Goal: Task Accomplishment & Management: Manage account settings

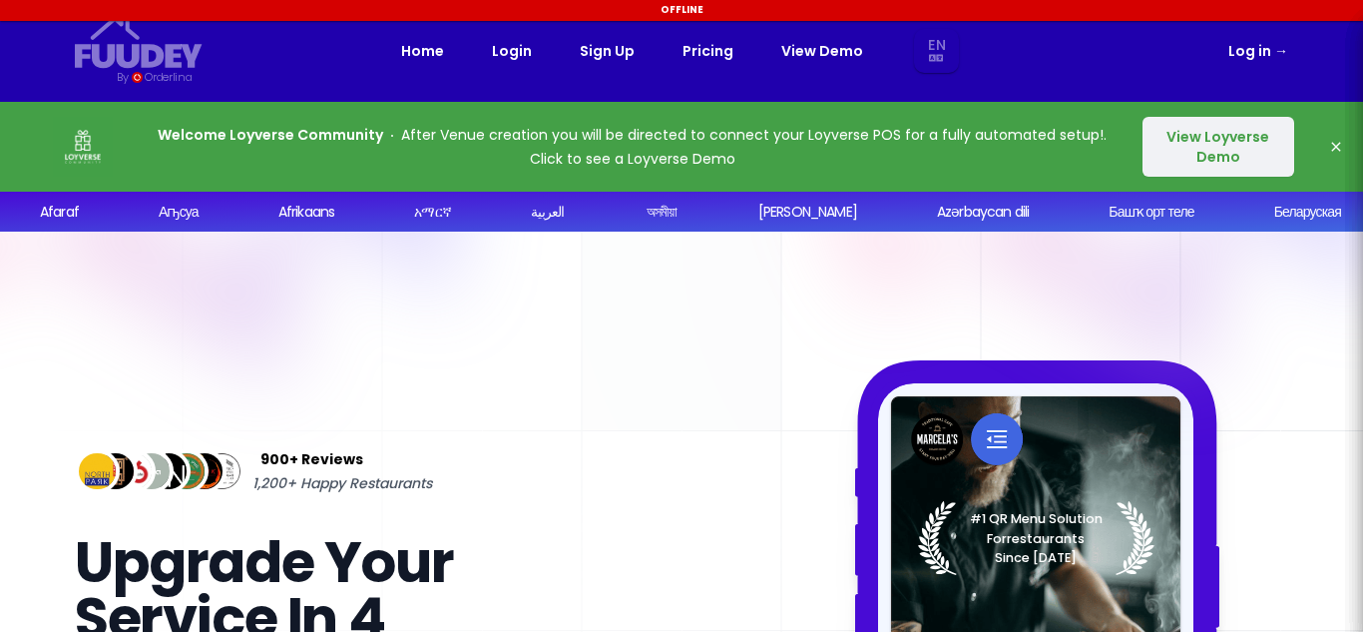
select select "en"
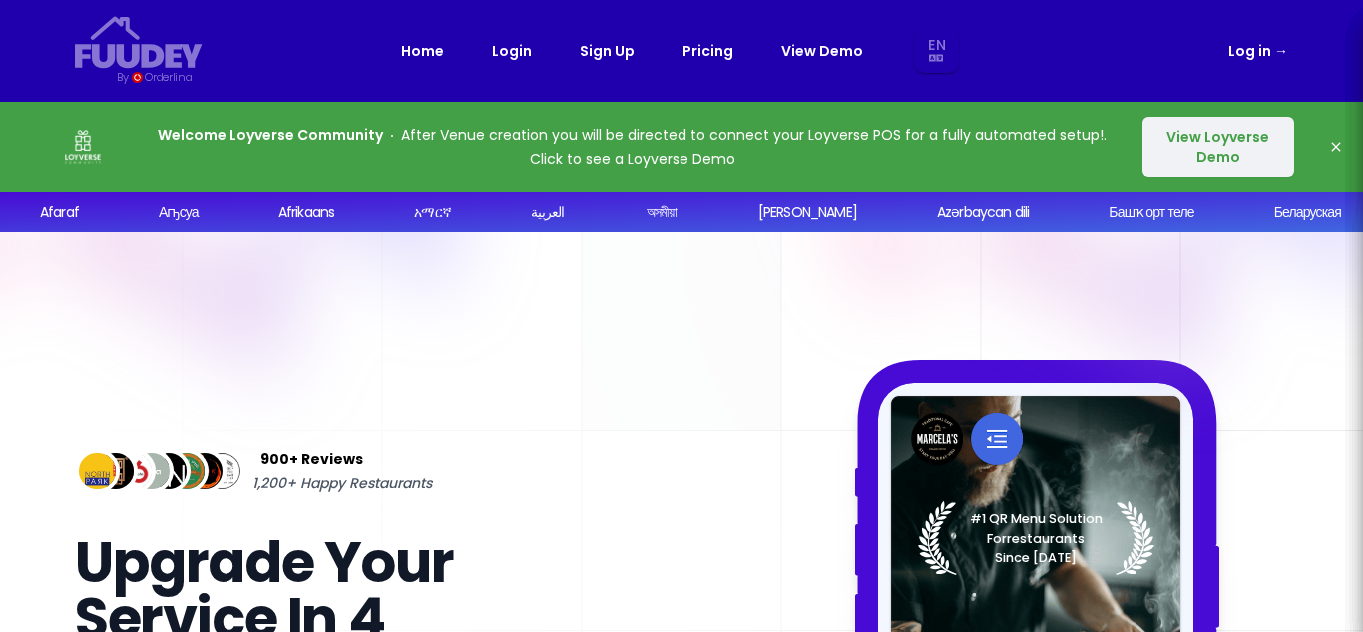
select select "en"
click at [701, 55] on link "Pricing" at bounding box center [708, 51] width 51 height 24
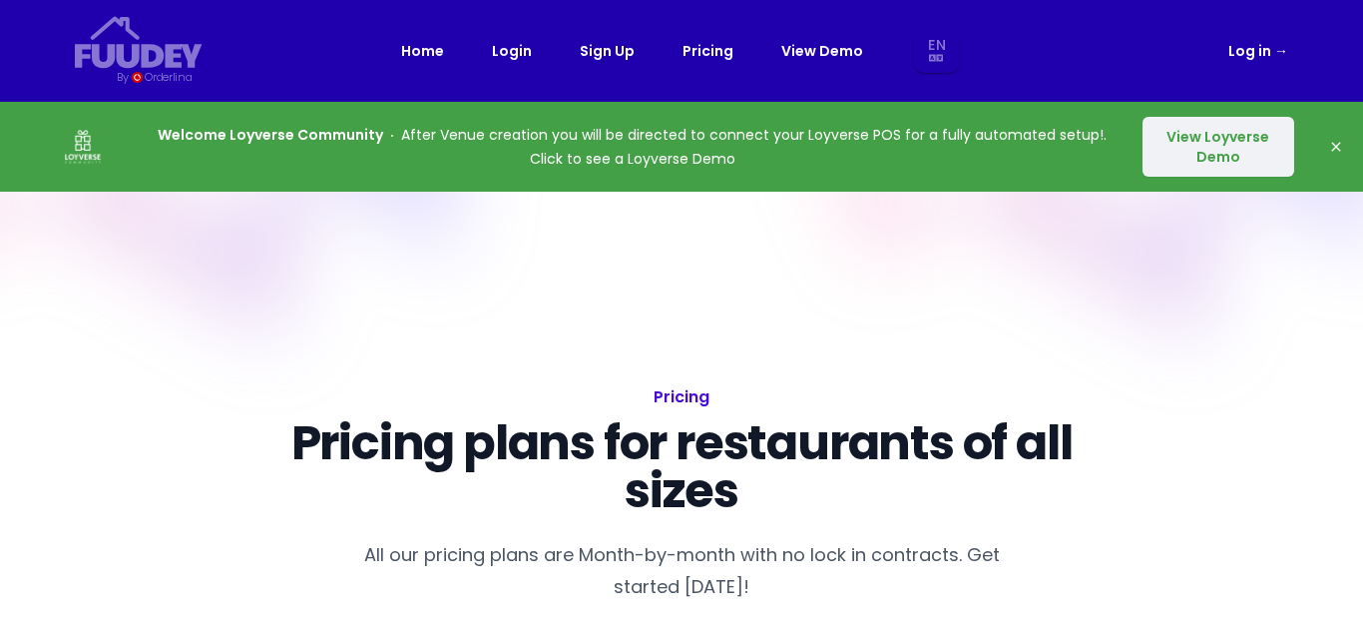
select select "en"
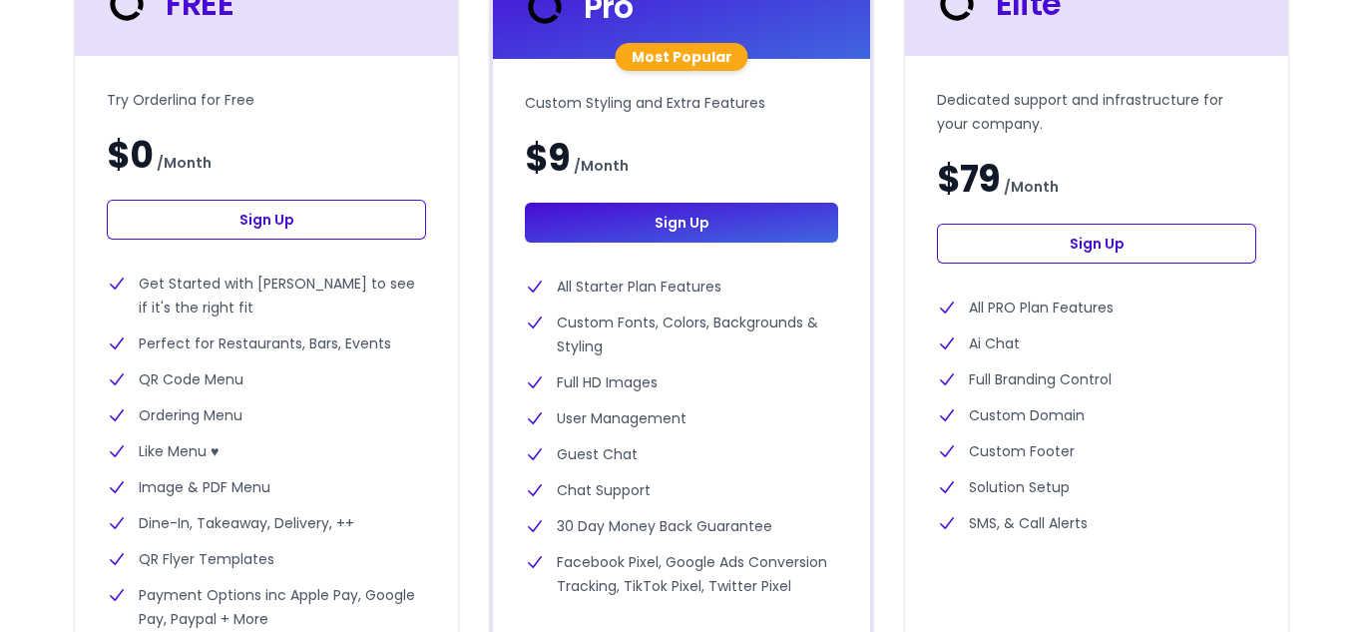
scroll to position [699, 0]
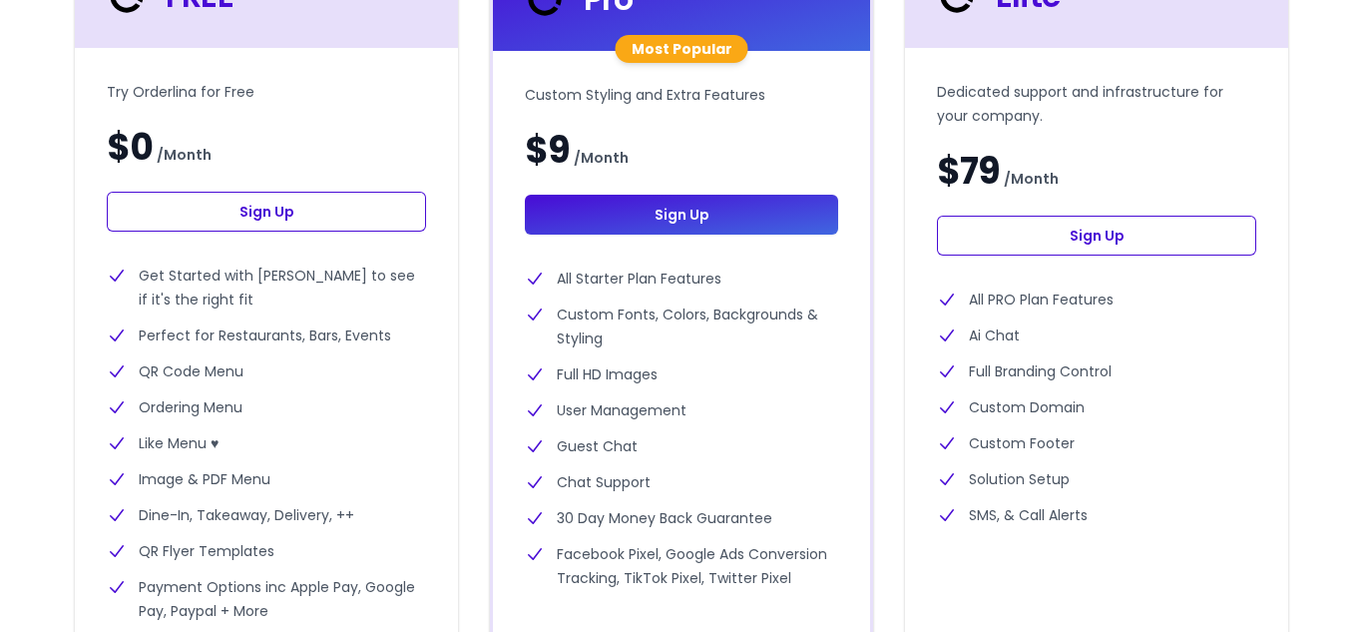
select select "en"
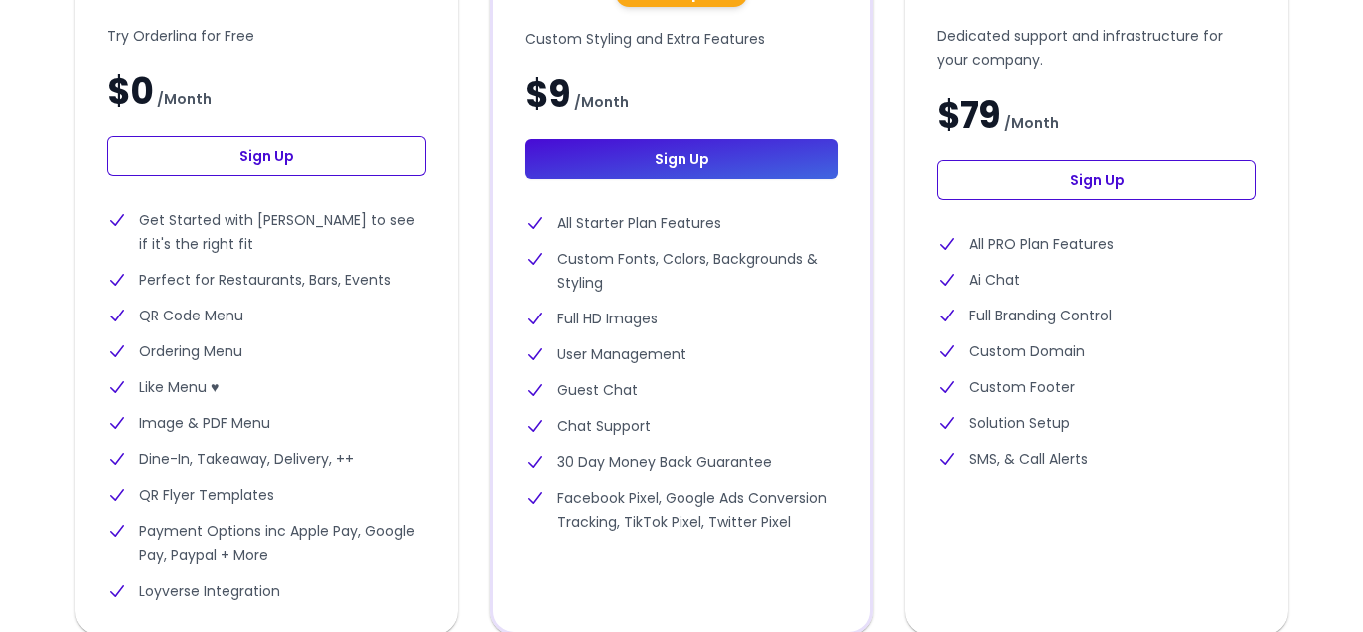
scroll to position [798, 0]
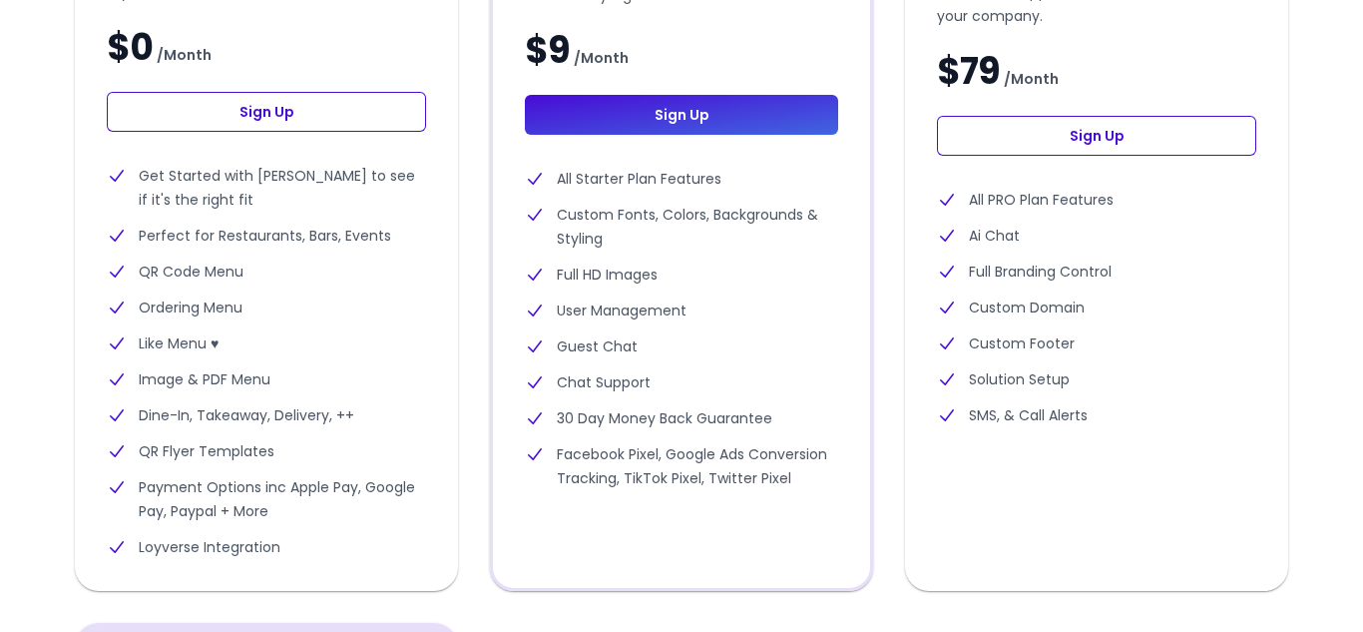
click at [277, 119] on link "Sign Up" at bounding box center [266, 112] width 319 height 40
select select "en"
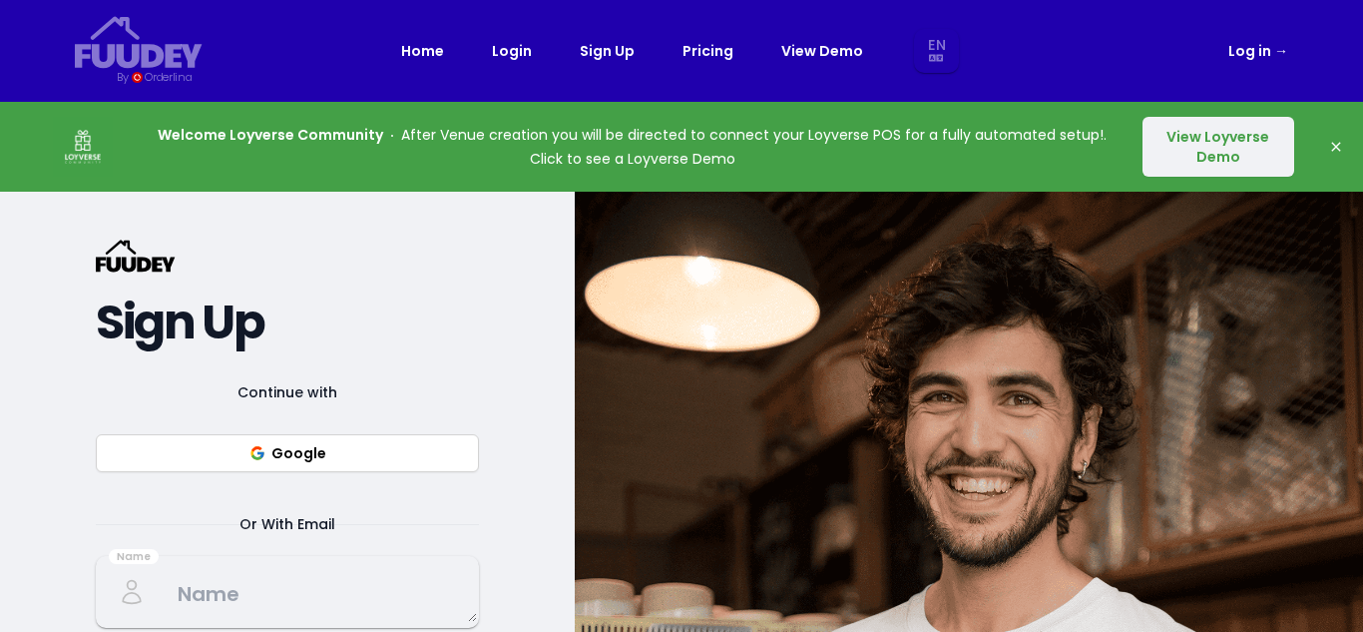
select select "en"
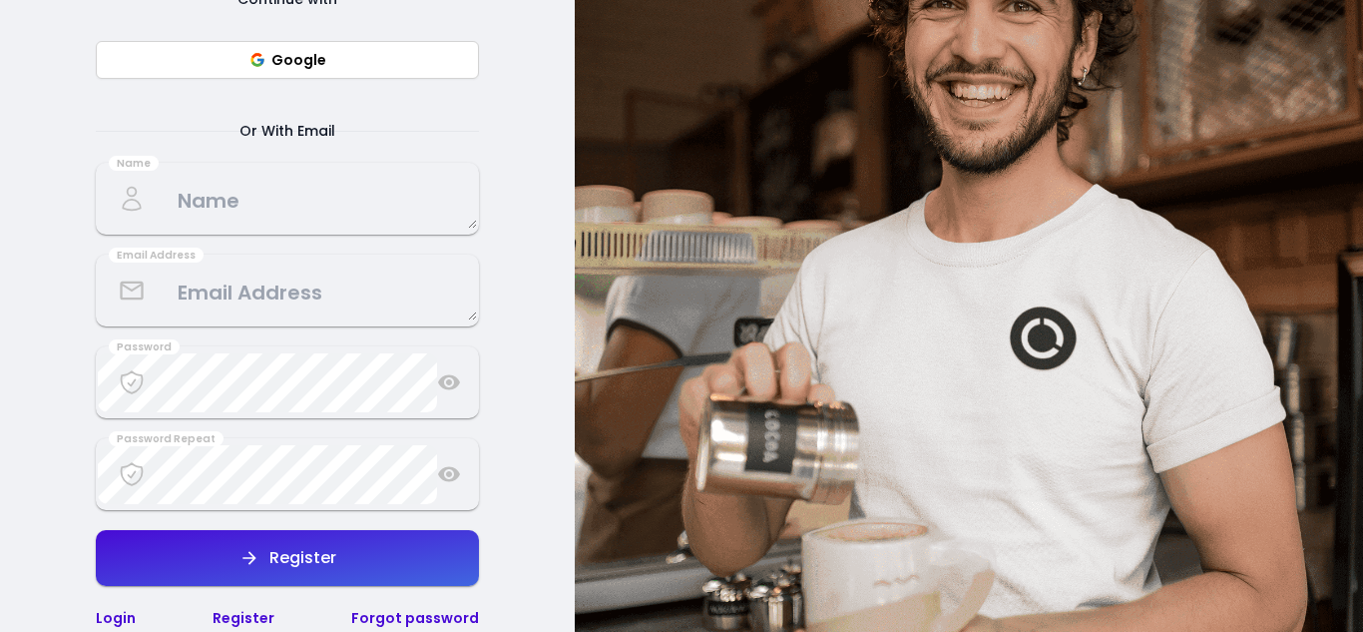
scroll to position [399, 0]
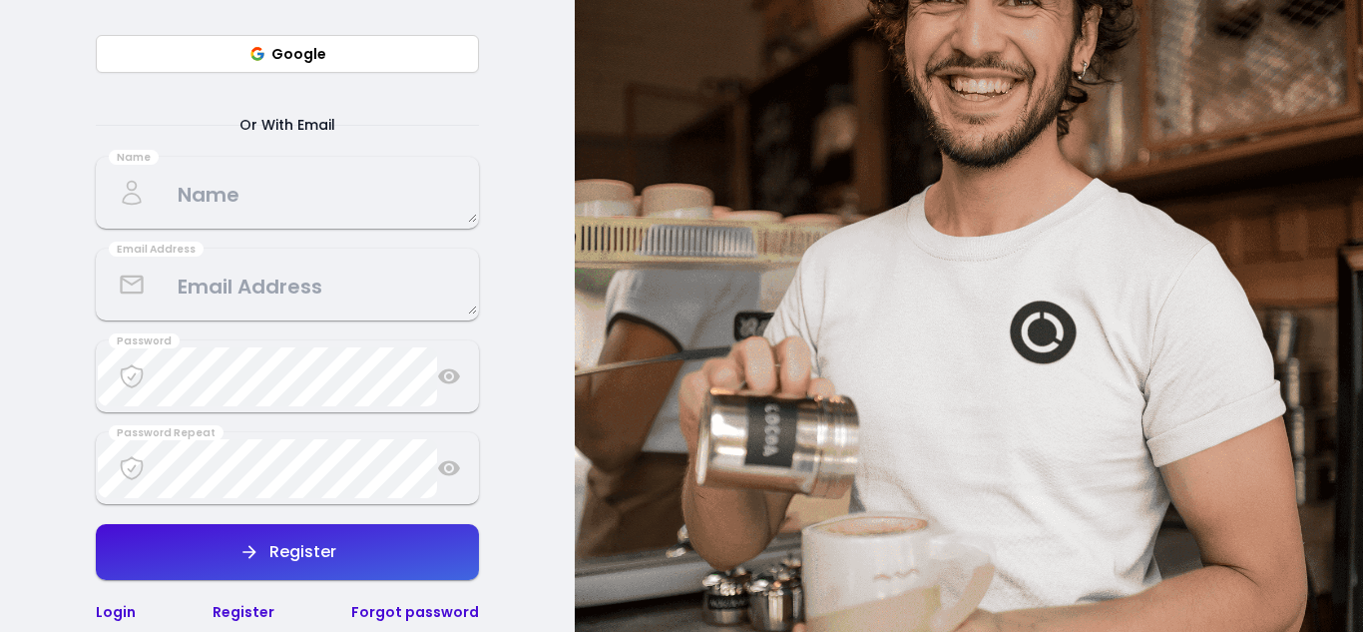
click at [225, 197] on textarea at bounding box center [287, 193] width 379 height 59
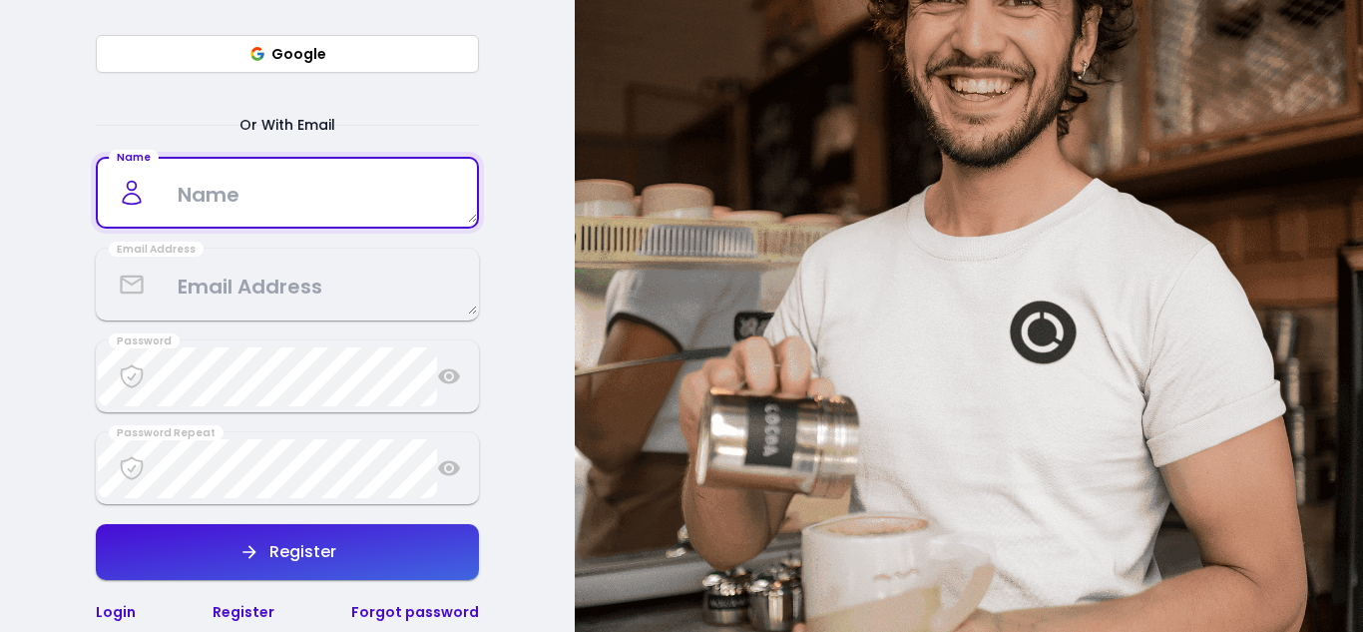
type textarea "t"
type textarea "The SH Bistro"
click at [164, 297] on textarea at bounding box center [287, 285] width 379 height 59
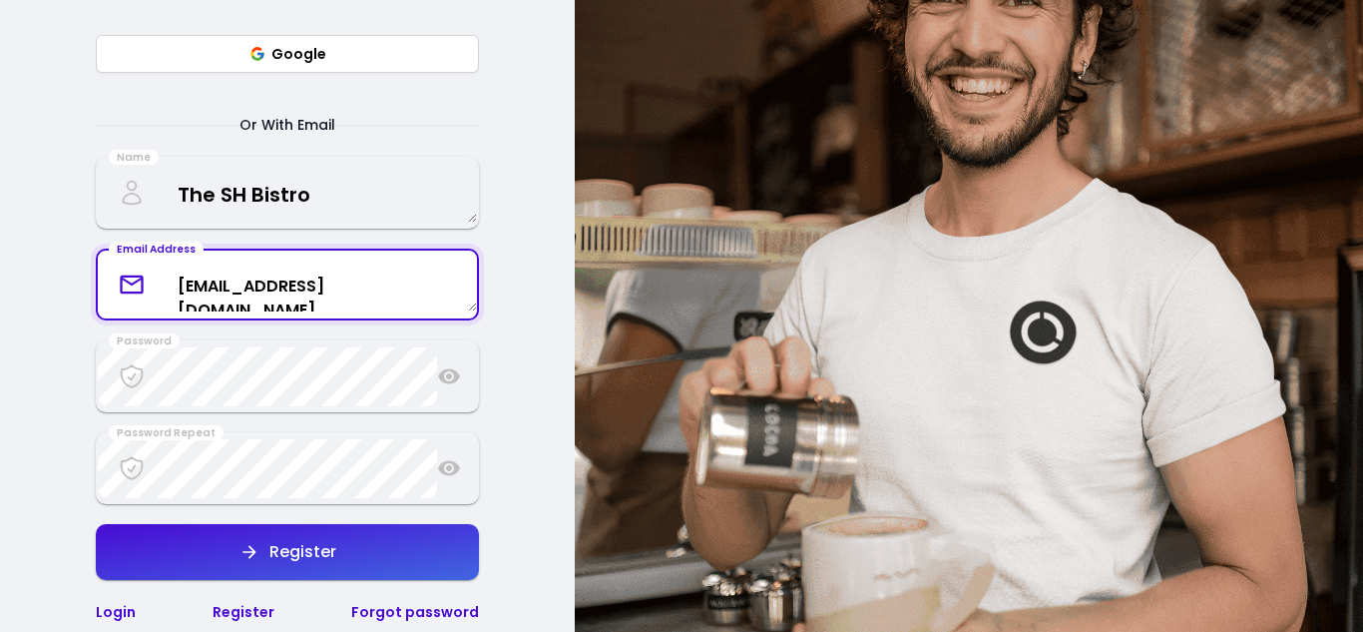
type textarea "[EMAIL_ADDRESS][DOMAIN_NAME]"
click at [18, 401] on div "{/* Added fill="currentColor" here */} {/* This rectangle defines the backgroun…" at bounding box center [287, 231] width 575 height 879
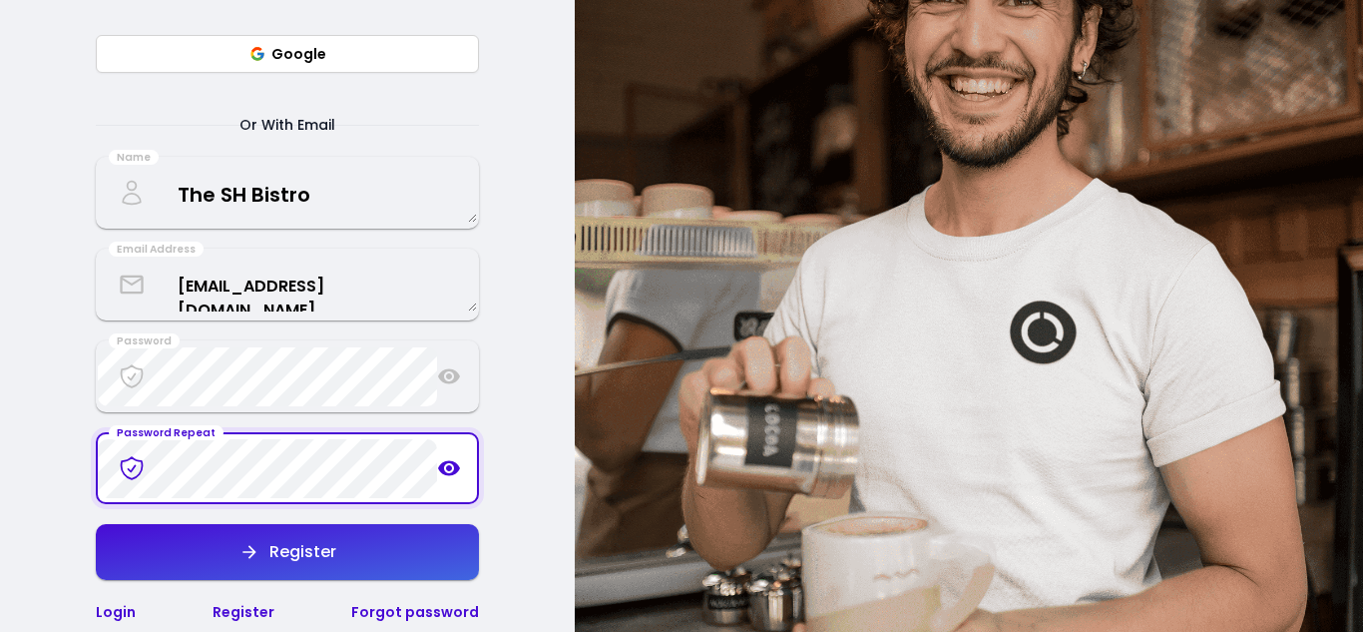
click at [458, 377] on icon at bounding box center [449, 376] width 22 height 15
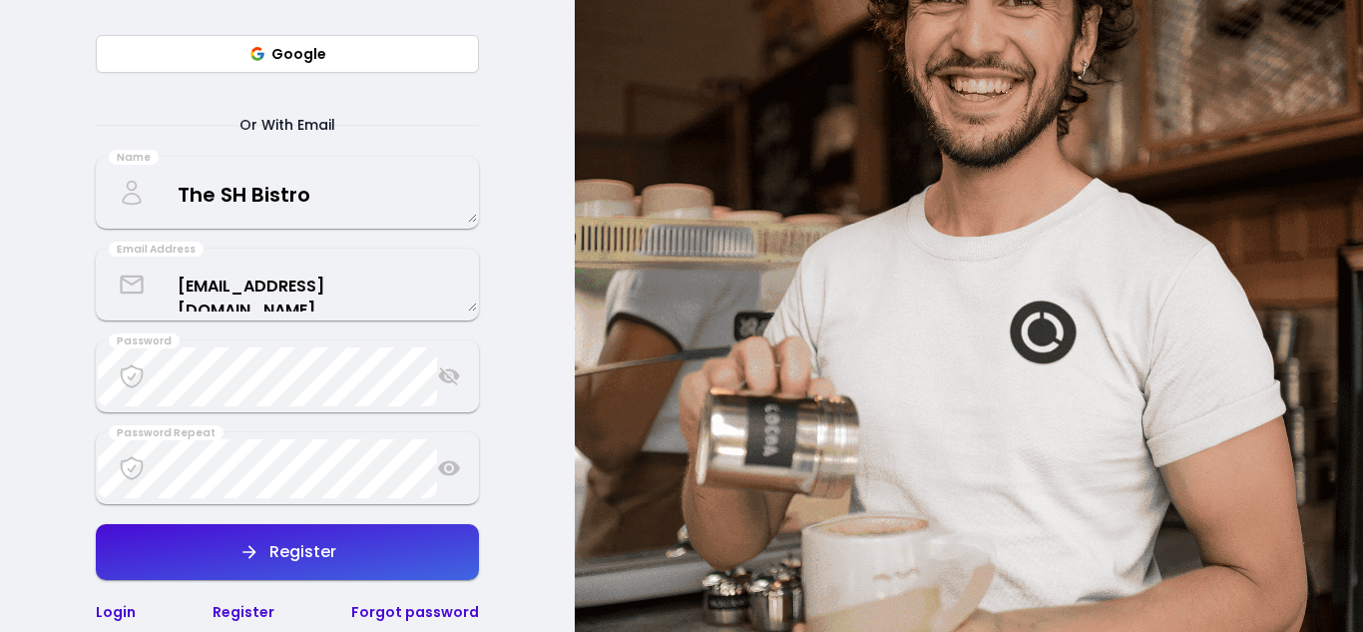
click at [449, 471] on icon at bounding box center [449, 468] width 22 height 15
click at [298, 565] on button "Register" at bounding box center [287, 552] width 383 height 56
select select "en"
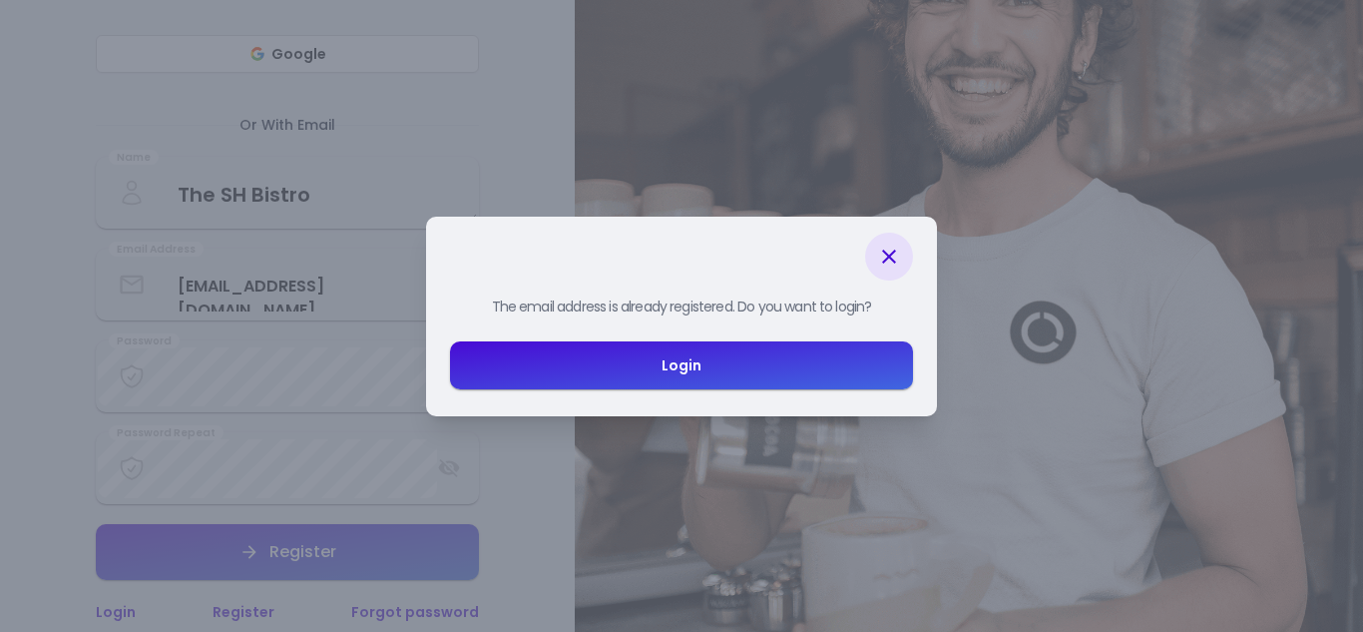
click at [672, 362] on div "Login" at bounding box center [682, 365] width 40 height 14
select select "en"
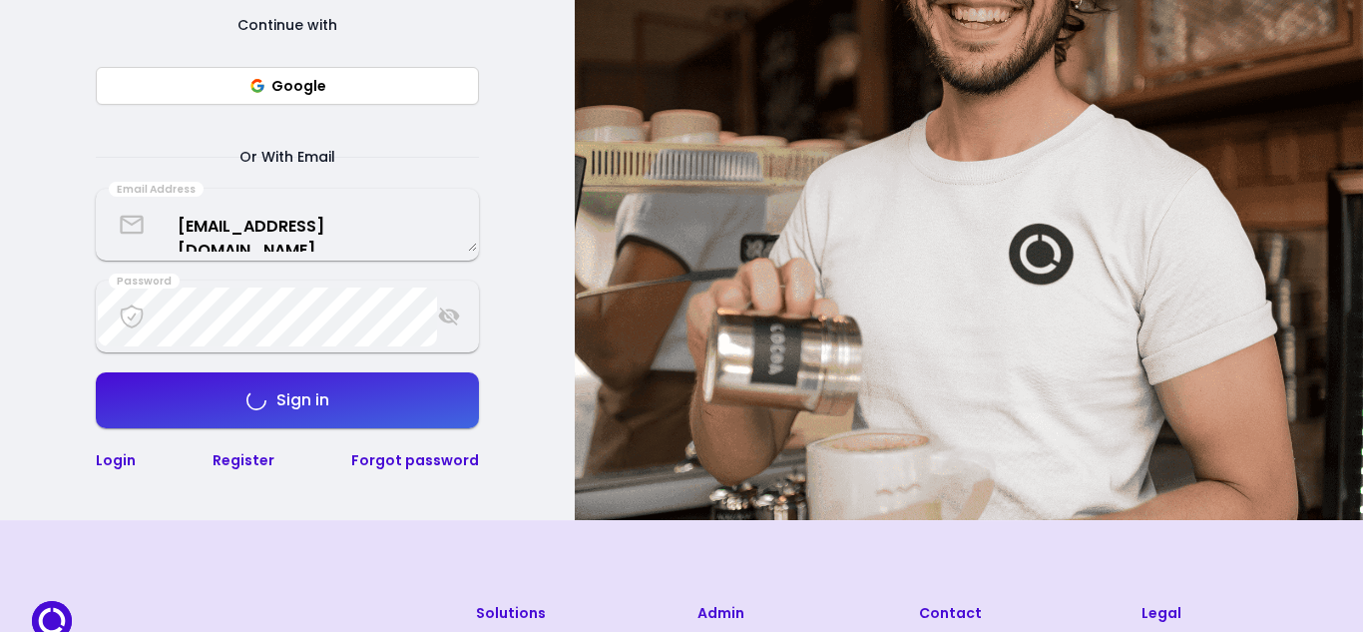
scroll to position [431, 0]
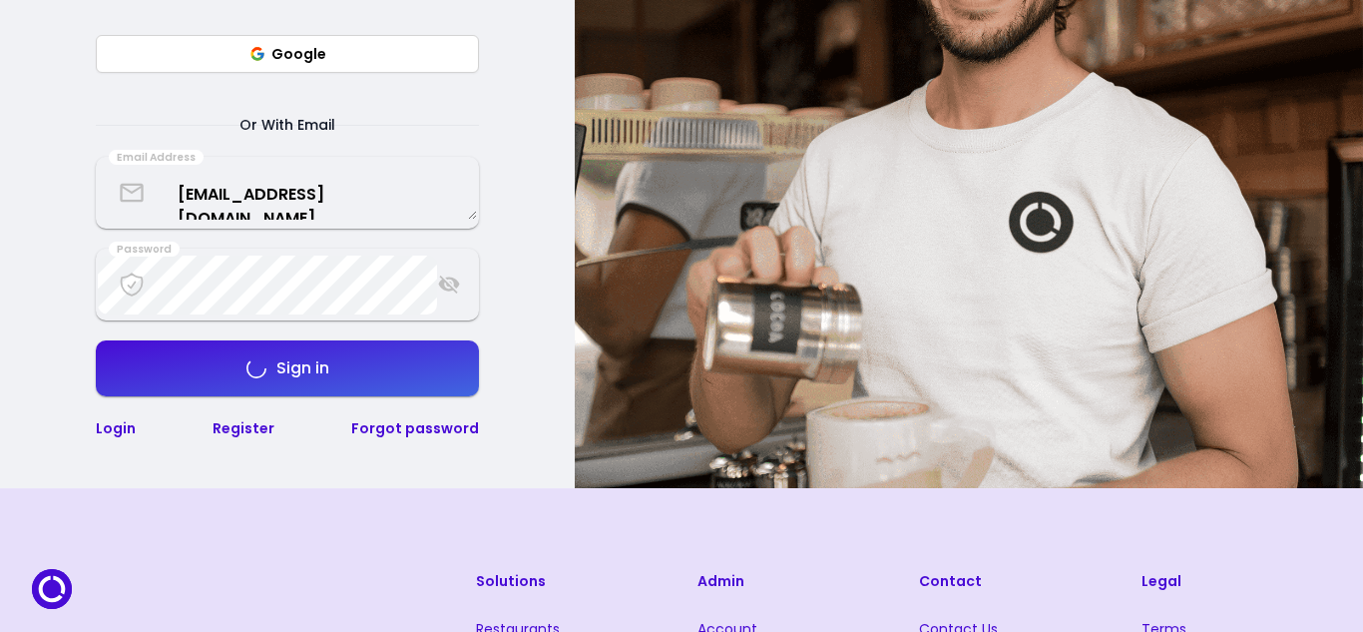
select select "en"
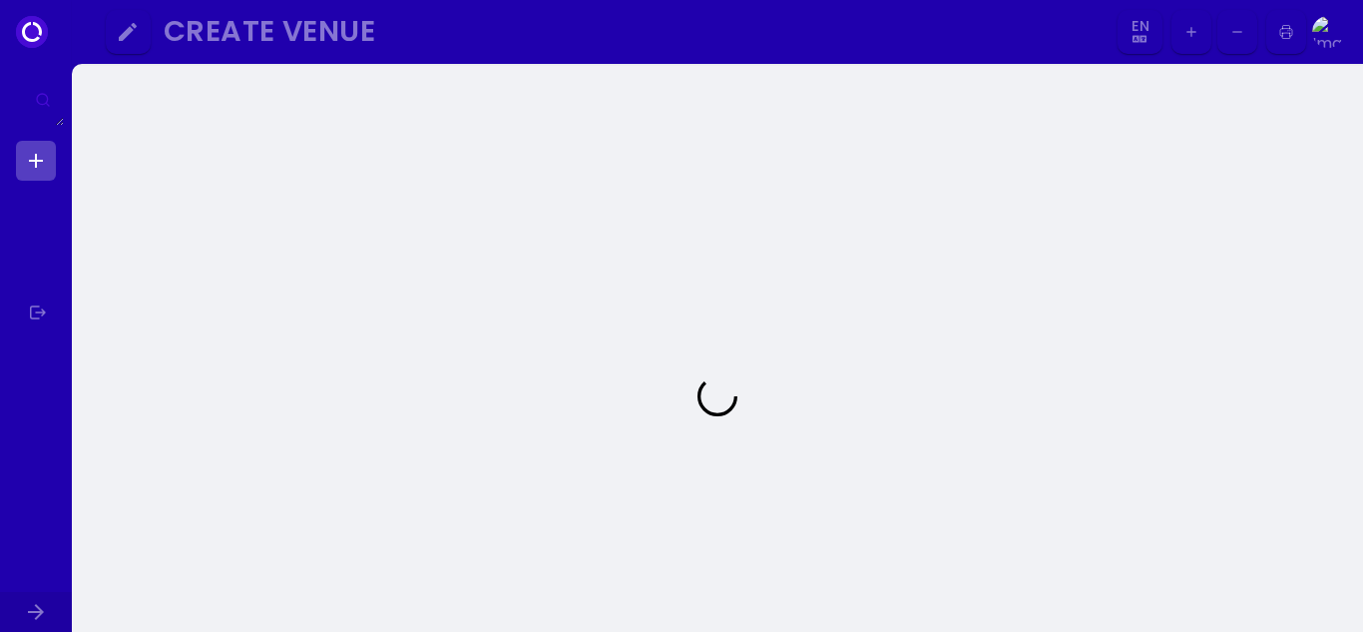
select select "en"
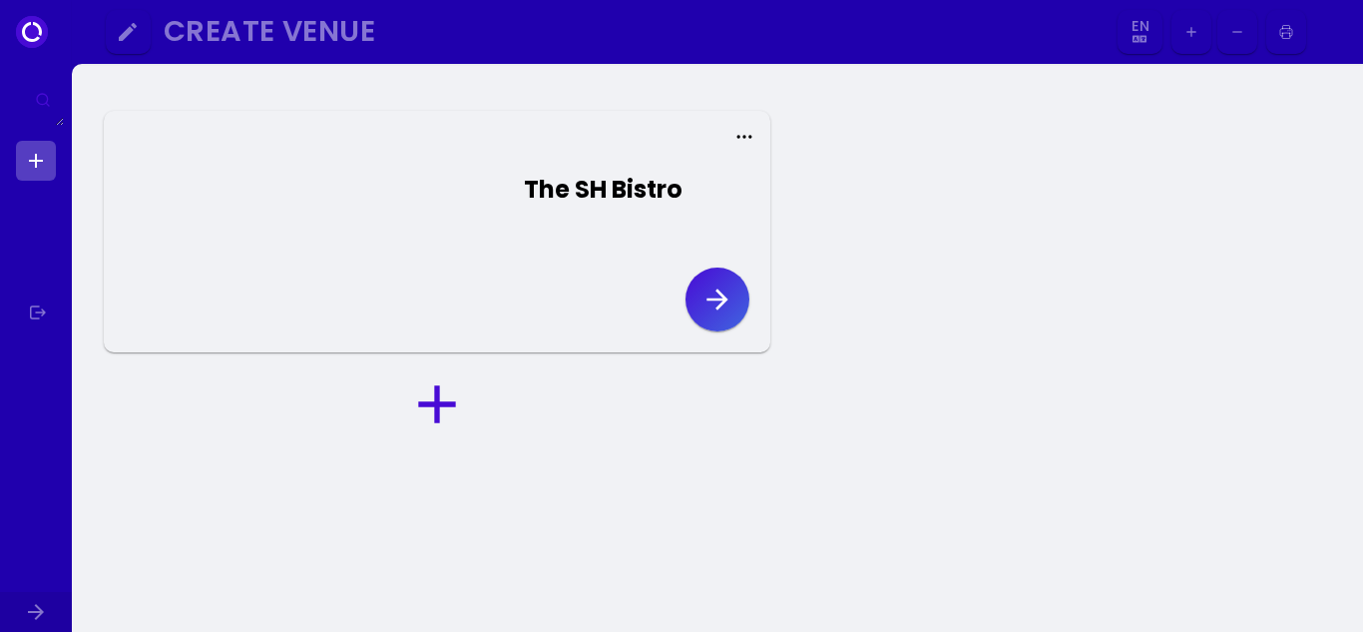
select select "en"
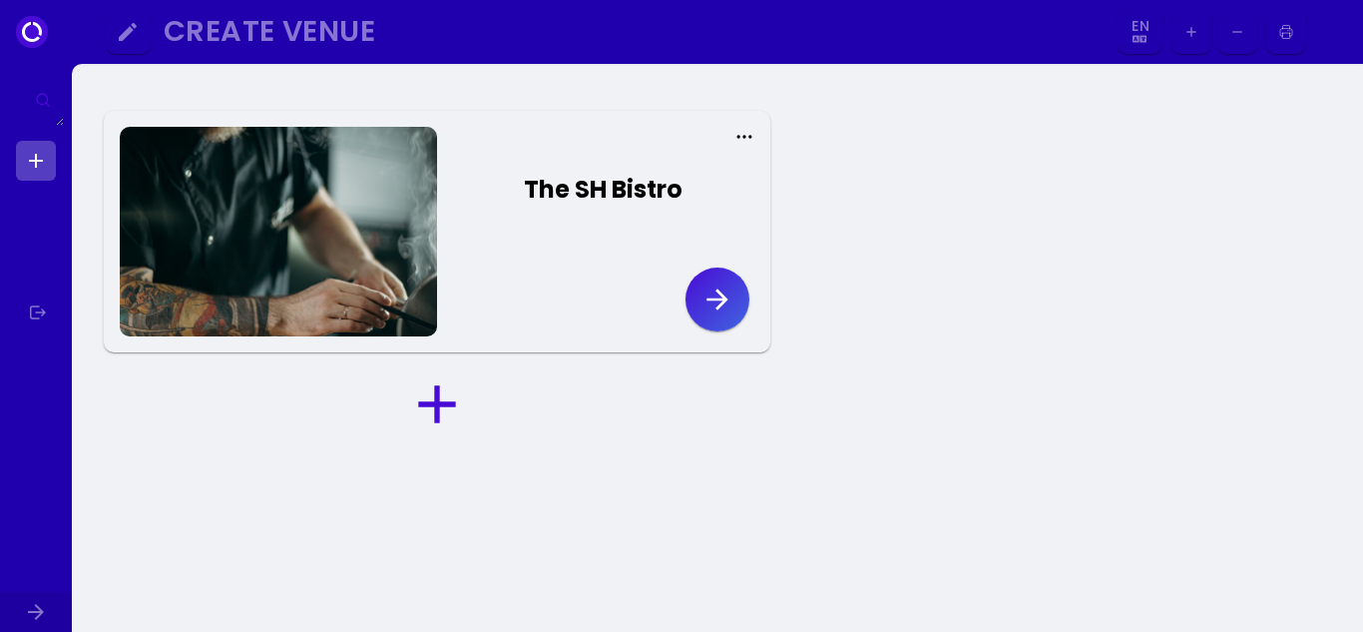
click at [712, 298] on icon "button" at bounding box center [717, 298] width 21 height 21
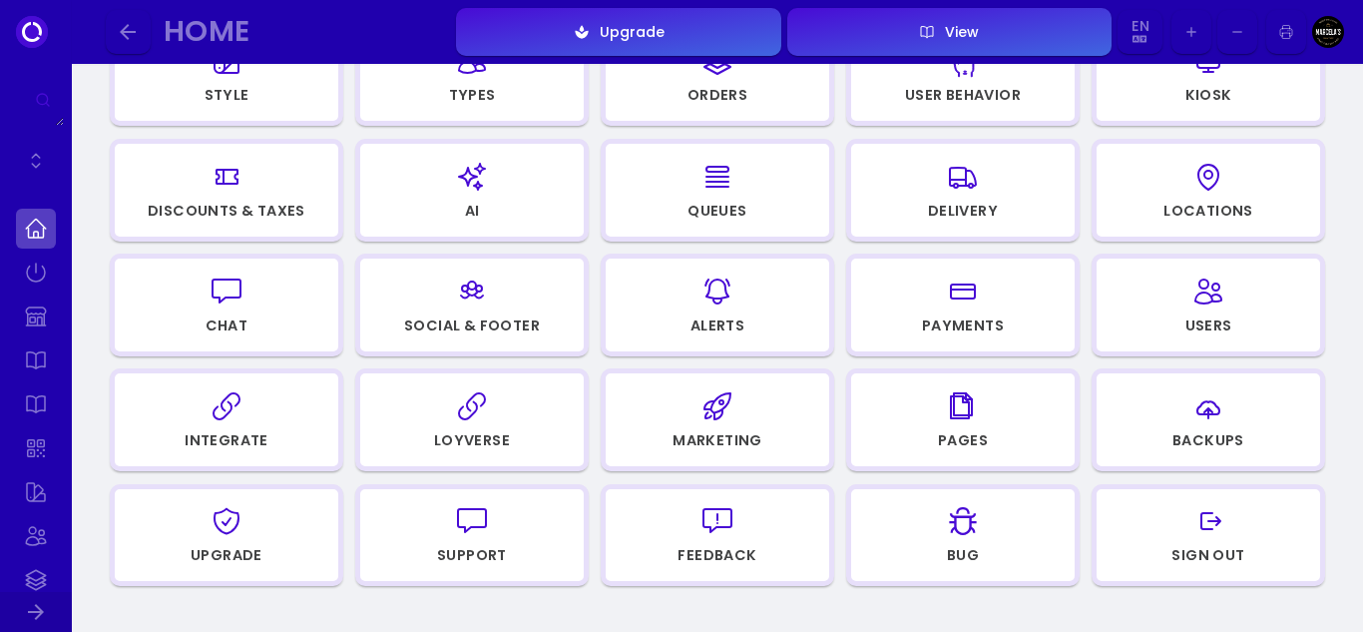
scroll to position [100, 0]
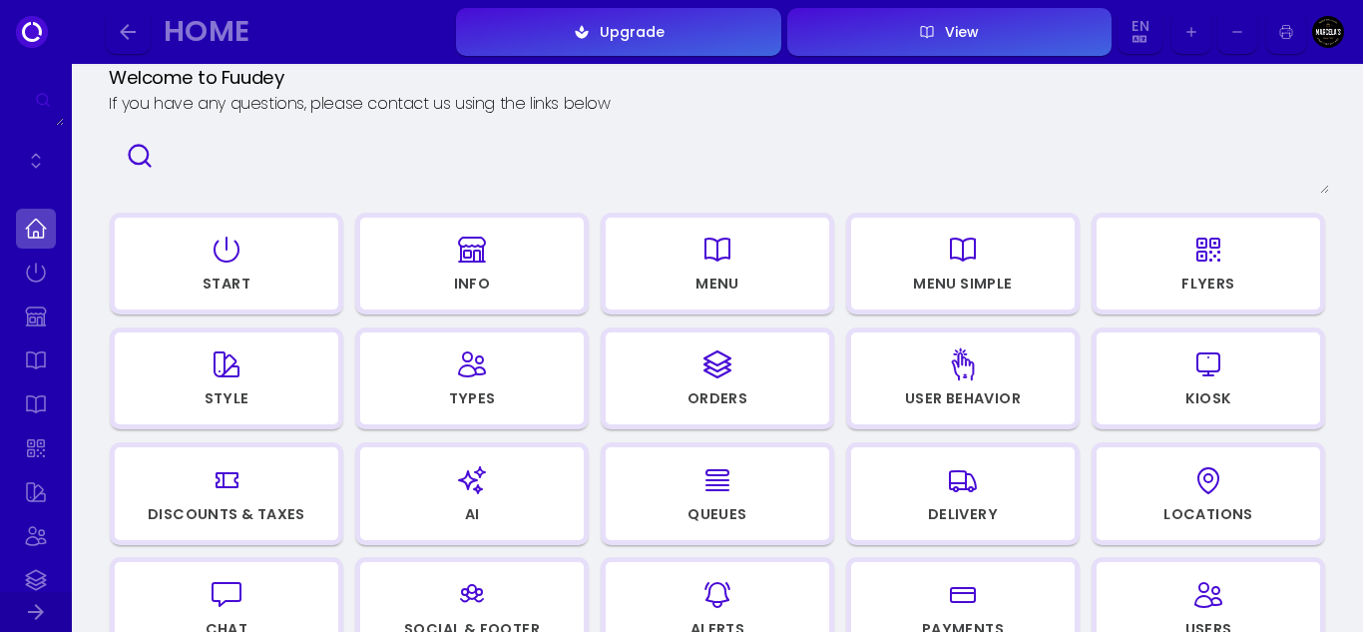
click at [716, 251] on icon "button" at bounding box center [718, 250] width 32 height 100
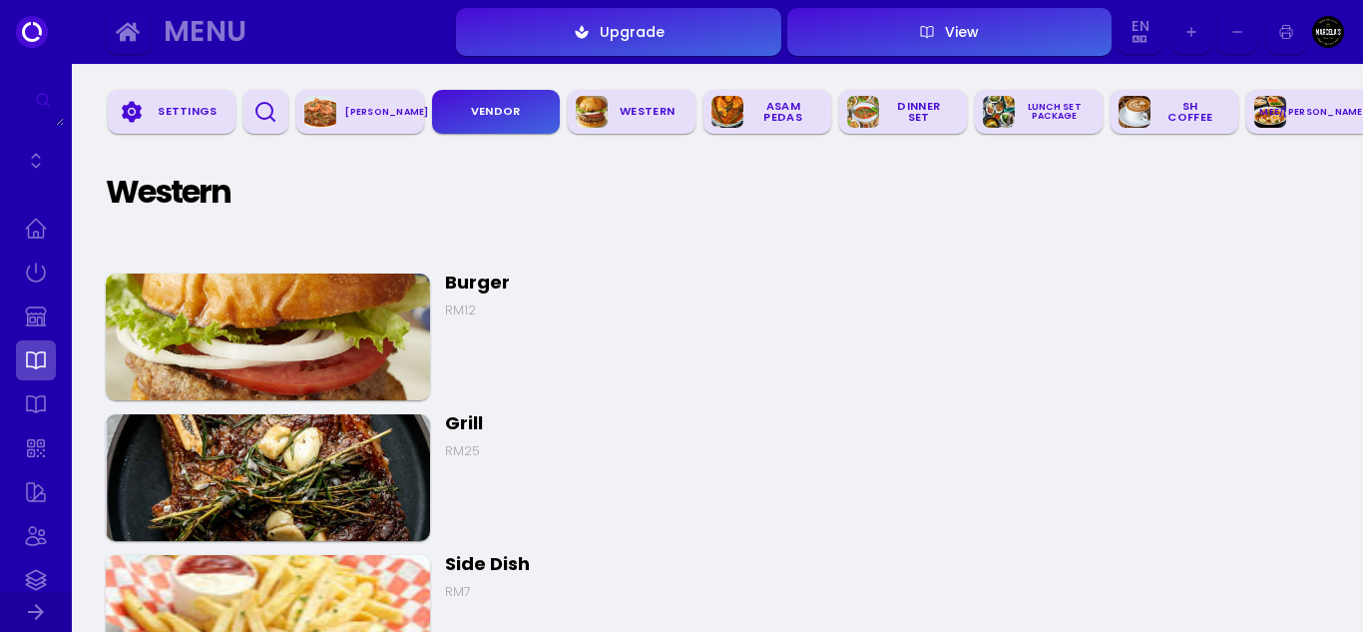
scroll to position [1298, 0]
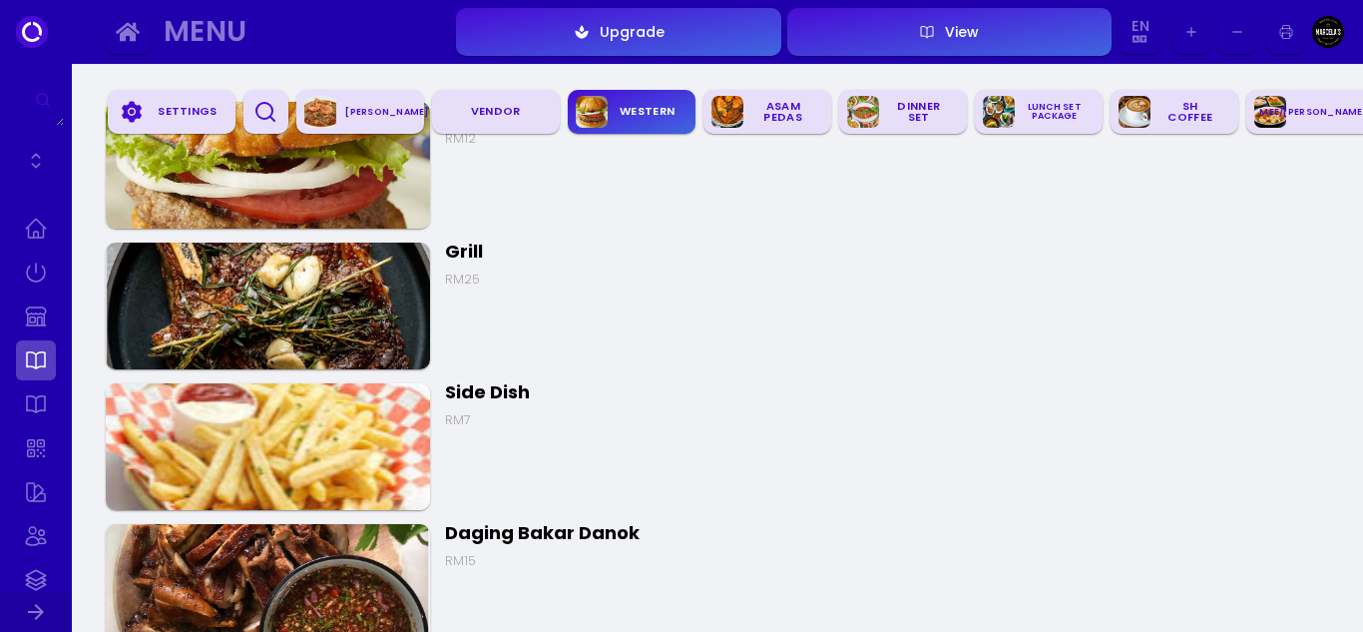
click at [299, 297] on img at bounding box center [268, 306] width 324 height 127
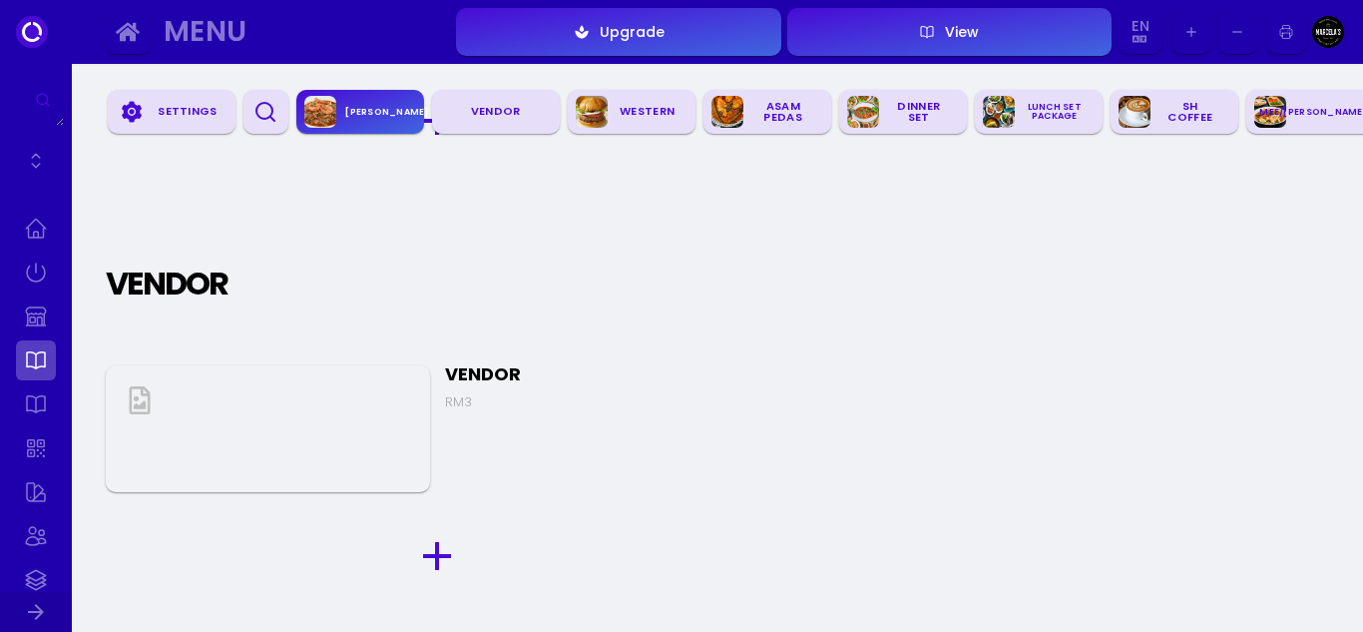
scroll to position [0, 0]
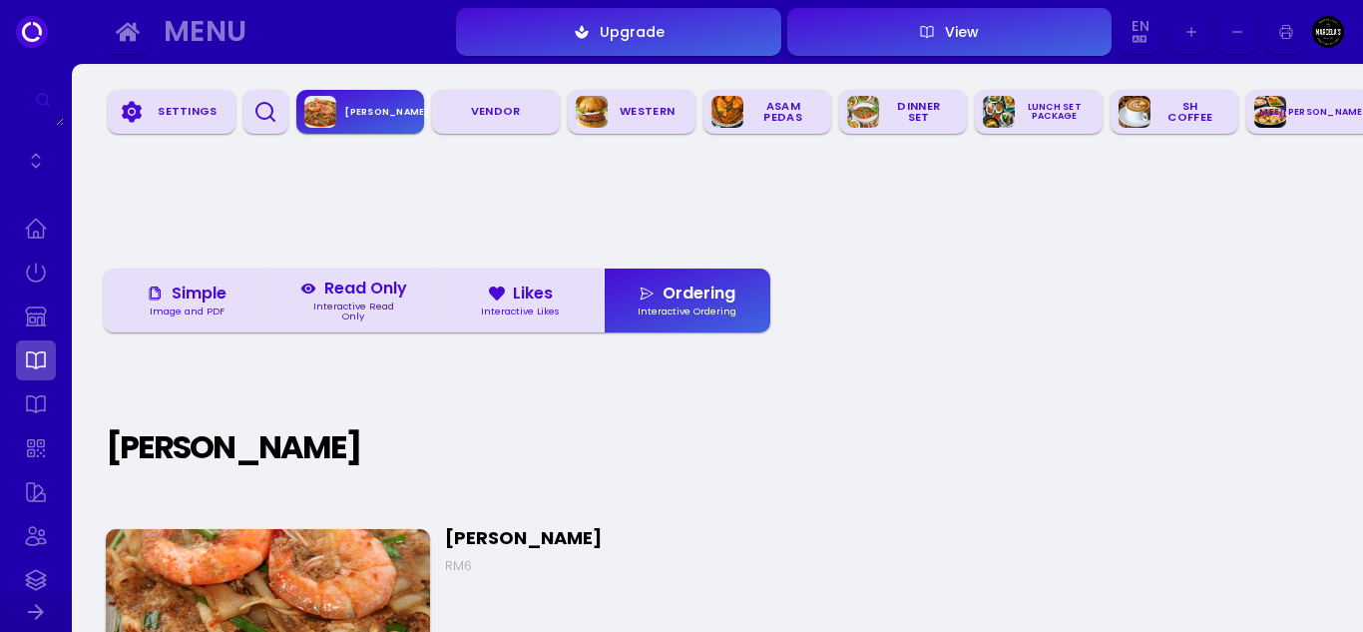
click at [655, 107] on div "Western" at bounding box center [648, 112] width 80 height 30
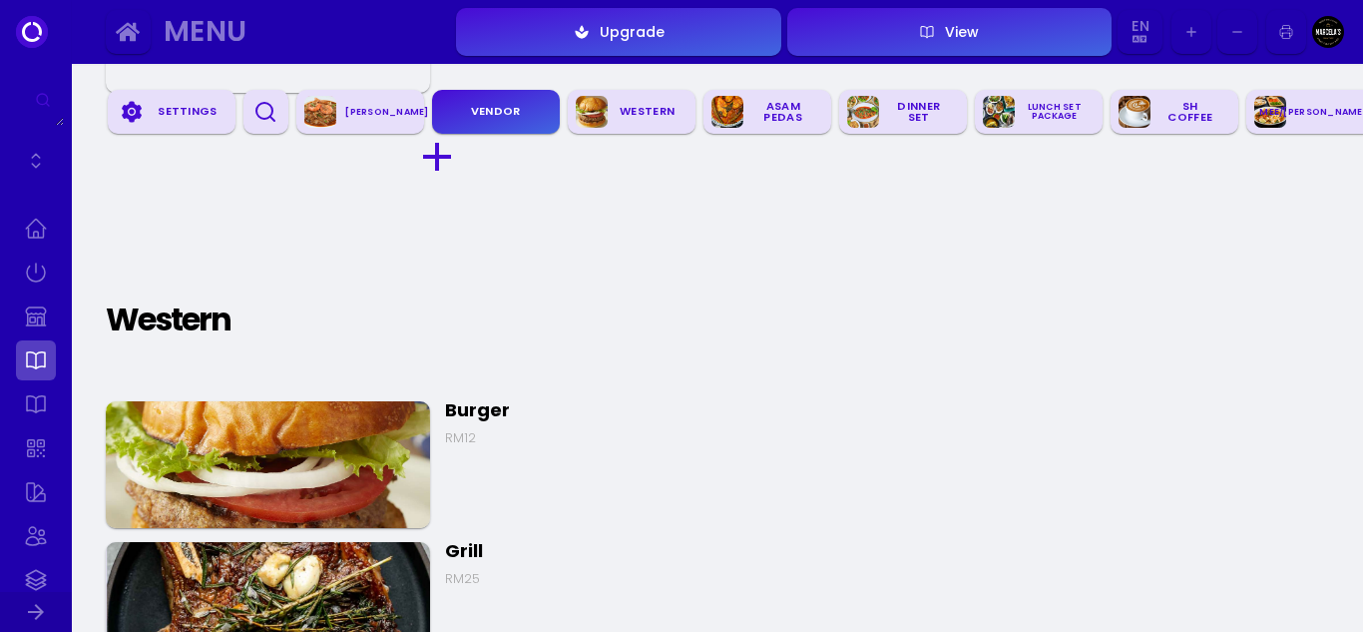
scroll to position [1059, 0]
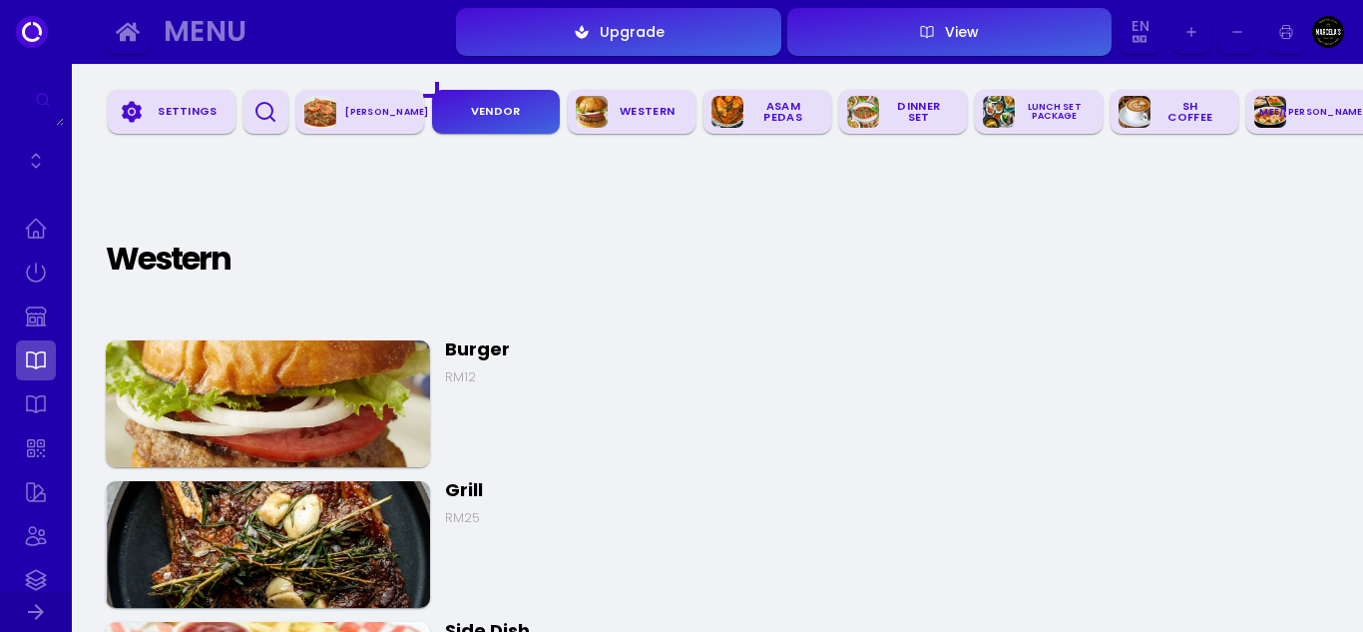
click at [655, 107] on div "Western" at bounding box center [648, 112] width 80 height 30
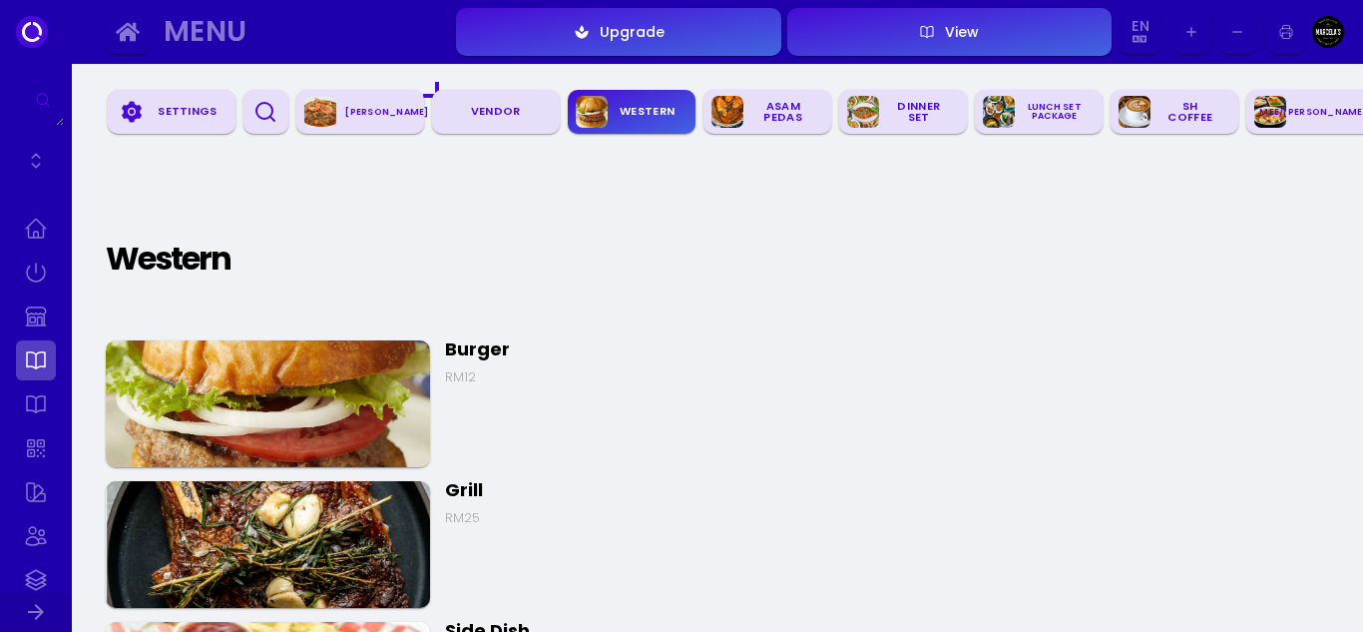
click at [256, 393] on img at bounding box center [268, 403] width 324 height 127
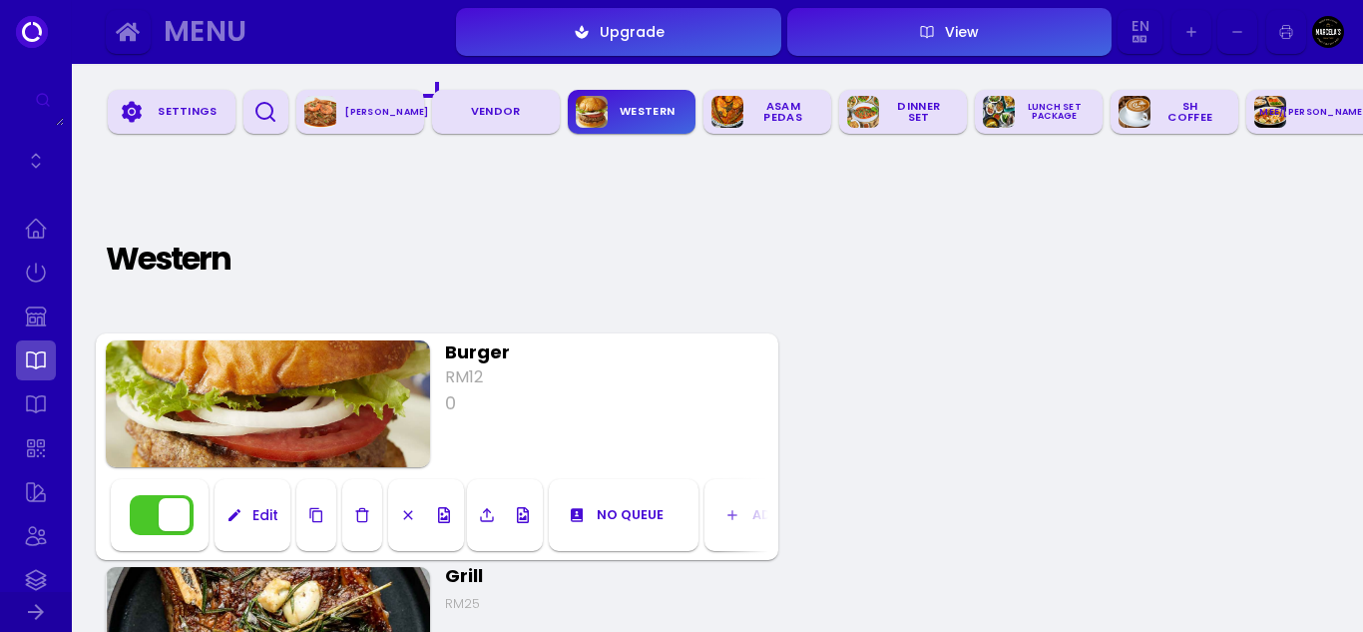
click at [262, 508] on div "Edit" at bounding box center [261, 515] width 36 height 14
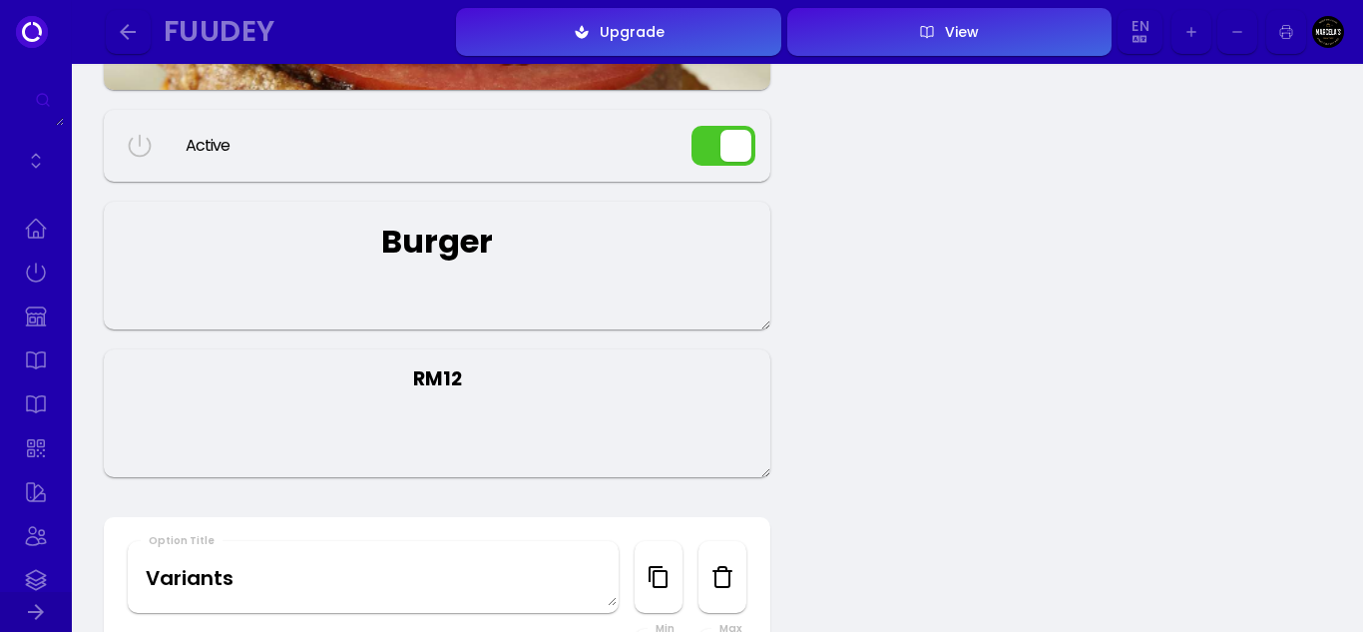
click at [467, 391] on textarea "RM12" at bounding box center [437, 413] width 667 height 128
drag, startPoint x: 480, startPoint y: 388, endPoint x: 450, endPoint y: 377, distance: 31.9
click at [450, 377] on textarea "RM12" at bounding box center [437, 413] width 667 height 128
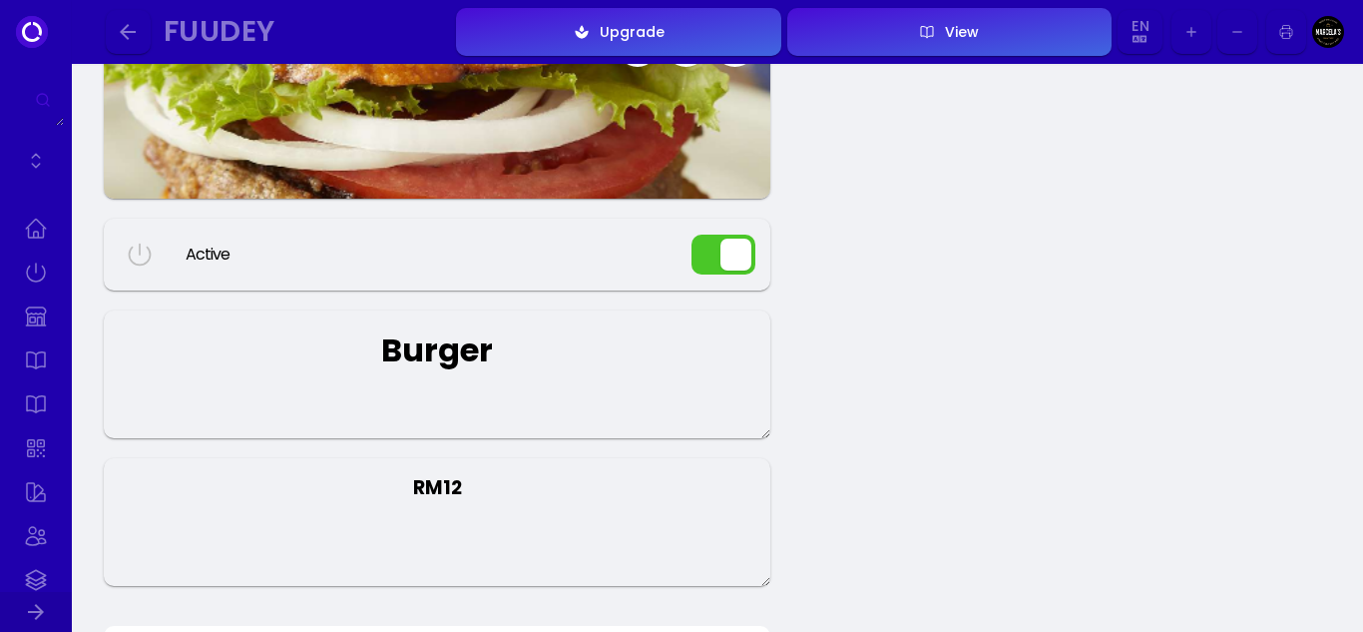
scroll to position [200, 0]
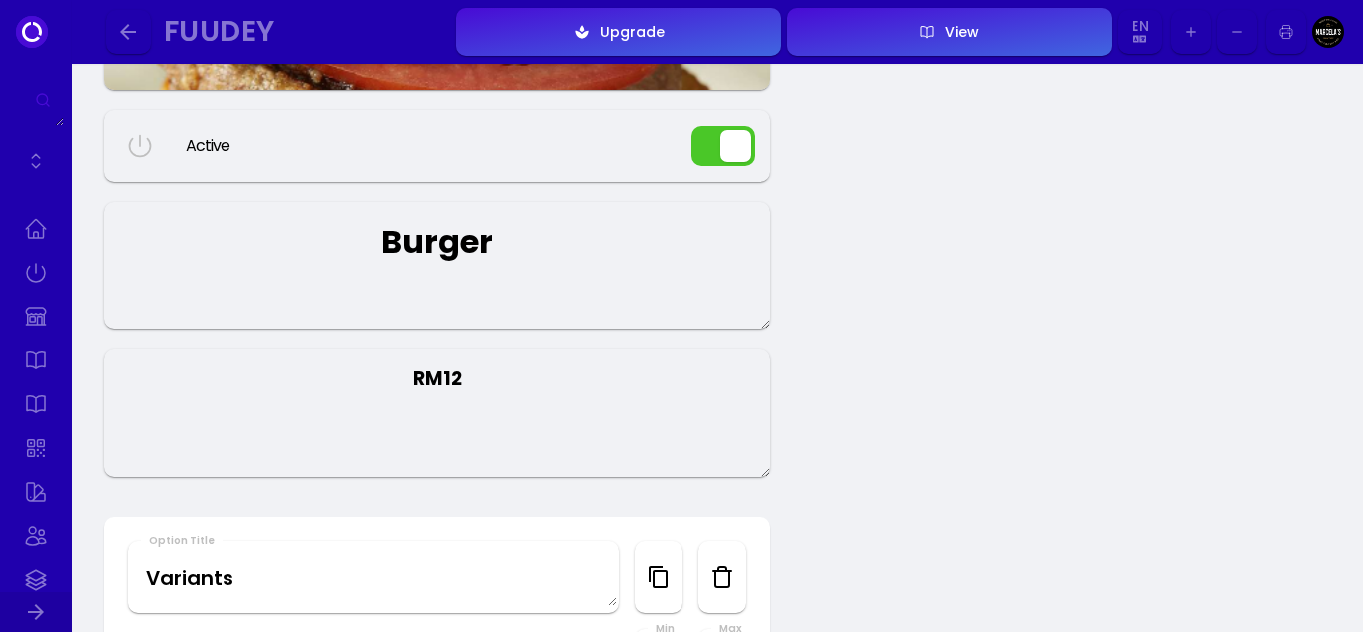
click at [459, 375] on textarea "RM12" at bounding box center [437, 413] width 667 height 128
drag, startPoint x: 488, startPoint y: 383, endPoint x: 336, endPoint y: 381, distance: 151.7
click at [336, 381] on textarea "RM12" at bounding box center [437, 413] width 667 height 128
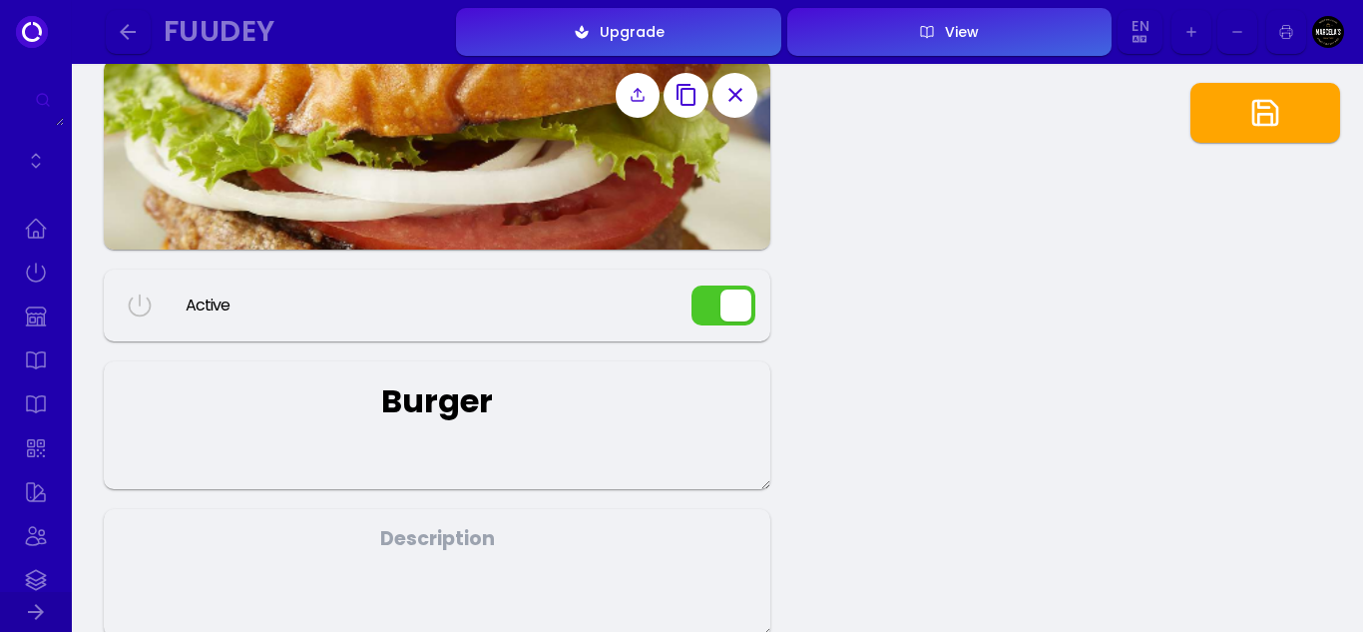
scroll to position [0, 0]
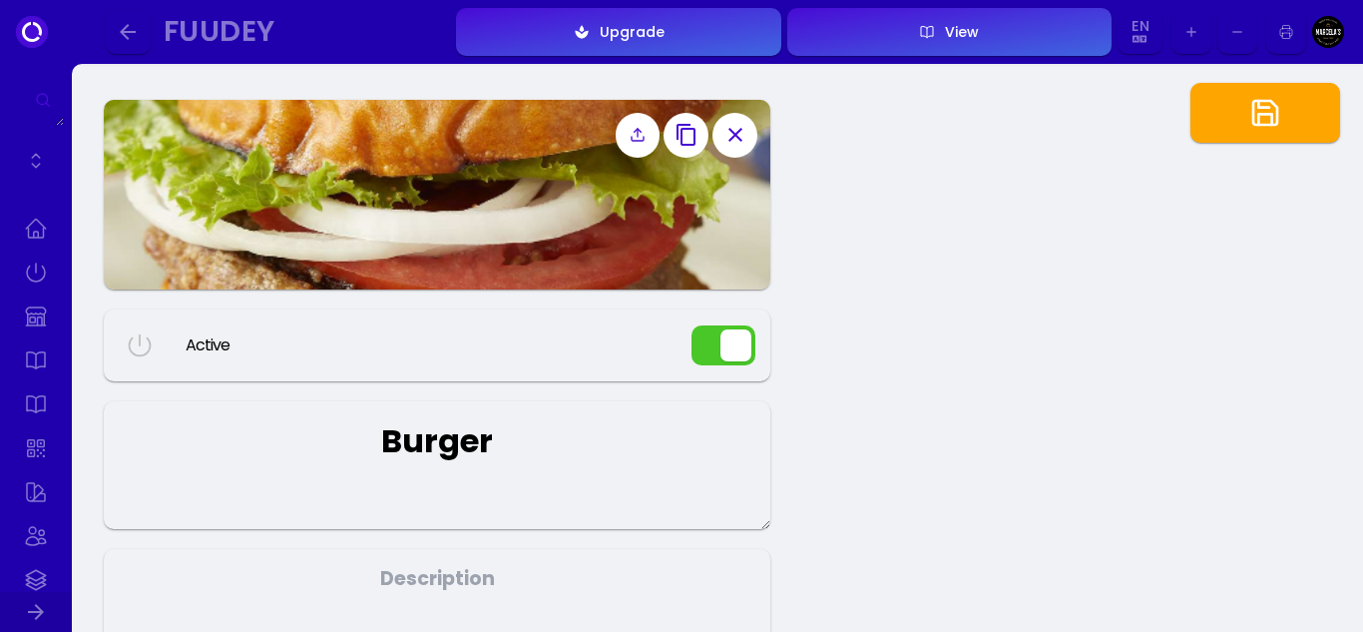
click at [525, 175] on img at bounding box center [437, 195] width 667 height 190
click at [1253, 118] on icon "button" at bounding box center [1266, 113] width 32 height 32
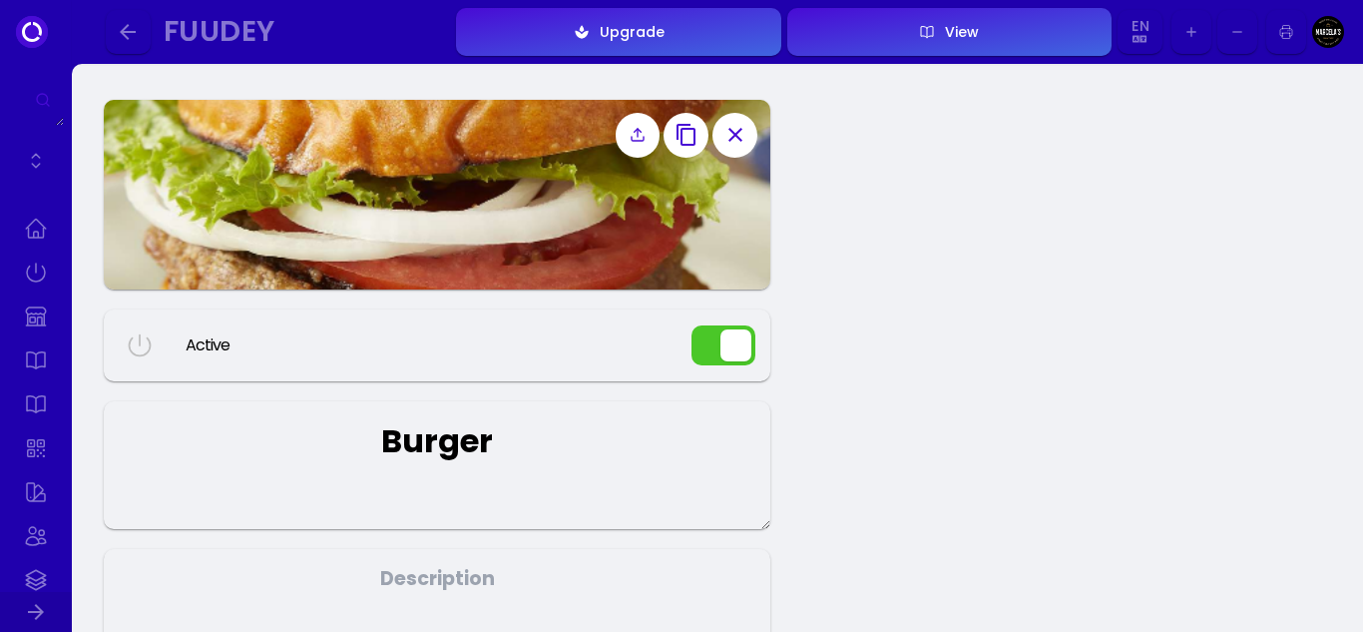
click at [125, 31] on icon "button" at bounding box center [128, 32] width 16 height 16
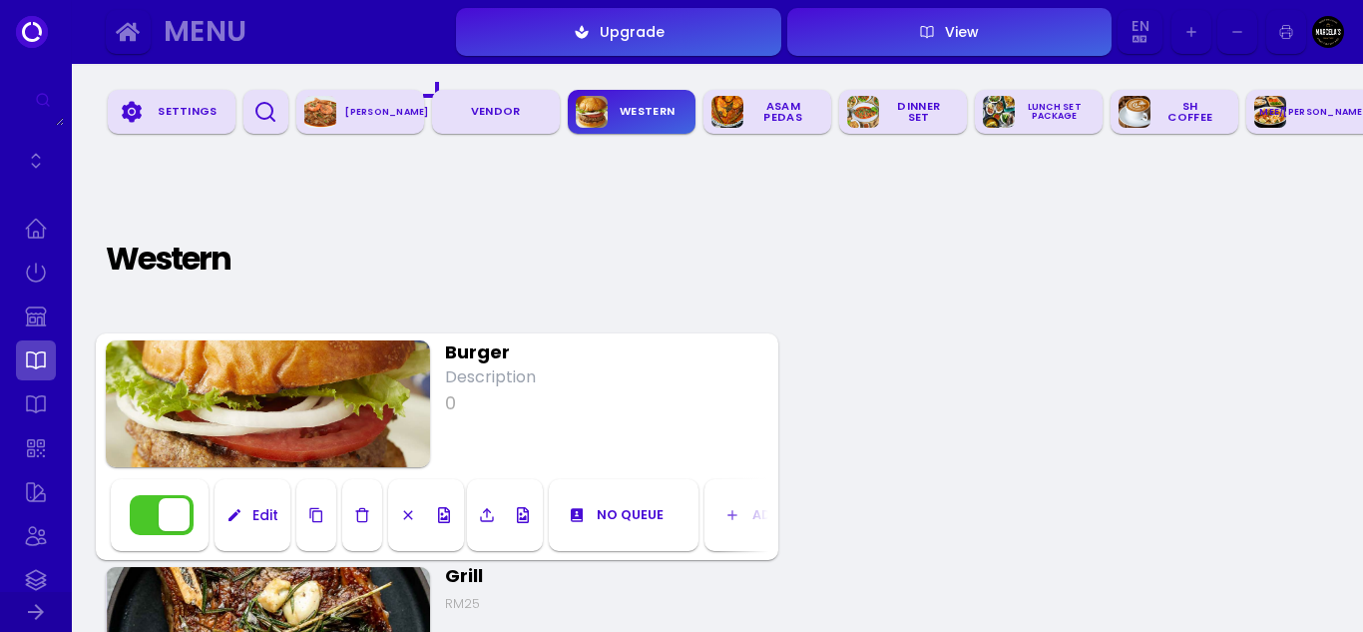
scroll to position [1259, 0]
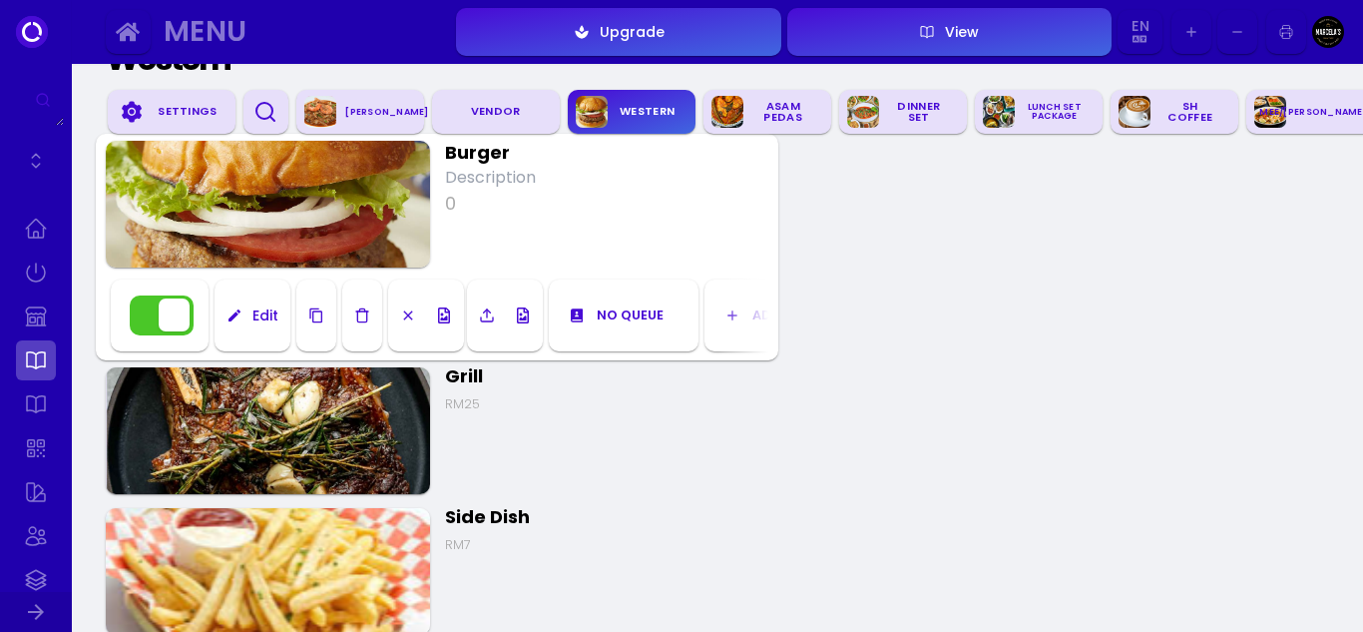
click at [755, 319] on select "Add to Char Kuey Teow VENDOR Western ASAM PEDAS Dinner Set LUNCH SET PACKAGE SH…" at bounding box center [797, 314] width 89 height 19
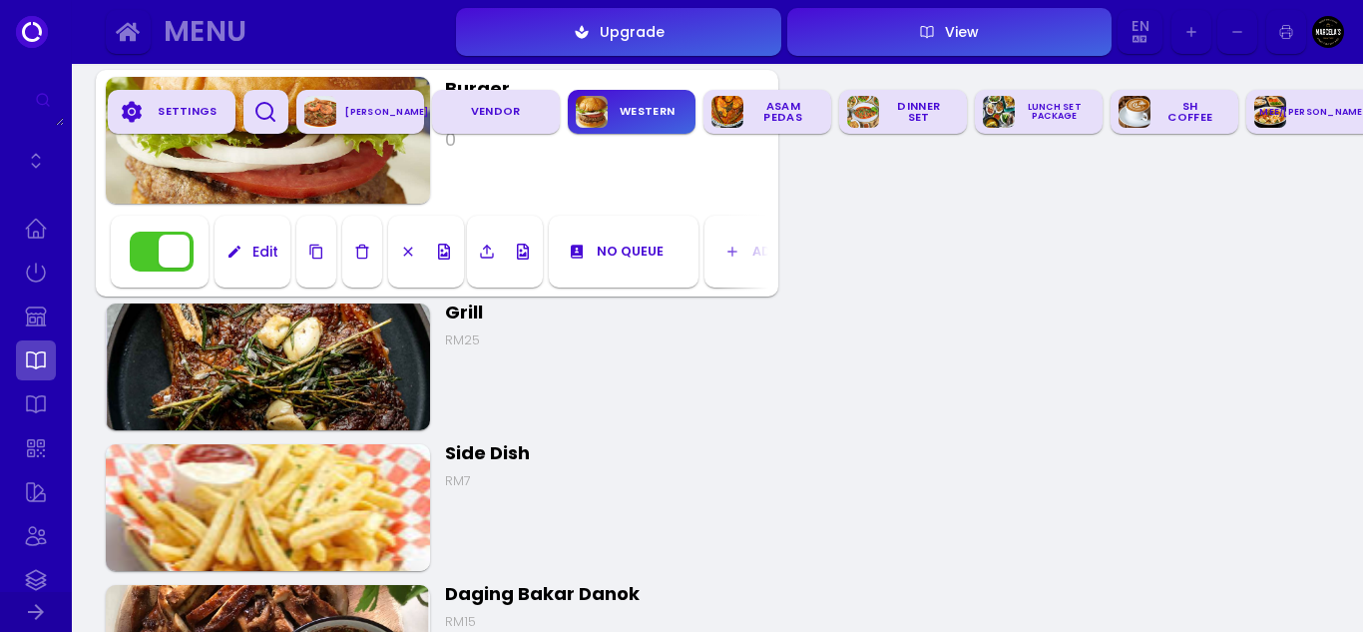
scroll to position [1358, 0]
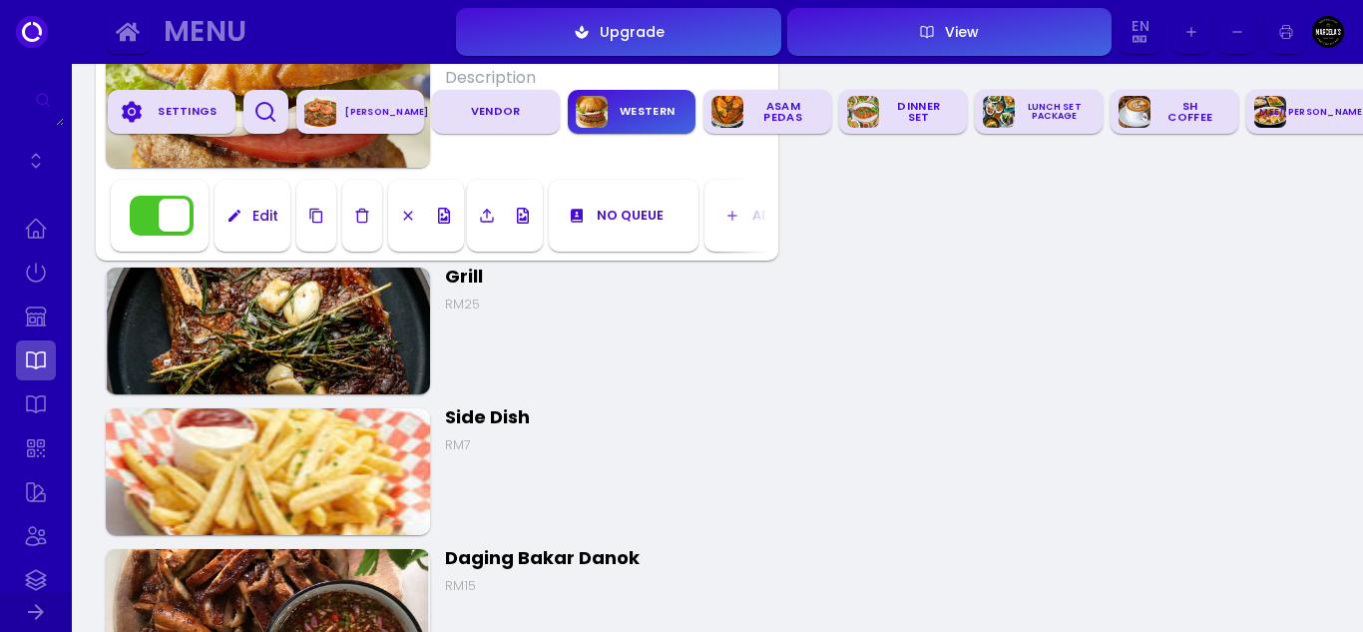
click at [300, 282] on img at bounding box center [268, 330] width 324 height 127
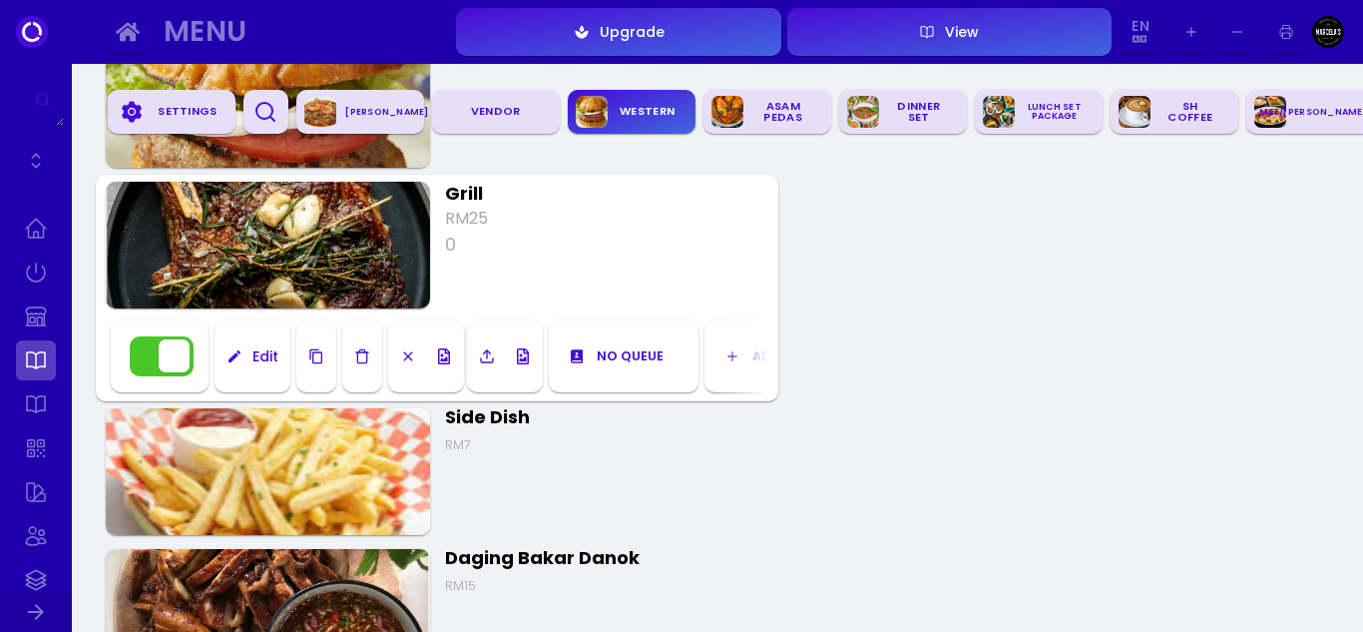
click at [256, 355] on div "Edit" at bounding box center [261, 356] width 36 height 14
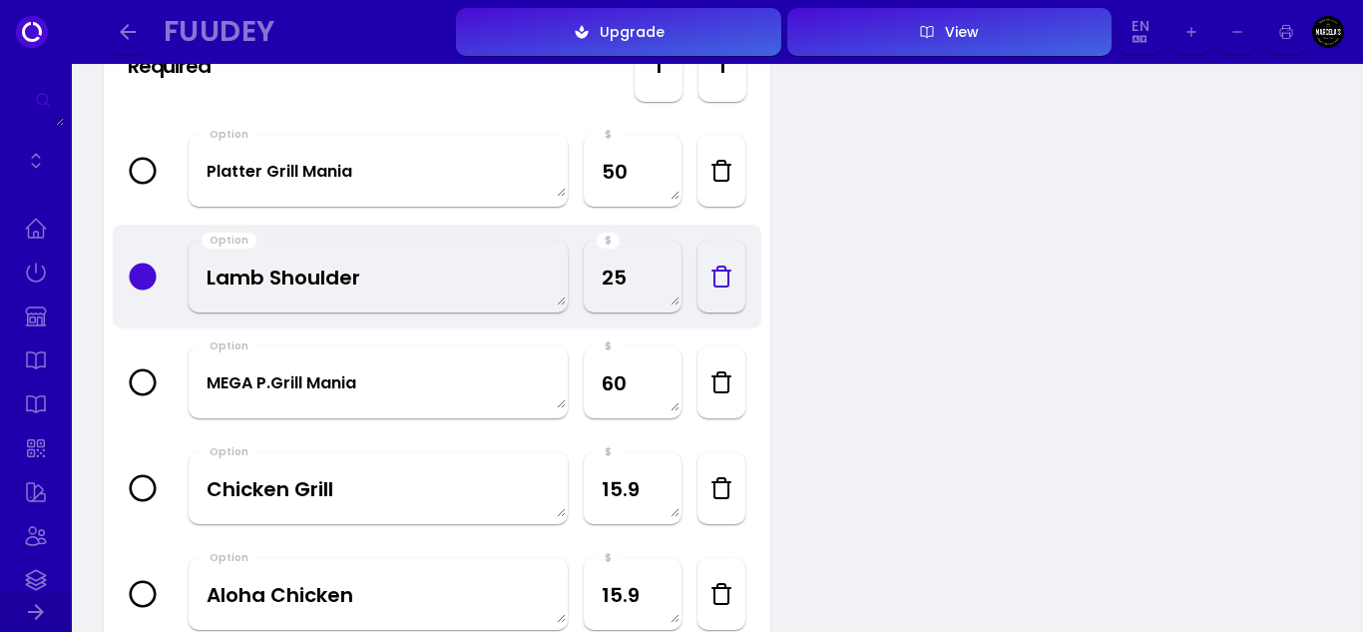
scroll to position [699, 0]
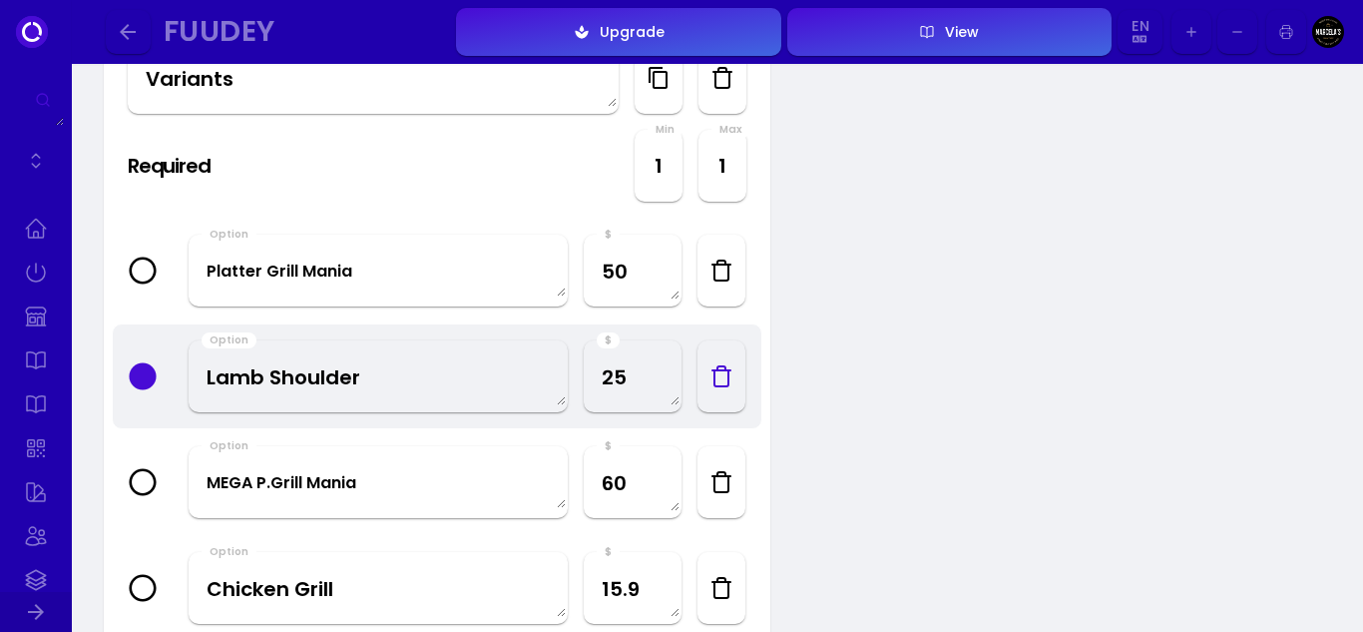
click at [626, 280] on textarea "50" at bounding box center [633, 270] width 94 height 59
drag, startPoint x: 656, startPoint y: 279, endPoint x: 591, endPoint y: 266, distance: 66.2
click at [591, 266] on textarea "50" at bounding box center [633, 270] width 94 height 59
click at [1044, 320] on div "Active Grill RM25 Option Title Variants Required Required Min 1 Max 1 Option Pl…" at bounding box center [718, 596] width 1292 height 2462
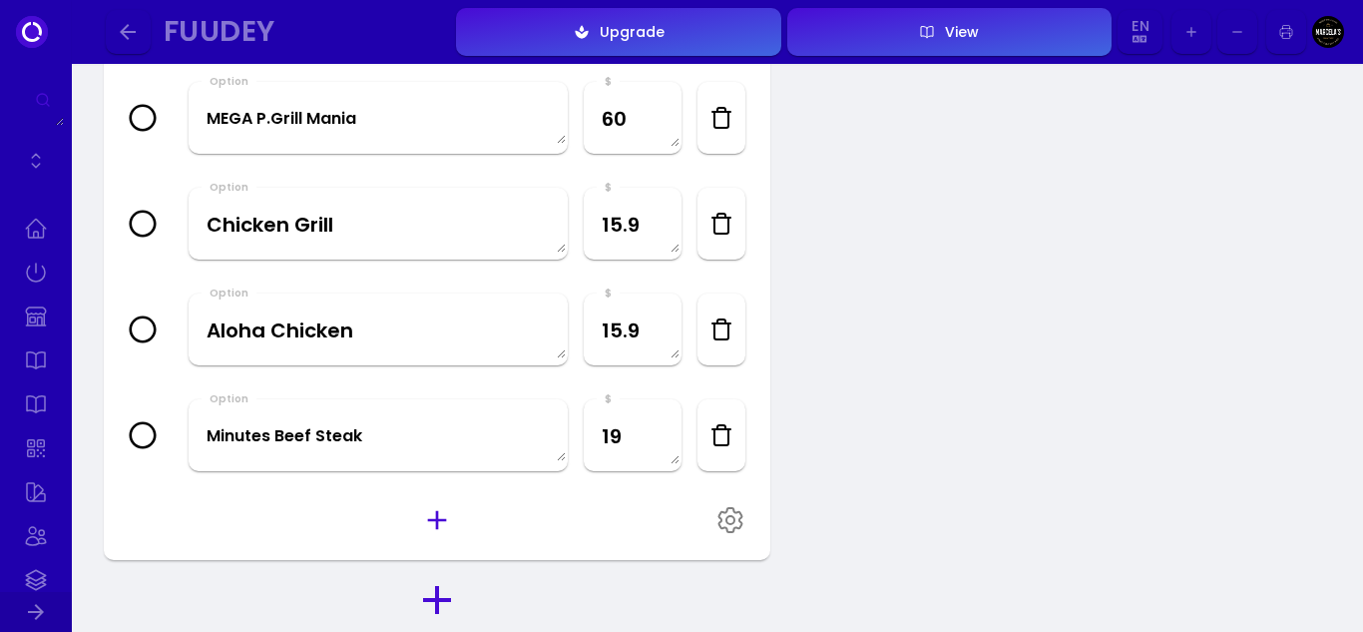
scroll to position [1098, 0]
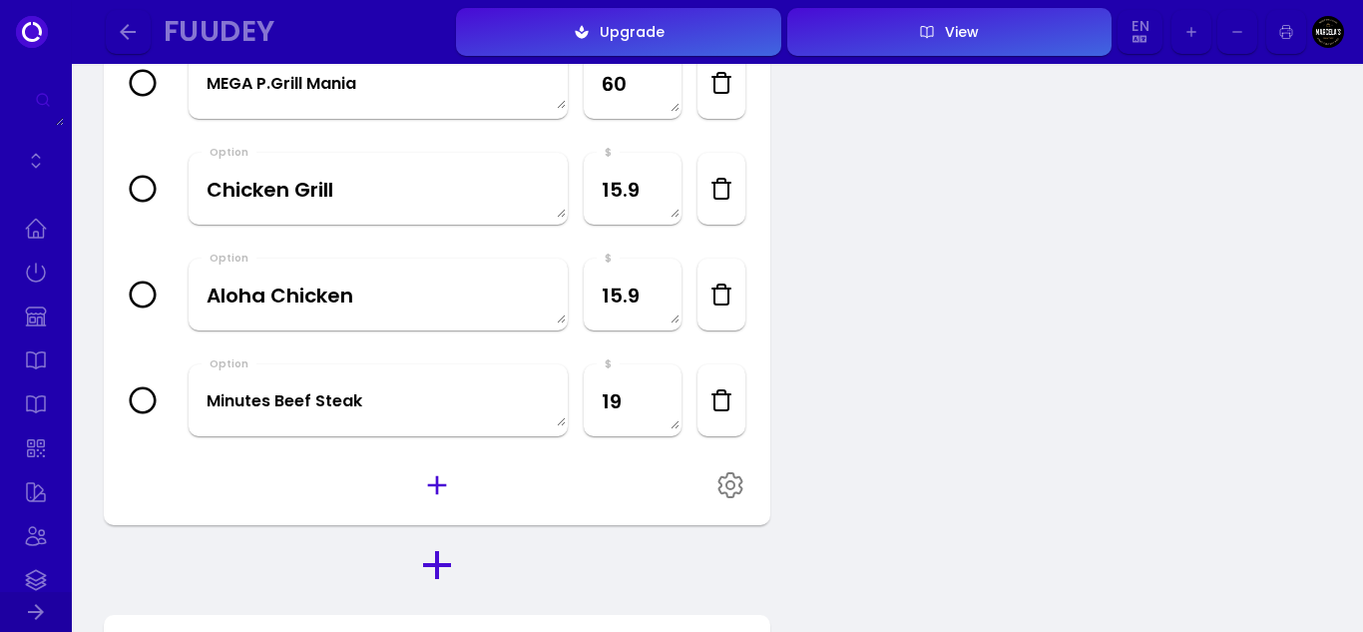
click at [720, 295] on icon "button" at bounding box center [722, 294] width 24 height 24
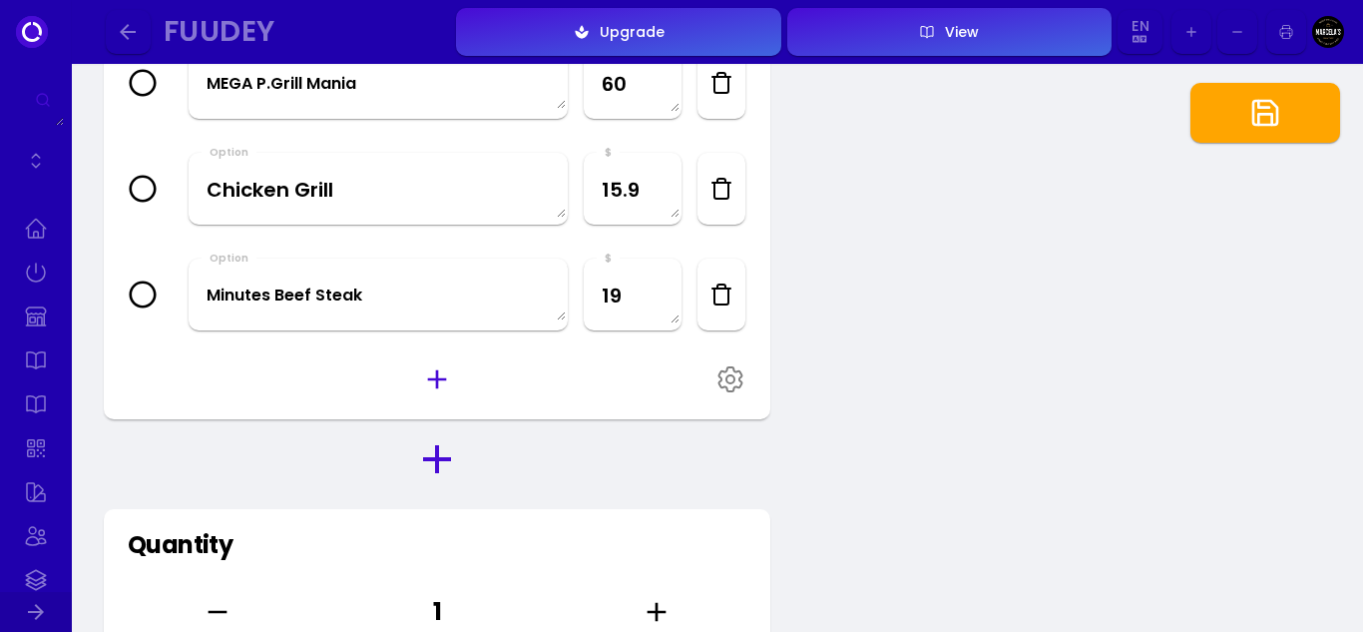
click at [915, 299] on div "Active Grill RM25 Option Title Variants Required Required Min 1 Max 1 Option Pl…" at bounding box center [718, 144] width 1292 height 2357
click at [933, 405] on div "Active Grill RM25 Option Title Variants Required Required Min 1 Max 1 Option Pl…" at bounding box center [718, 144] width 1292 height 2357
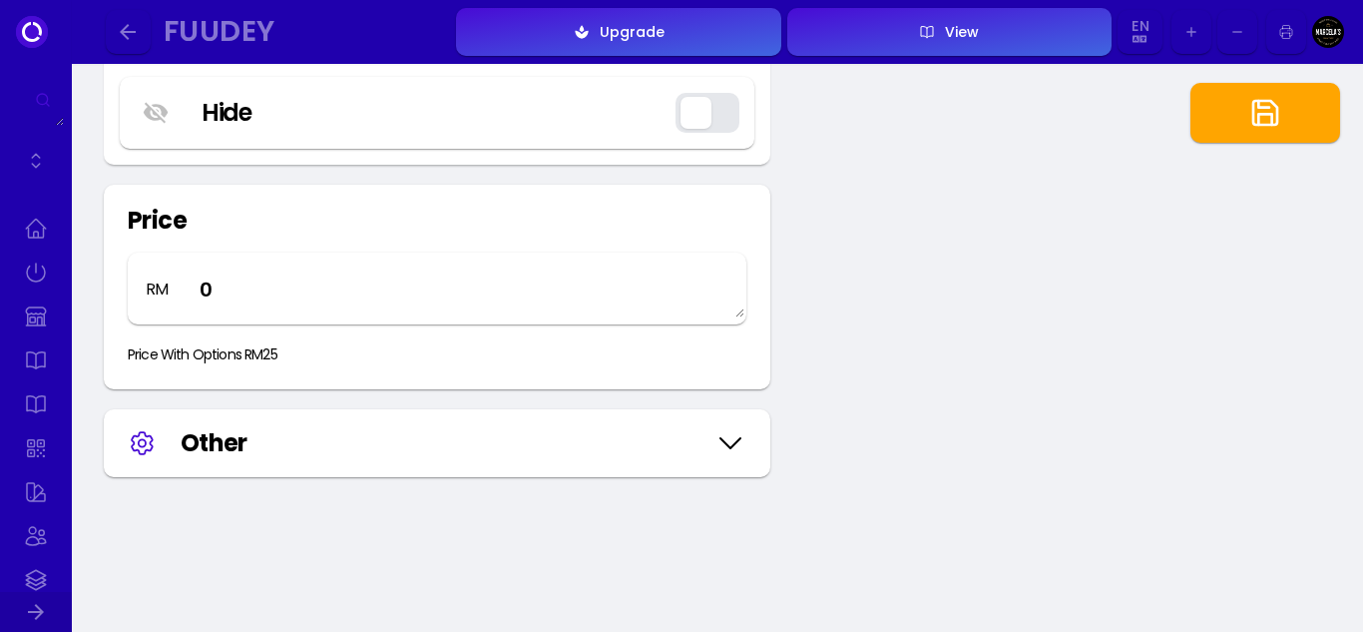
scroll to position [1697, 0]
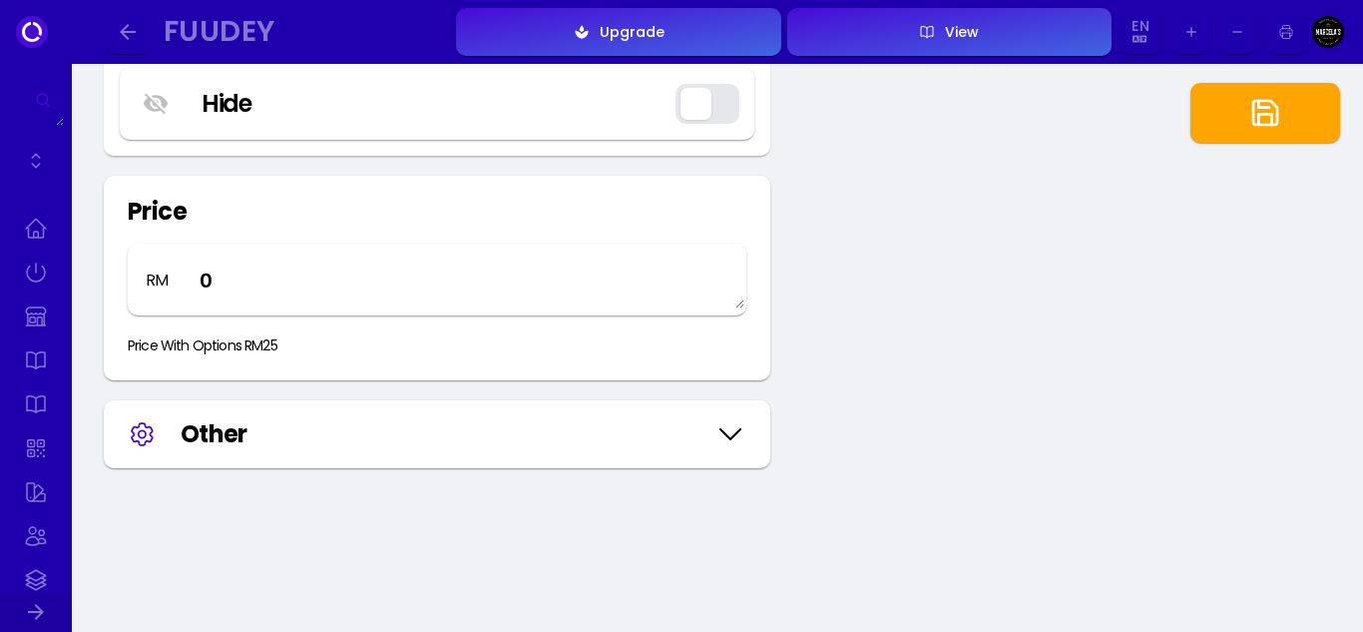
click at [1283, 119] on button "button" at bounding box center [1266, 113] width 150 height 60
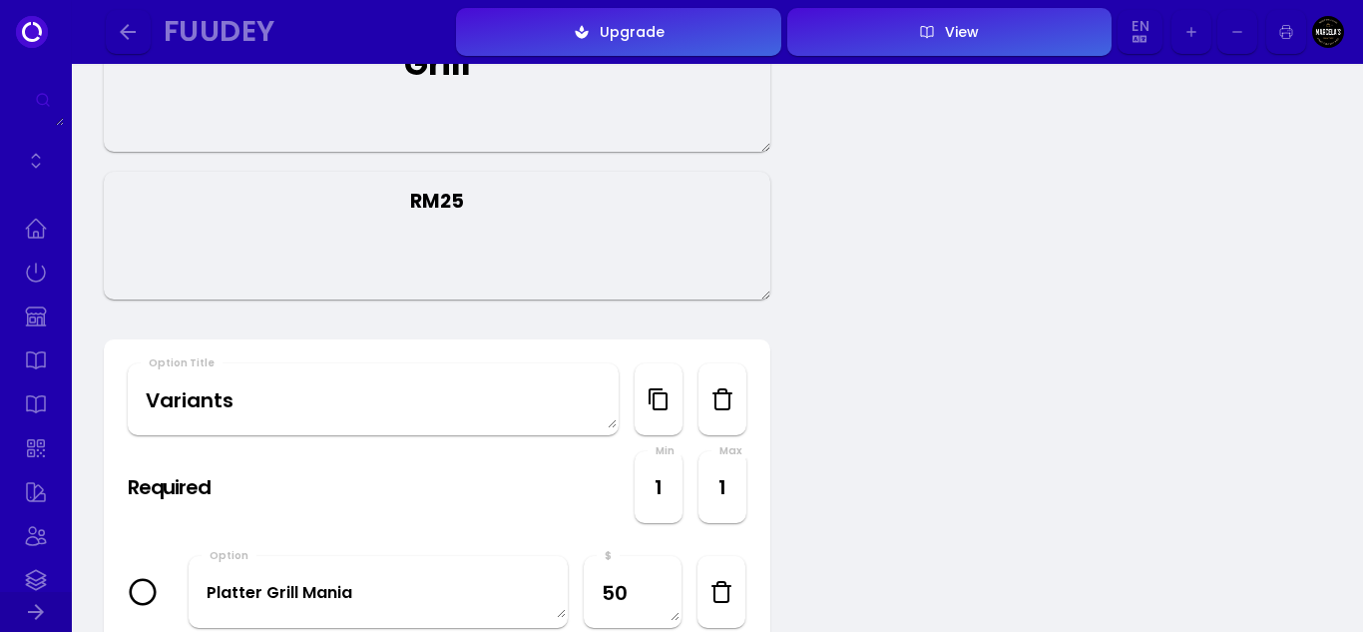
scroll to position [399, 0]
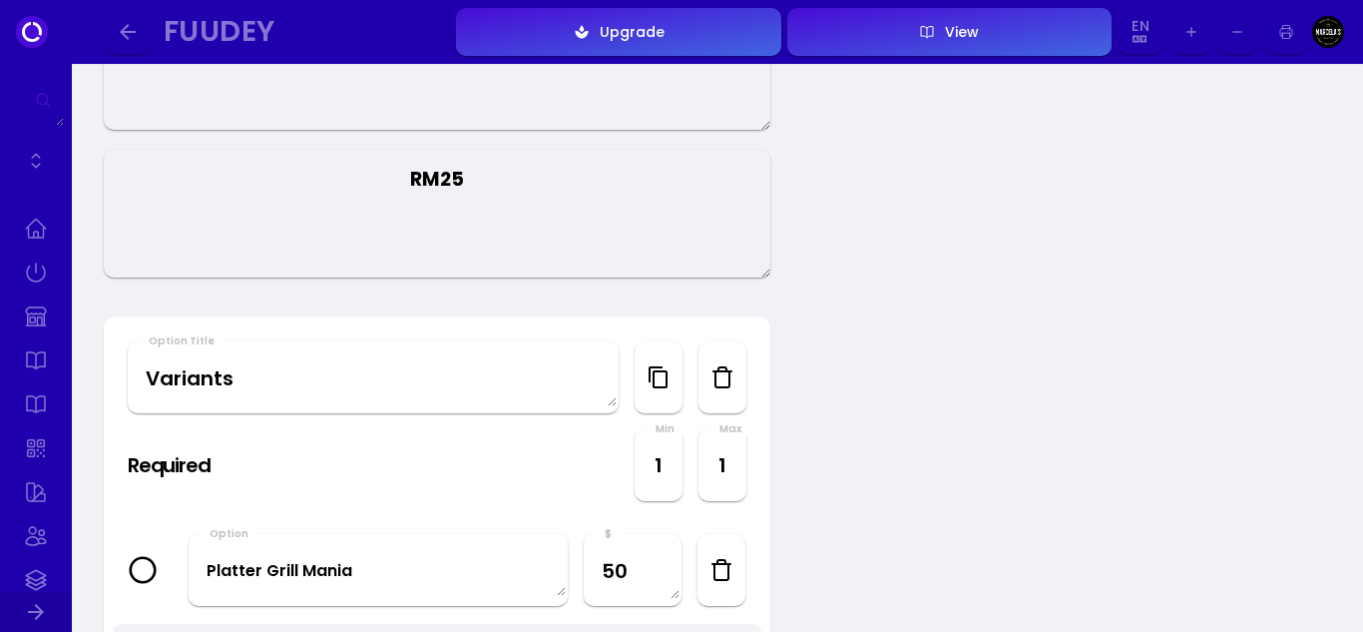
drag, startPoint x: 499, startPoint y: 189, endPoint x: 350, endPoint y: 169, distance: 150.1
click at [357, 169] on textarea "RM25" at bounding box center [437, 214] width 667 height 128
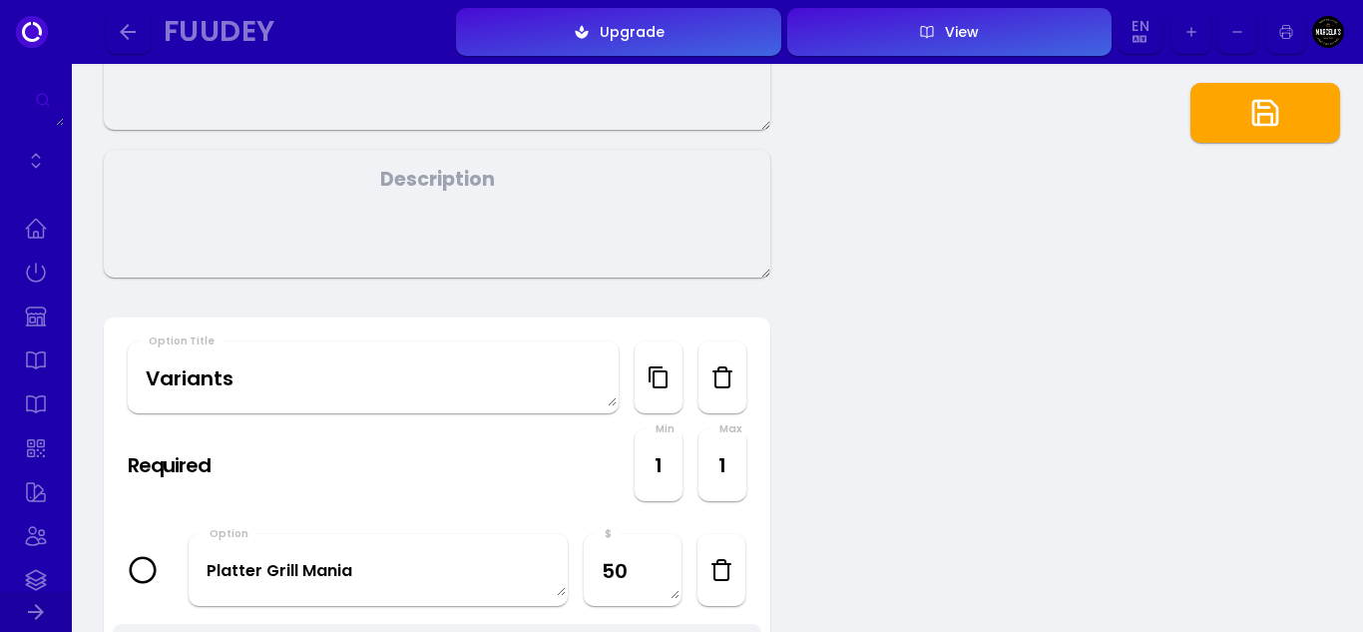
click at [1270, 104] on icon "button" at bounding box center [1266, 113] width 32 height 32
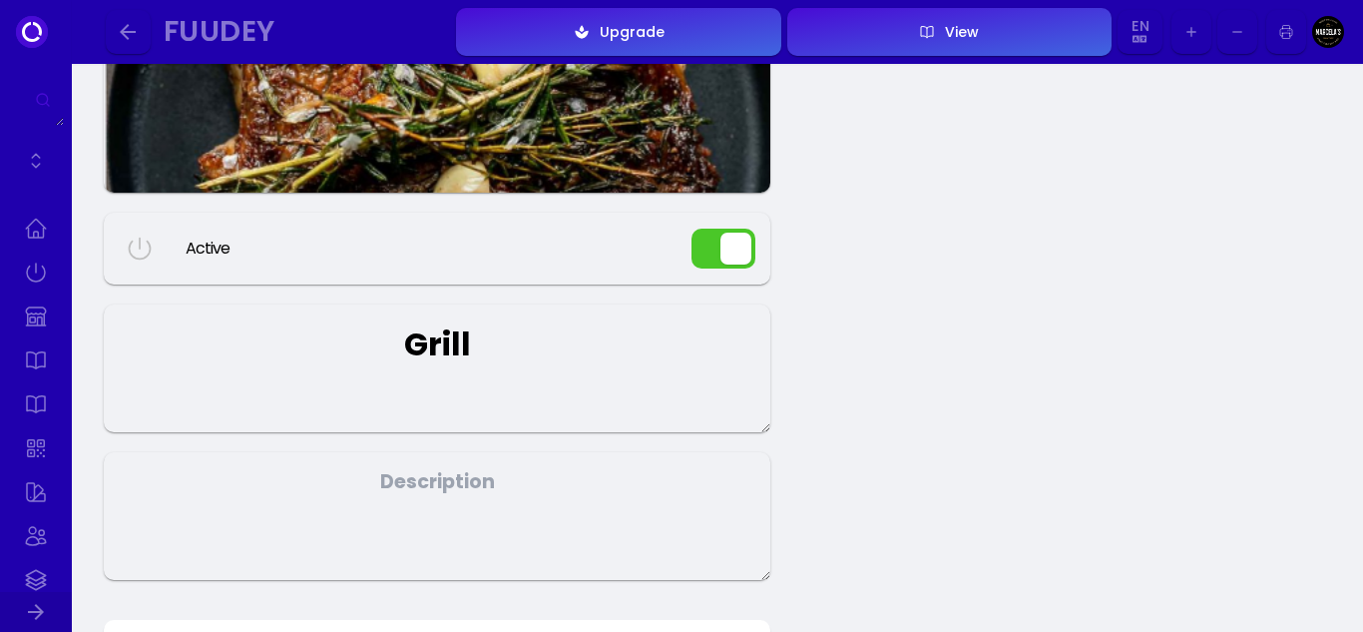
scroll to position [0, 0]
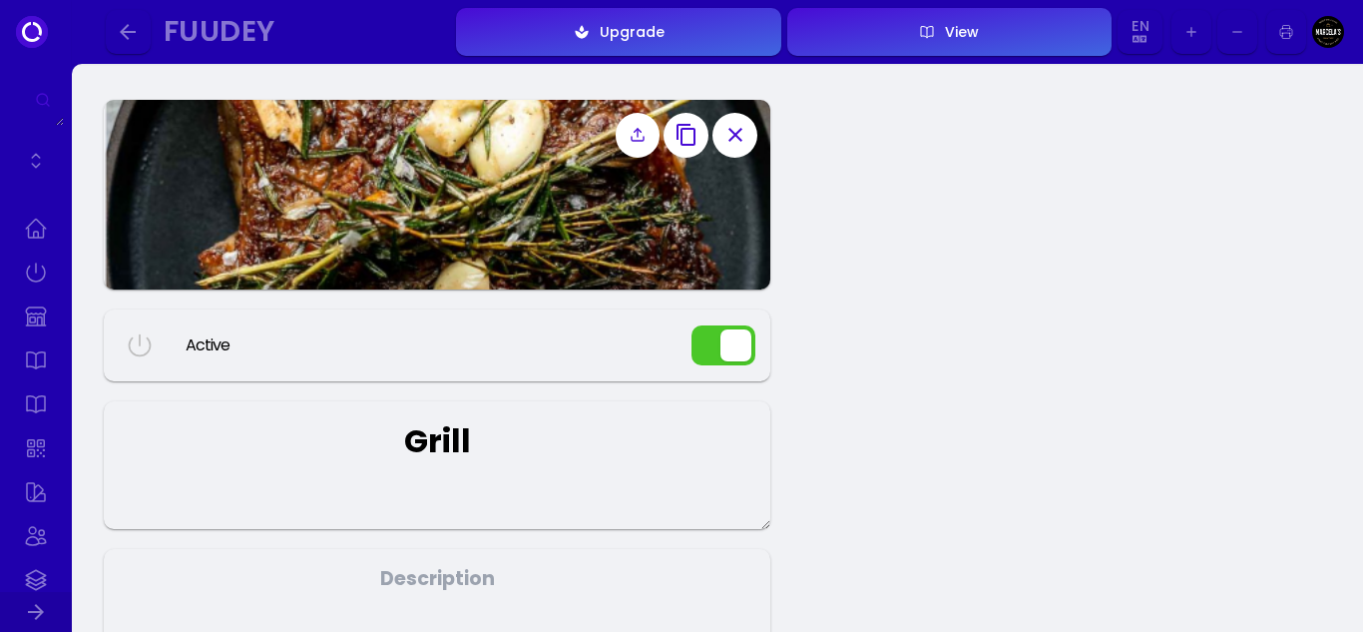
click at [640, 132] on polyline at bounding box center [638, 130] width 7 height 3
click at [0, 0] on input "file" at bounding box center [0, 0] width 0 height 0
click at [138, 32] on icon "button" at bounding box center [128, 32] width 24 height 24
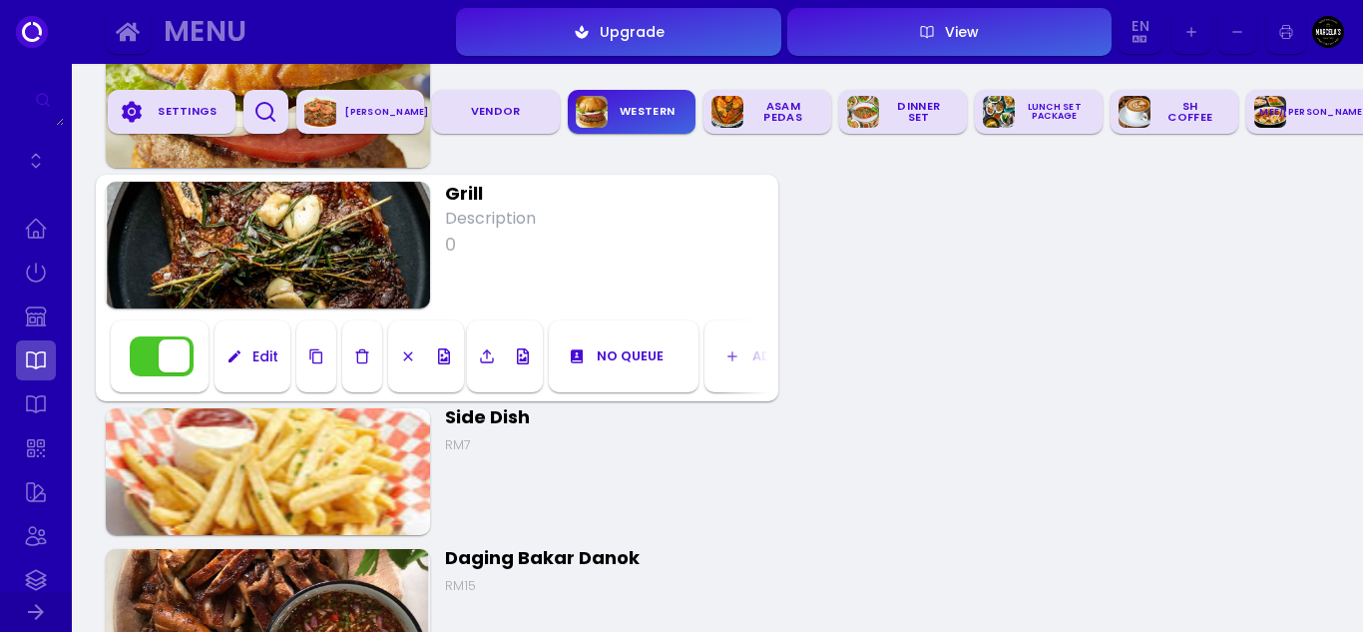
scroll to position [1558, 0]
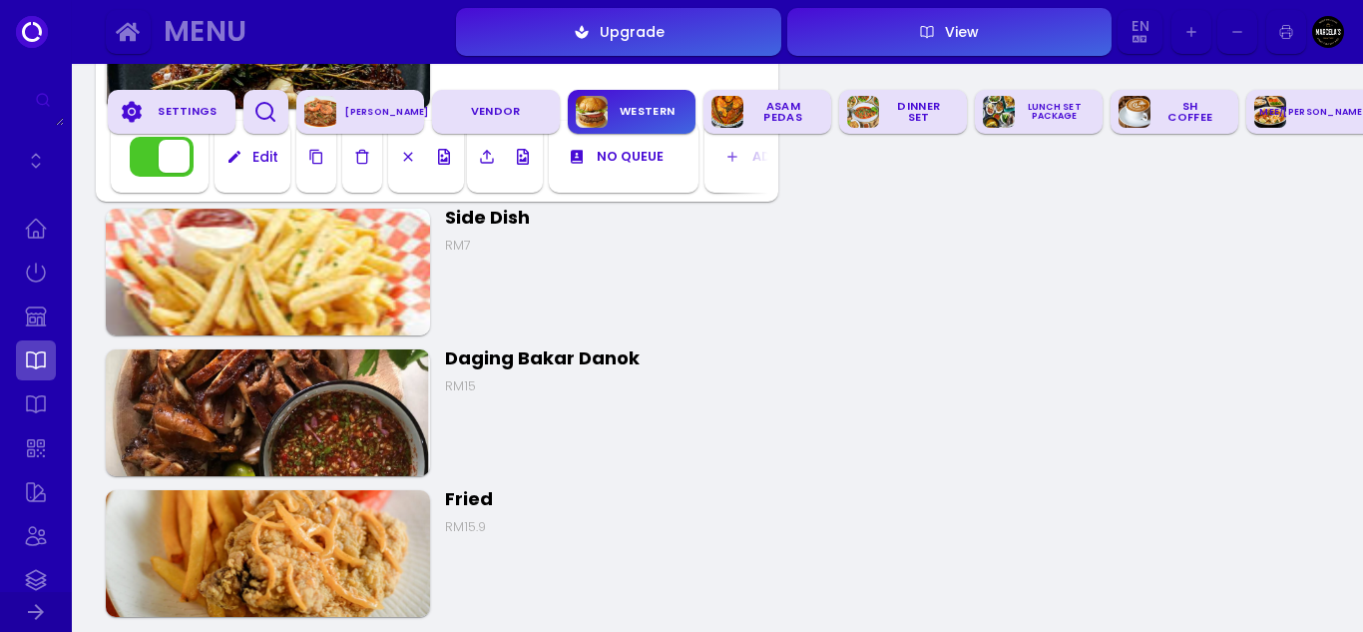
click at [287, 275] on img at bounding box center [268, 272] width 324 height 127
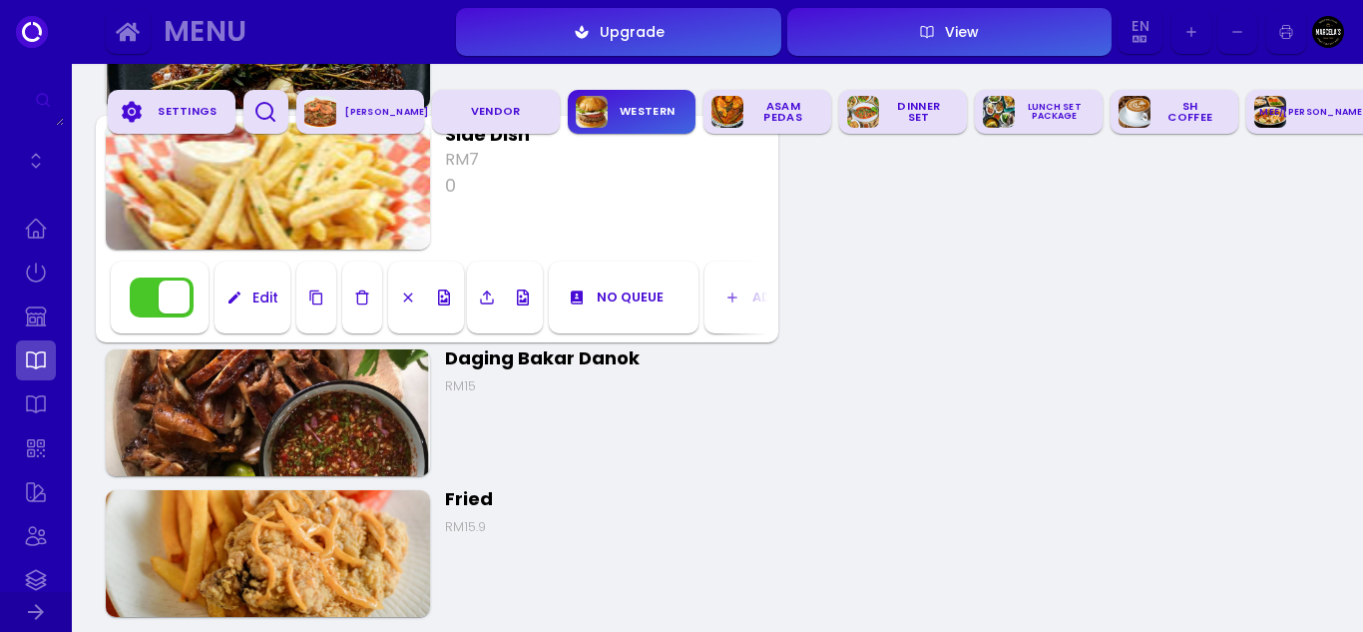
scroll to position [1458, 0]
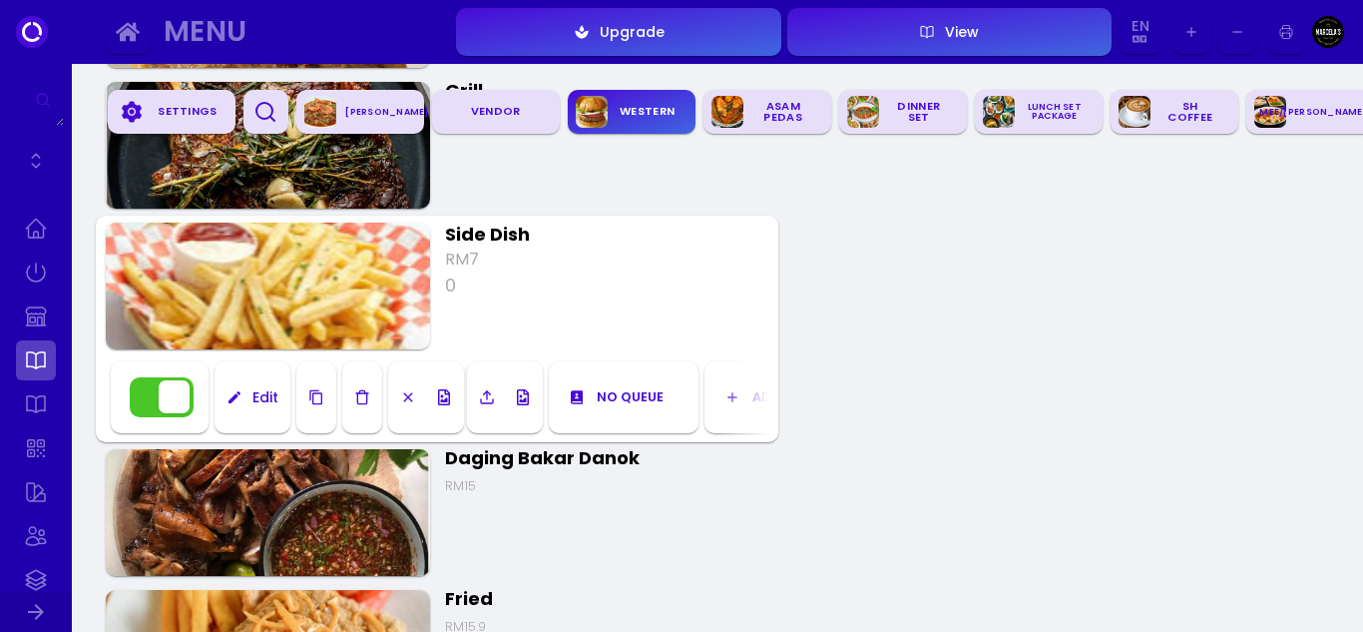
click at [315, 262] on img at bounding box center [268, 286] width 324 height 127
click at [266, 397] on div "Edit" at bounding box center [261, 397] width 36 height 14
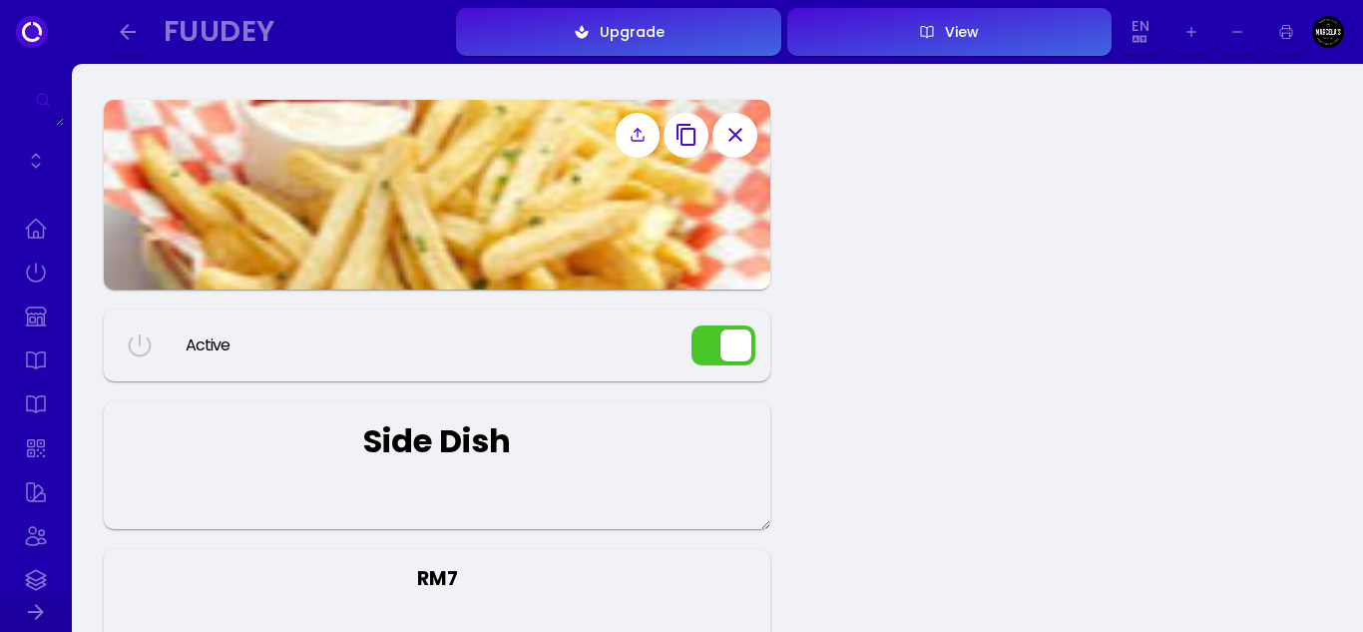
click at [538, 164] on img at bounding box center [437, 195] width 667 height 190
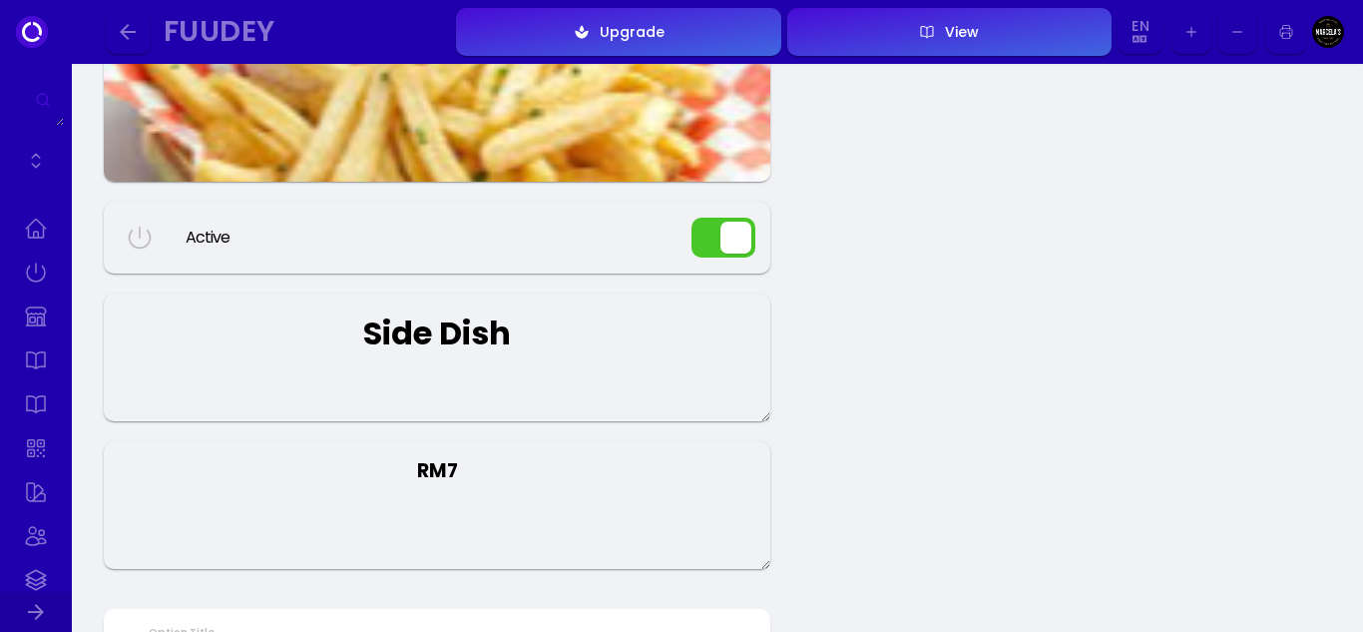
scroll to position [299, 0]
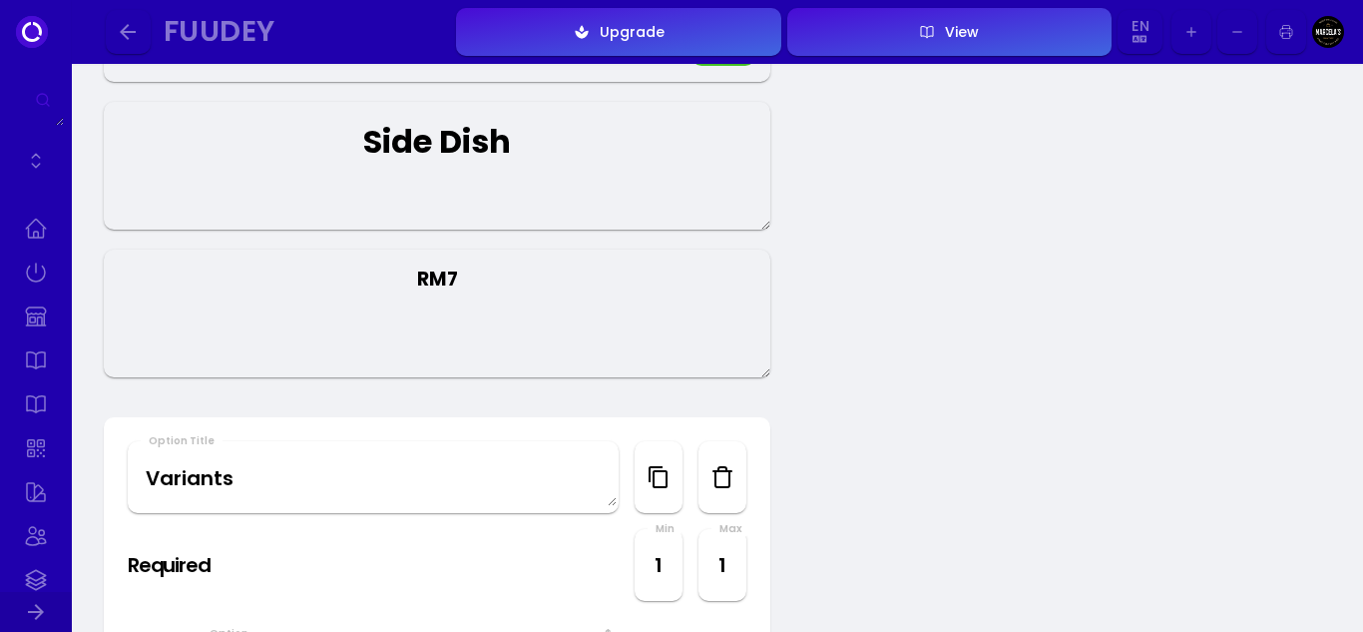
drag, startPoint x: 526, startPoint y: 280, endPoint x: 350, endPoint y: 269, distance: 176.0
click at [350, 269] on textarea "RM7" at bounding box center [437, 314] width 667 height 128
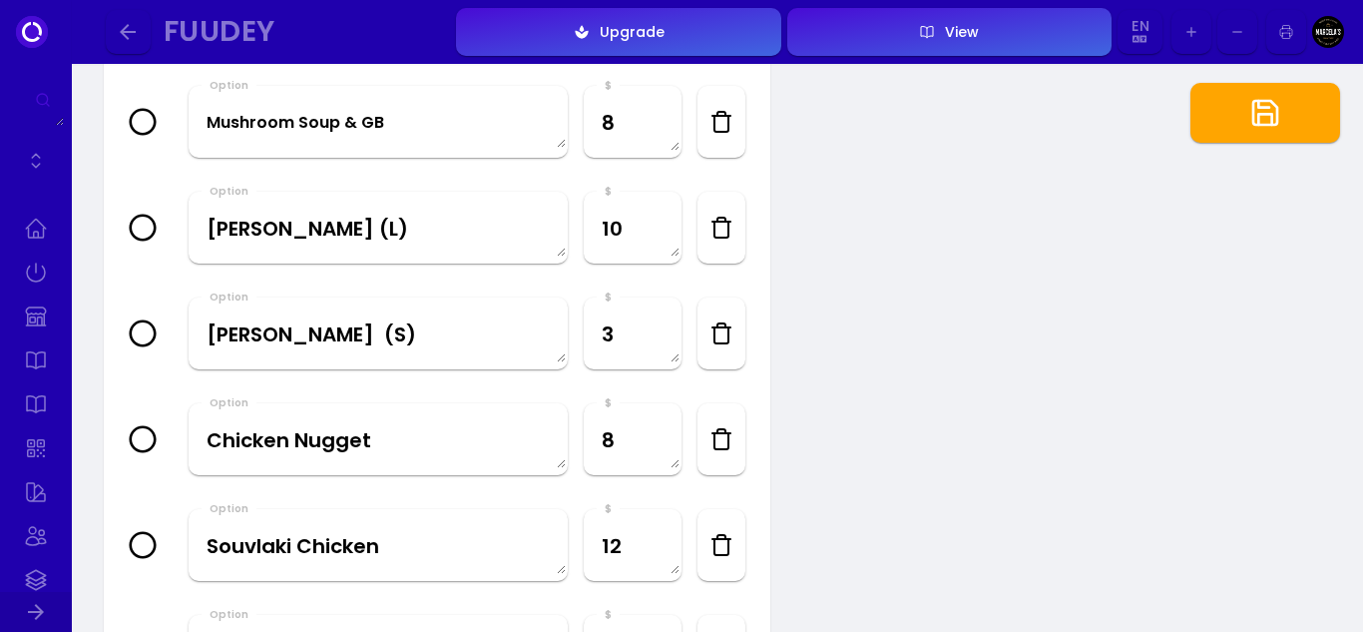
scroll to position [998, 0]
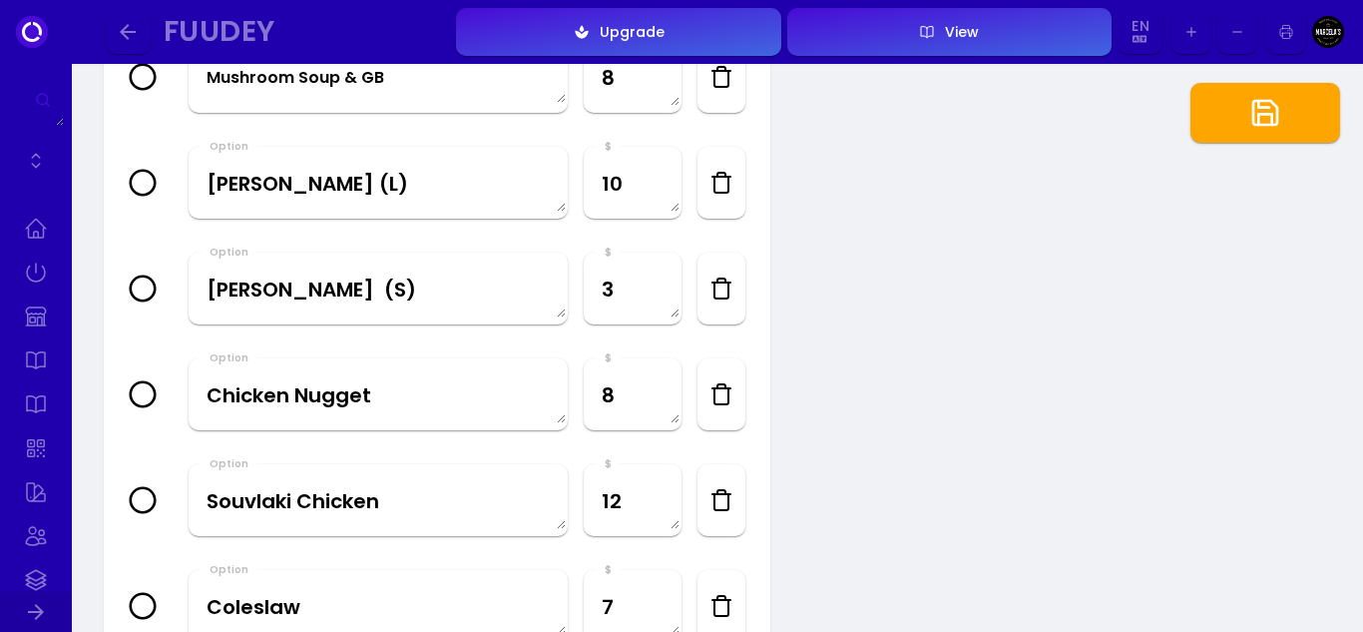
click at [723, 183] on icon "button" at bounding box center [722, 183] width 24 height 24
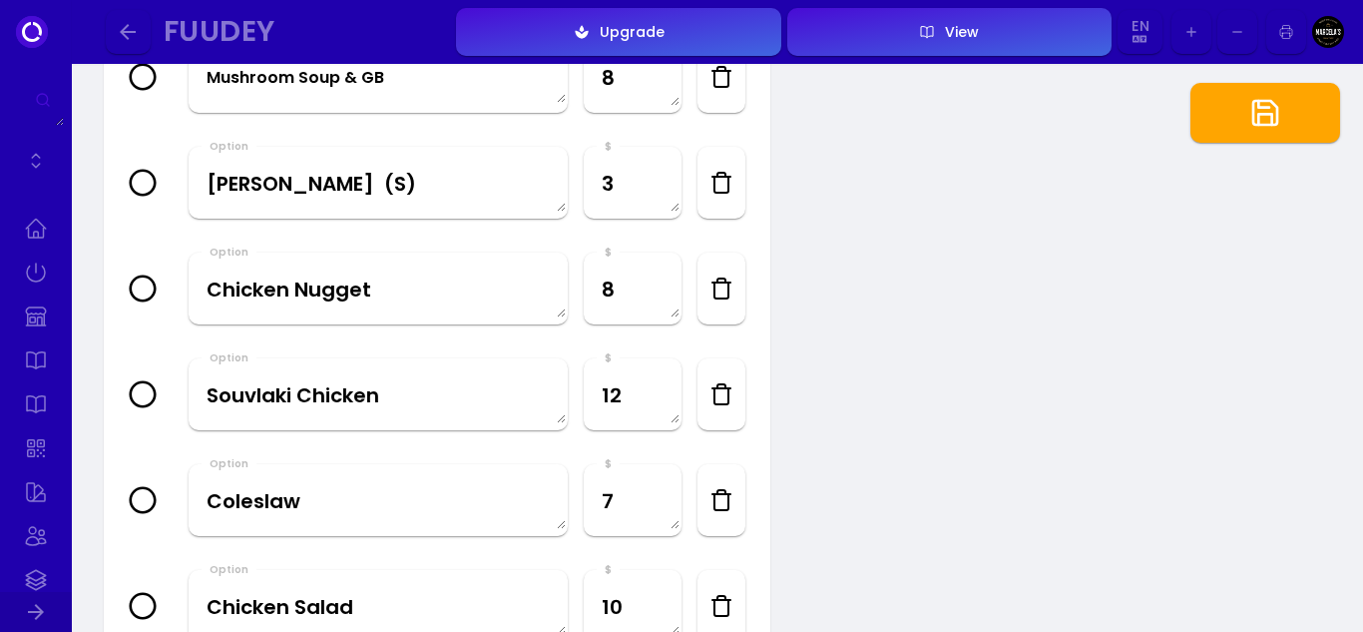
click at [723, 183] on icon "button" at bounding box center [722, 183] width 24 height 24
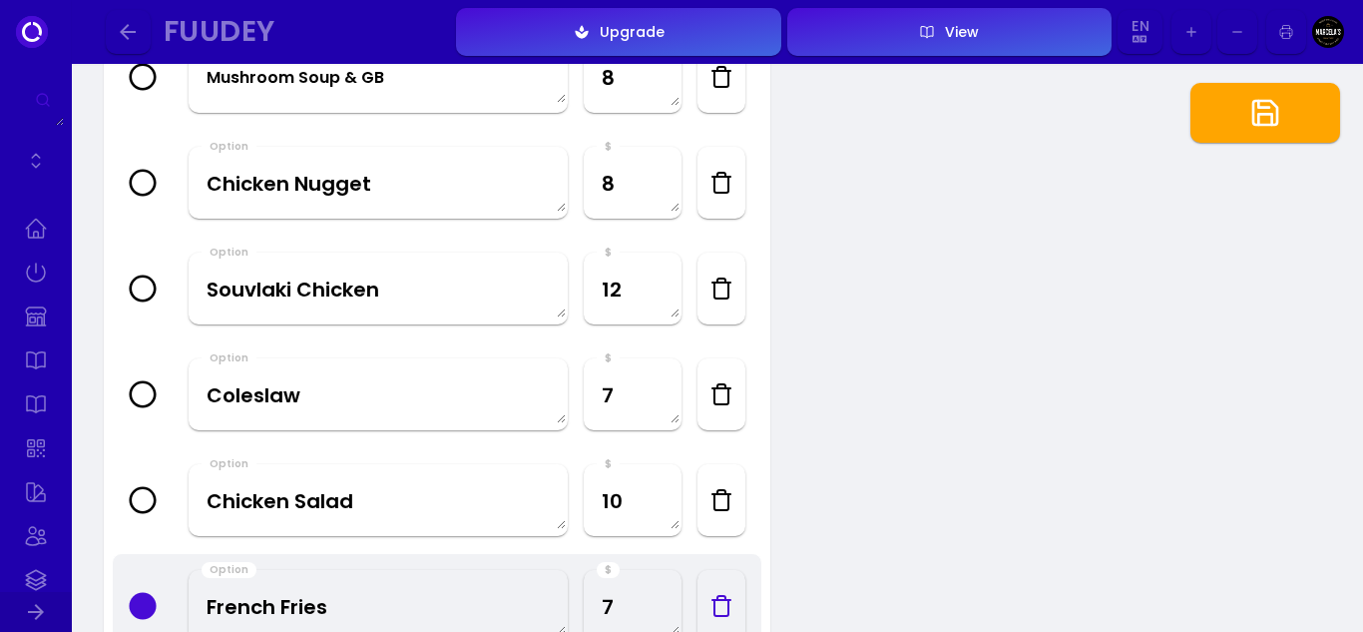
click at [721, 288] on icon "button" at bounding box center [722, 288] width 24 height 24
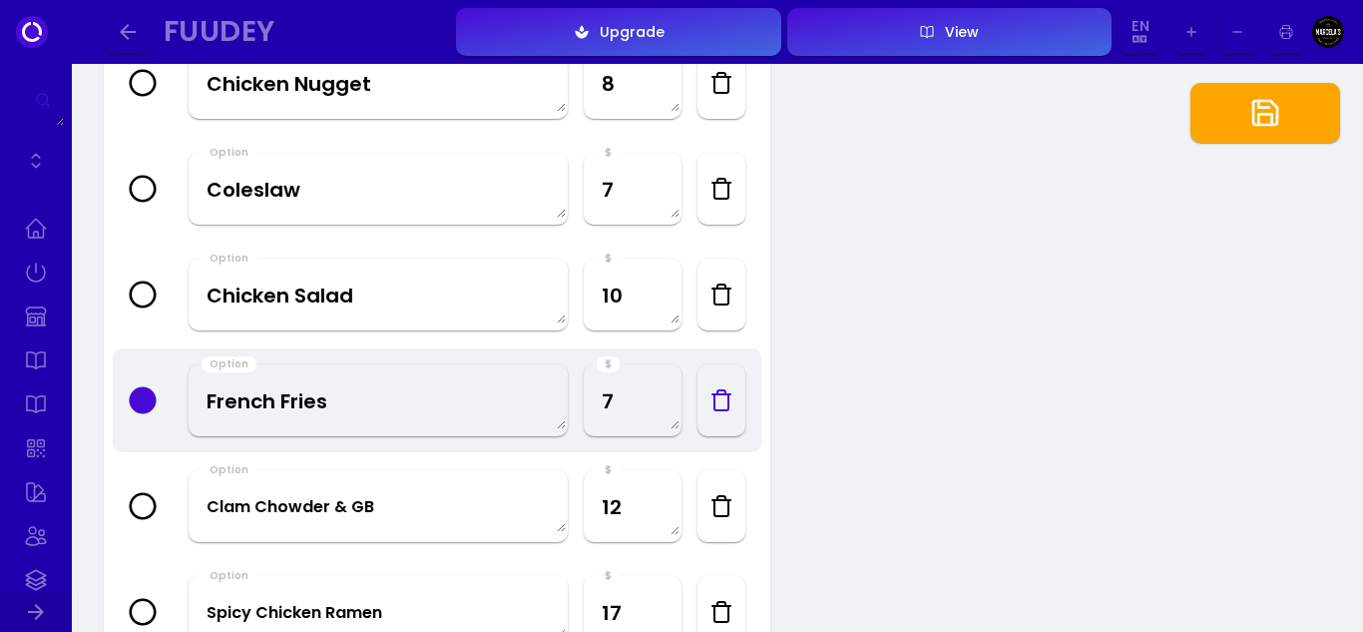
scroll to position [1198, 0]
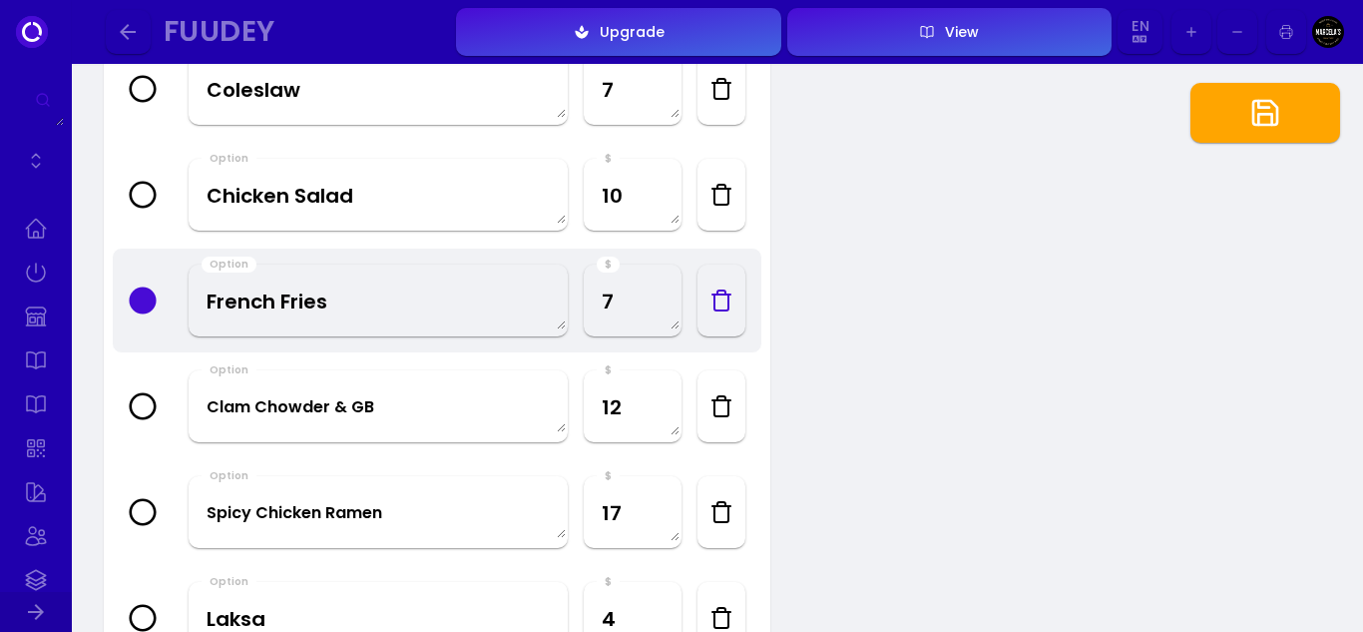
click at [725, 403] on icon "button" at bounding box center [722, 406] width 24 height 24
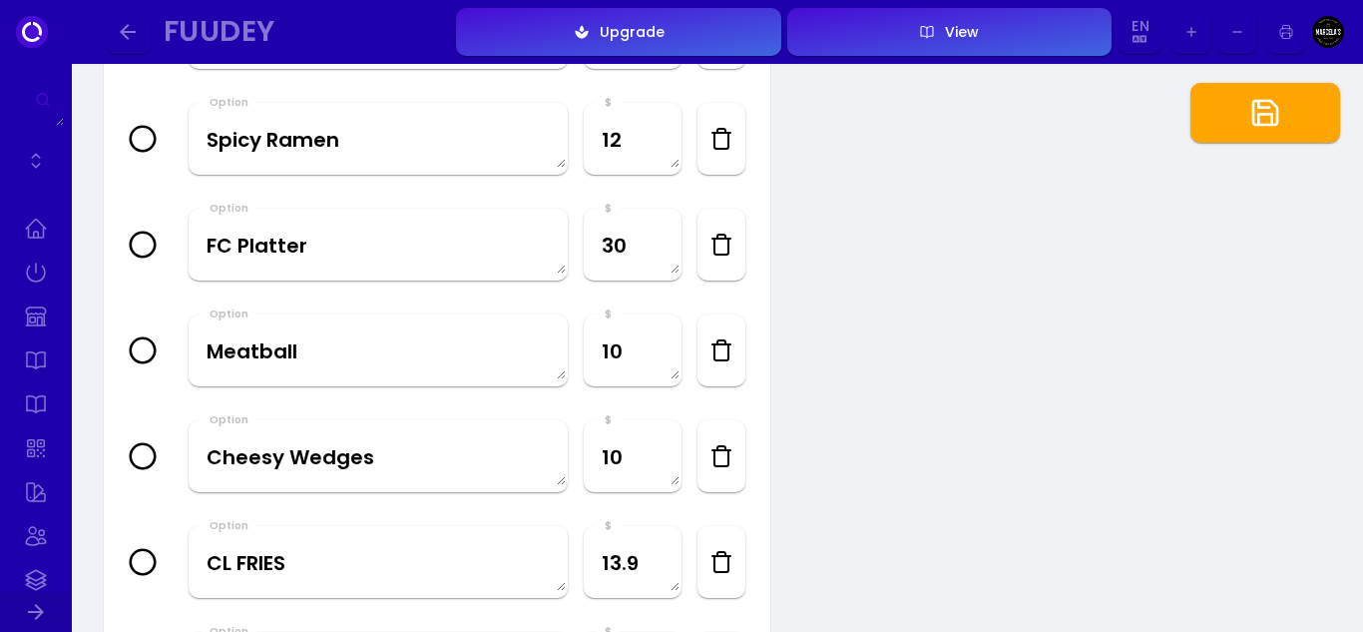
scroll to position [1996, 0]
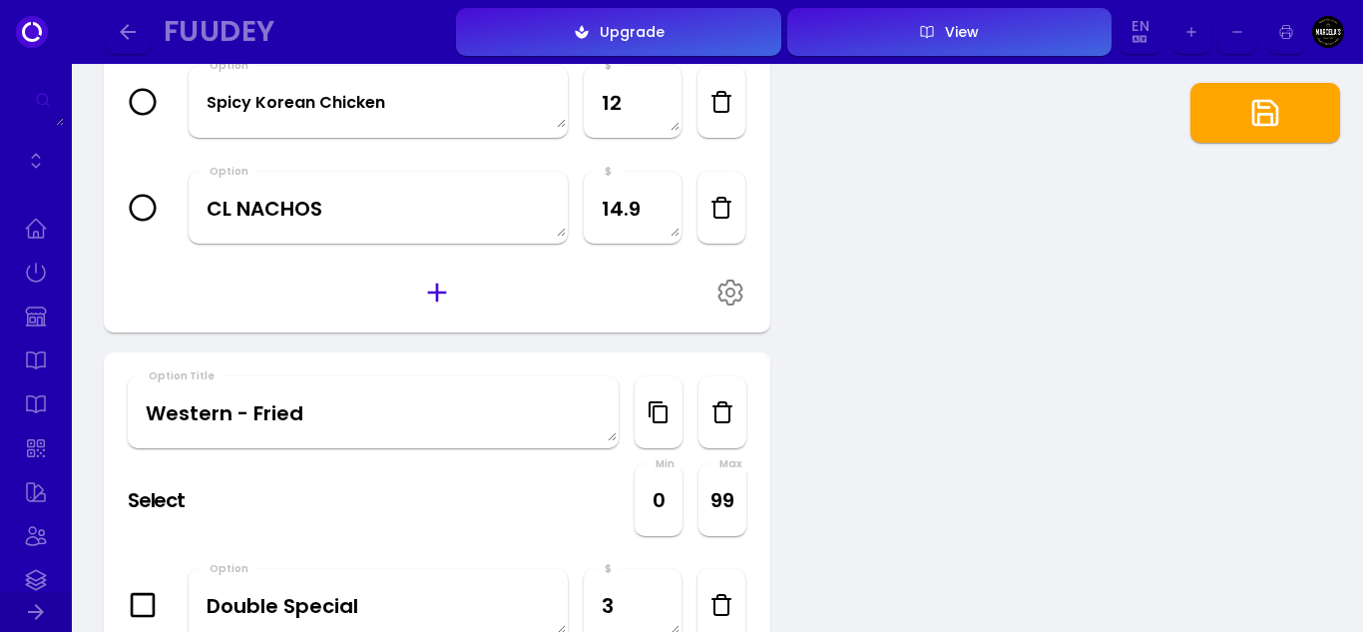
scroll to position [3094, 0]
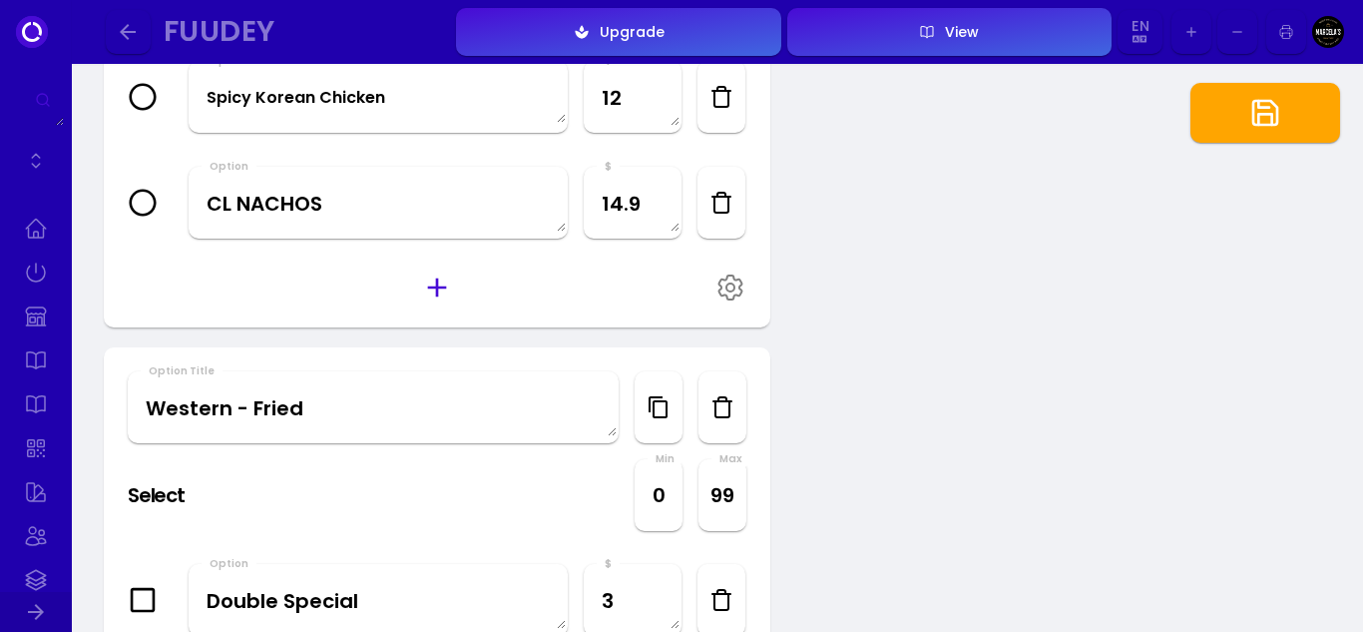
click at [723, 211] on icon "button" at bounding box center [722, 203] width 24 height 24
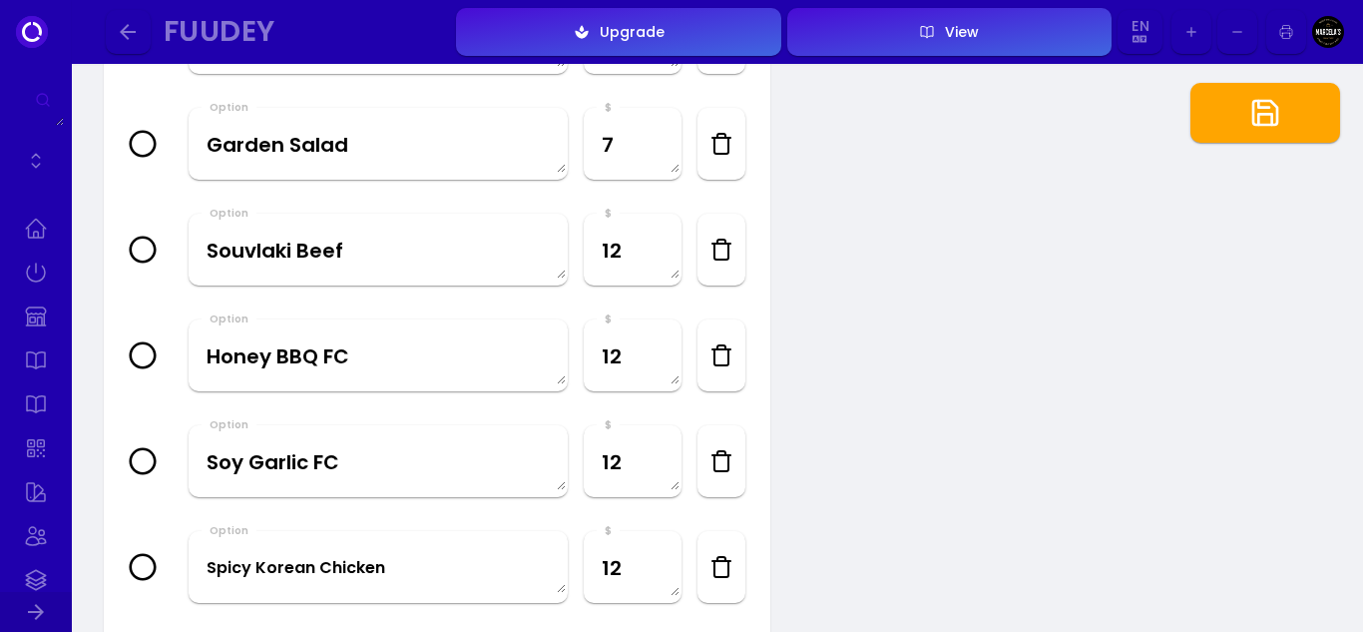
scroll to position [2595, 0]
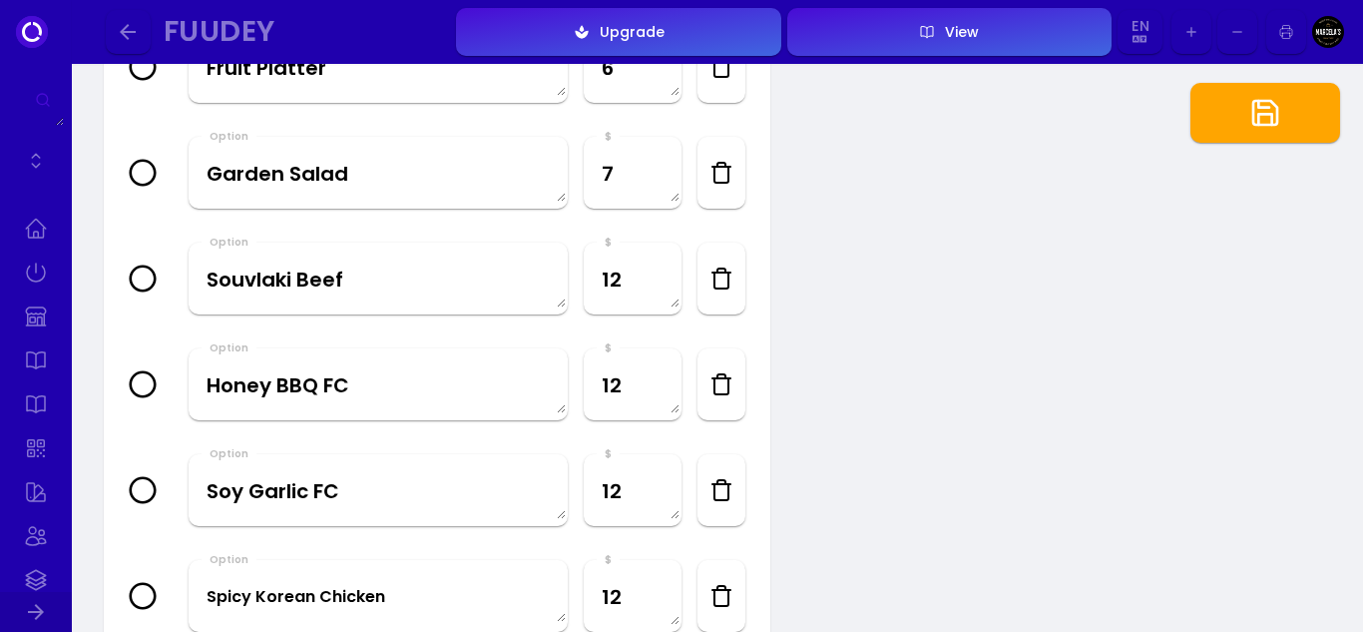
click at [718, 280] on icon "button" at bounding box center [722, 278] width 24 height 24
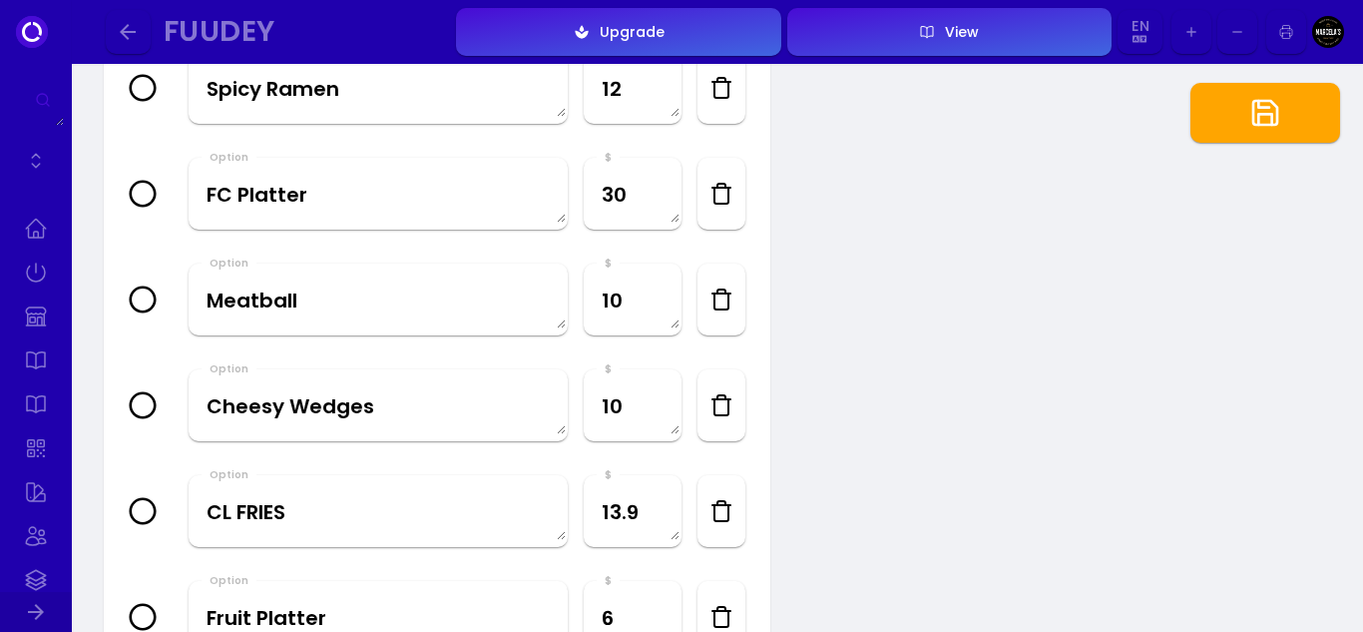
scroll to position [1996, 0]
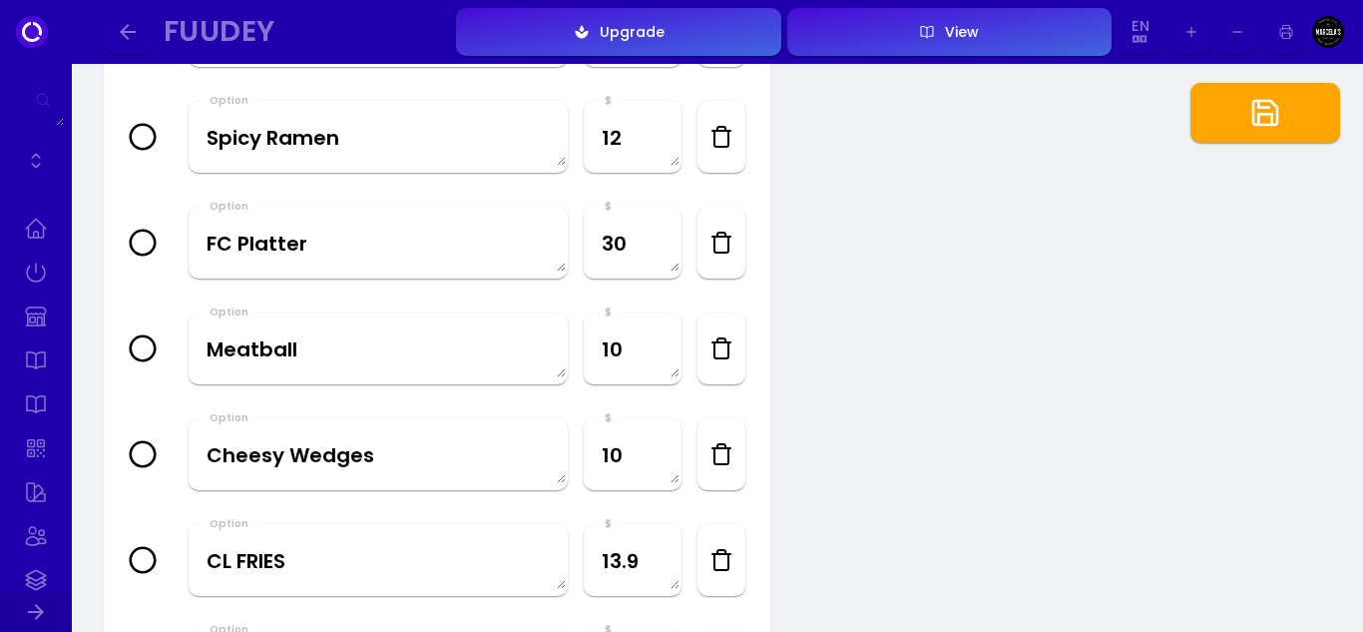
click at [1265, 119] on icon "button" at bounding box center [1266, 113] width 32 height 32
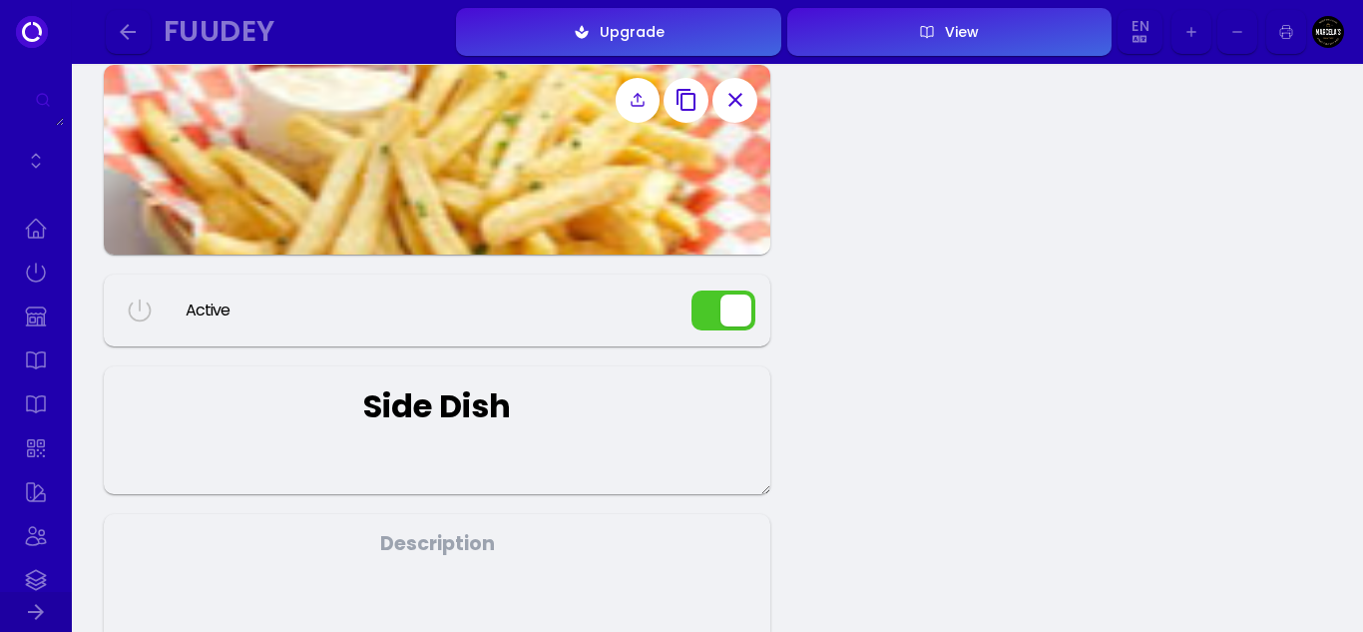
scroll to position [0, 0]
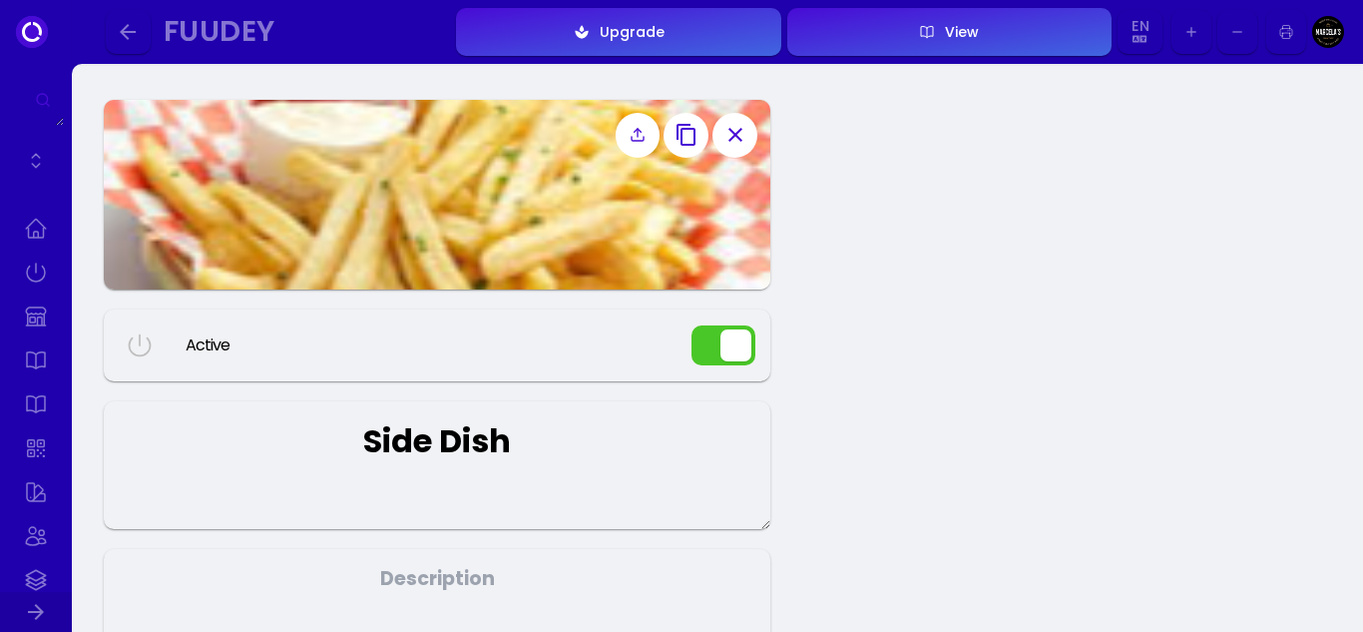
click at [491, 257] on img at bounding box center [437, 195] width 667 height 190
click at [412, 164] on img at bounding box center [437, 195] width 667 height 190
click at [130, 32] on icon "button" at bounding box center [128, 32] width 16 height 16
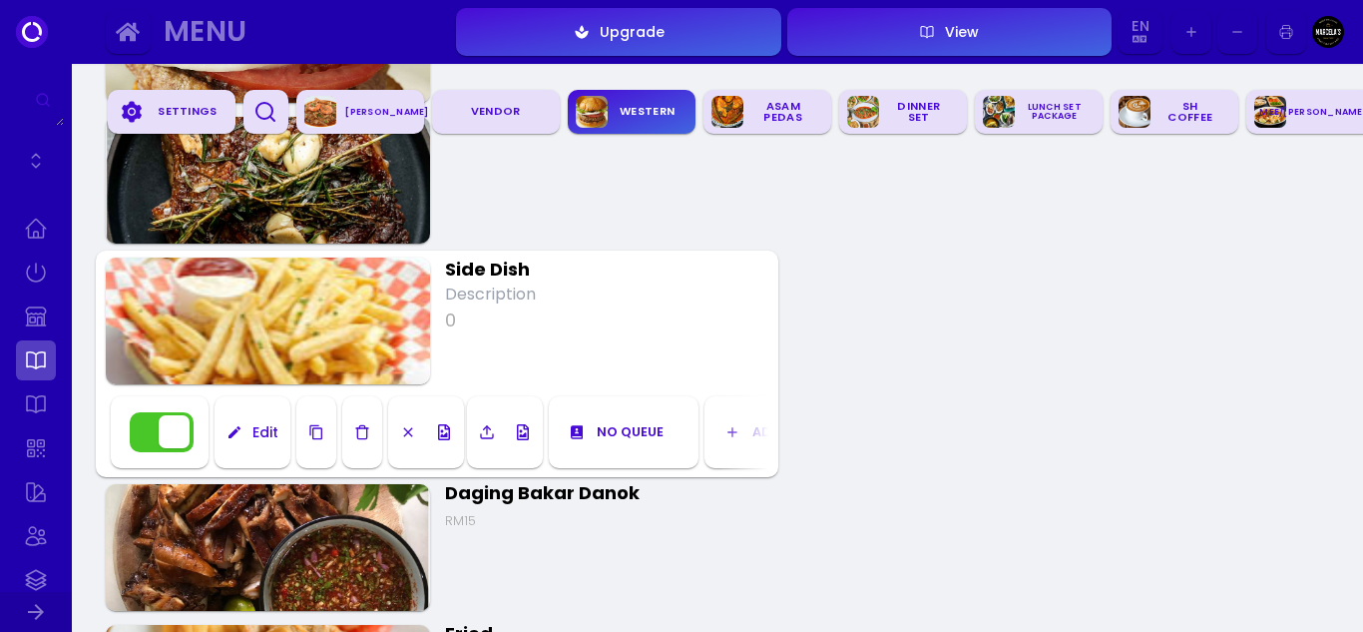
scroll to position [1458, 0]
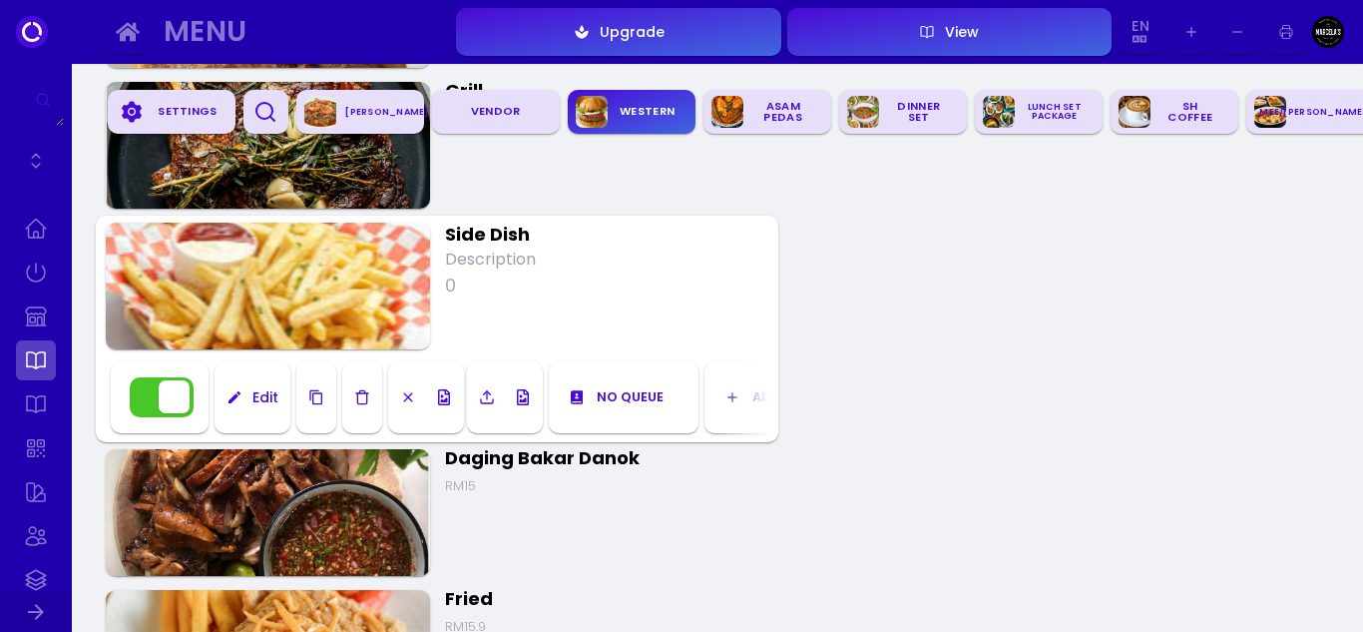
click at [565, 490] on div "RM15" at bounding box center [607, 486] width 324 height 16
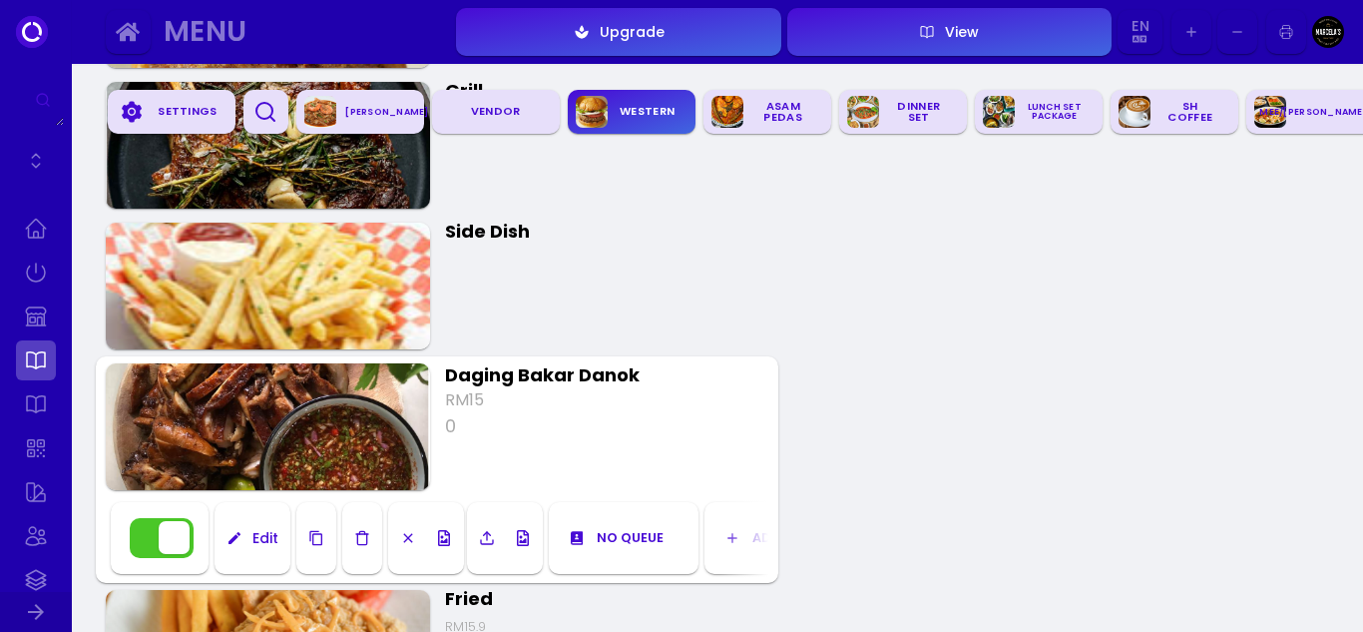
click at [470, 398] on input "RM15" at bounding box center [607, 400] width 324 height 24
click at [267, 539] on div "Edit" at bounding box center [261, 538] width 36 height 14
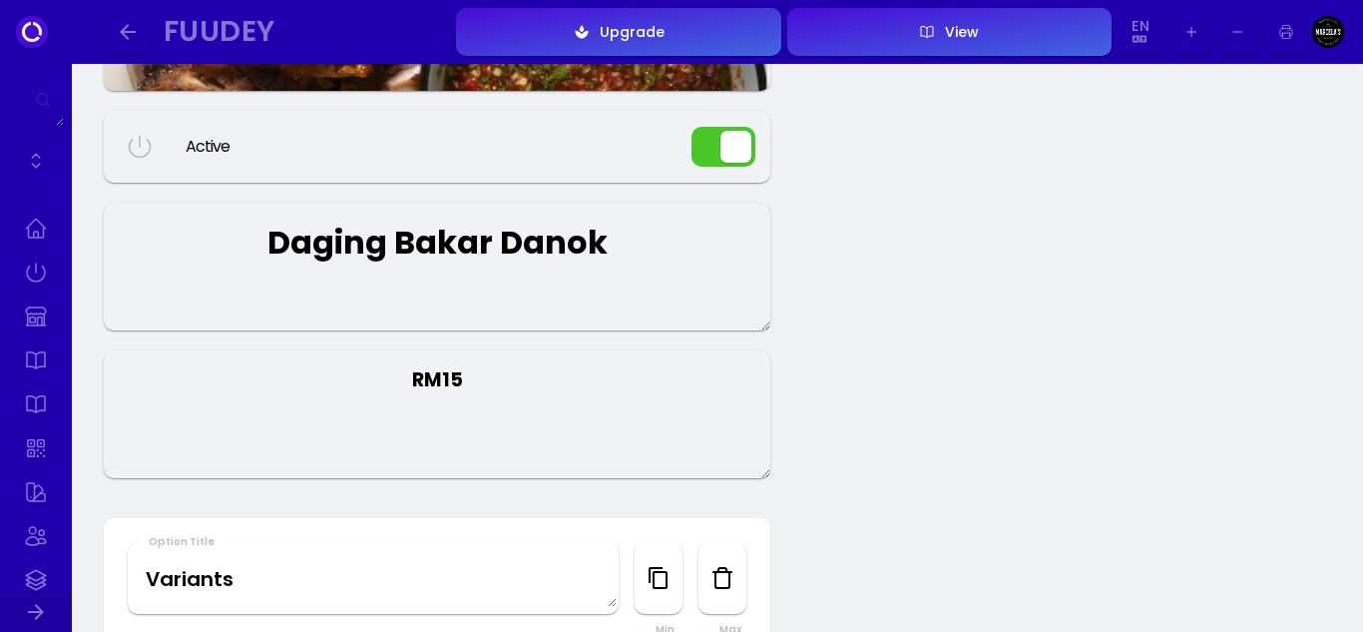
scroll to position [200, 0]
drag, startPoint x: 426, startPoint y: 381, endPoint x: 320, endPoint y: 379, distance: 105.8
click at [320, 379] on textarea "RM15" at bounding box center [437, 413] width 667 height 128
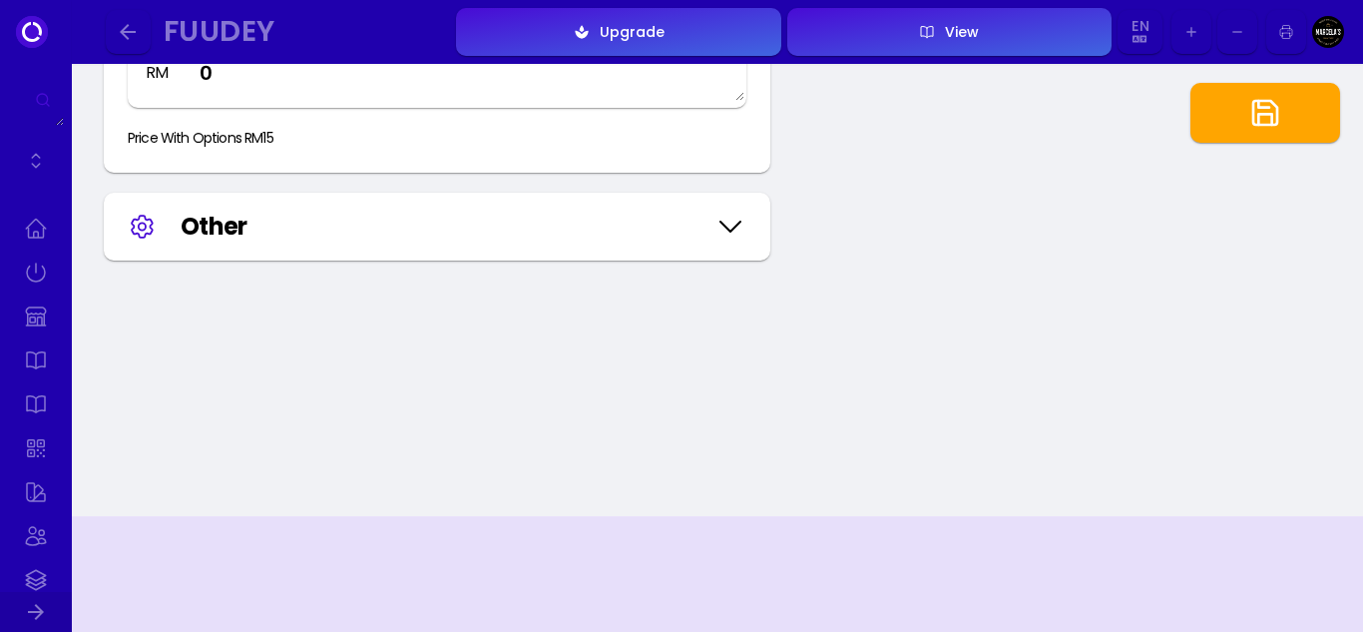
scroll to position [1597, 0]
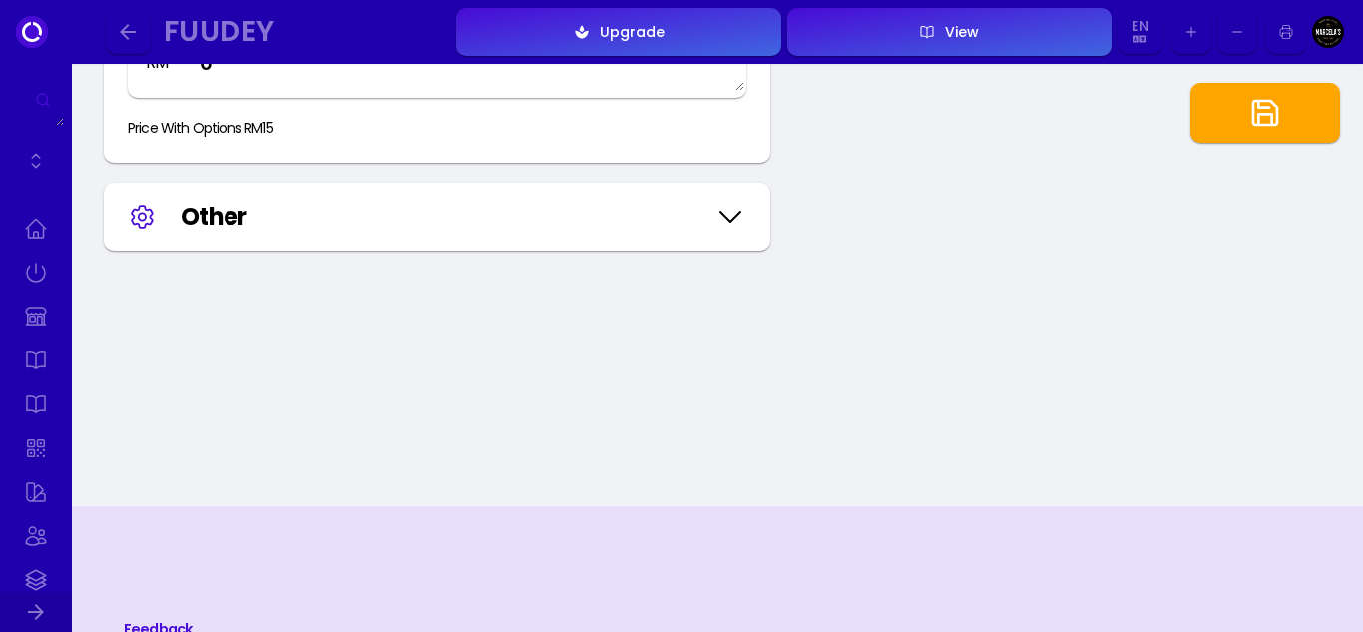
drag, startPoint x: 1268, startPoint y: 110, endPoint x: 1117, endPoint y: 155, distance: 157.3
click at [1268, 111] on icon "button" at bounding box center [1266, 113] width 32 height 32
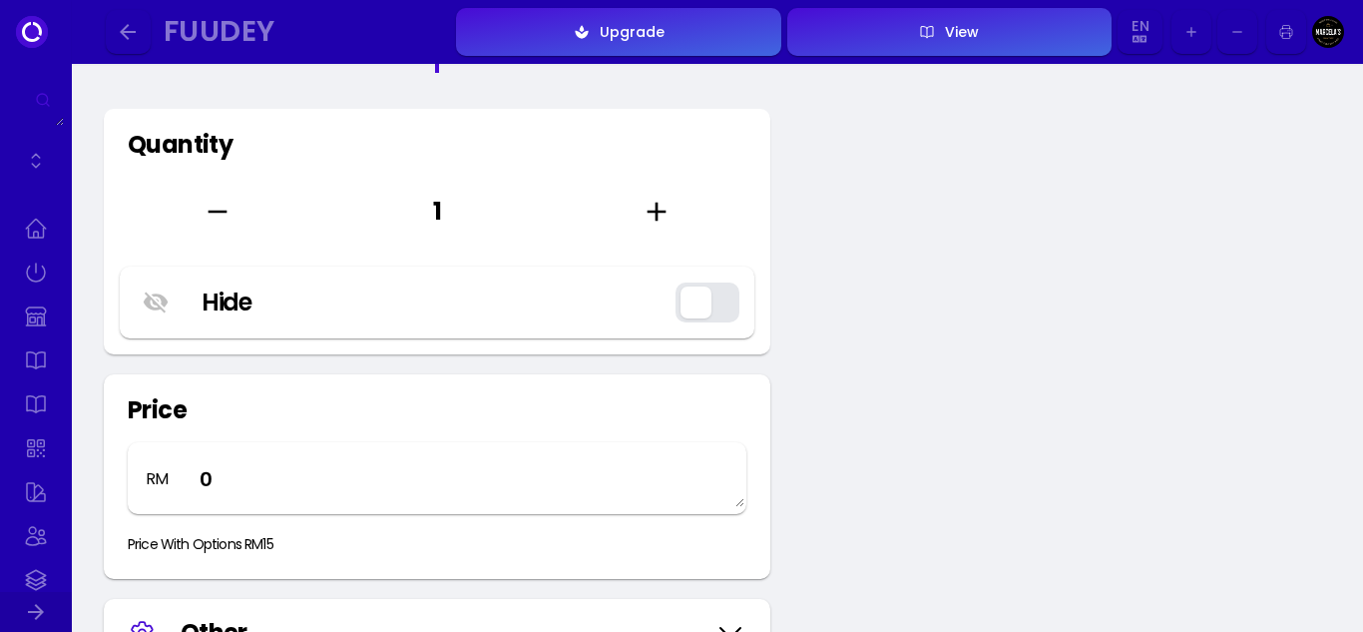
scroll to position [998, 0]
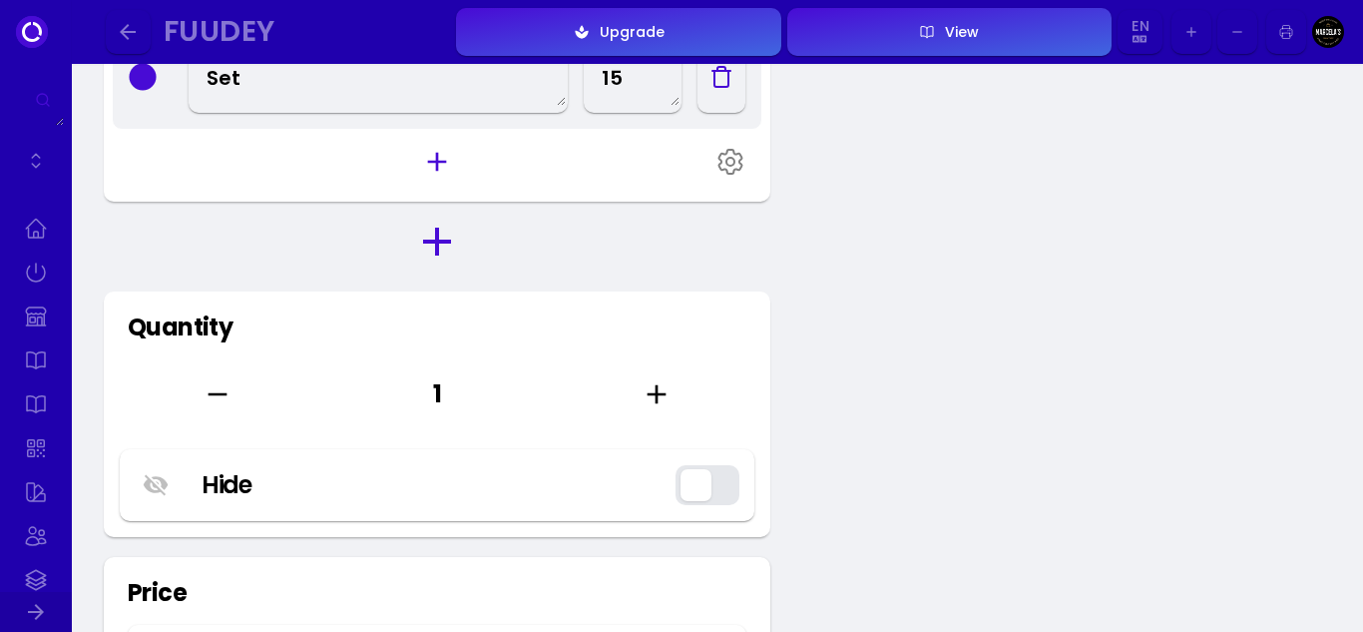
click at [129, 29] on icon "button" at bounding box center [128, 32] width 24 height 24
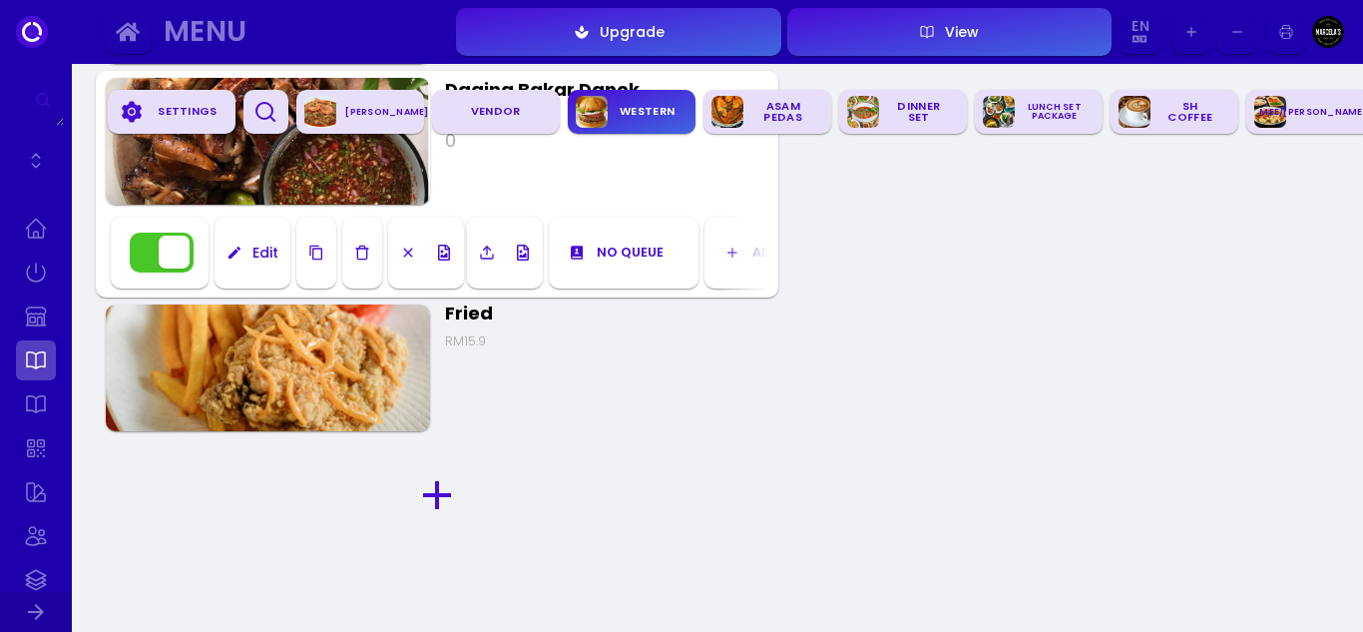
scroll to position [1857, 0]
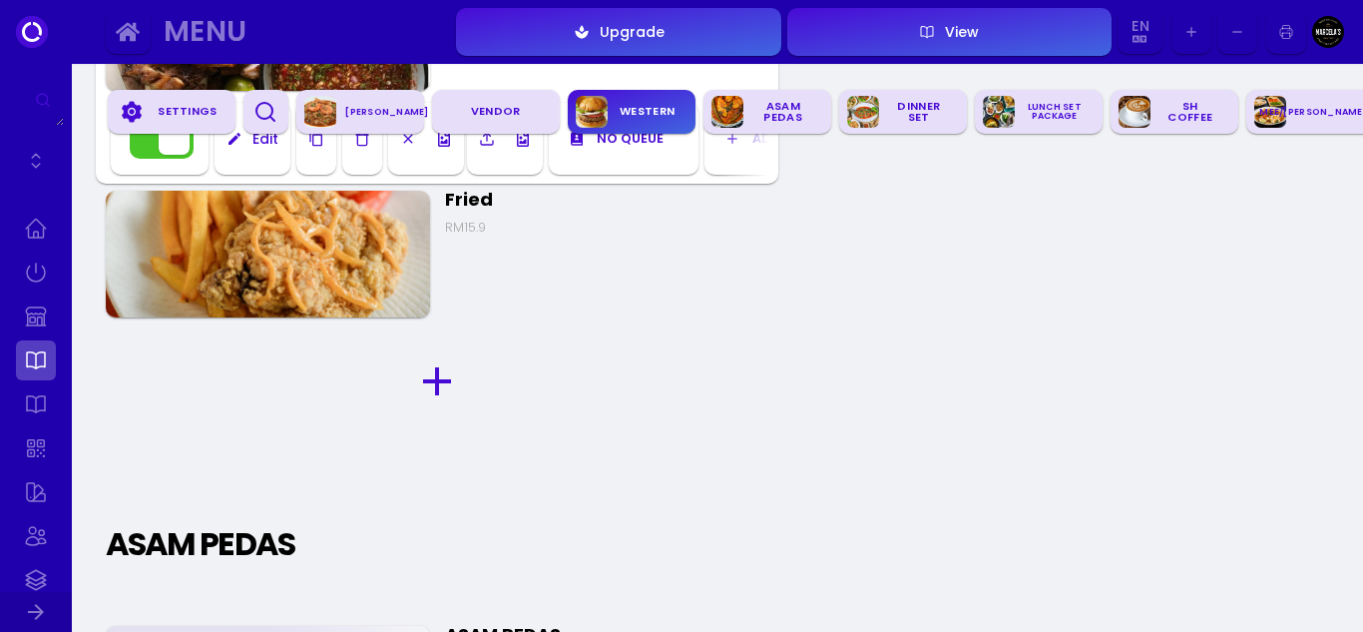
click at [330, 283] on img at bounding box center [268, 254] width 324 height 127
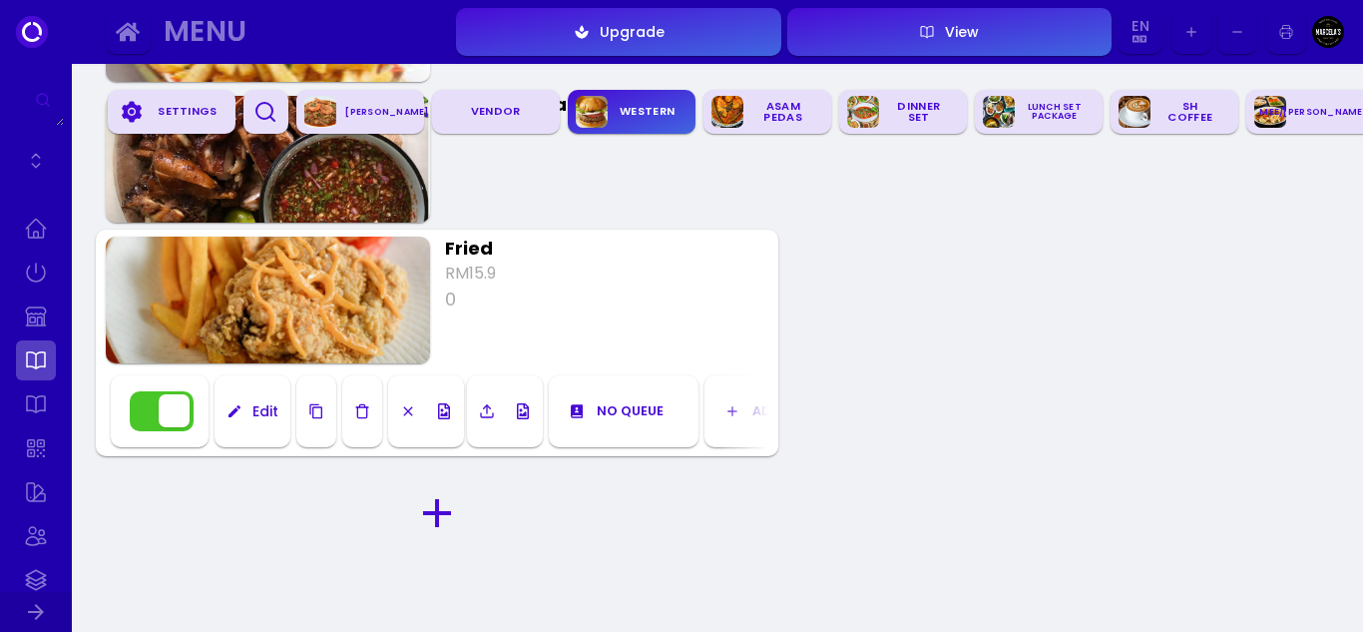
scroll to position [1658, 0]
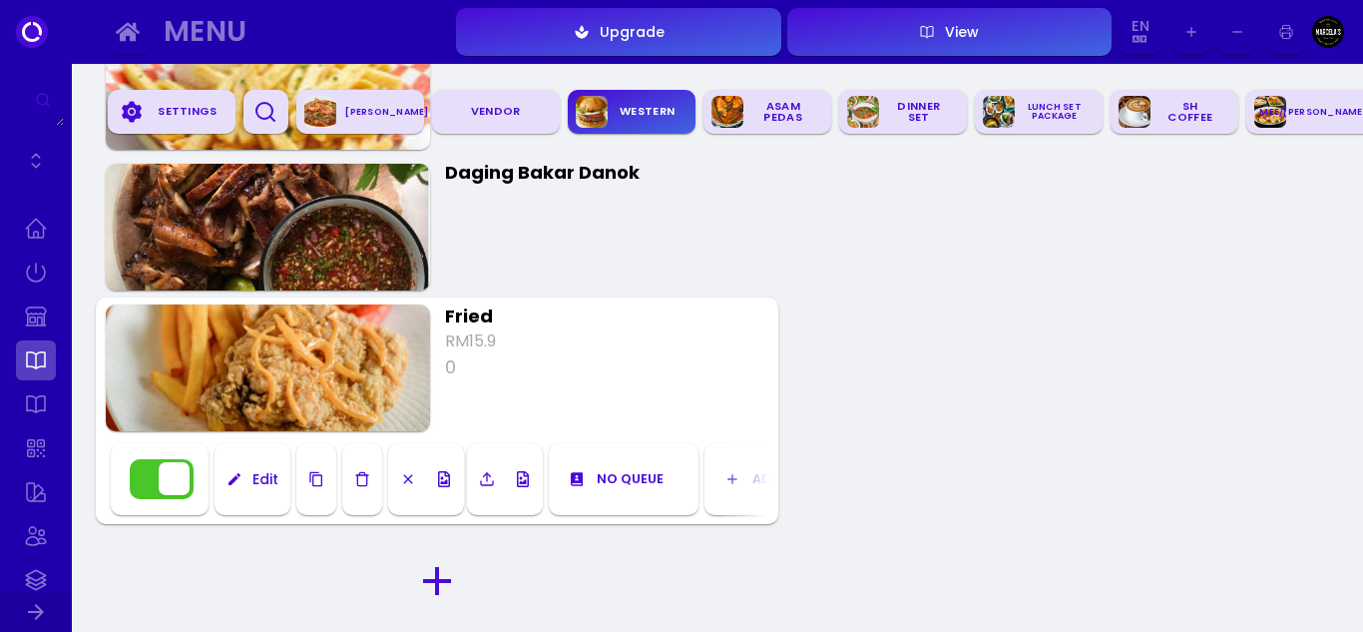
click at [258, 482] on div "Edit" at bounding box center [261, 479] width 36 height 14
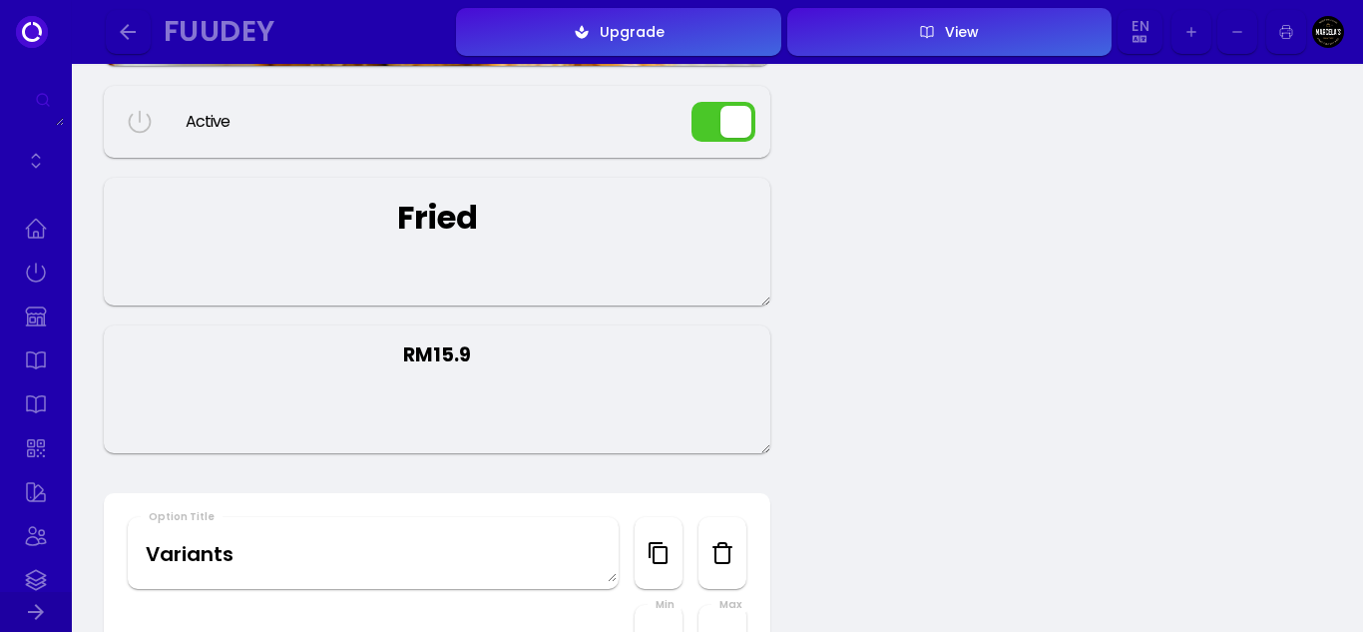
scroll to position [399, 0]
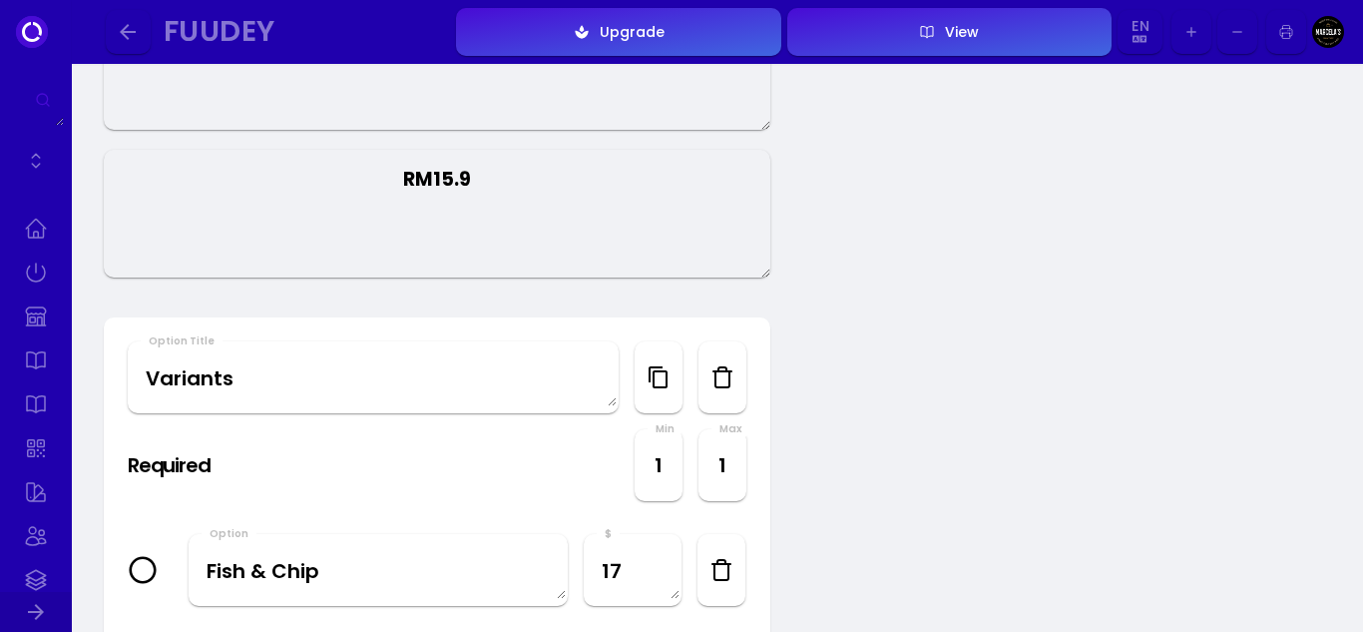
drag, startPoint x: 515, startPoint y: 181, endPoint x: 61, endPoint y: 179, distance: 454.1
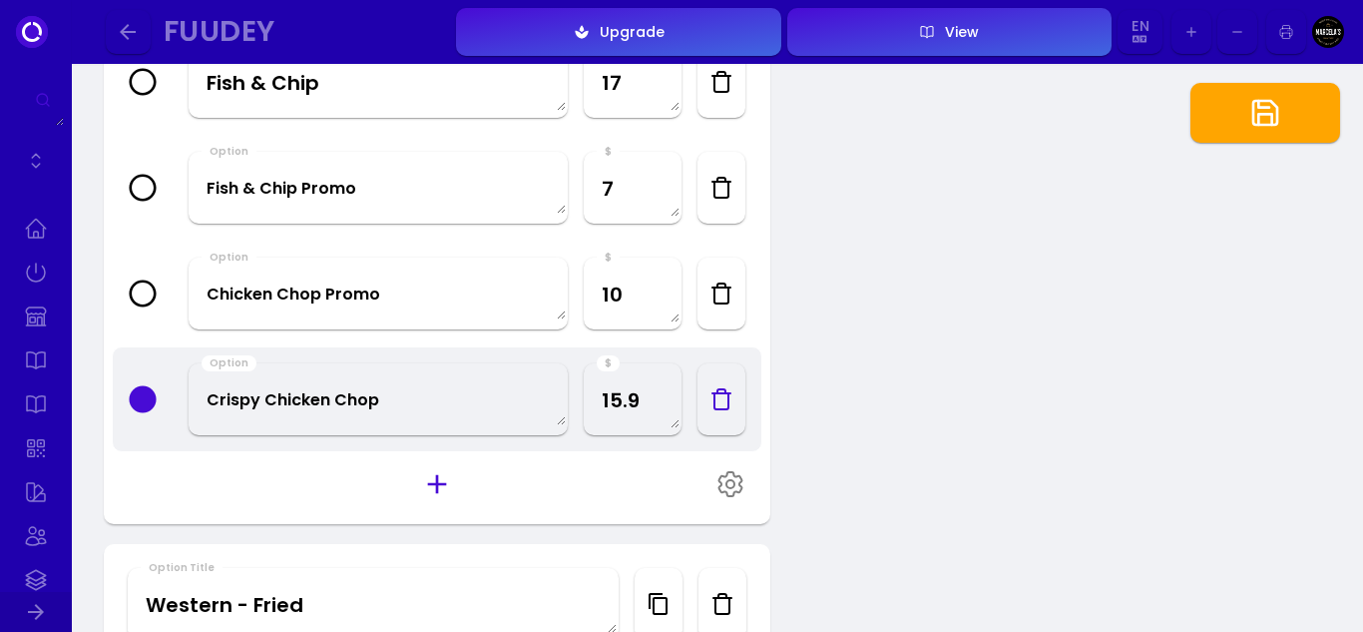
scroll to position [898, 0]
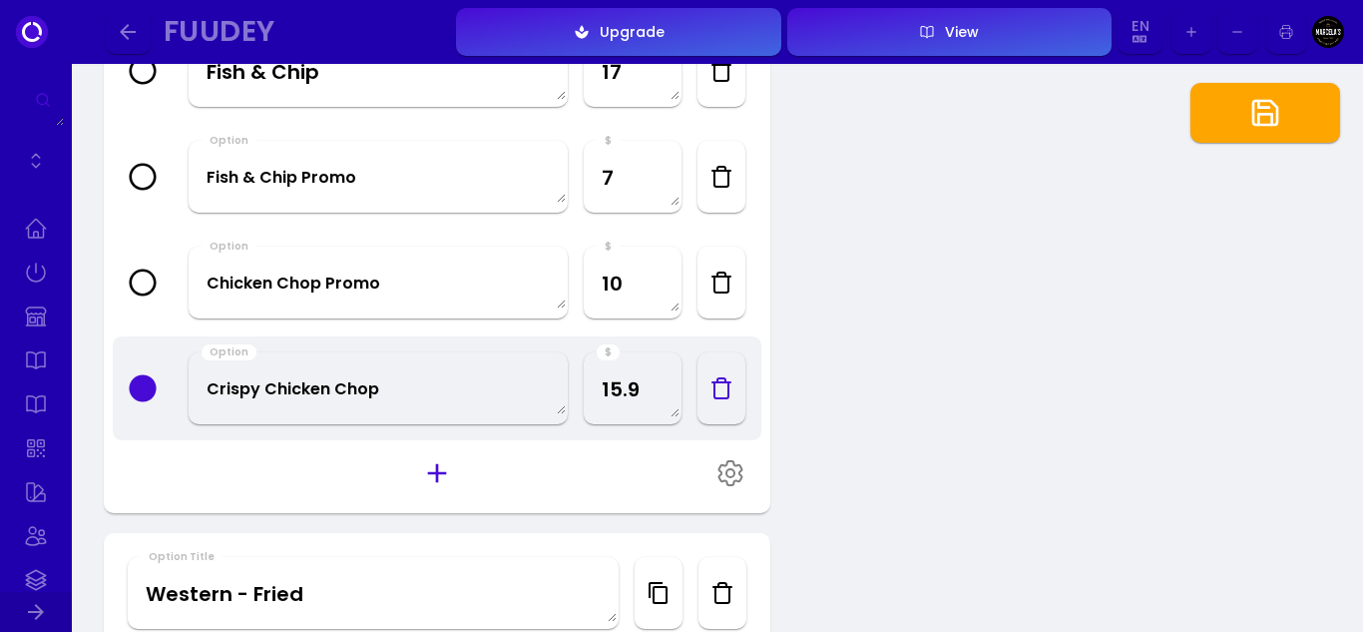
click at [722, 173] on icon "button" at bounding box center [722, 177] width 24 height 24
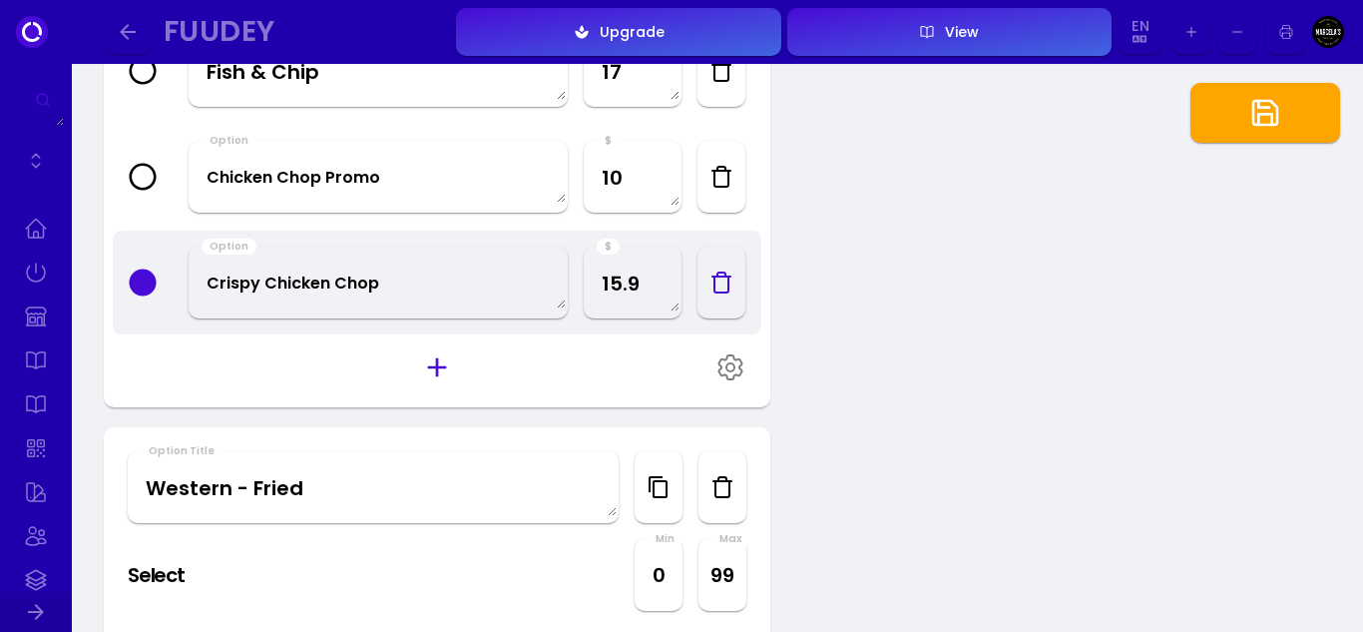
click at [723, 189] on button "button" at bounding box center [722, 177] width 48 height 72
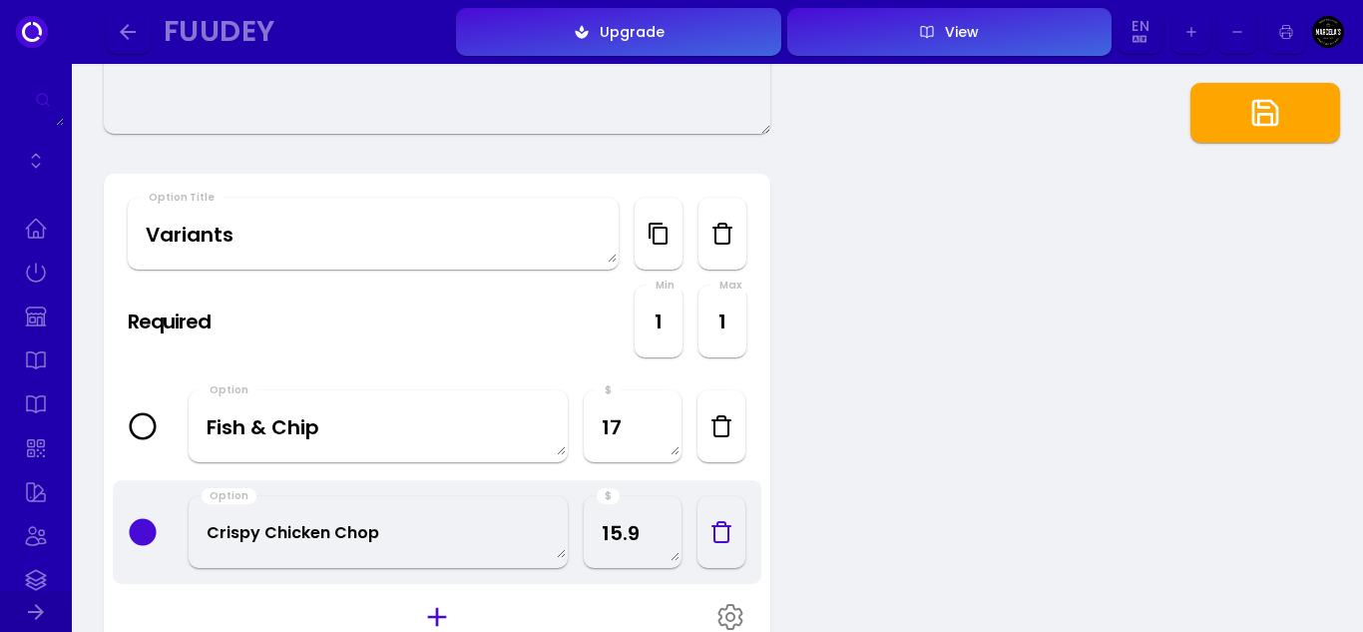
scroll to position [499, 0]
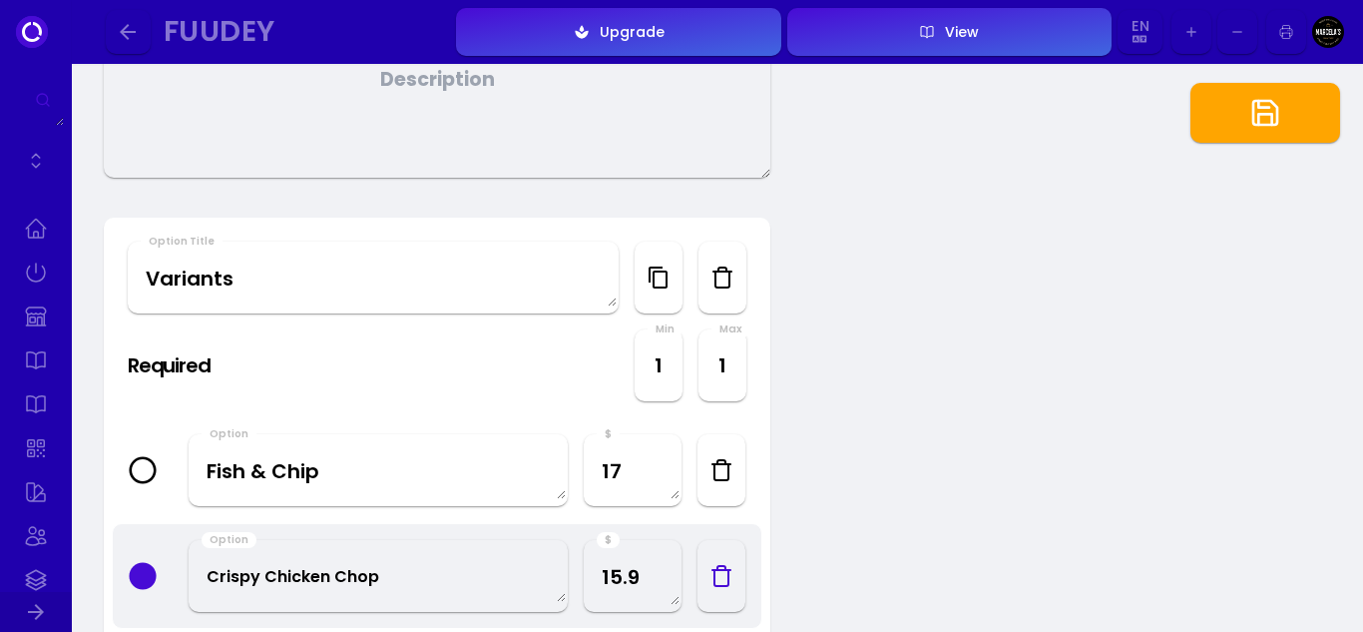
click at [1297, 107] on button "button" at bounding box center [1266, 113] width 150 height 60
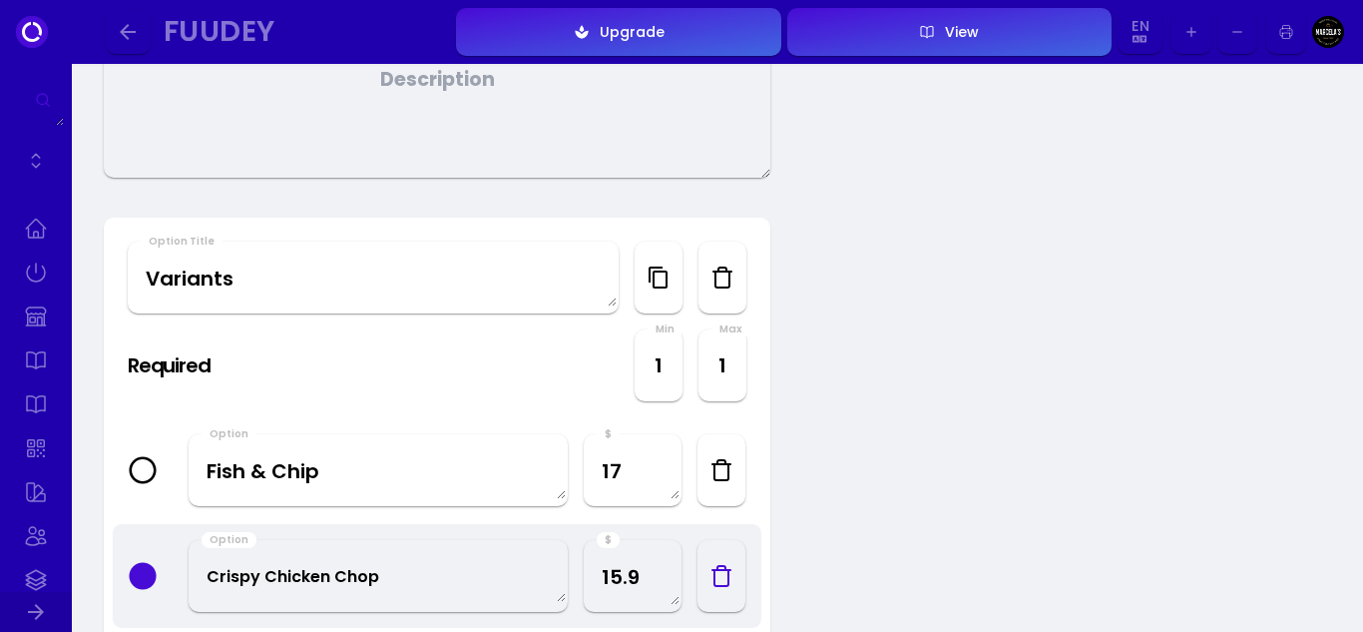
click at [128, 33] on icon "button" at bounding box center [128, 32] width 24 height 24
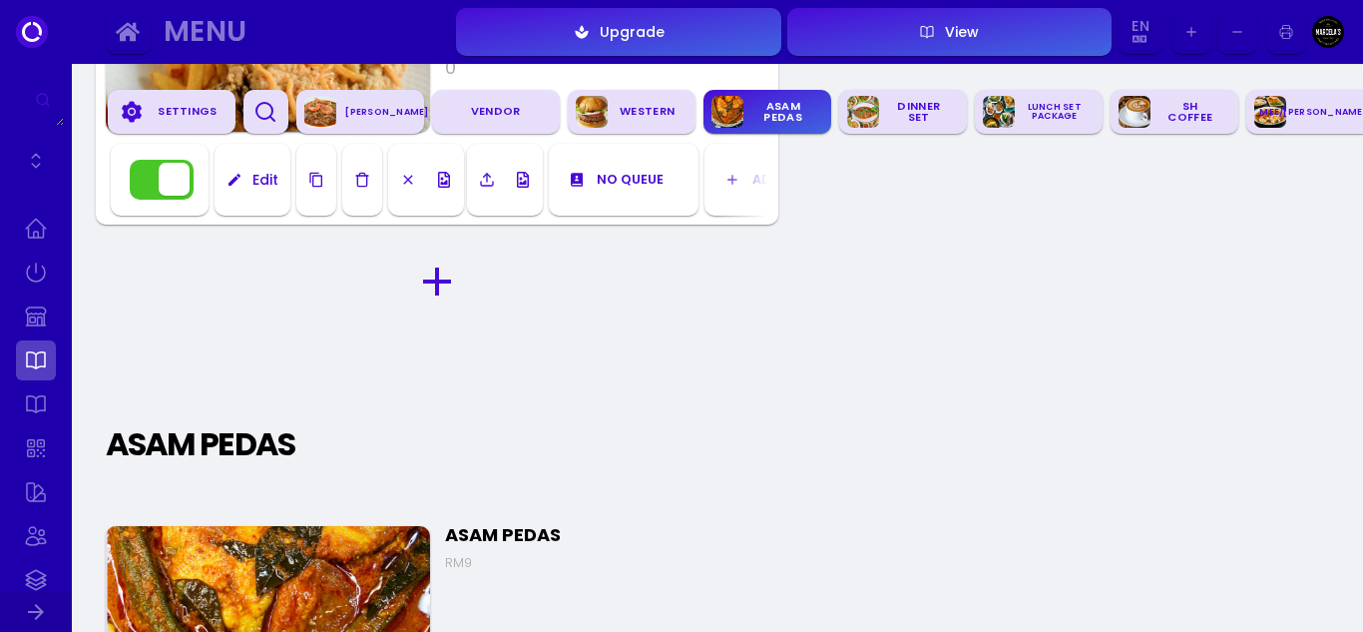
scroll to position [2157, 0]
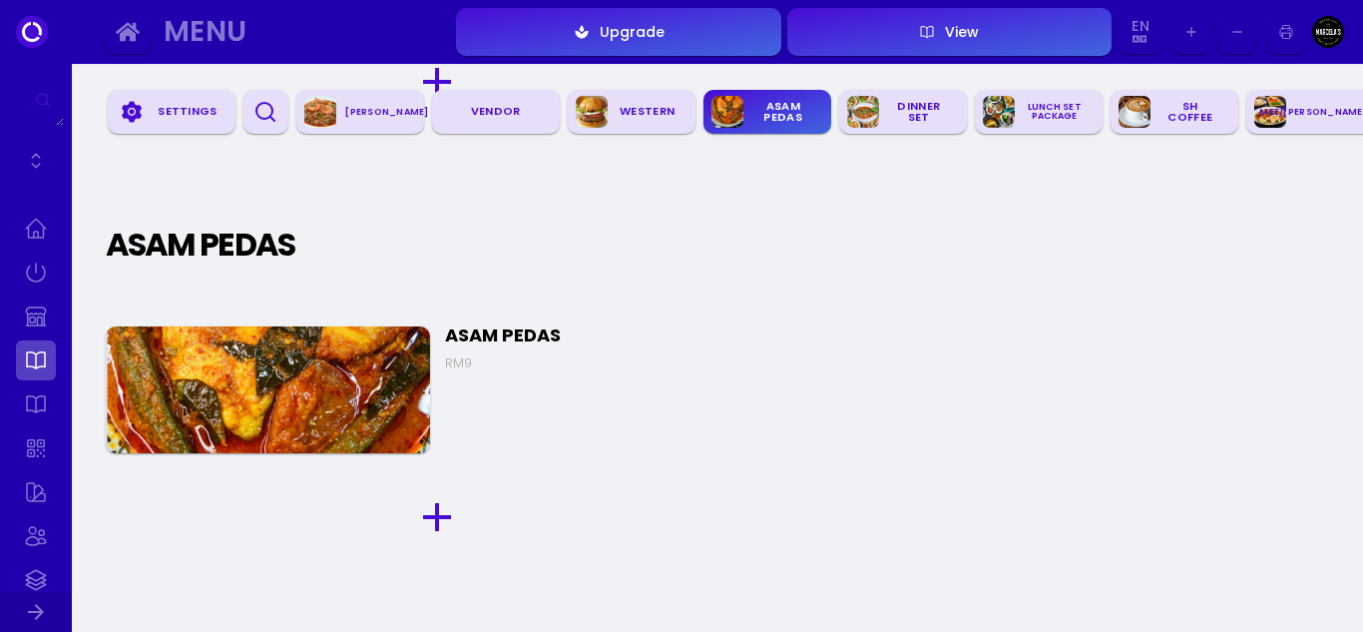
click at [306, 353] on img at bounding box center [268, 389] width 324 height 127
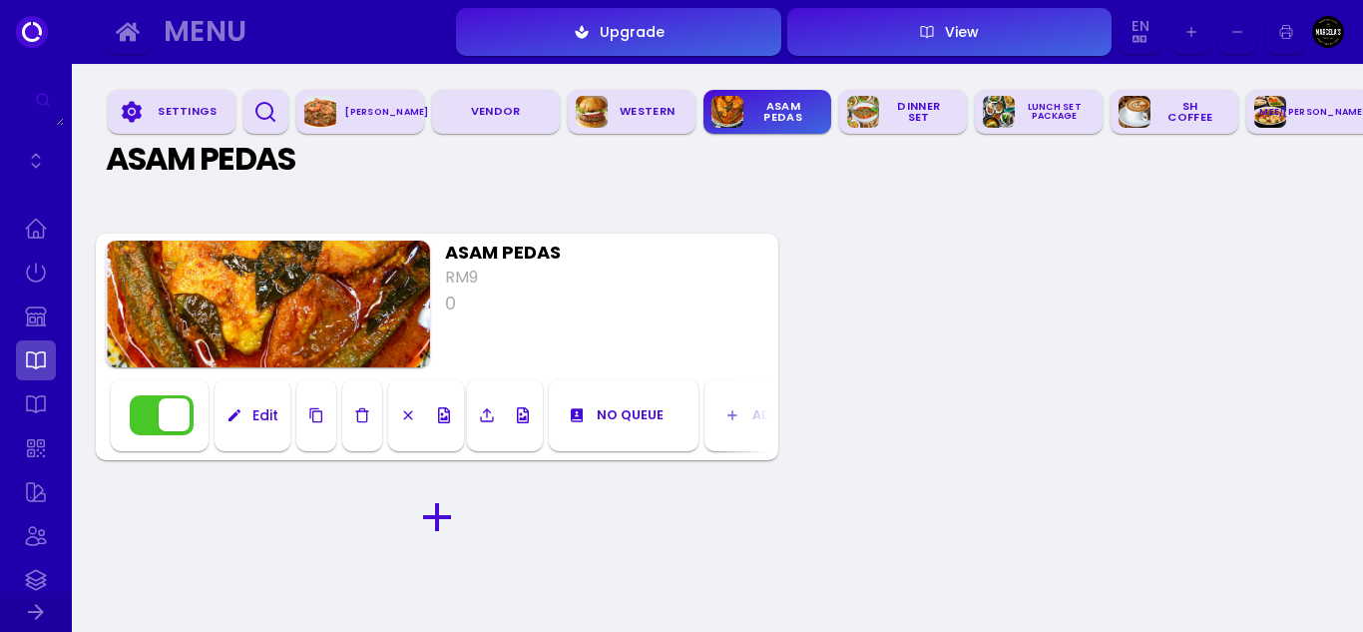
click at [272, 413] on div "Edit" at bounding box center [261, 415] width 36 height 14
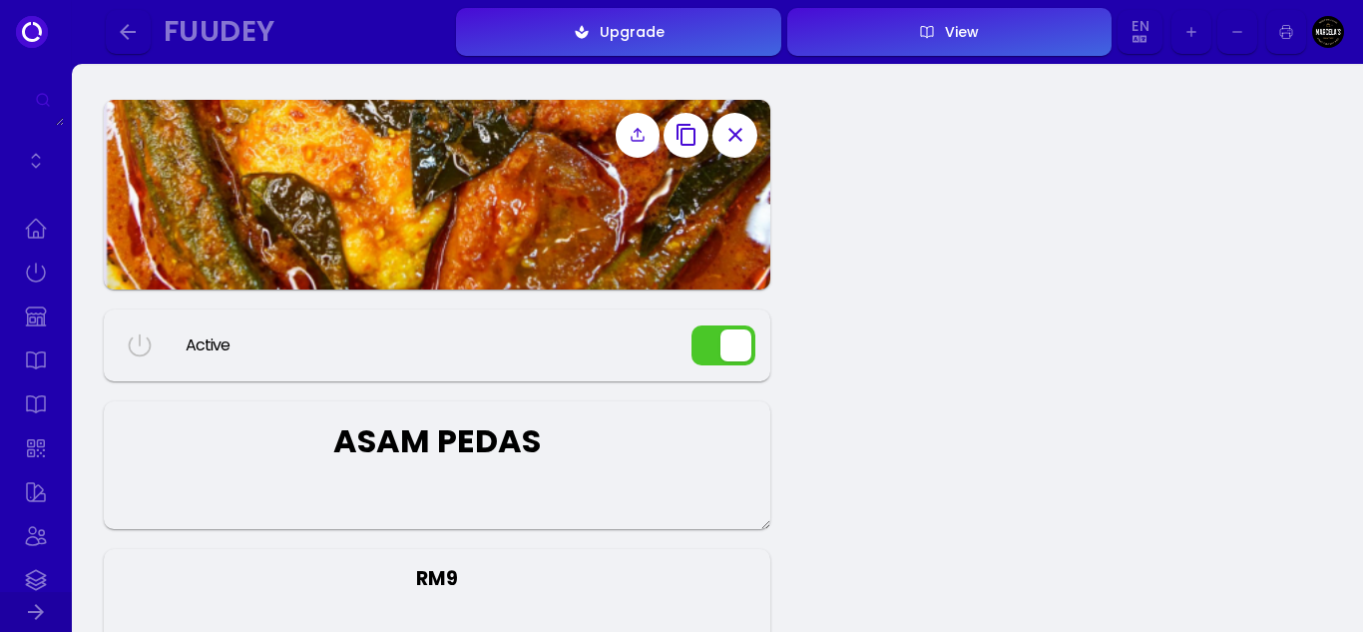
click at [714, 357] on button "button" at bounding box center [724, 345] width 64 height 40
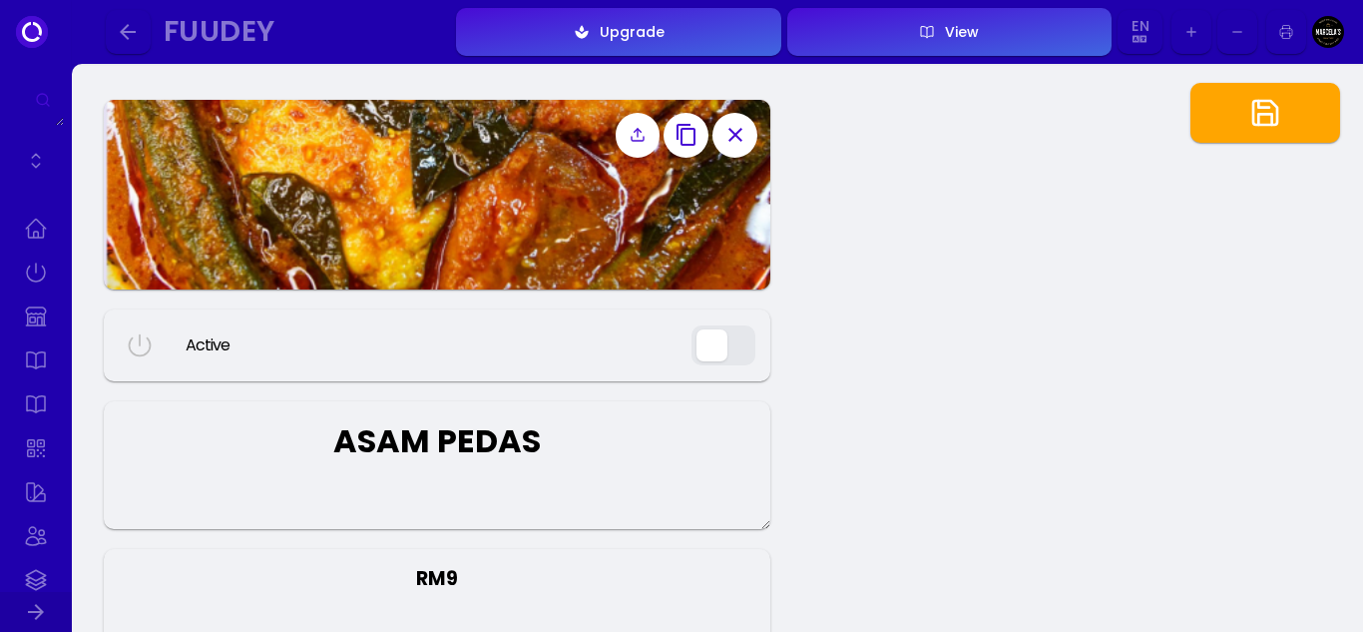
click at [1270, 138] on button "button" at bounding box center [1266, 113] width 150 height 60
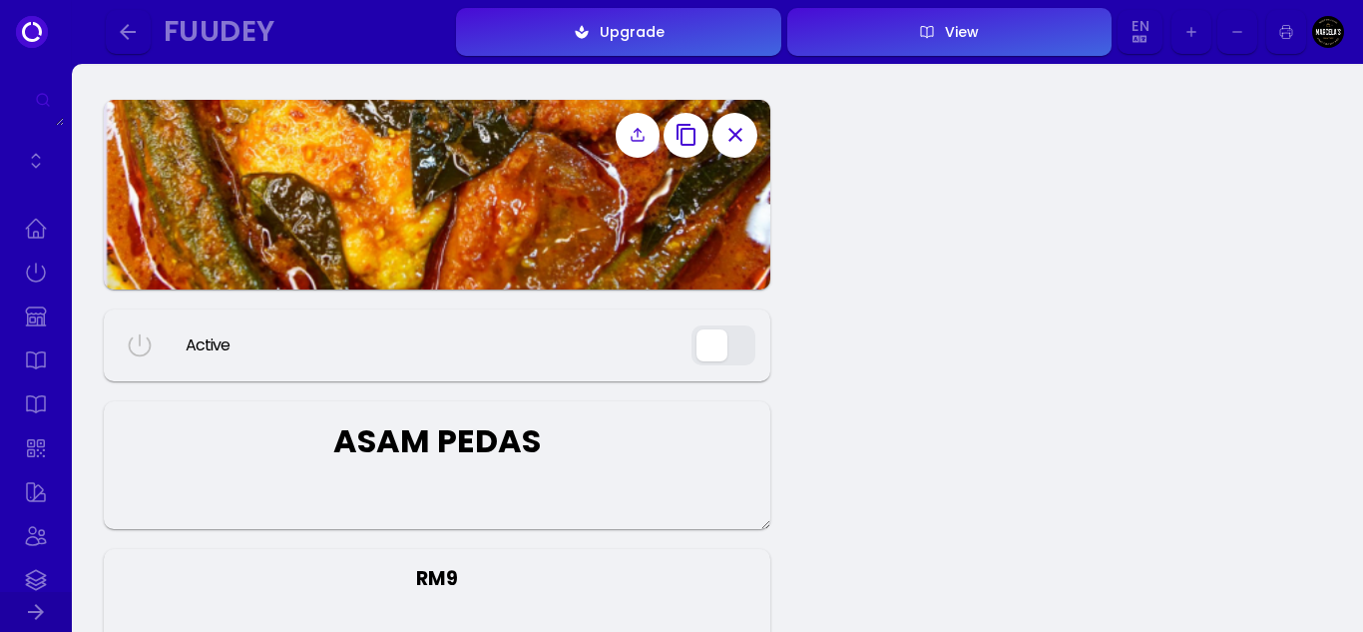
click at [125, 34] on icon "button" at bounding box center [128, 32] width 16 height 16
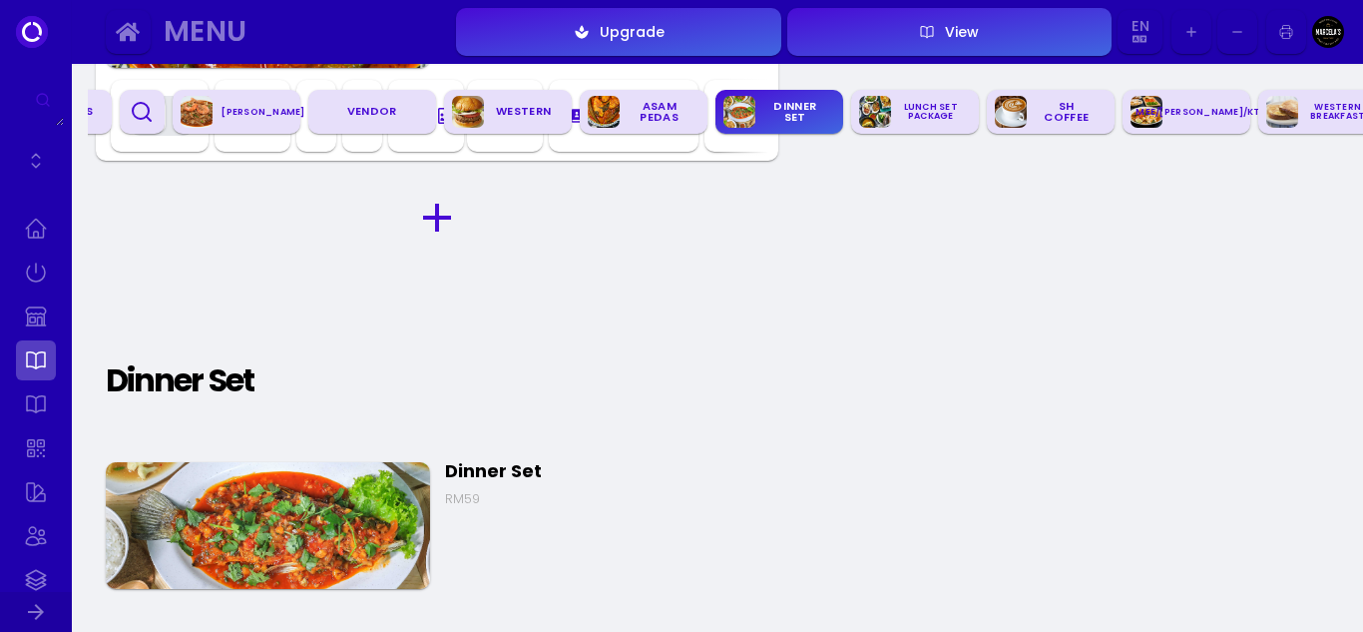
scroll to position [0, 134]
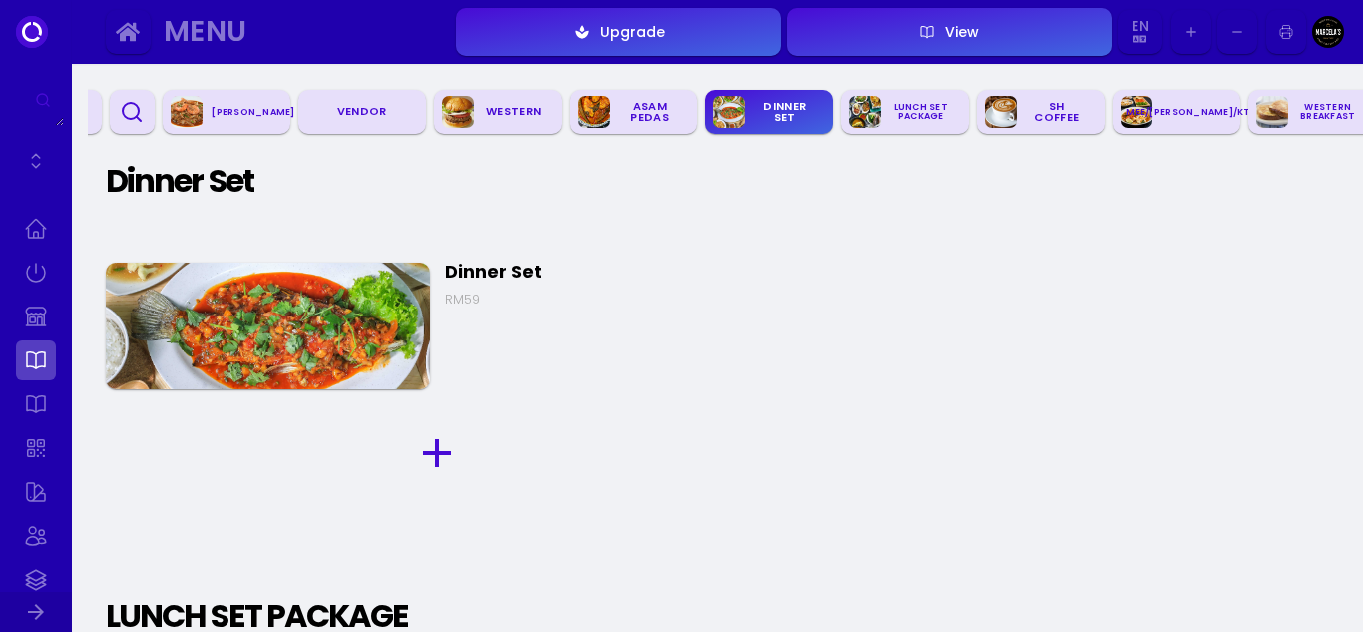
click at [266, 325] on img at bounding box center [268, 325] width 324 height 127
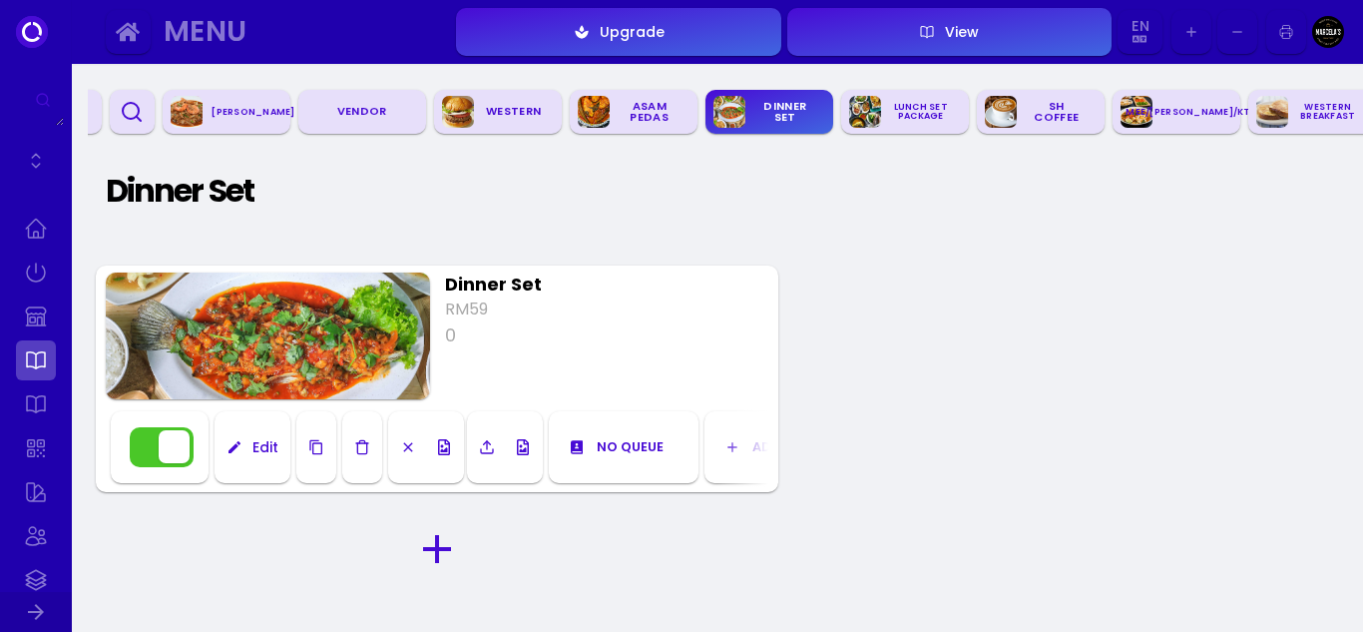
click at [259, 448] on div "Edit" at bounding box center [261, 447] width 36 height 14
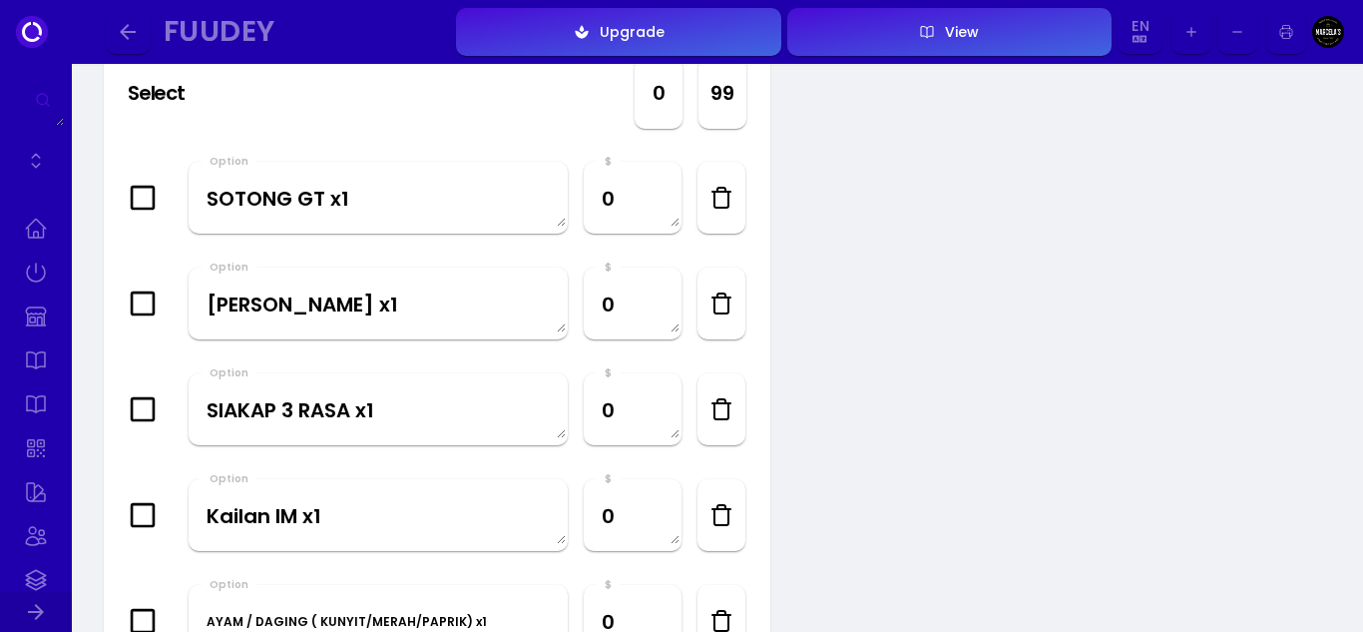
scroll to position [1397, 0]
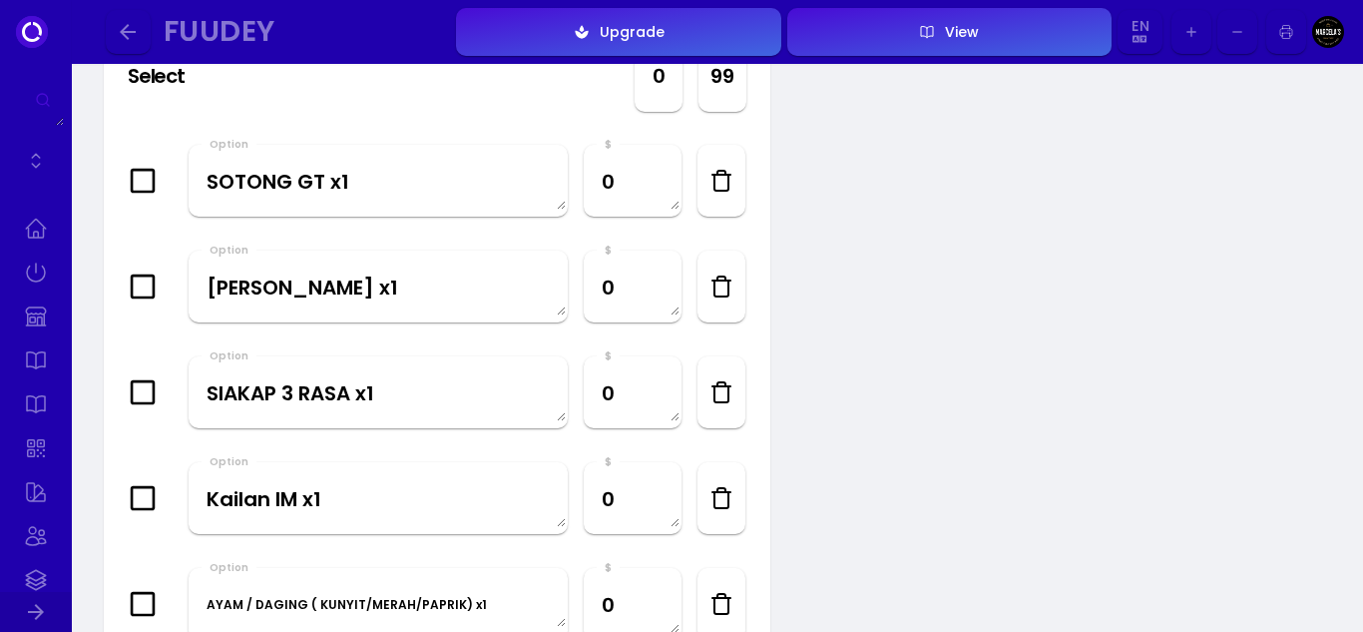
click at [147, 609] on icon at bounding box center [143, 604] width 28 height 28
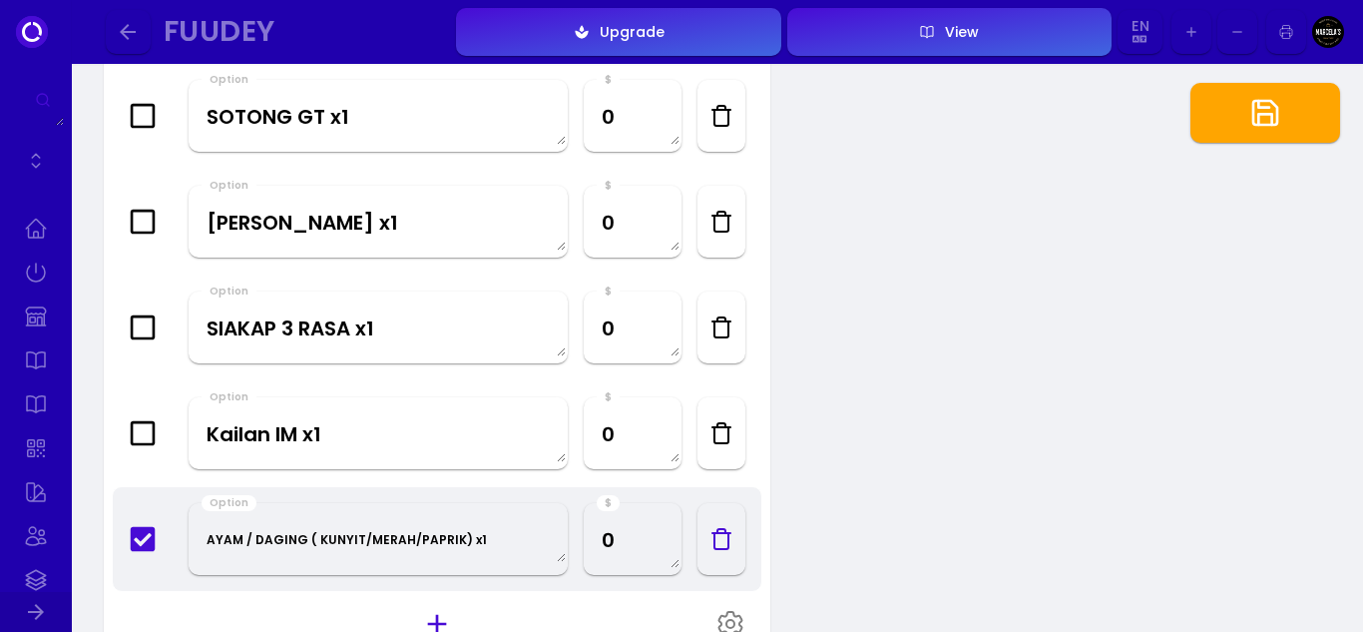
scroll to position [1497, 0]
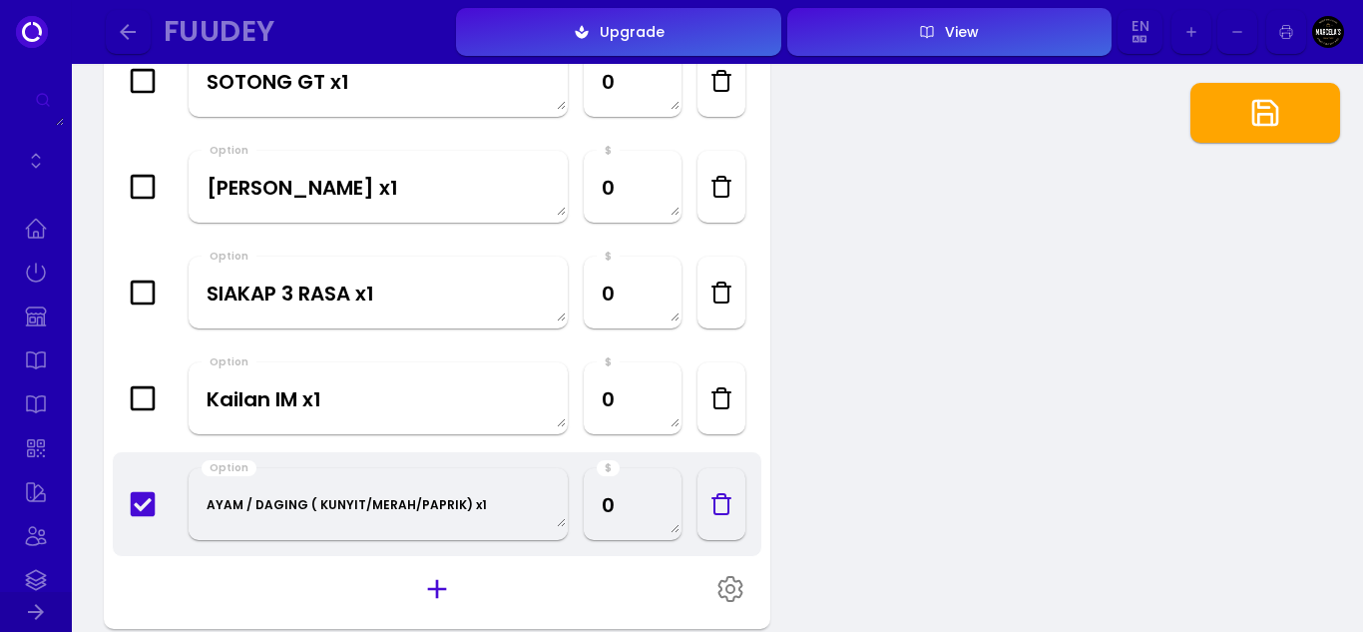
click at [142, 398] on icon at bounding box center [143, 398] width 28 height 28
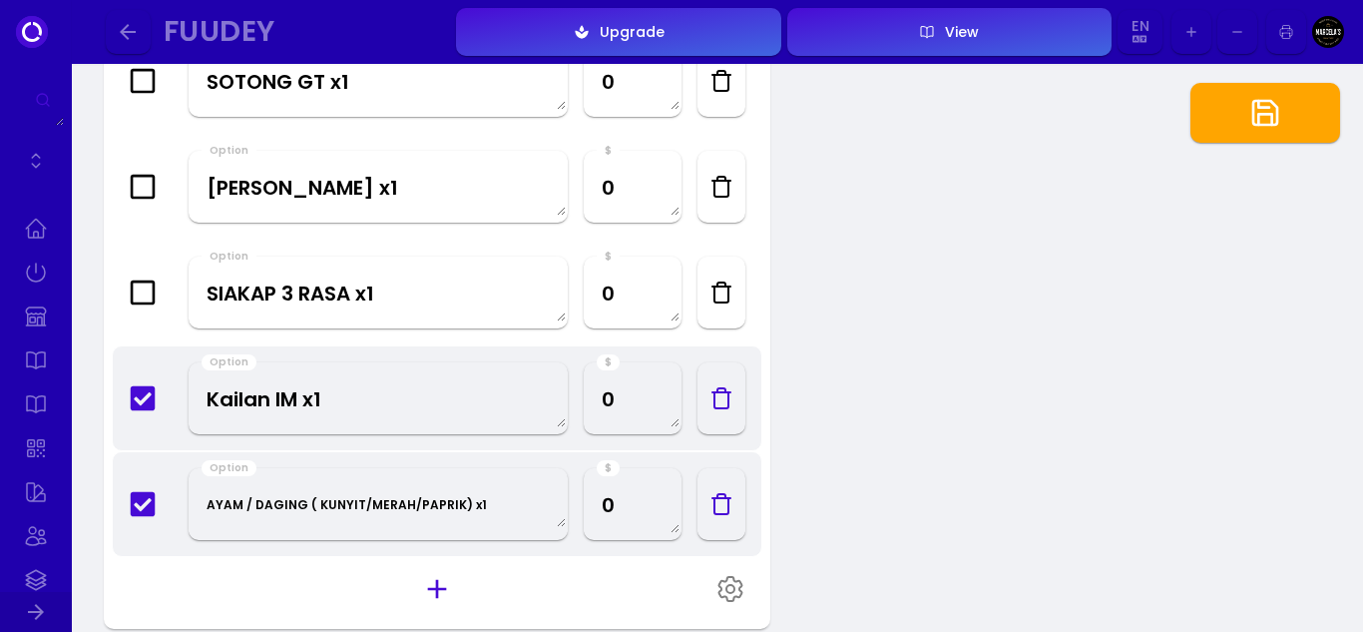
click at [147, 281] on icon at bounding box center [143, 292] width 25 height 25
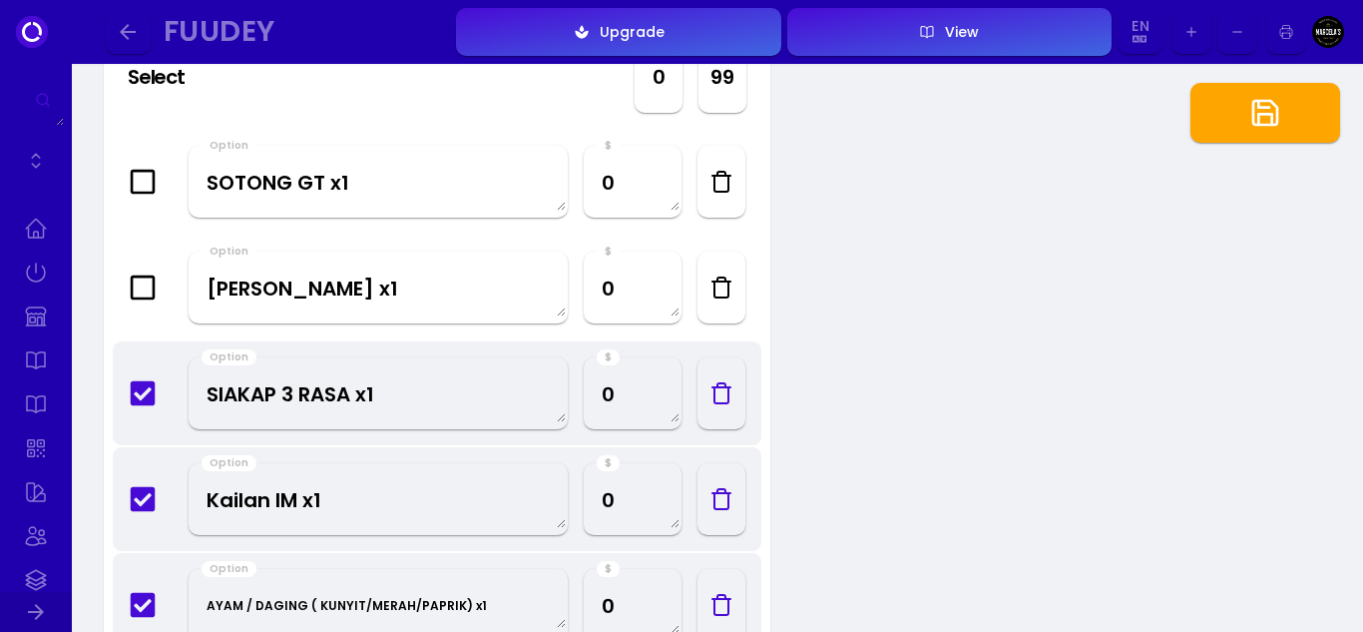
scroll to position [1397, 0]
click at [149, 278] on icon at bounding box center [143, 286] width 28 height 28
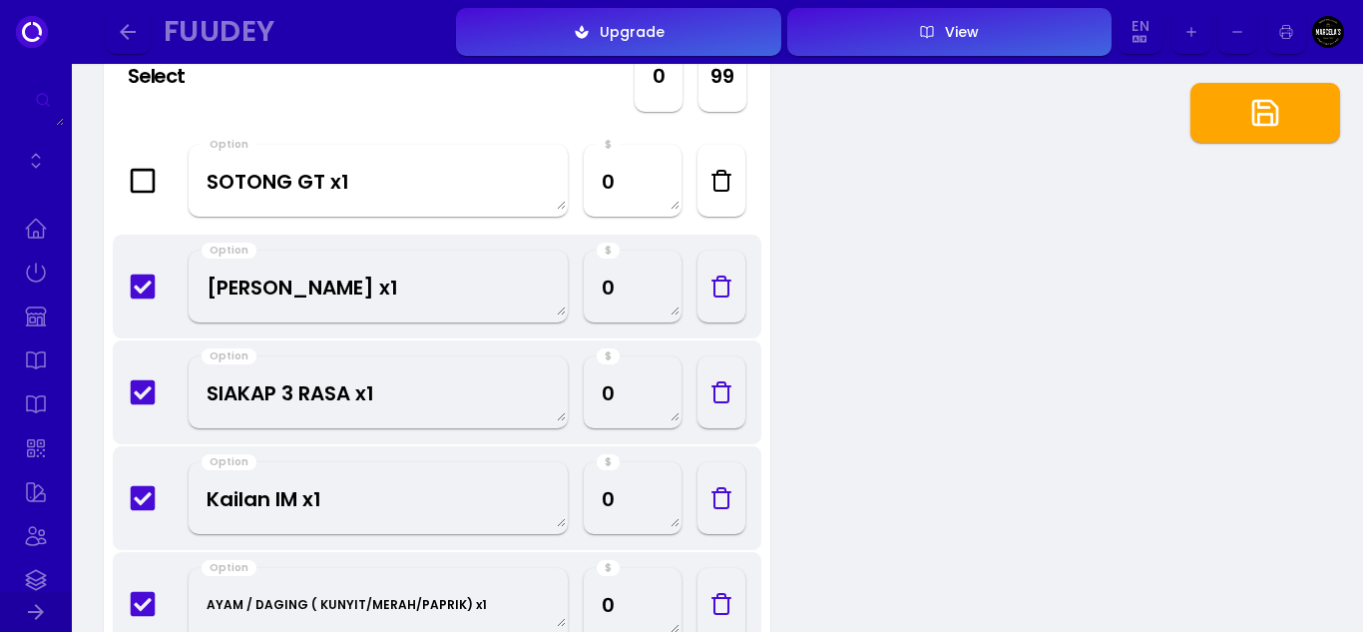
click at [167, 178] on div "Option SOTONG GT x1 $ 0" at bounding box center [437, 181] width 651 height 106
click at [148, 178] on icon at bounding box center [143, 181] width 28 height 28
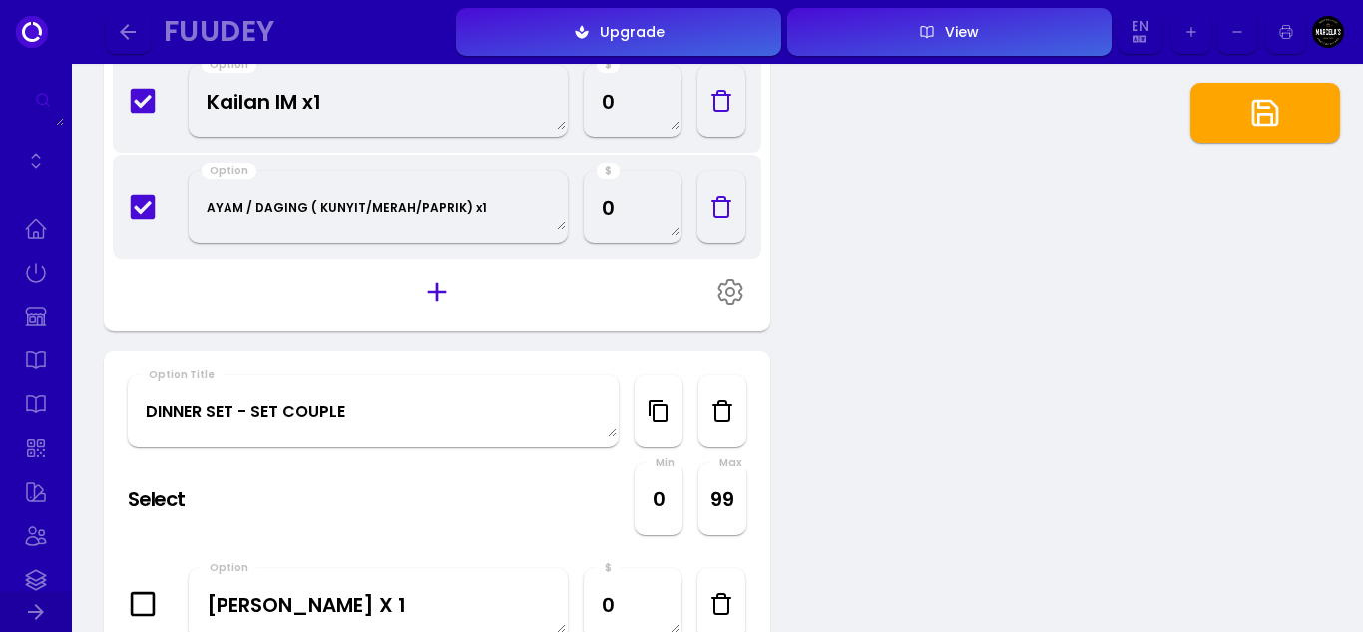
scroll to position [1797, 0]
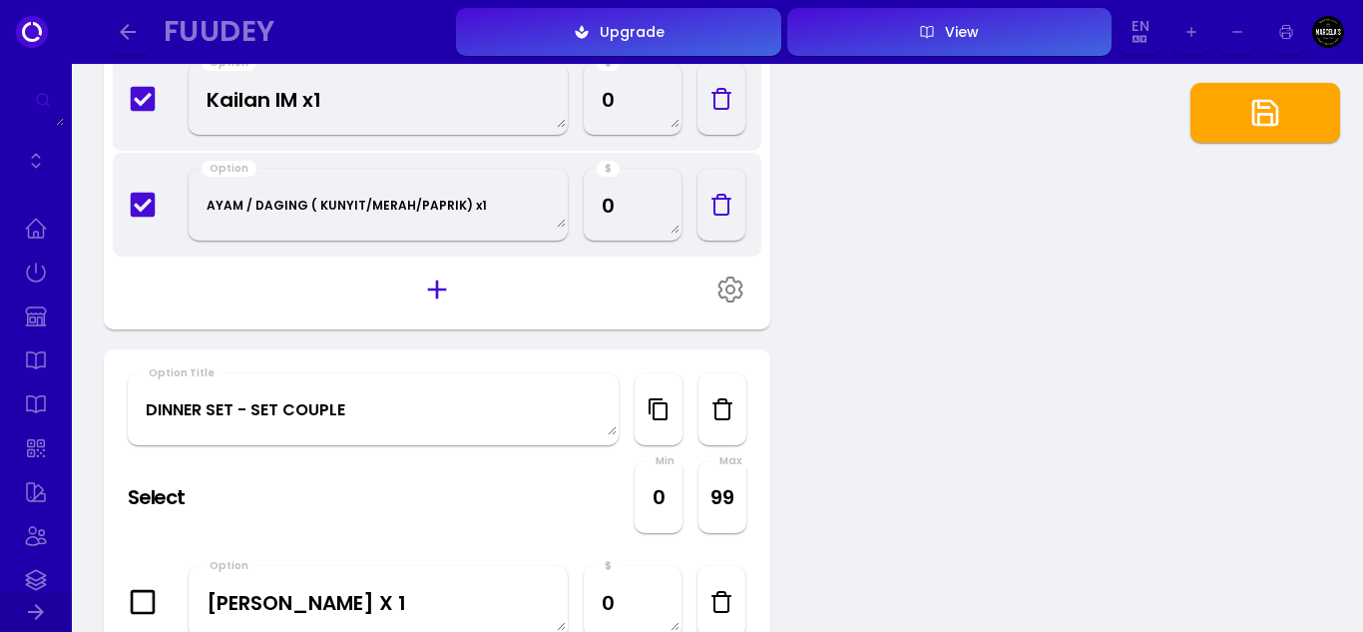
click at [963, 312] on div "Active Dinner Set RM59 Option Title Variants Required Required Min 1 Max 1 Opti…" at bounding box center [718, 570] width 1292 height 4606
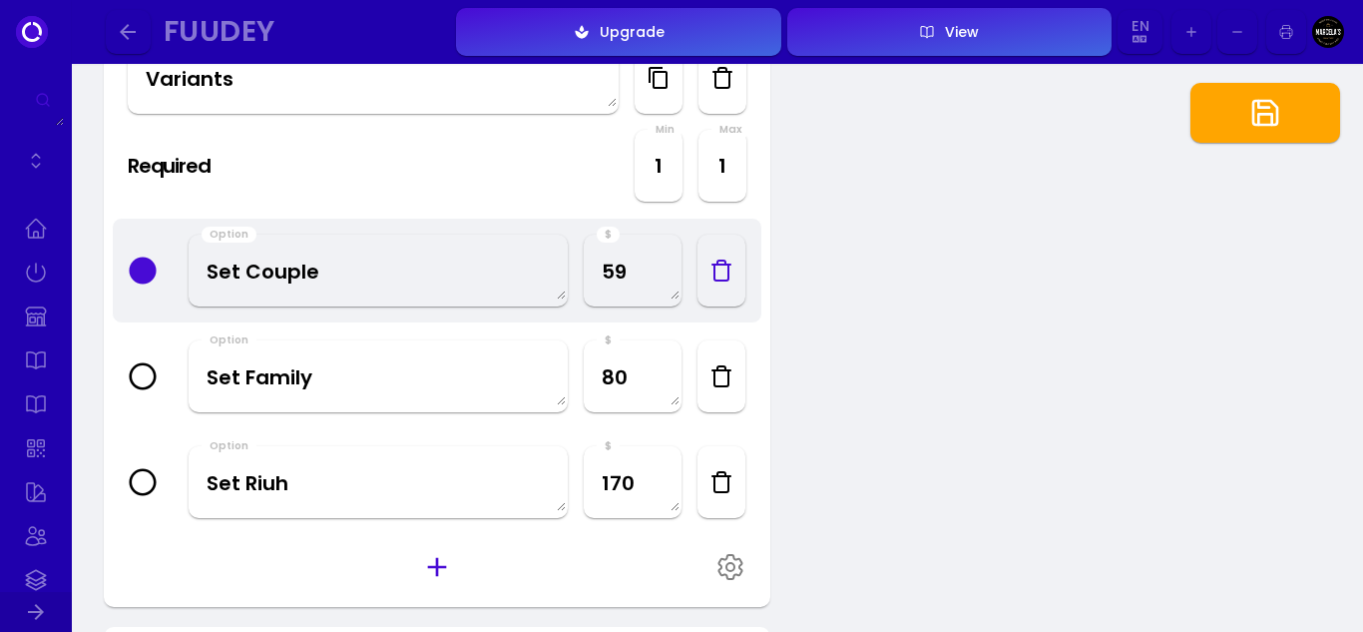
scroll to position [898, 0]
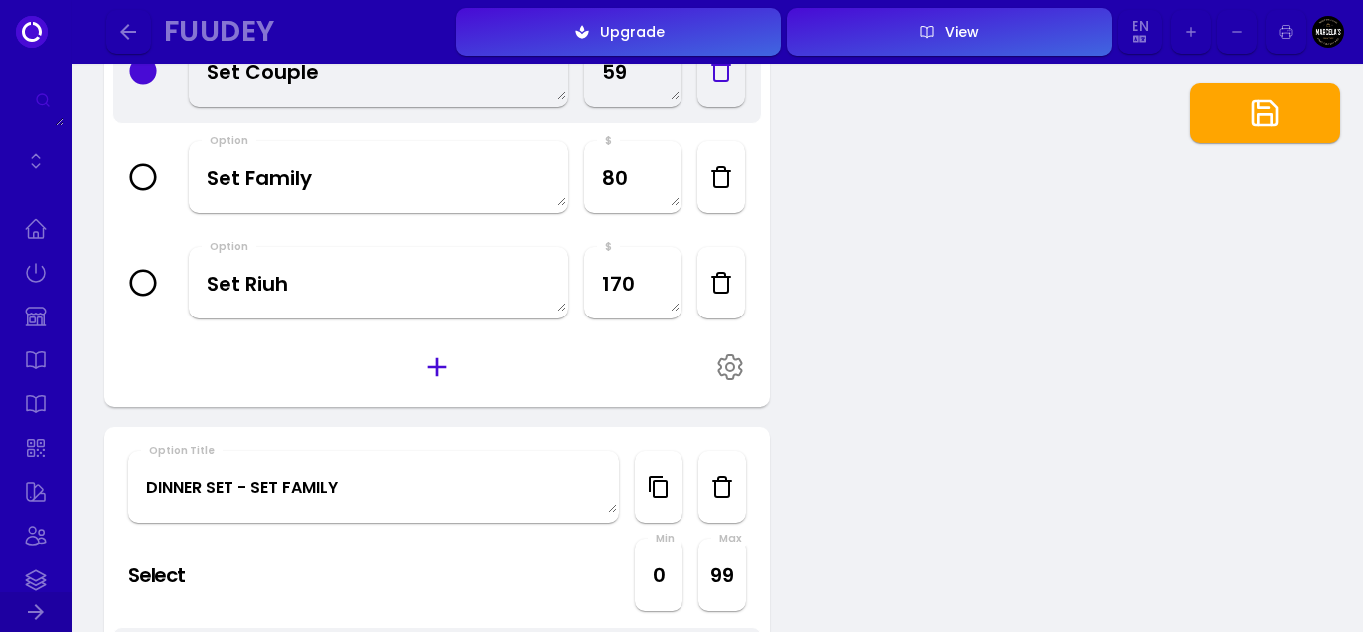
click at [144, 74] on icon at bounding box center [142, 70] width 27 height 27
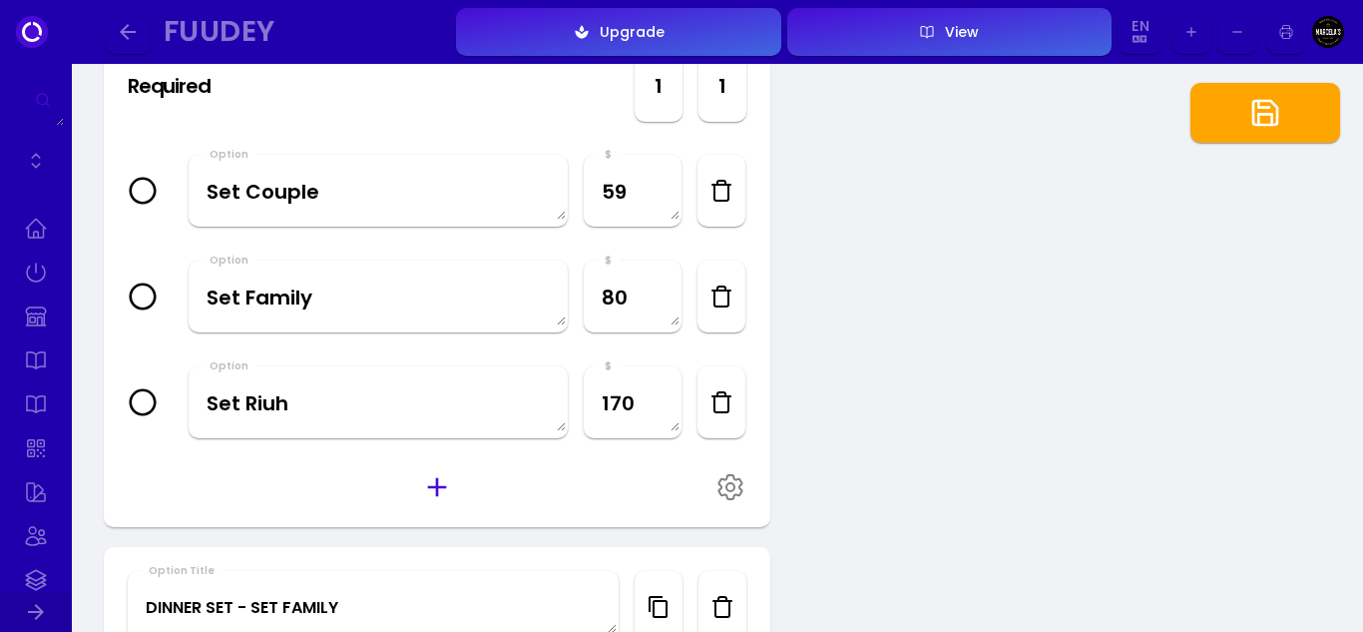
scroll to position [599, 0]
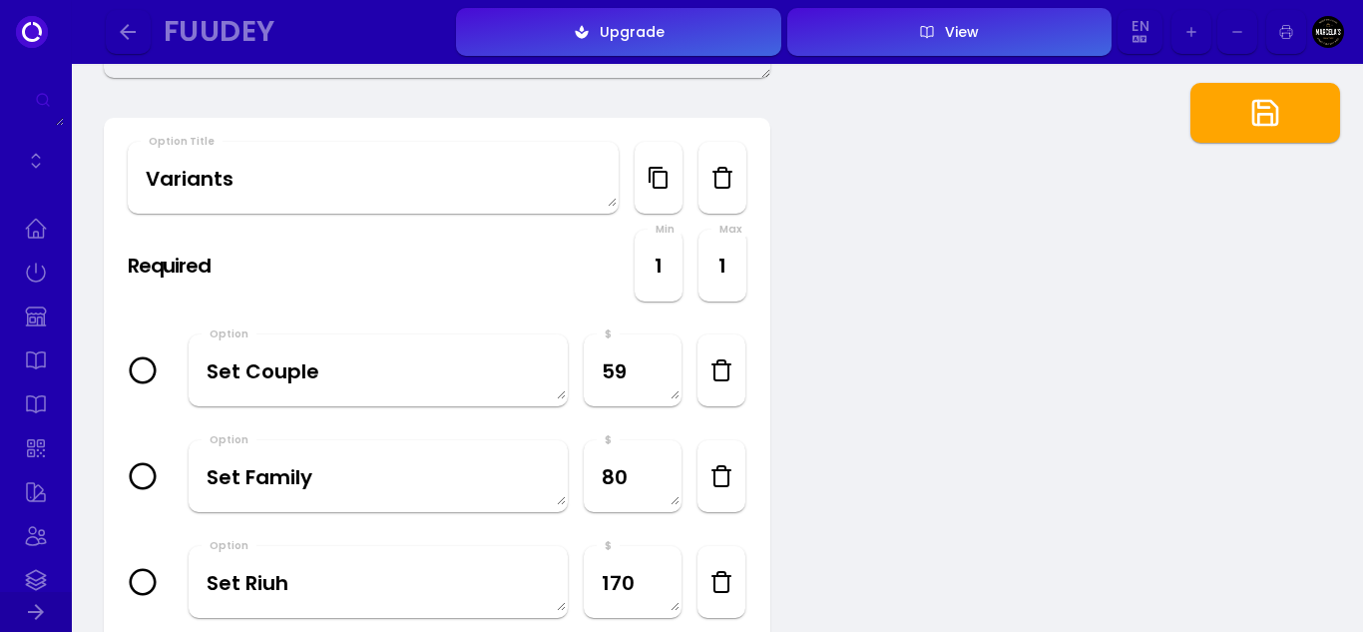
click at [146, 380] on icon at bounding box center [143, 370] width 28 height 28
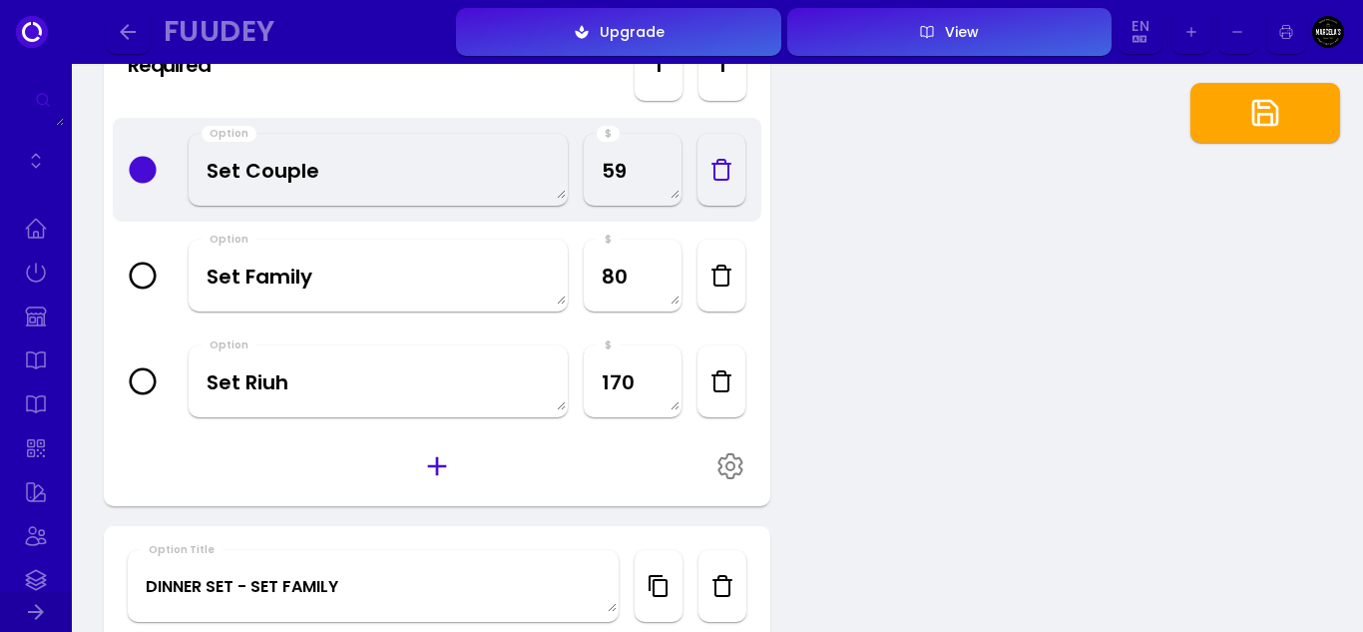
scroll to position [798, 0]
click at [145, 173] on icon at bounding box center [142, 170] width 27 height 27
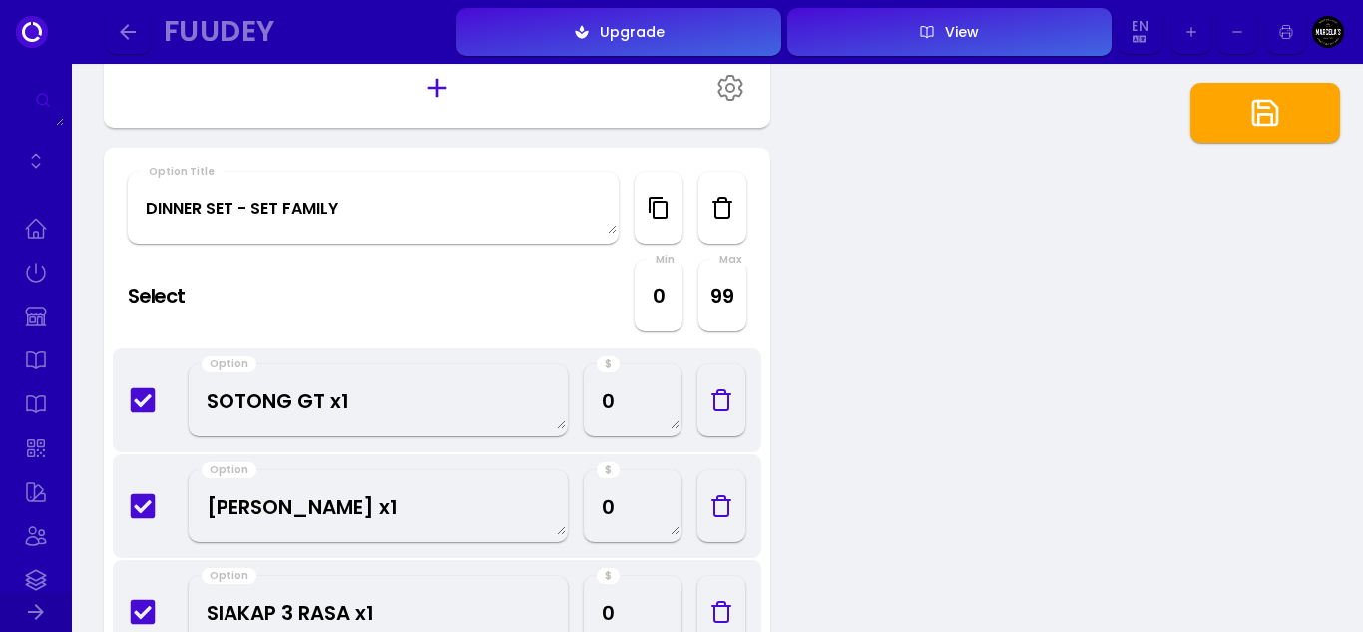
scroll to position [1198, 0]
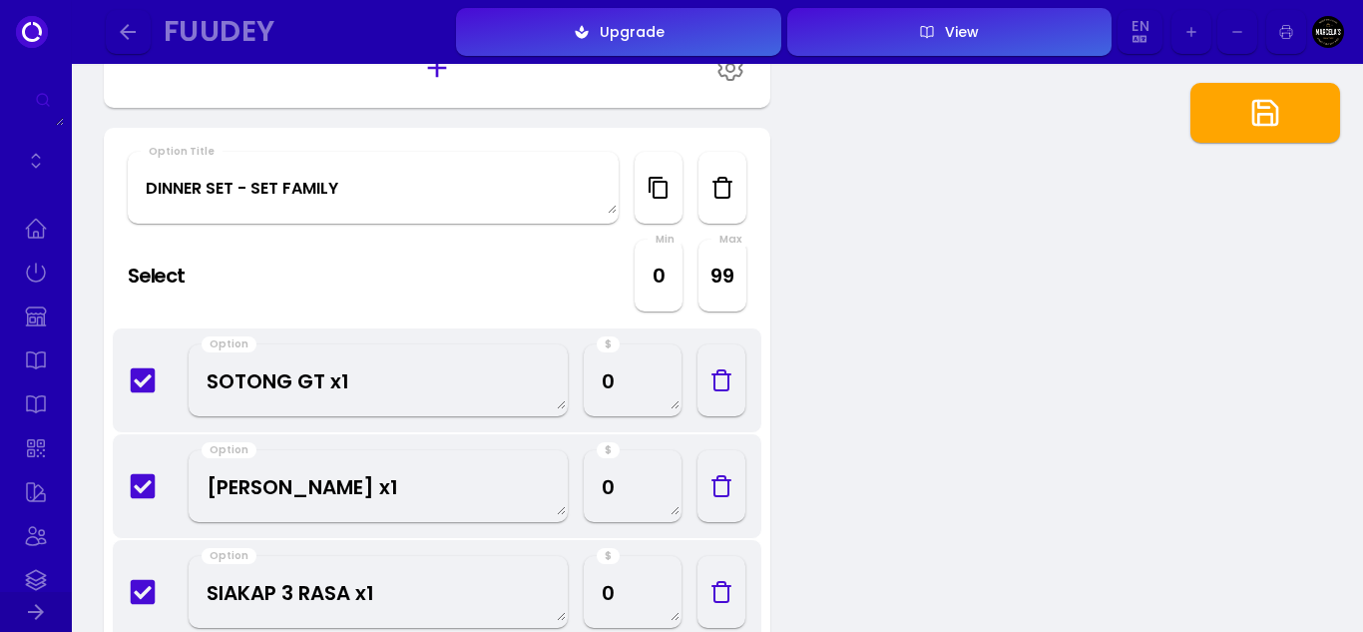
click at [141, 385] on icon at bounding box center [143, 380] width 28 height 28
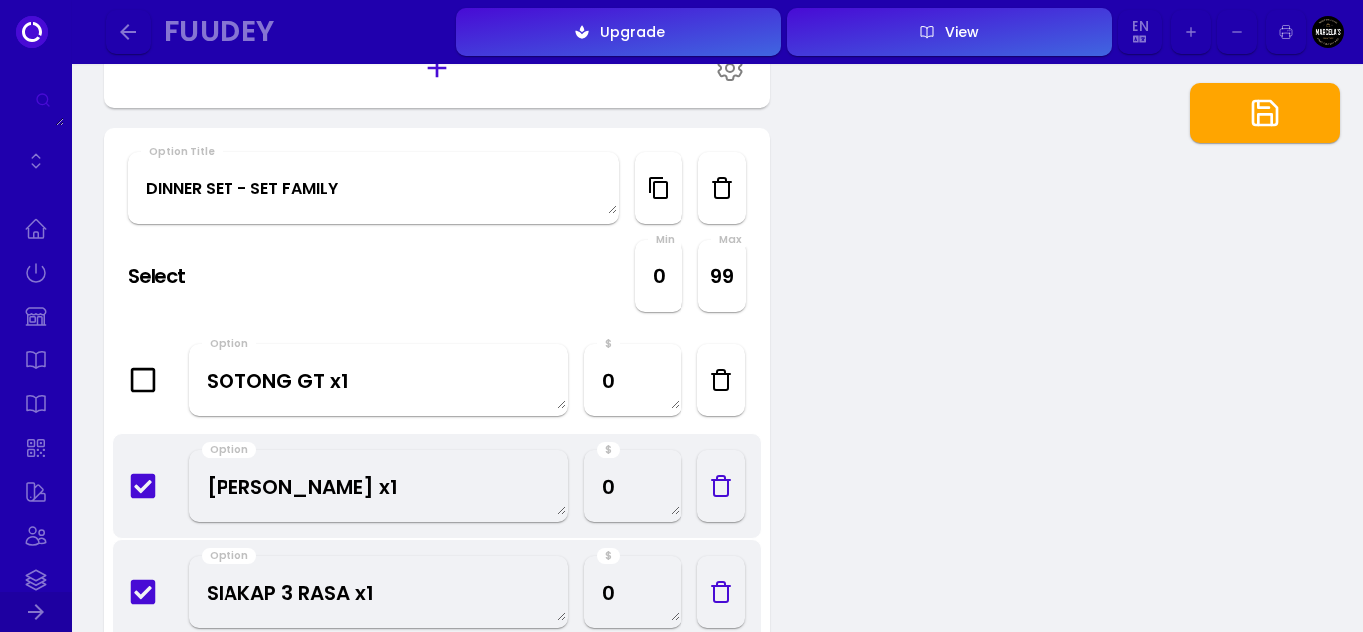
click at [156, 502] on div "Option [PERSON_NAME] x1 $ 0" at bounding box center [437, 486] width 651 height 106
click at [140, 491] on icon at bounding box center [143, 486] width 28 height 28
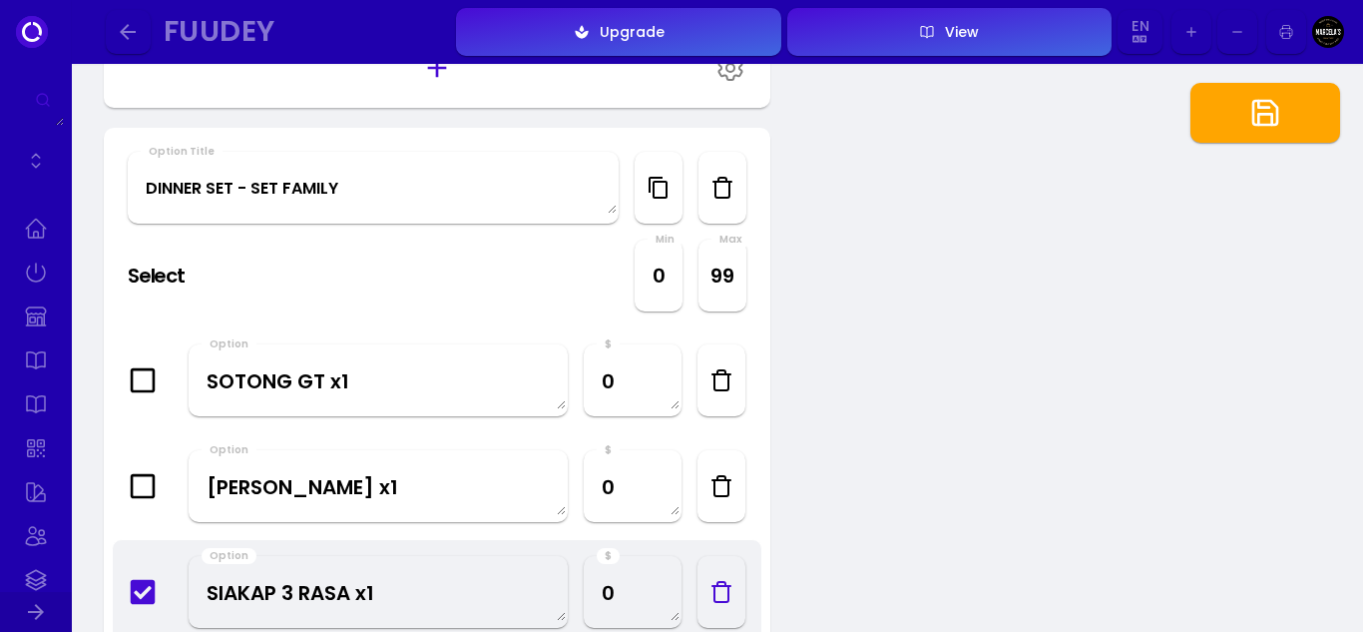
click at [145, 600] on icon at bounding box center [143, 592] width 25 height 25
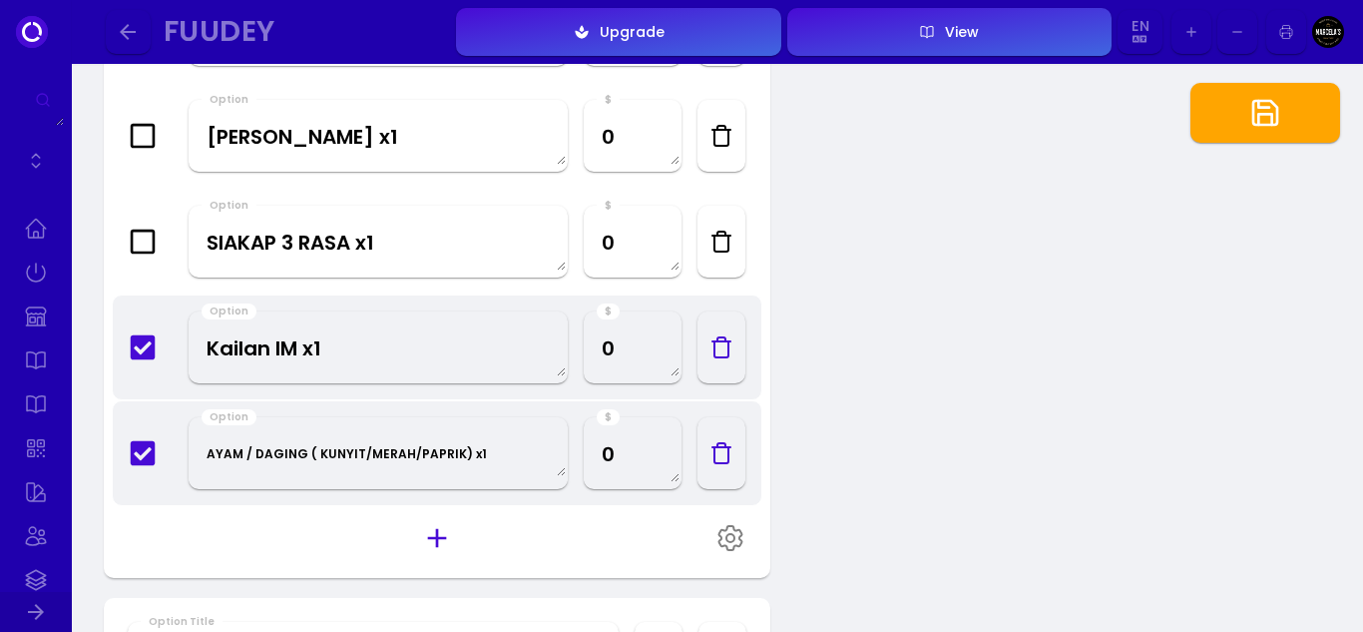
scroll to position [1597, 0]
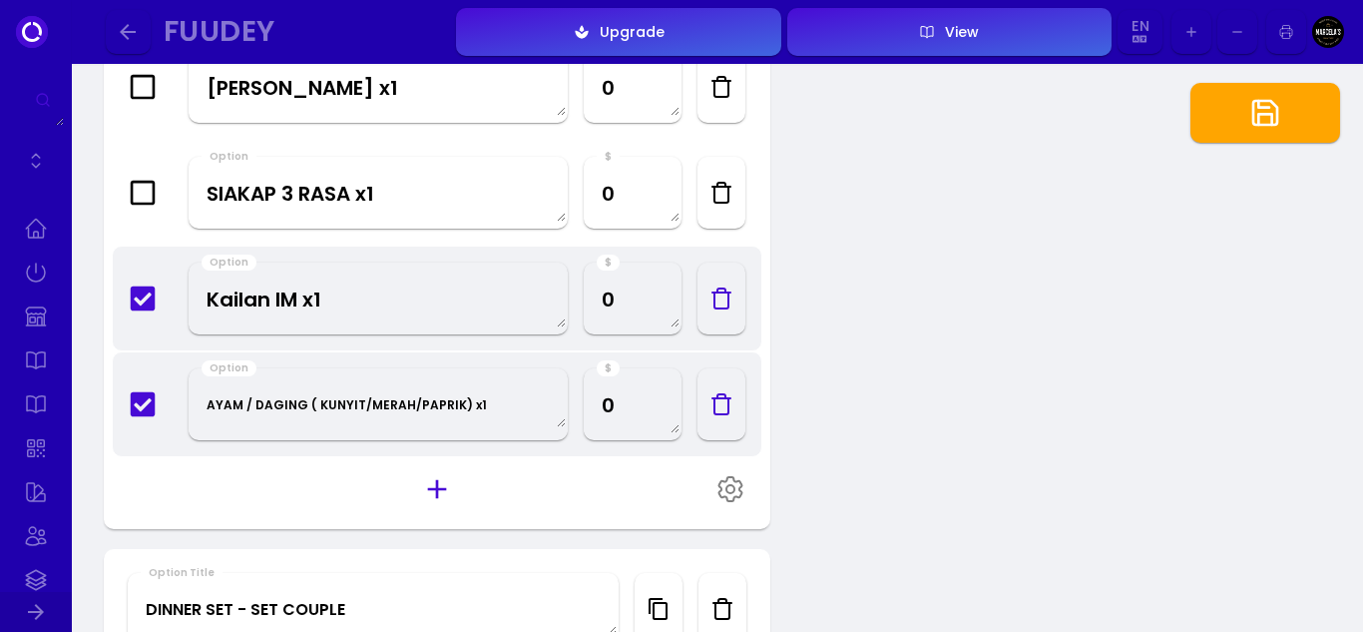
click at [151, 299] on icon at bounding box center [143, 298] width 25 height 25
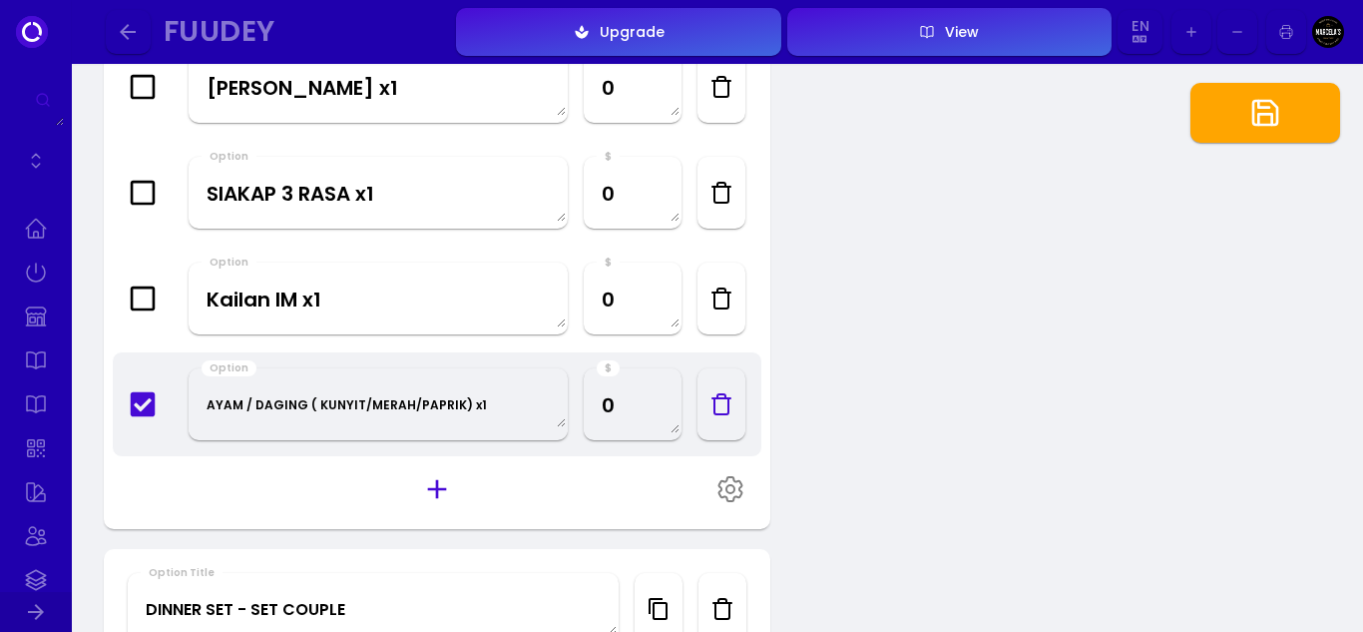
click at [142, 410] on icon at bounding box center [143, 404] width 28 height 28
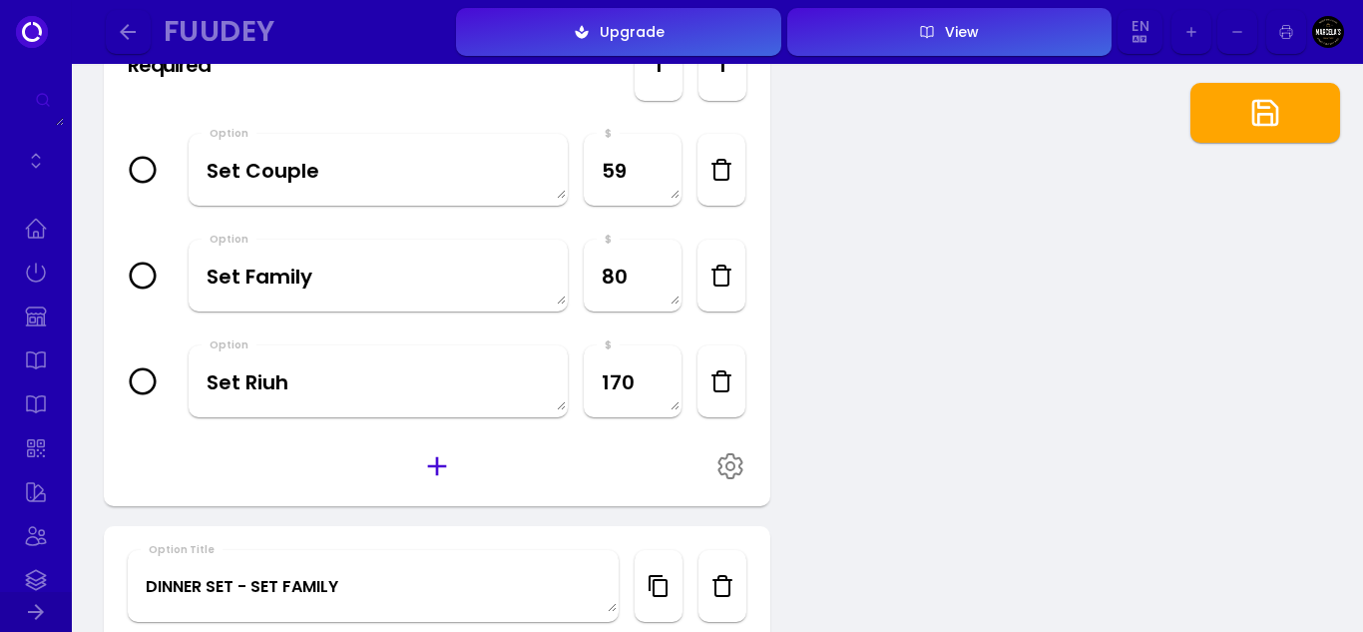
scroll to position [798, 0]
click at [365, 186] on textarea "Set Couple" at bounding box center [378, 170] width 375 height 59
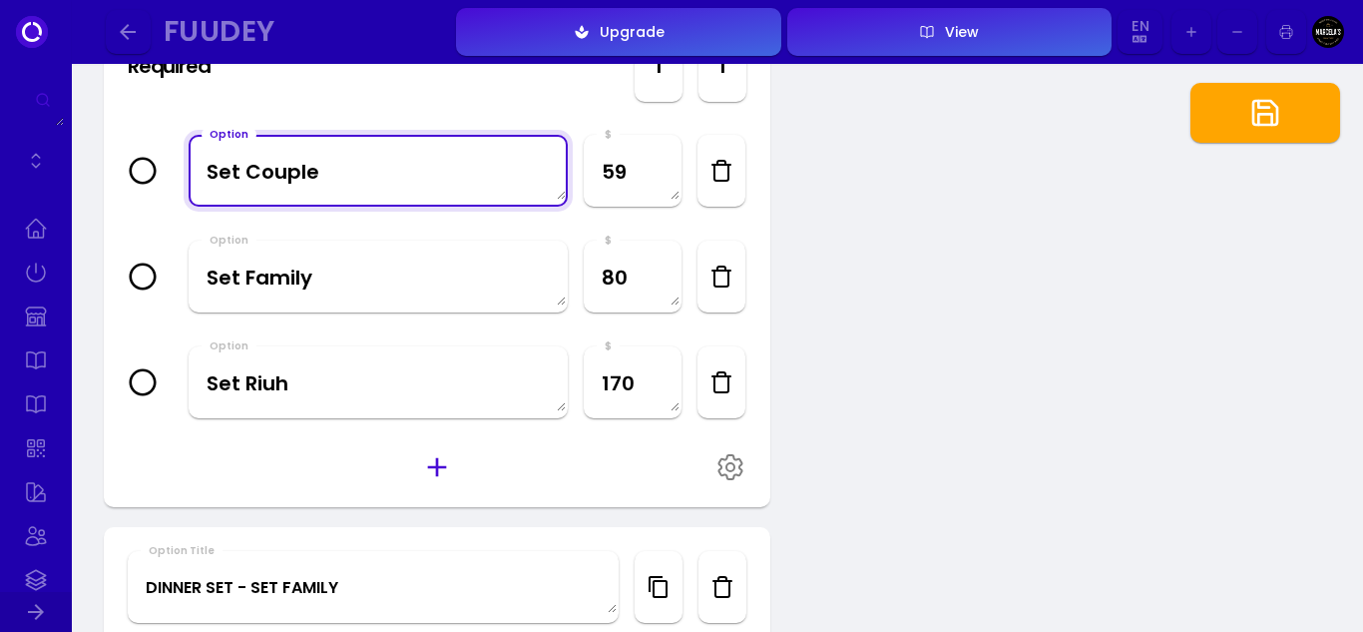
click at [147, 172] on icon at bounding box center [143, 171] width 28 height 28
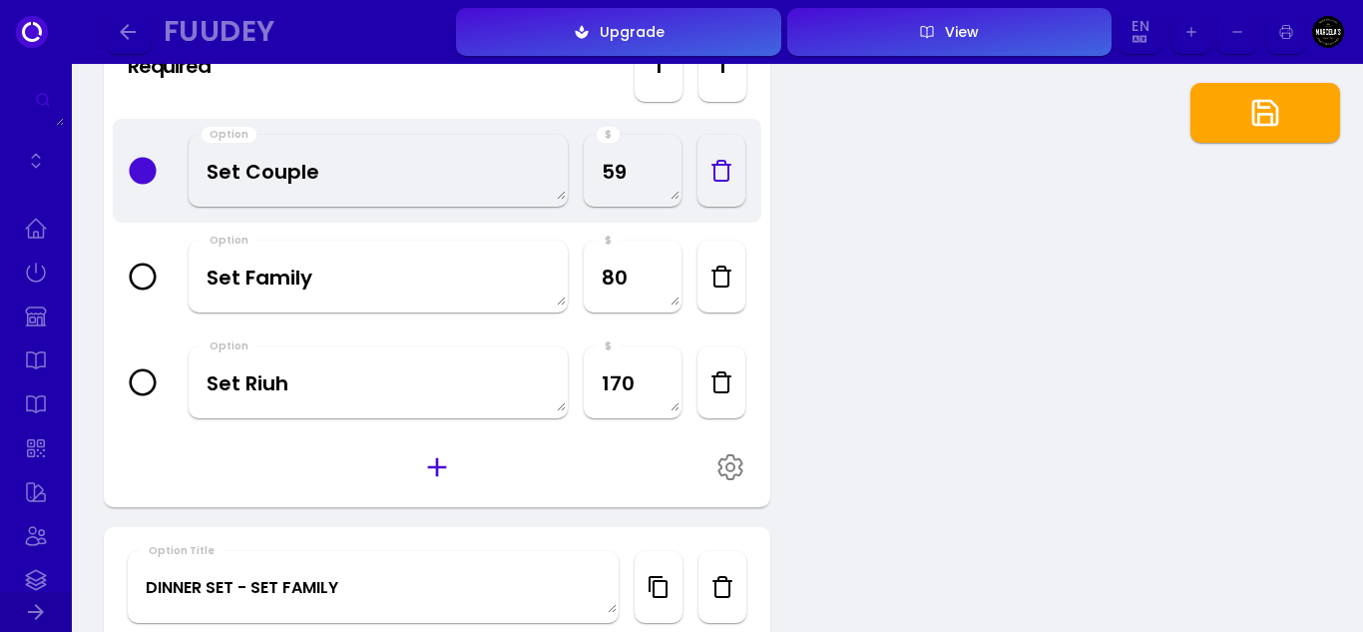
click at [408, 173] on textarea "Set Couple" at bounding box center [378, 170] width 375 height 59
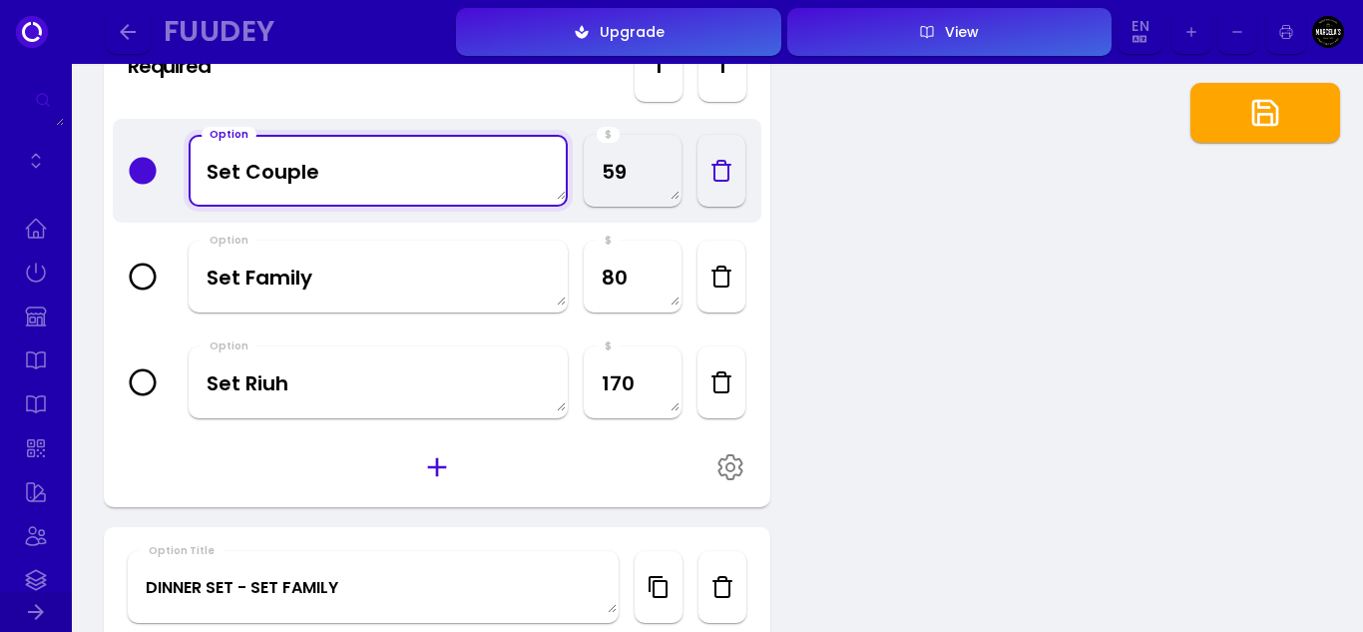
click at [438, 176] on textarea "Set Couple" at bounding box center [378, 170] width 375 height 59
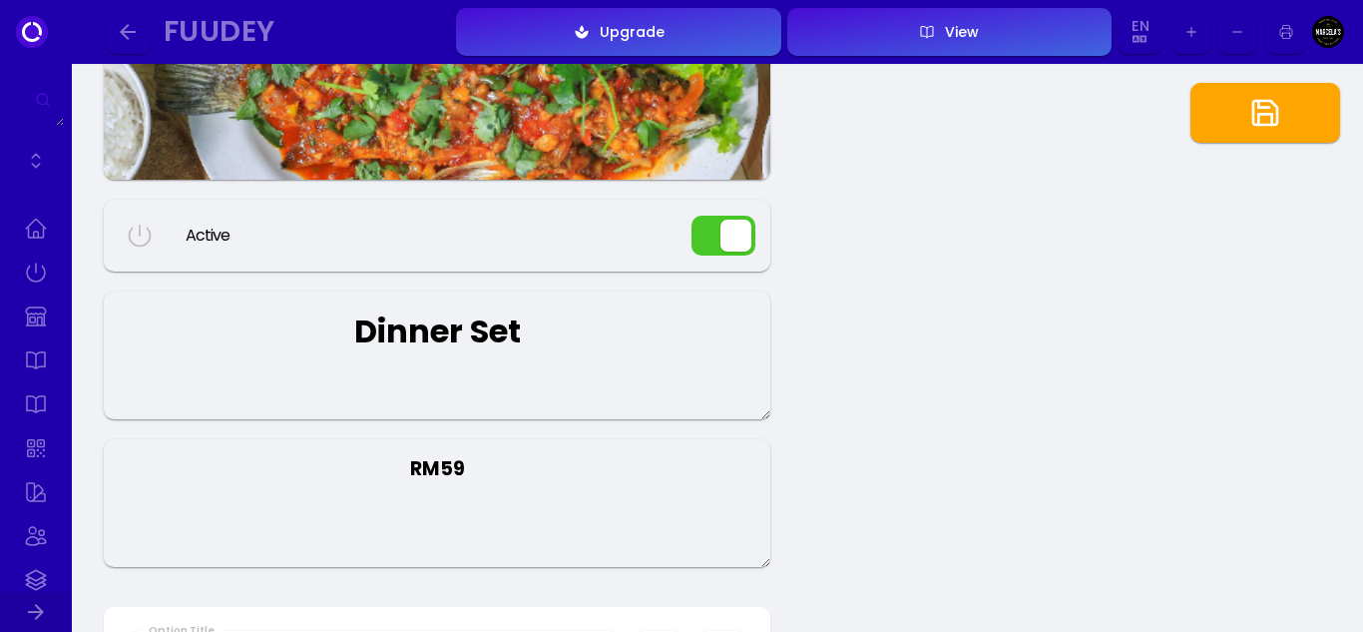
scroll to position [0, 0]
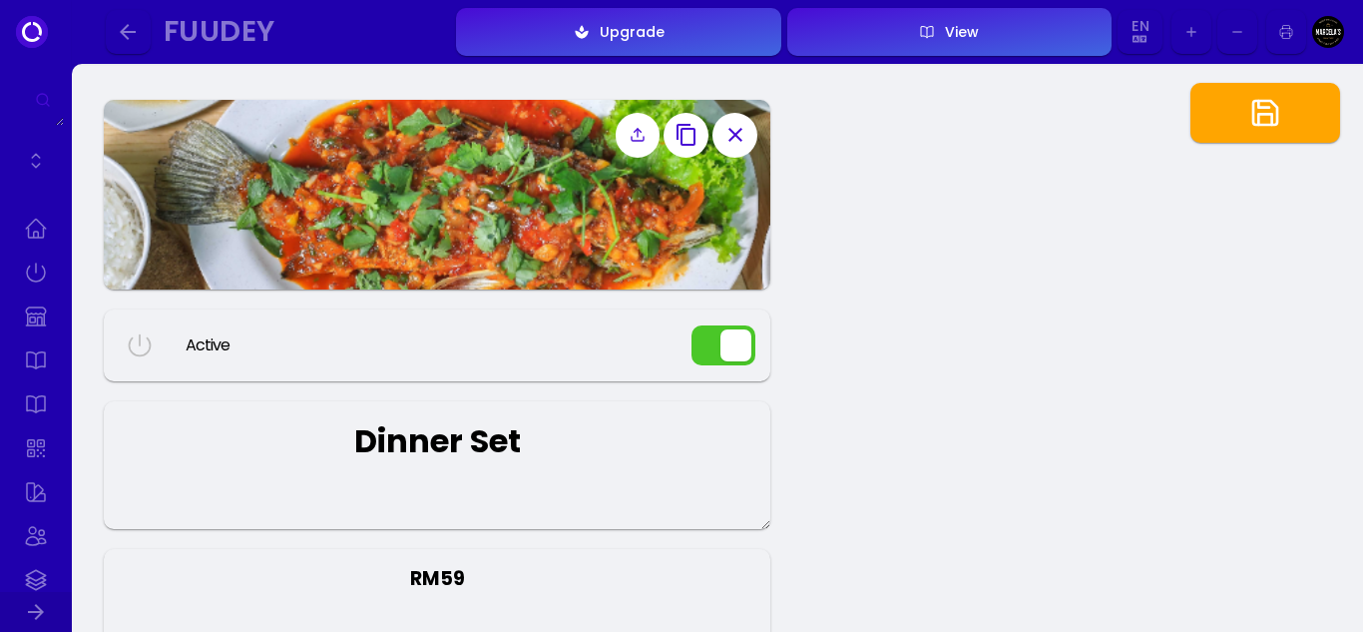
click at [463, 584] on textarea "RM59" at bounding box center [437, 613] width 667 height 128
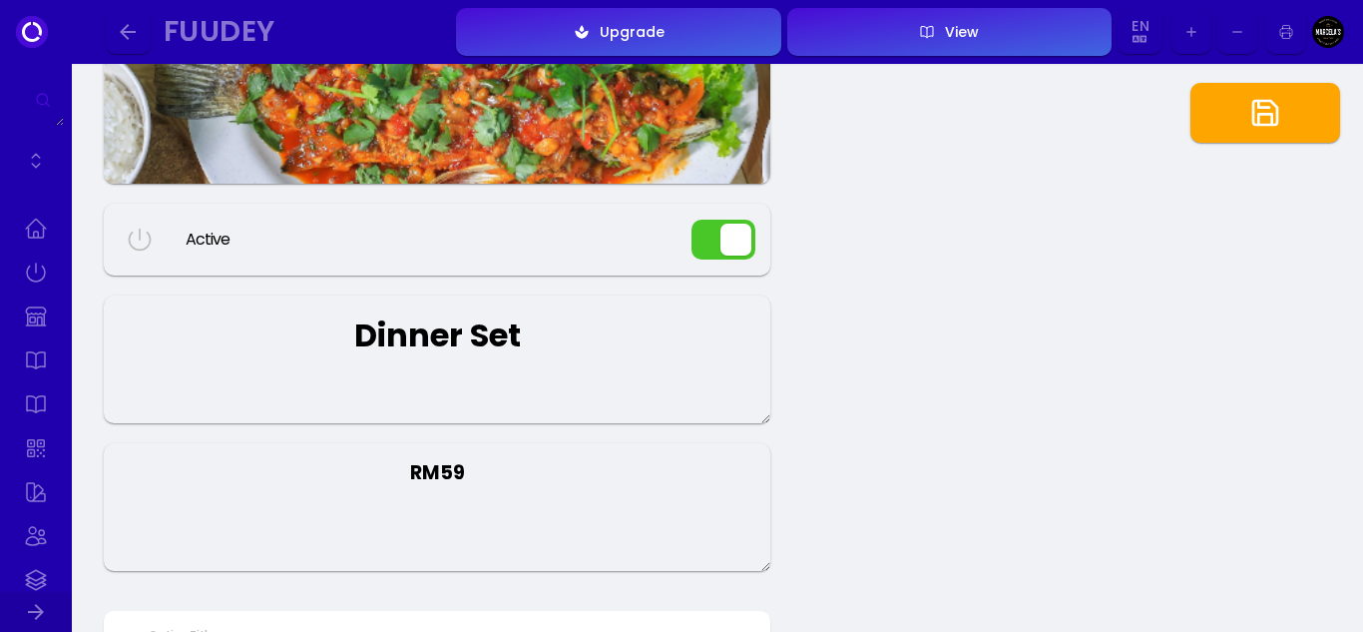
scroll to position [100, 0]
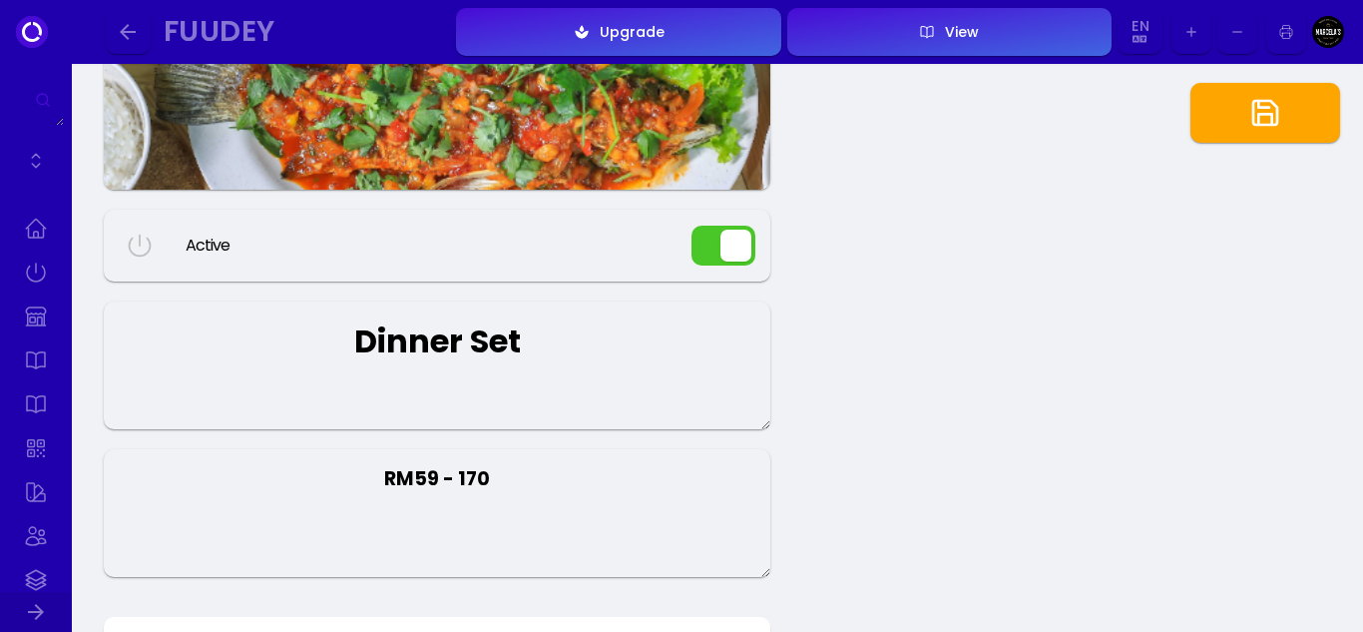
type textarea "RM59 - 170"
click at [1252, 104] on icon "button" at bounding box center [1266, 113] width 32 height 32
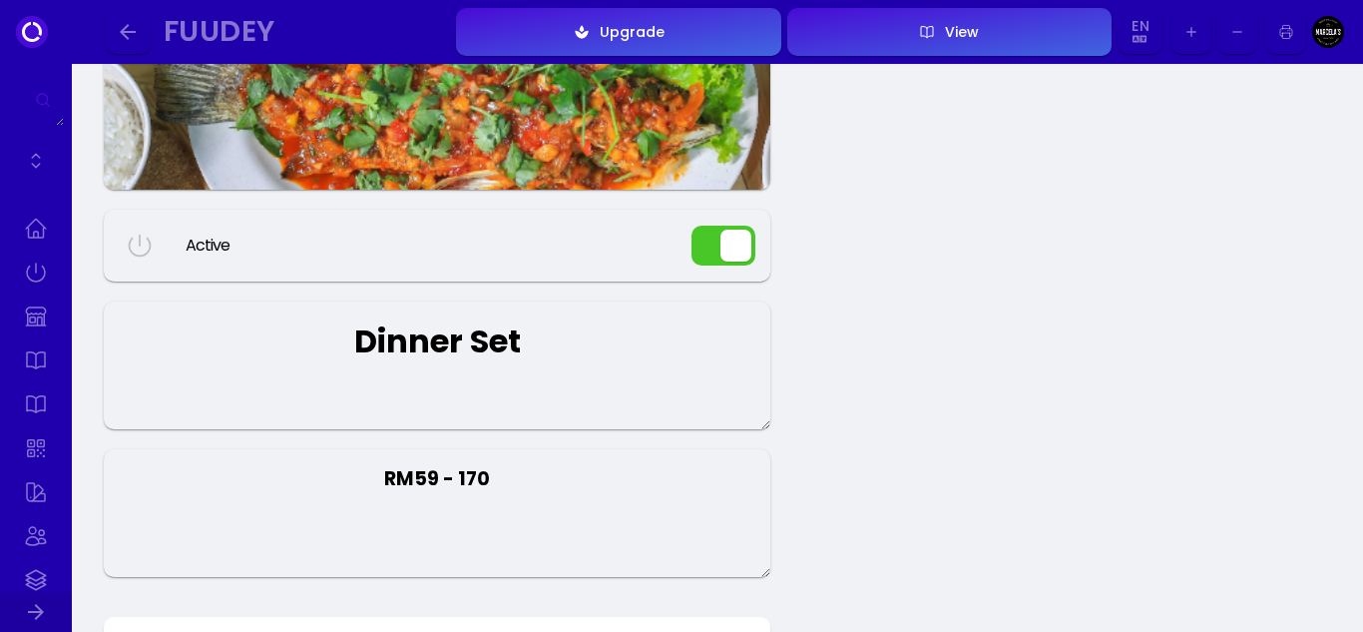
click at [133, 41] on icon "button" at bounding box center [128, 32] width 24 height 24
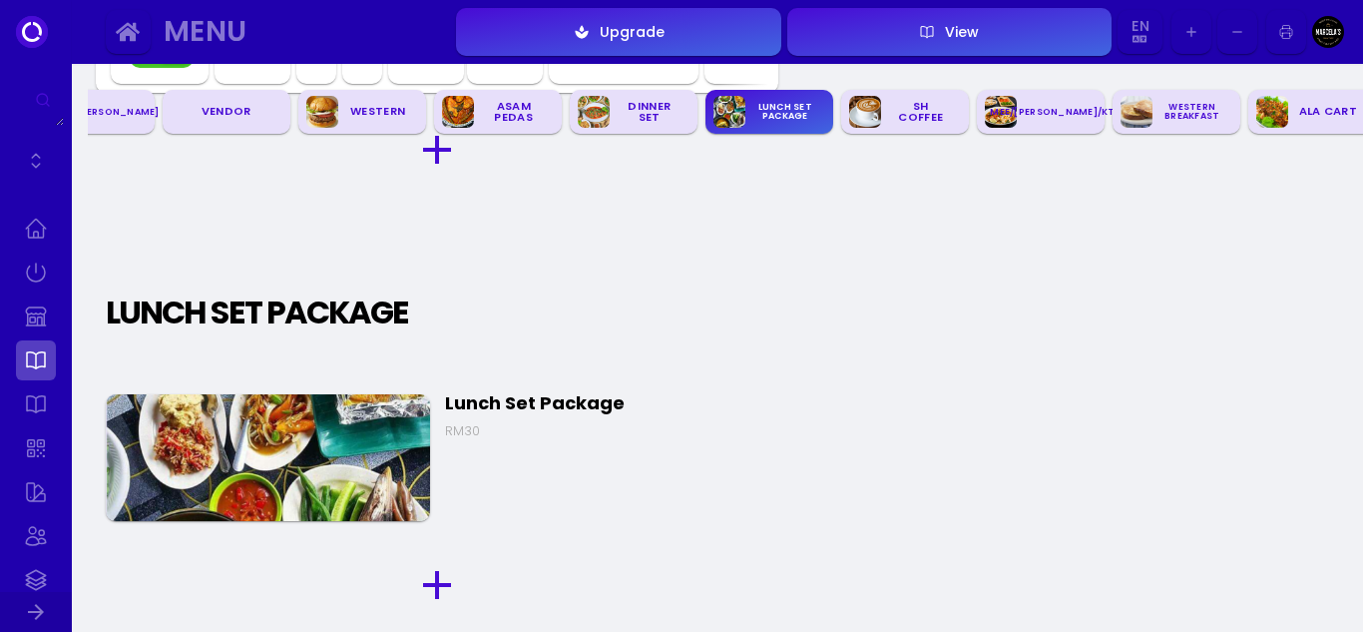
scroll to position [3059, 0]
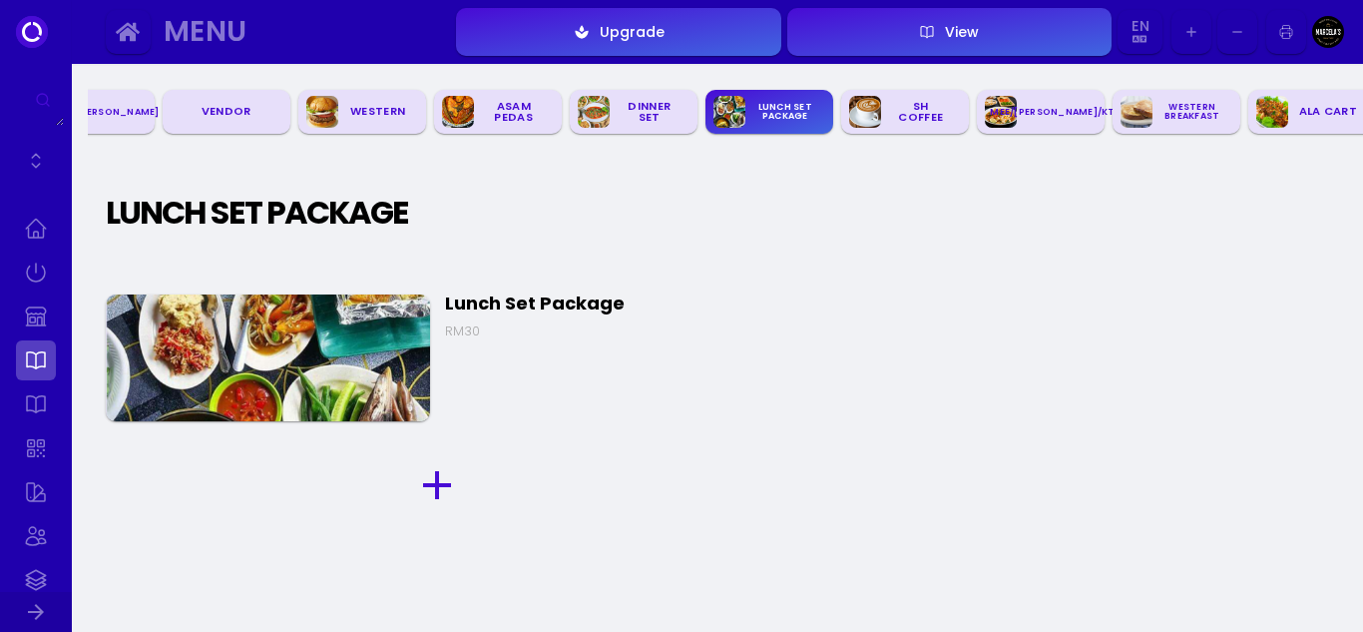
click at [312, 371] on img at bounding box center [268, 357] width 324 height 127
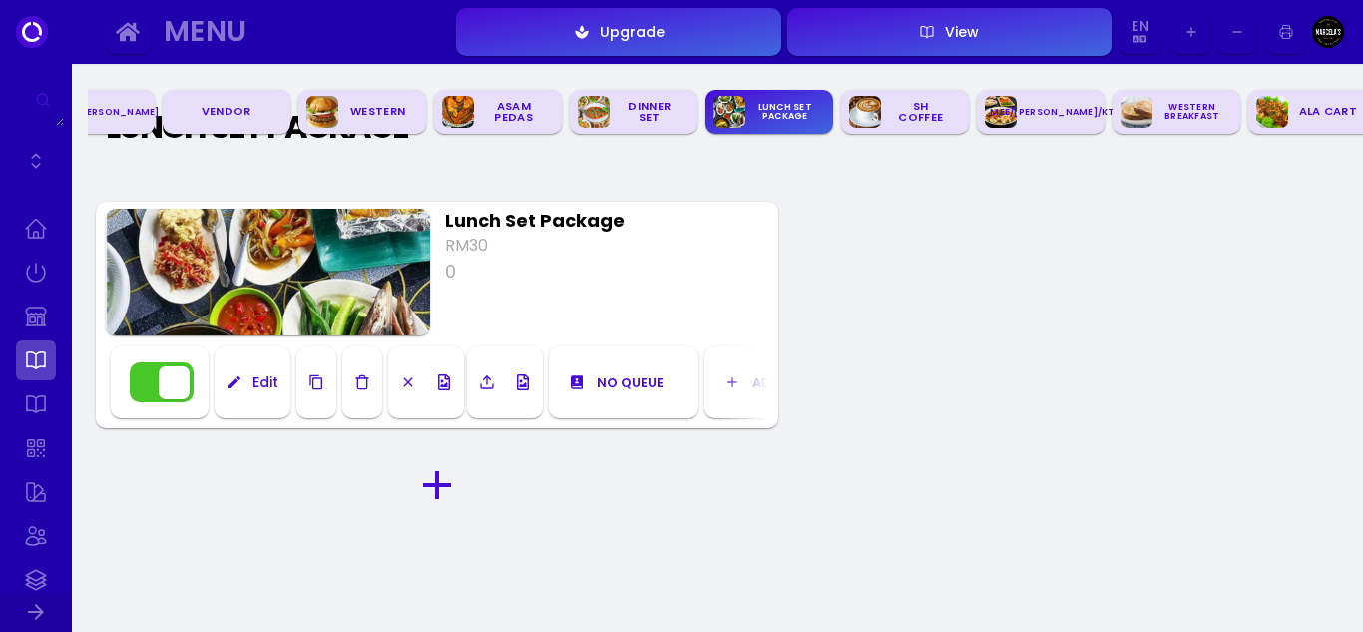
click at [285, 374] on button "Edit" at bounding box center [253, 382] width 76 height 72
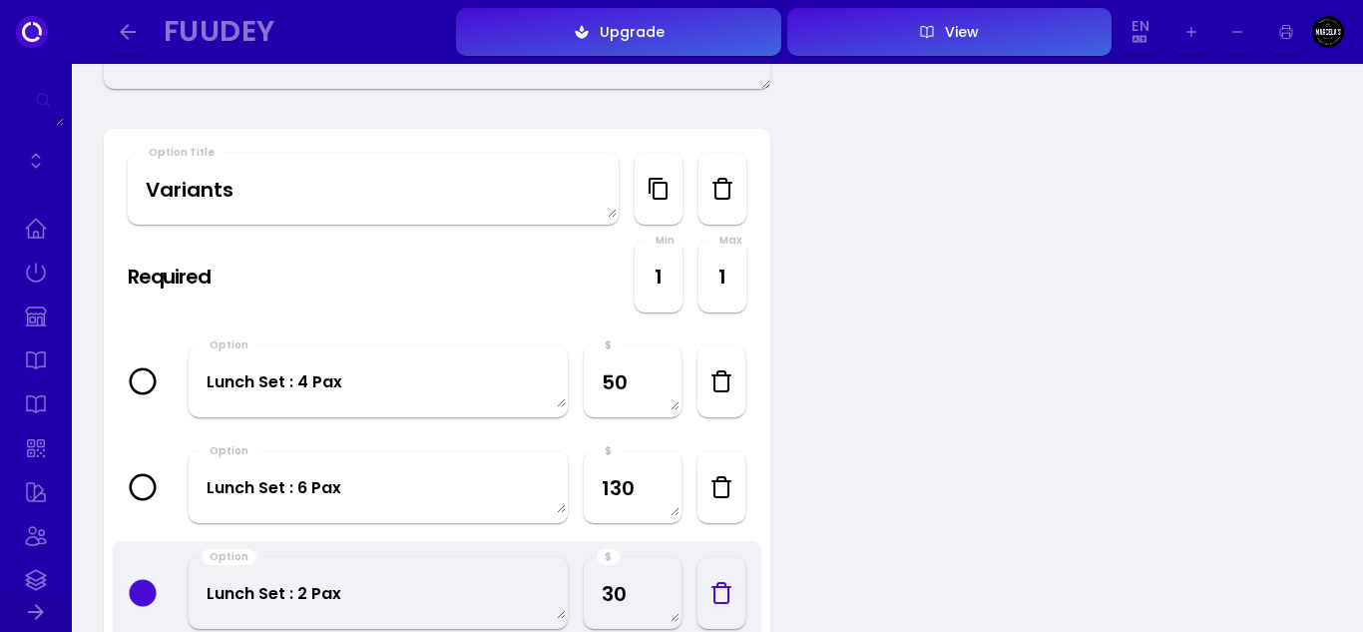
scroll to position [599, 0]
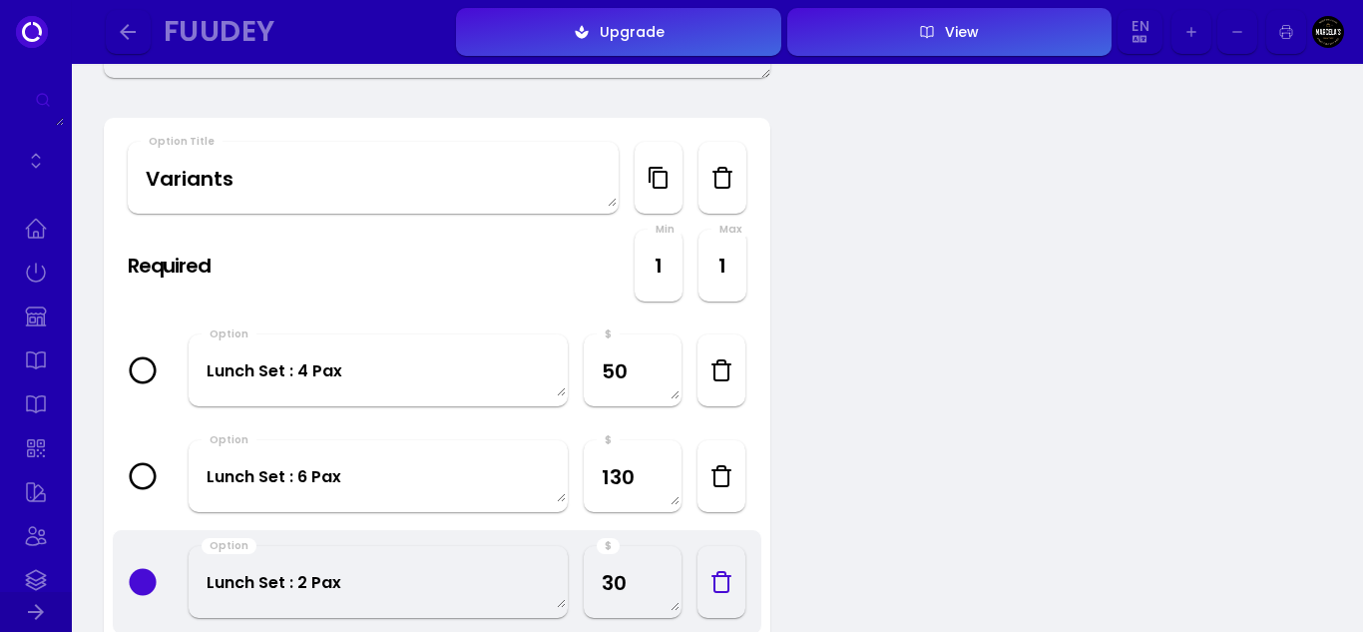
click at [149, 370] on icon at bounding box center [143, 370] width 28 height 28
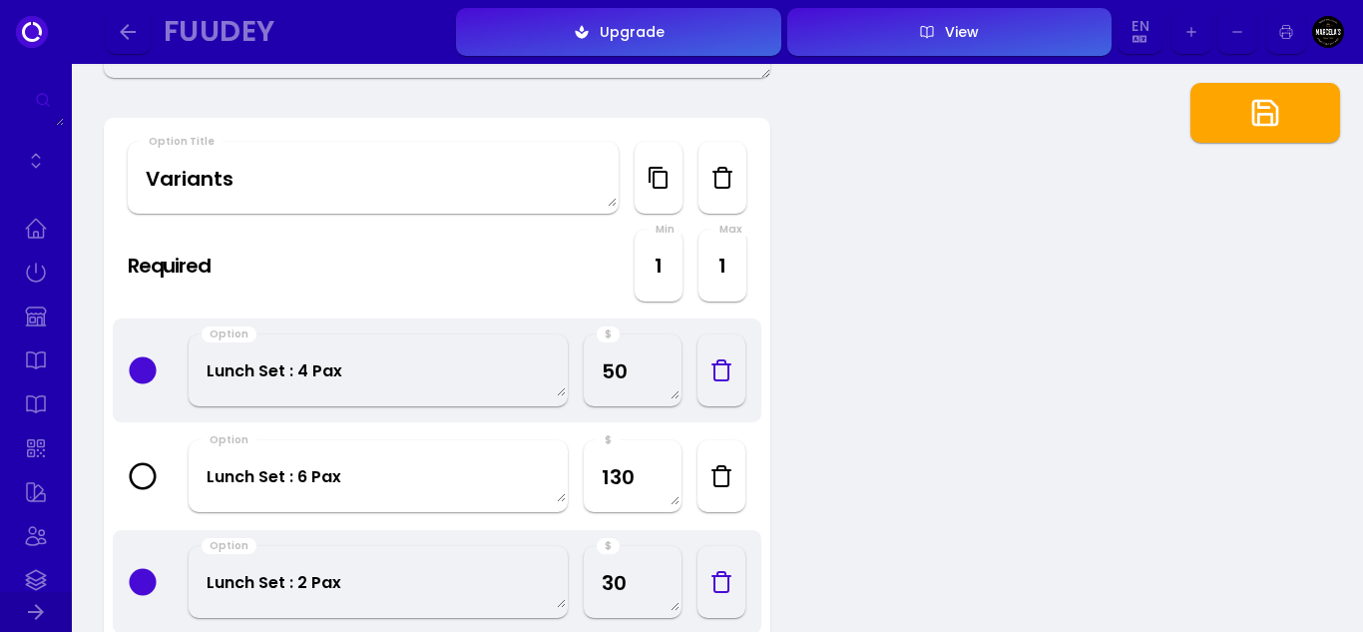
click at [146, 585] on icon at bounding box center [142, 581] width 27 height 27
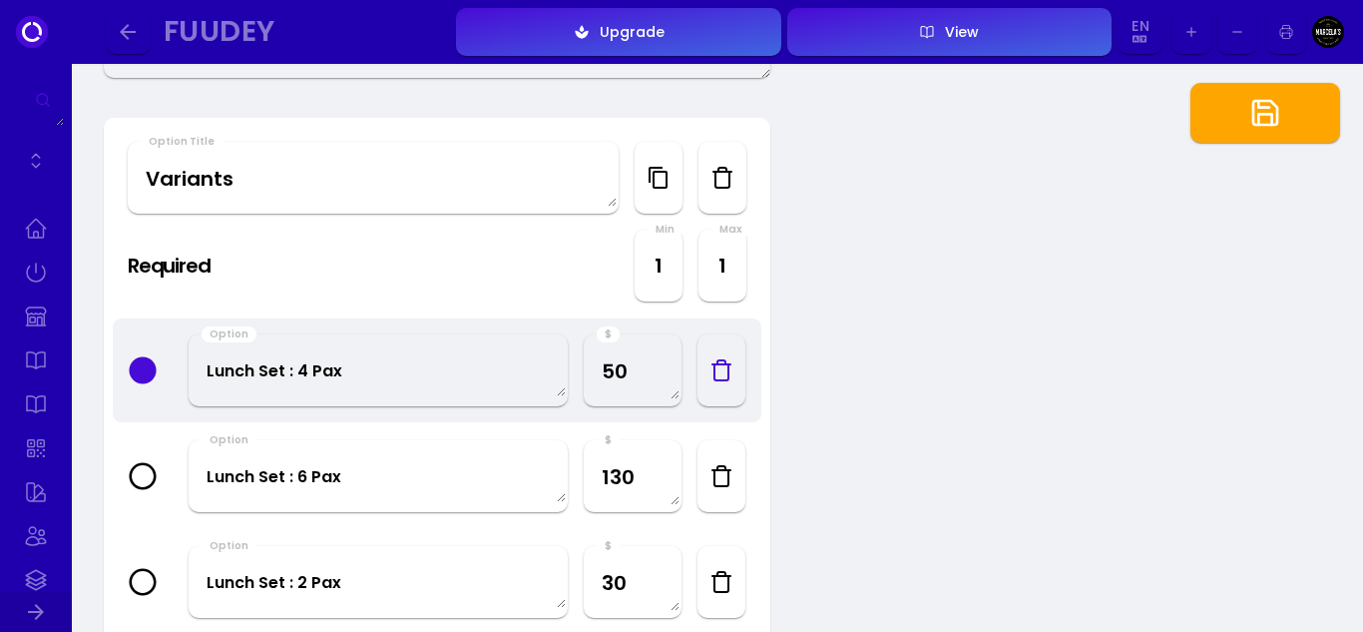
click at [140, 364] on icon at bounding box center [142, 369] width 27 height 27
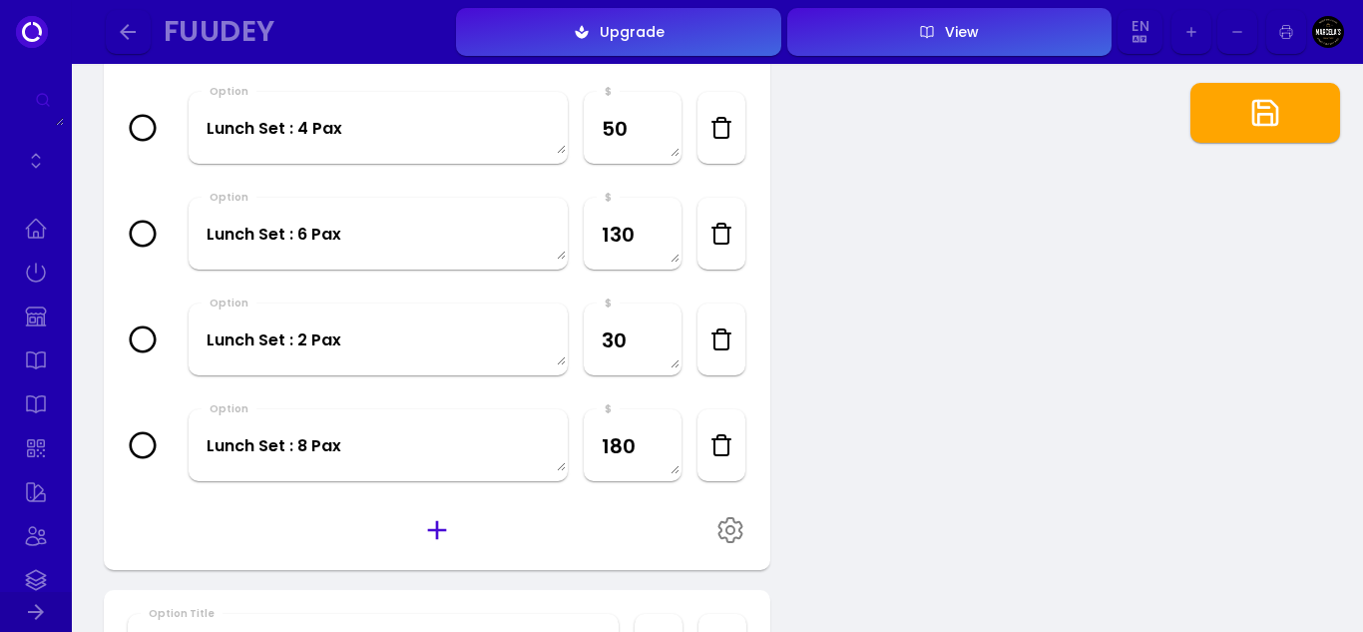
scroll to position [798, 0]
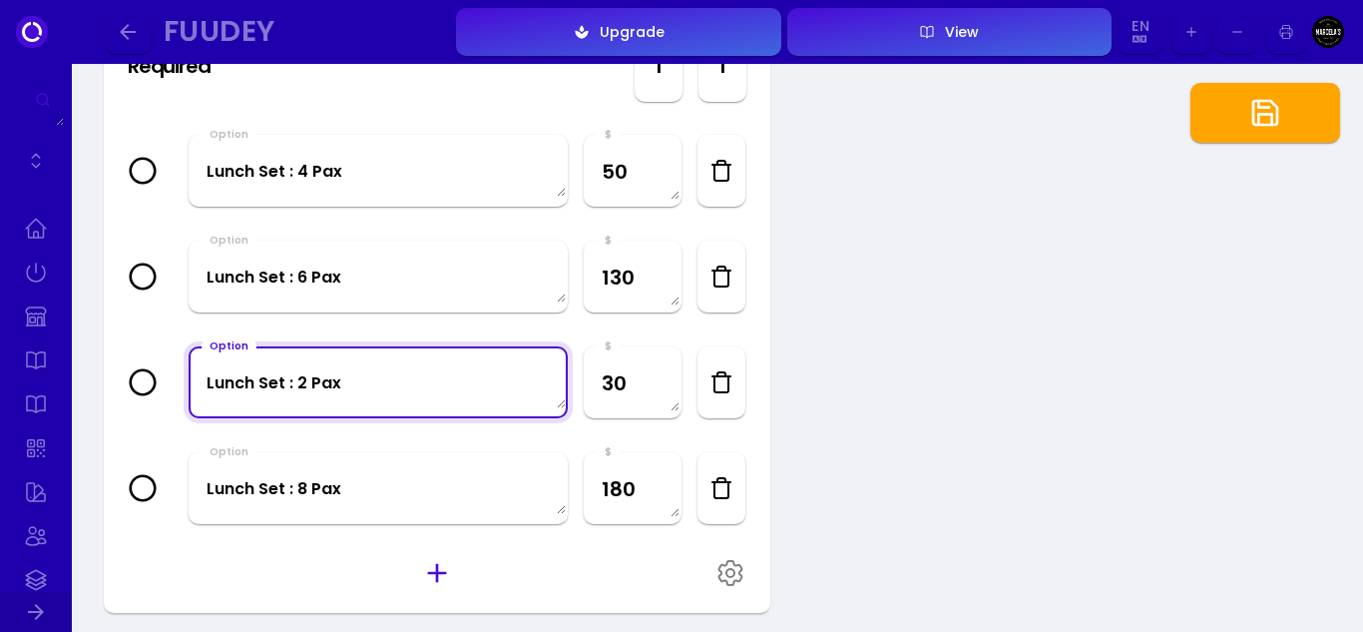
click at [472, 389] on textarea "Lunch Set : 2 Pax" at bounding box center [378, 381] width 375 height 53
drag, startPoint x: 382, startPoint y: 389, endPoint x: 386, endPoint y: 357, distance: 32.2
click at [386, 357] on textarea "Lunch Set : 2 Pax" at bounding box center [378, 381] width 375 height 53
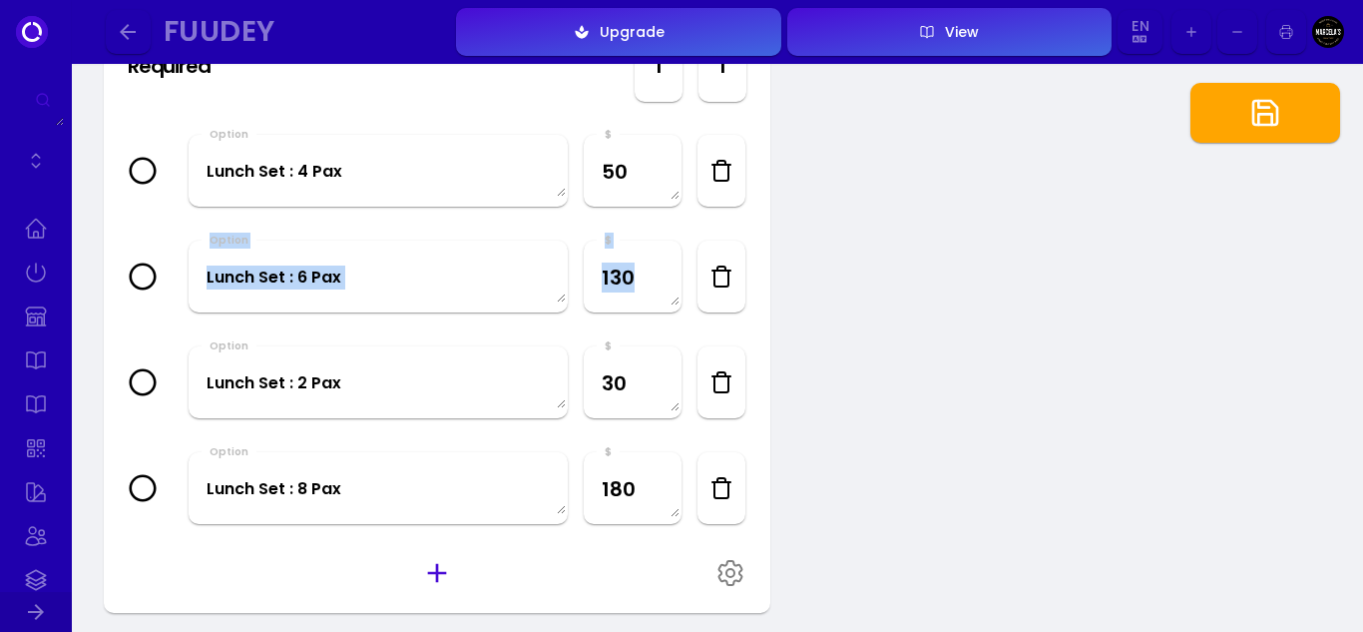
drag, startPoint x: 197, startPoint y: 346, endPoint x: 197, endPoint y: 259, distance: 87.8
click at [198, 251] on div "Option Title Variants Required Required Min 1 Max 1 Option Lunch Set : 4 Pax $ …" at bounding box center [437, 265] width 667 height 695
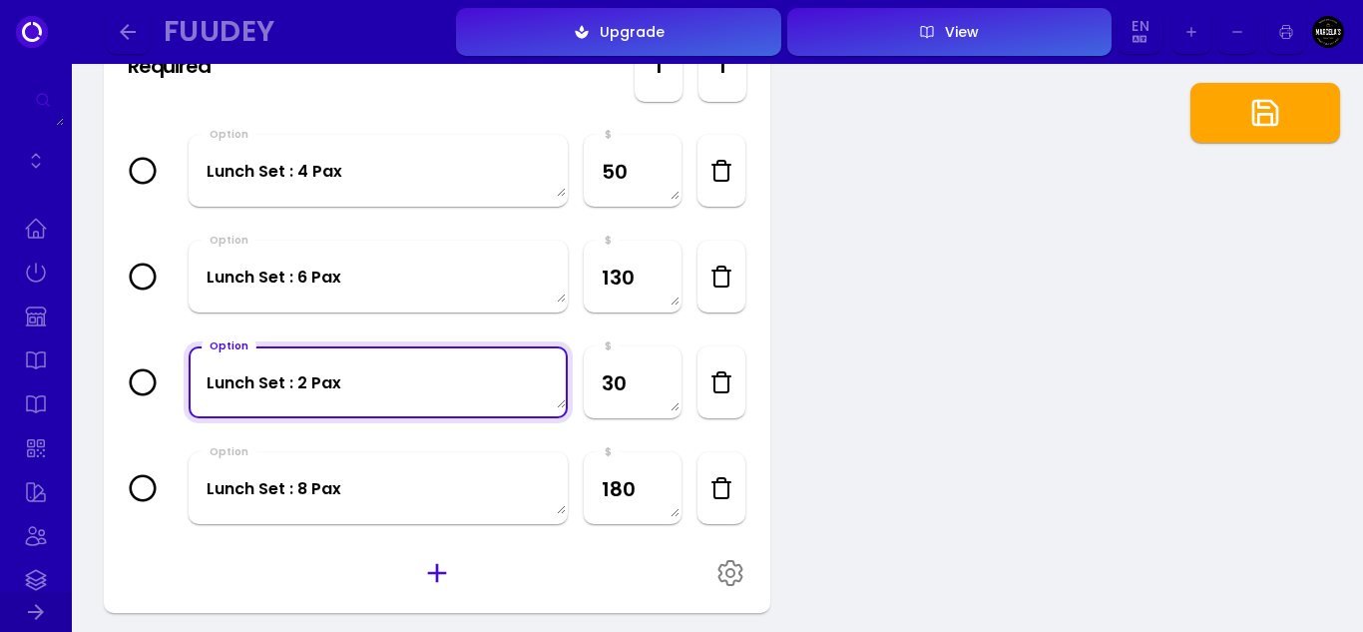
click at [297, 392] on textarea "Lunch Set : 2 Pax" at bounding box center [378, 381] width 375 height 53
drag, startPoint x: 915, startPoint y: 397, endPoint x: 895, endPoint y: 397, distance: 20.0
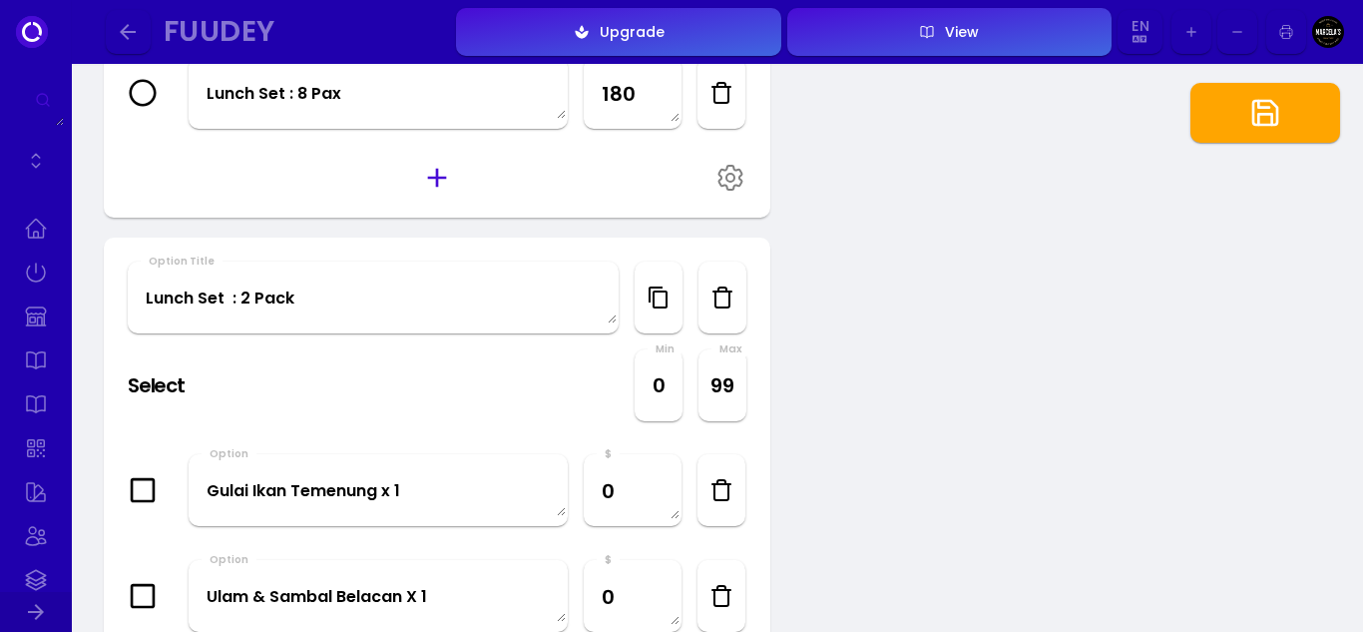
scroll to position [1198, 0]
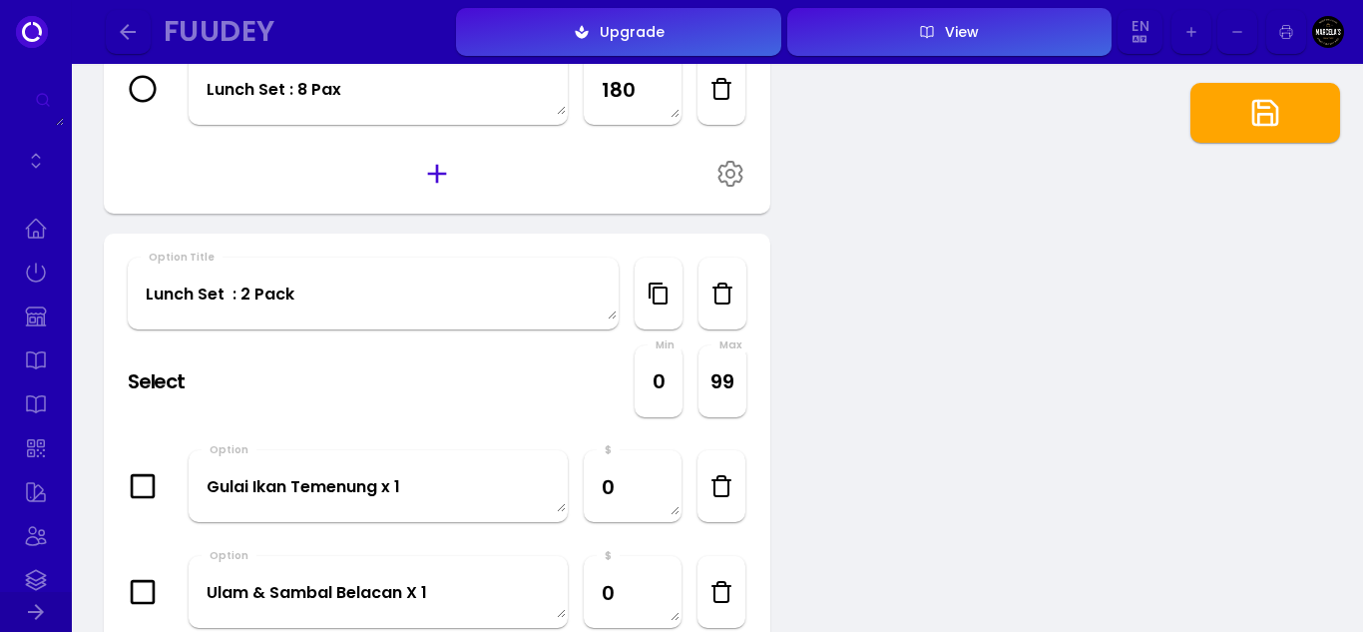
click at [730, 173] on icon at bounding box center [731, 174] width 32 height 100
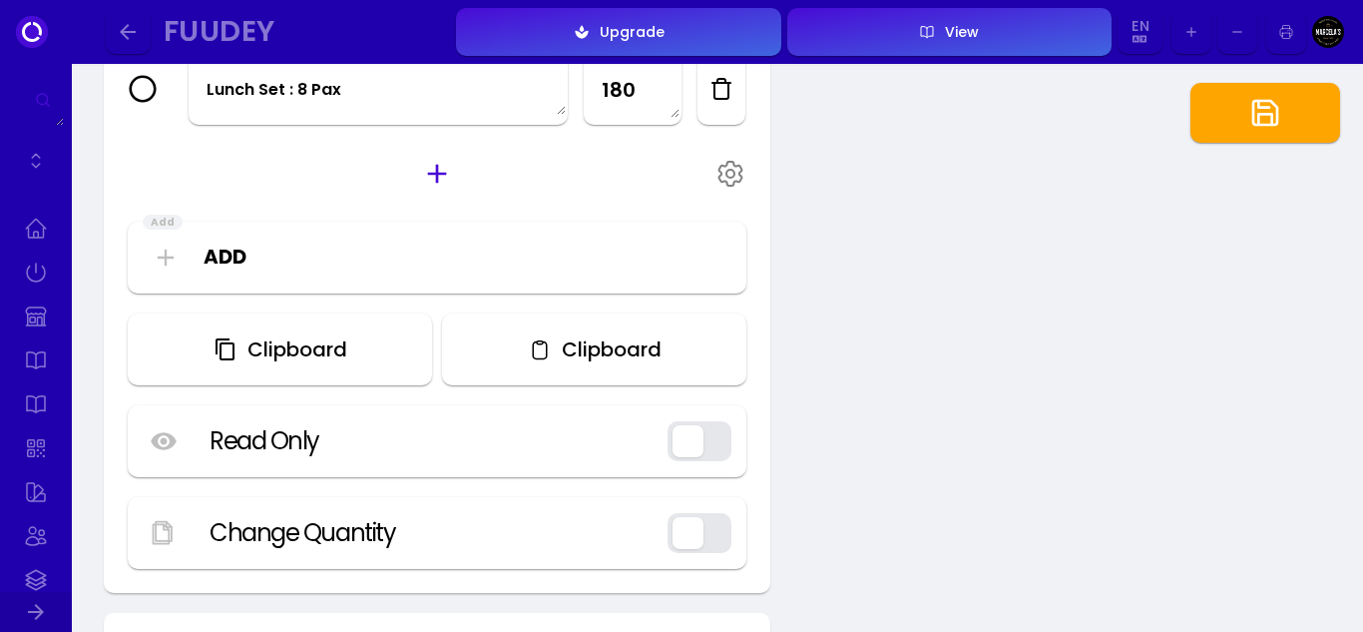
click at [595, 357] on div "Clipboard" at bounding box center [607, 349] width 110 height 20
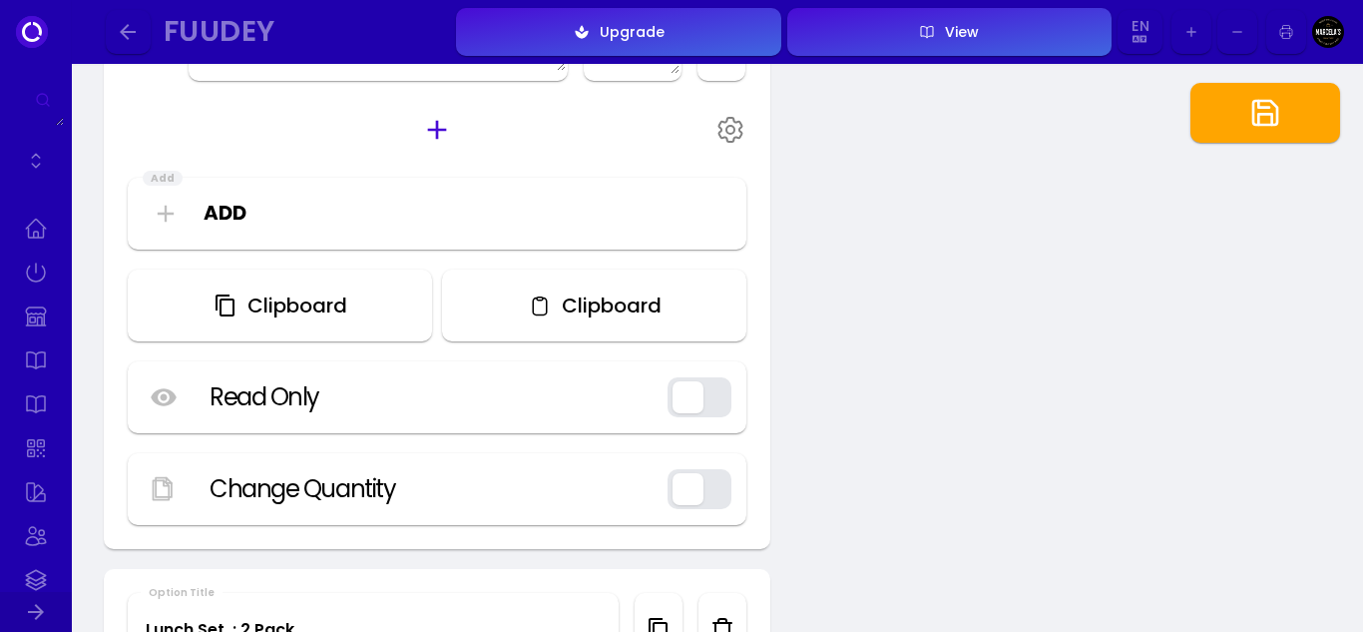
scroll to position [1298, 0]
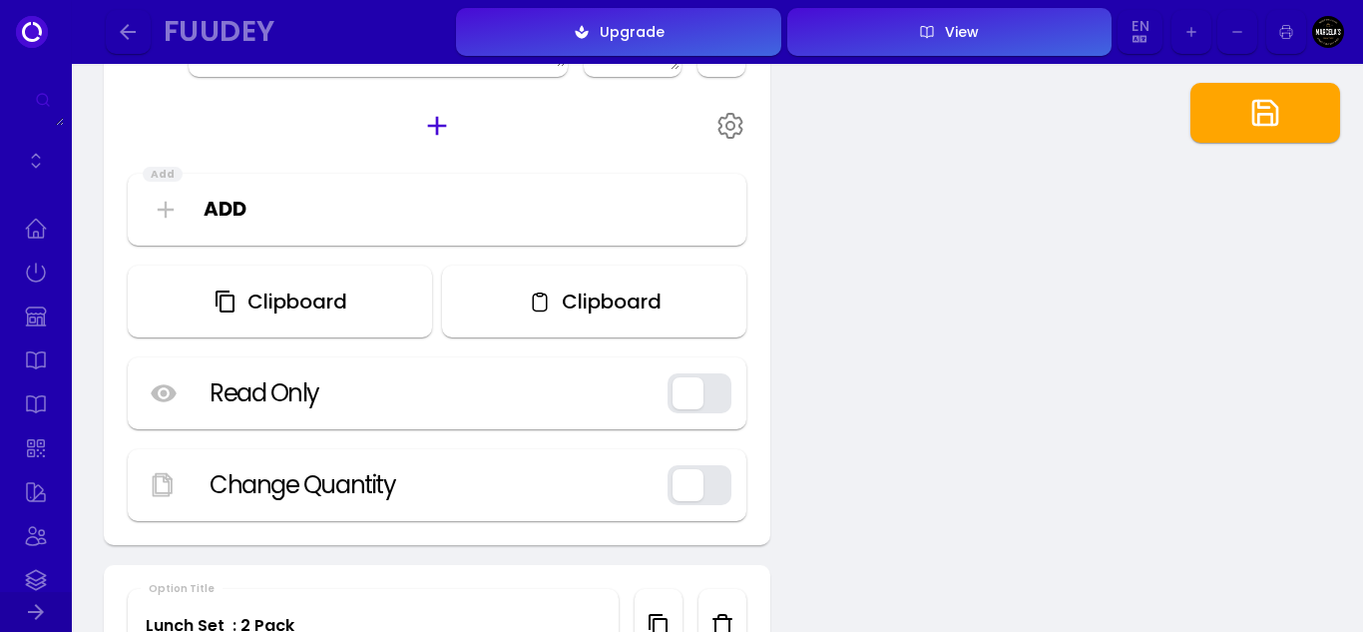
scroll to position [1198, 0]
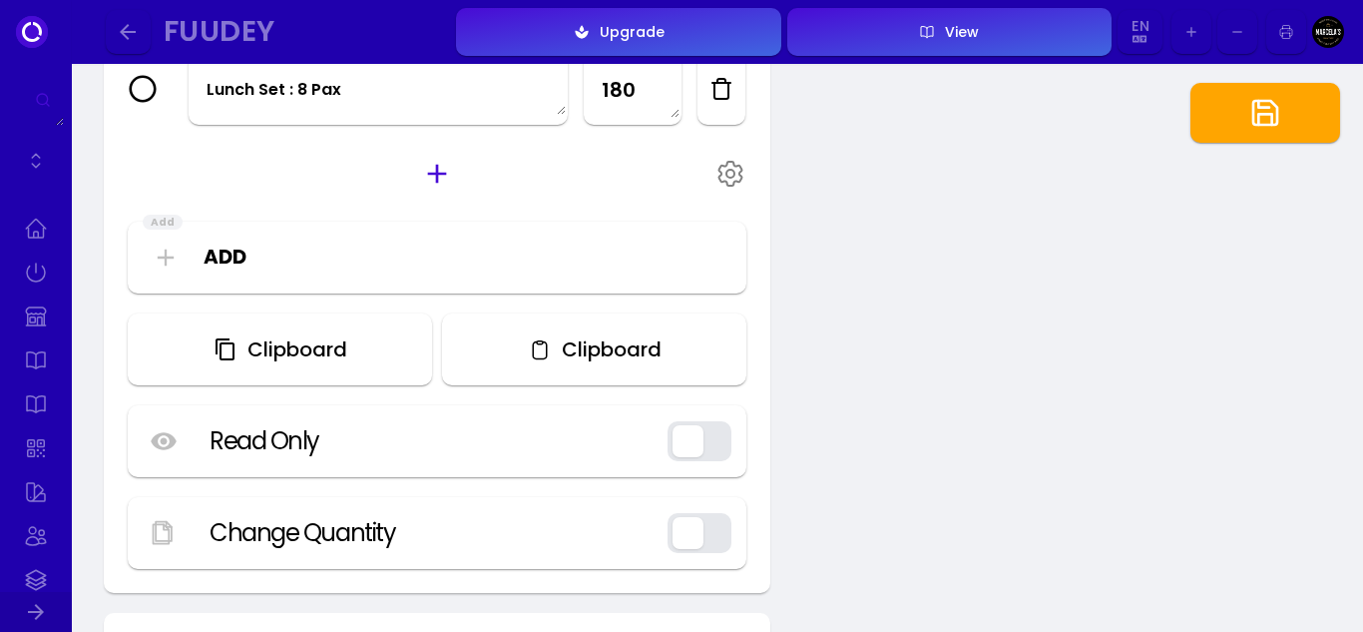
click at [731, 177] on icon at bounding box center [731, 174] width 8 height 8
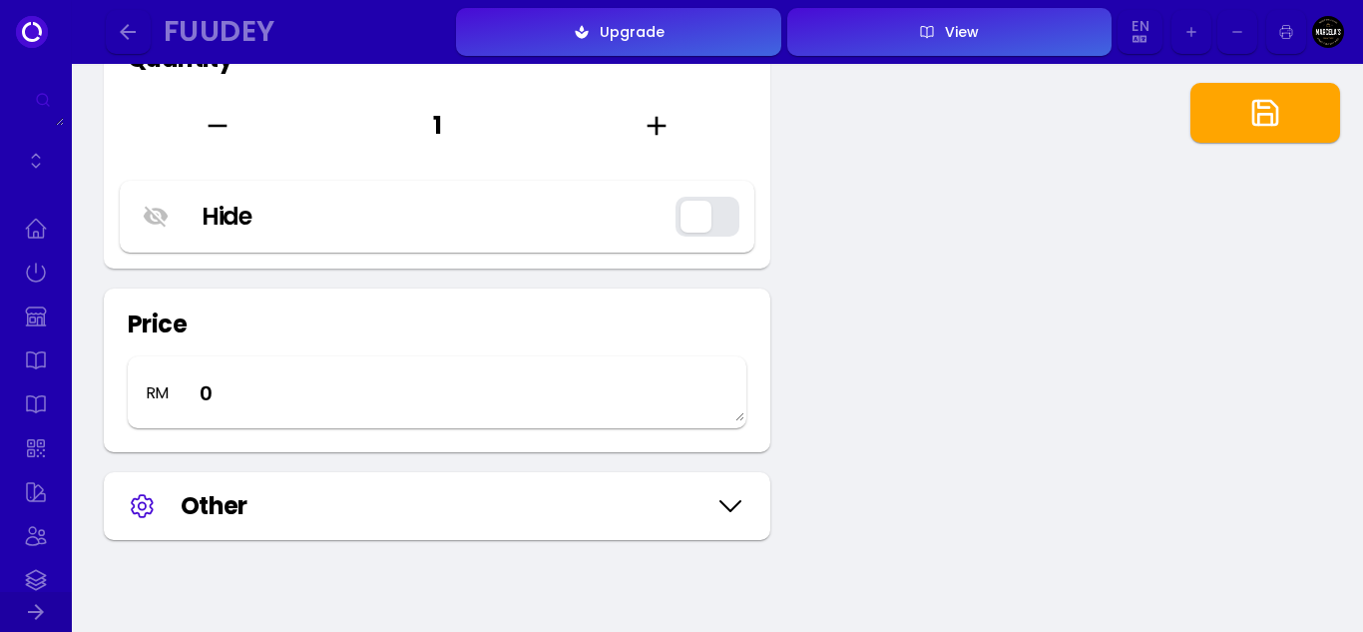
scroll to position [6288, 0]
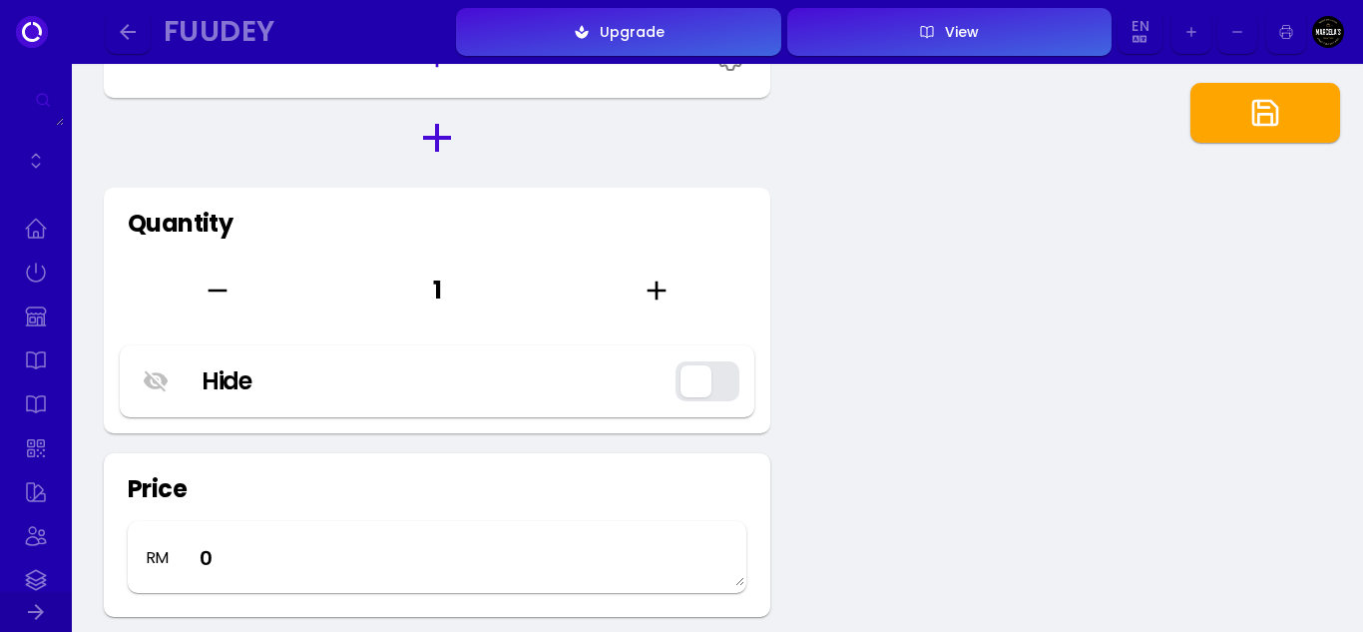
click at [1275, 119] on icon "button" at bounding box center [1266, 113] width 32 height 32
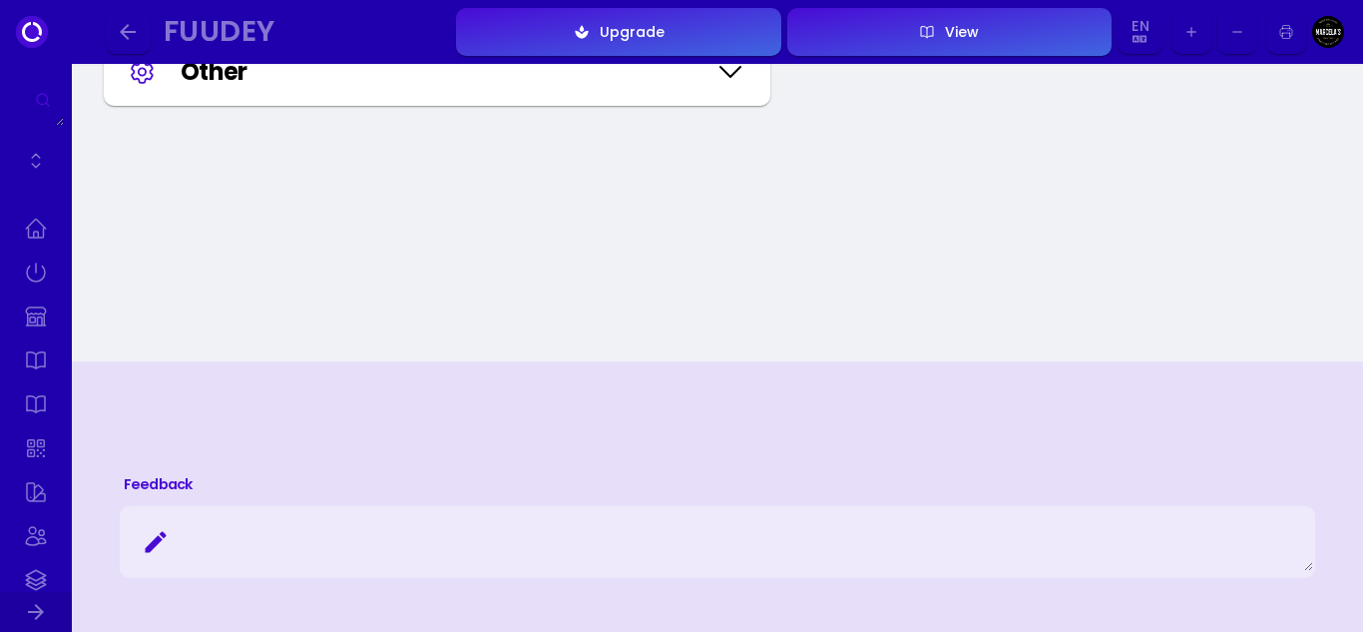
scroll to position [7373, 0]
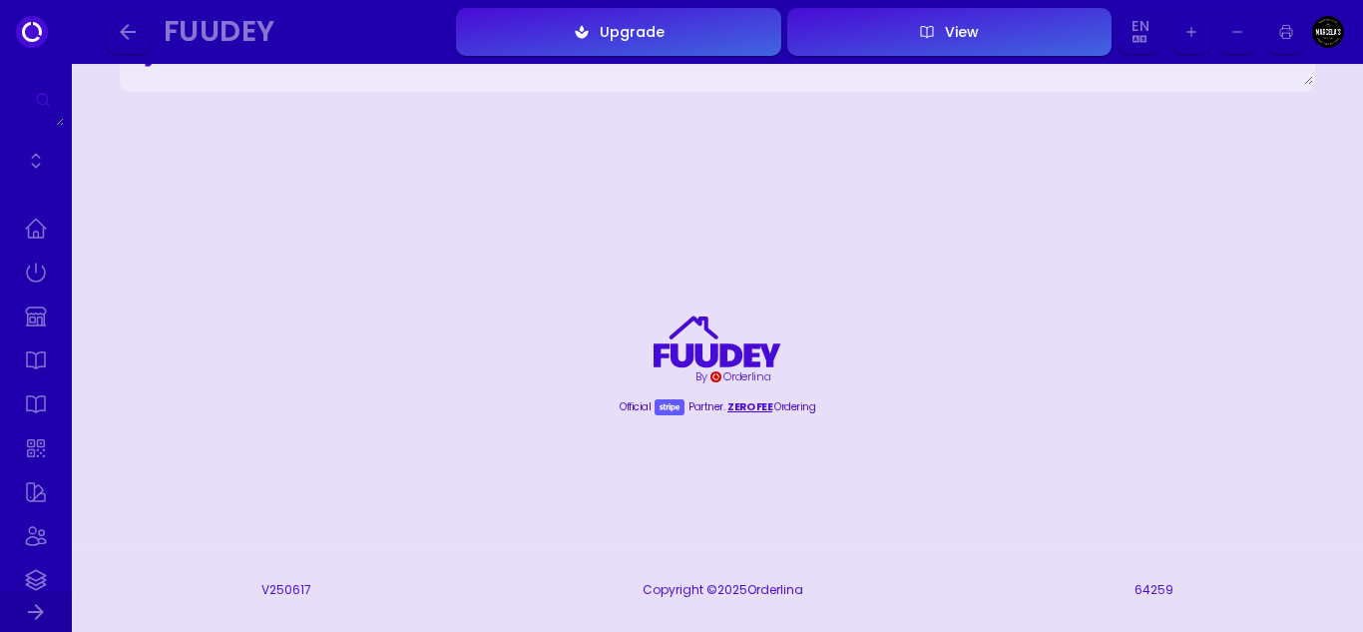
click at [130, 27] on icon "button" at bounding box center [128, 32] width 24 height 24
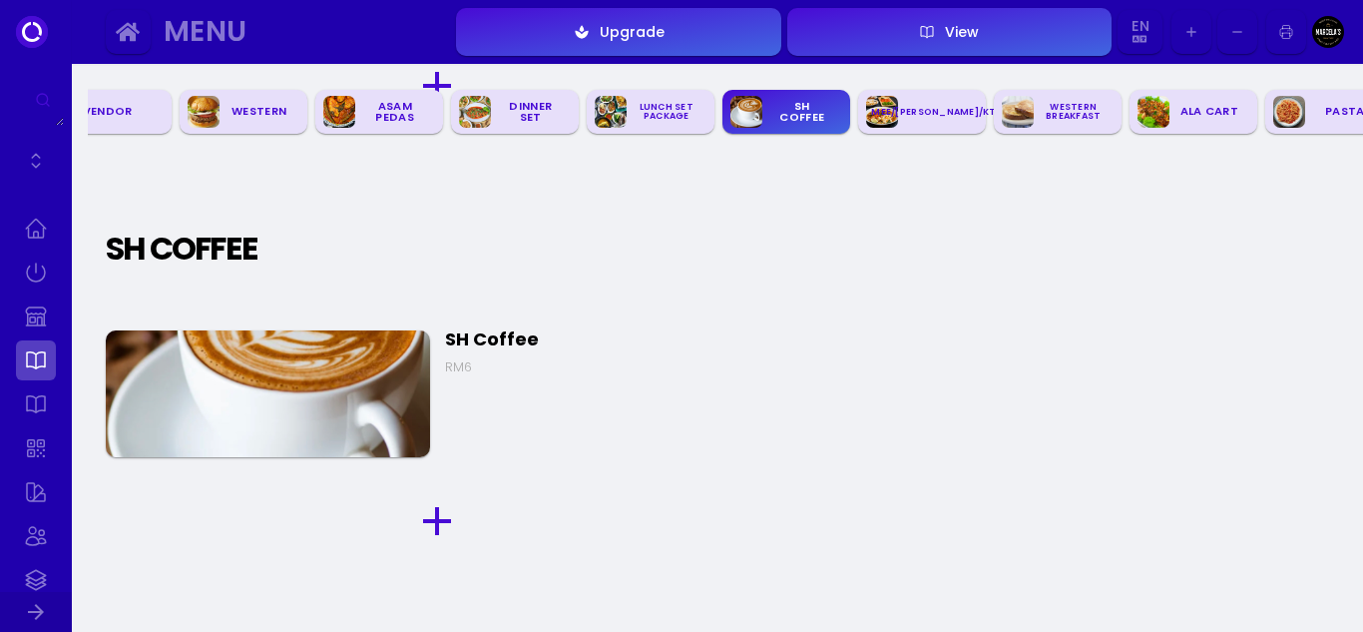
scroll to position [0, 405]
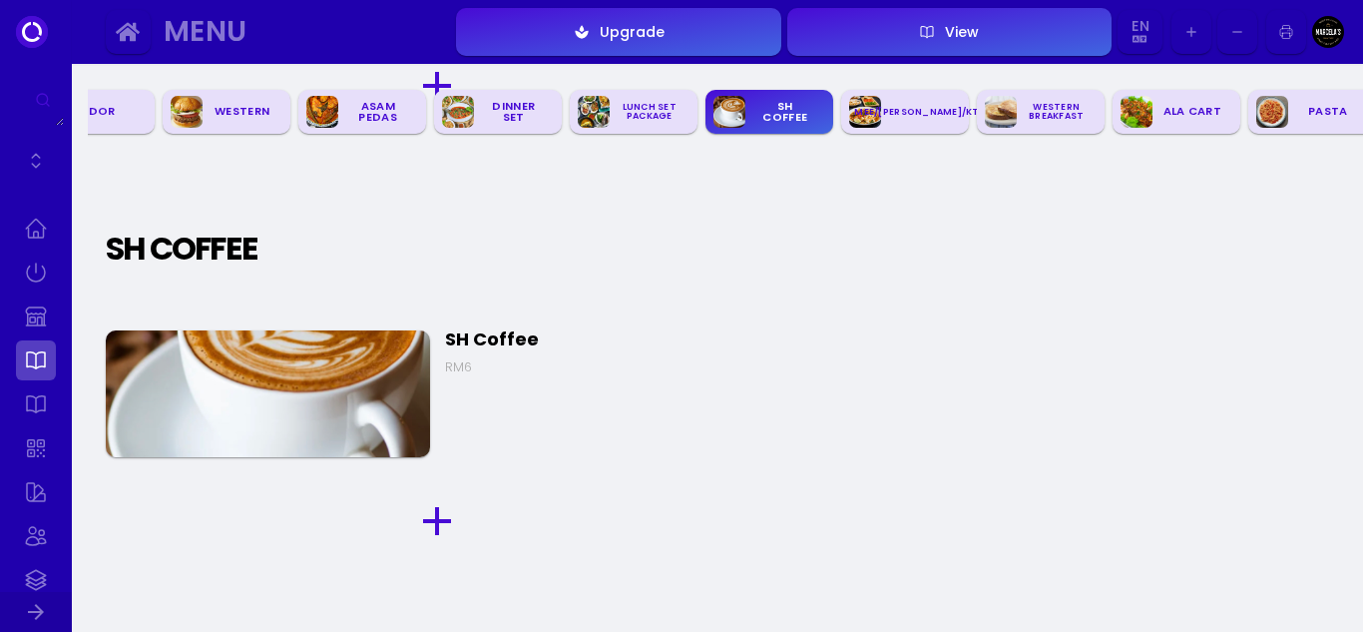
click at [335, 396] on img at bounding box center [268, 393] width 324 height 127
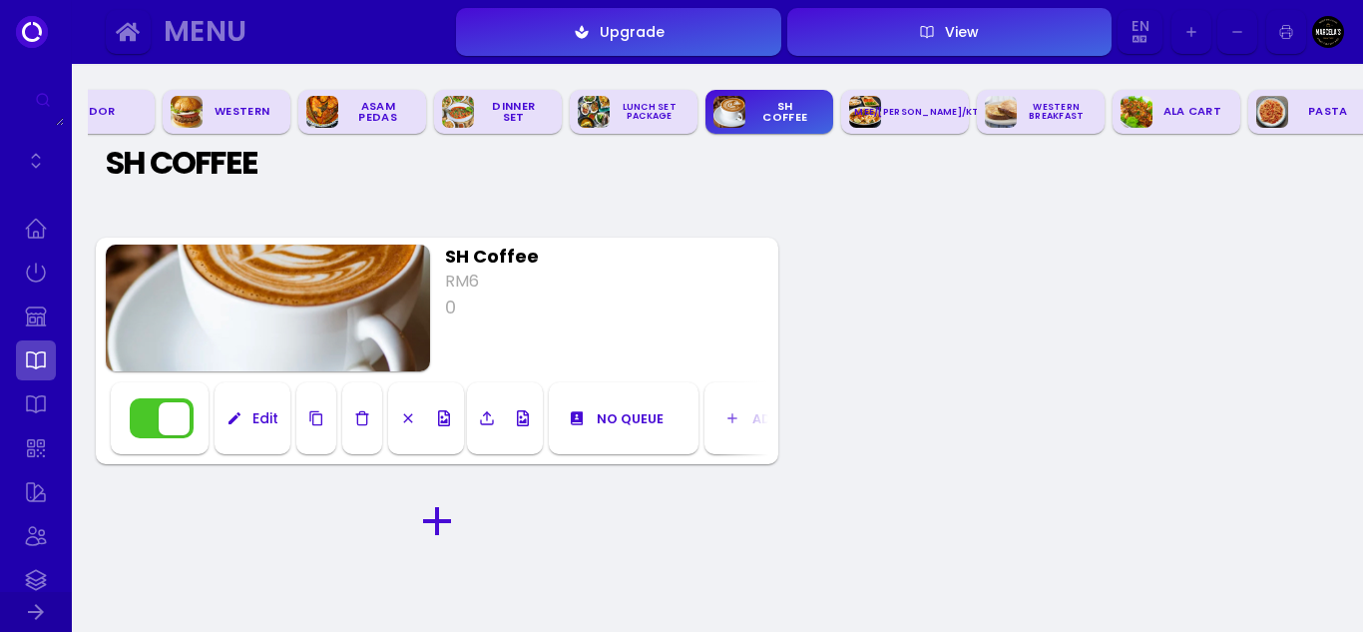
click at [257, 414] on div "Edit" at bounding box center [261, 418] width 36 height 14
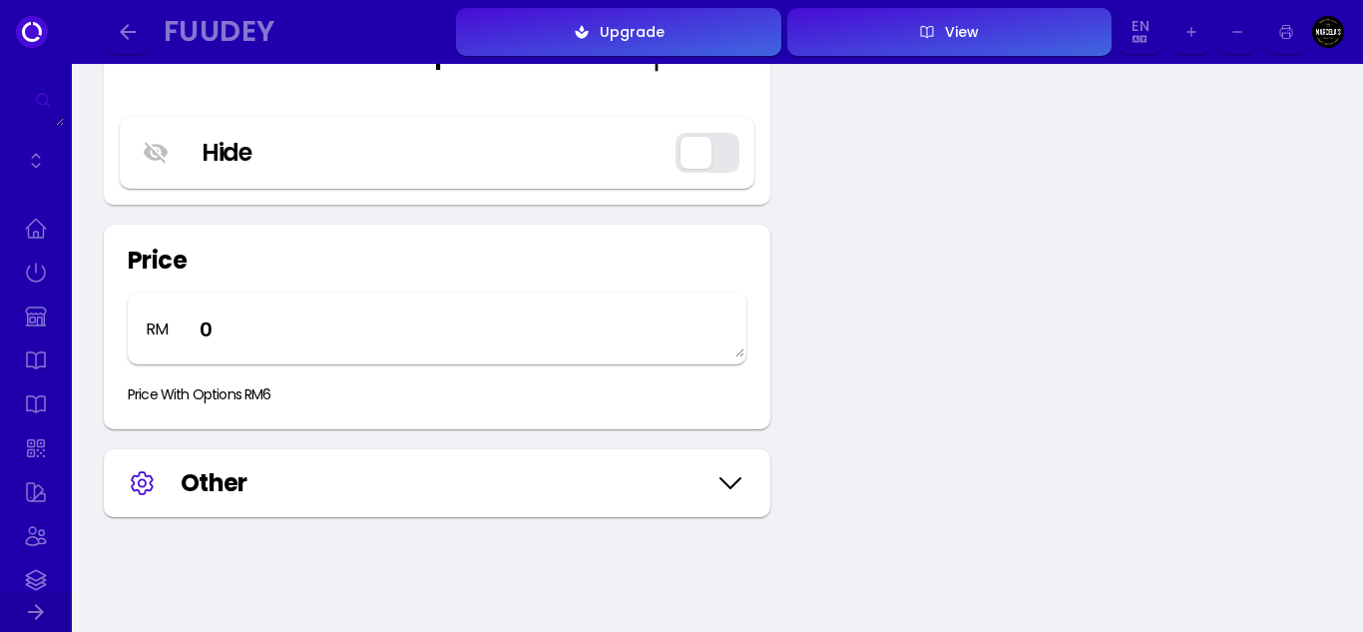
scroll to position [3493, 0]
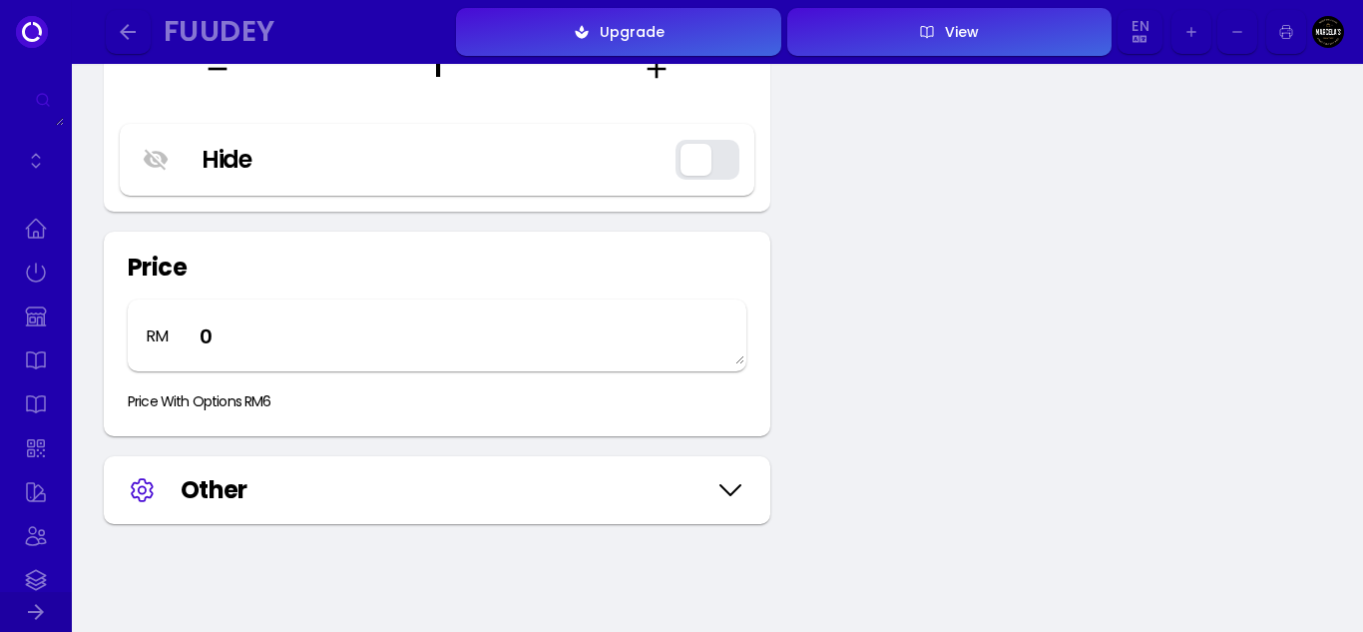
click at [141, 41] on button "button" at bounding box center [128, 32] width 45 height 45
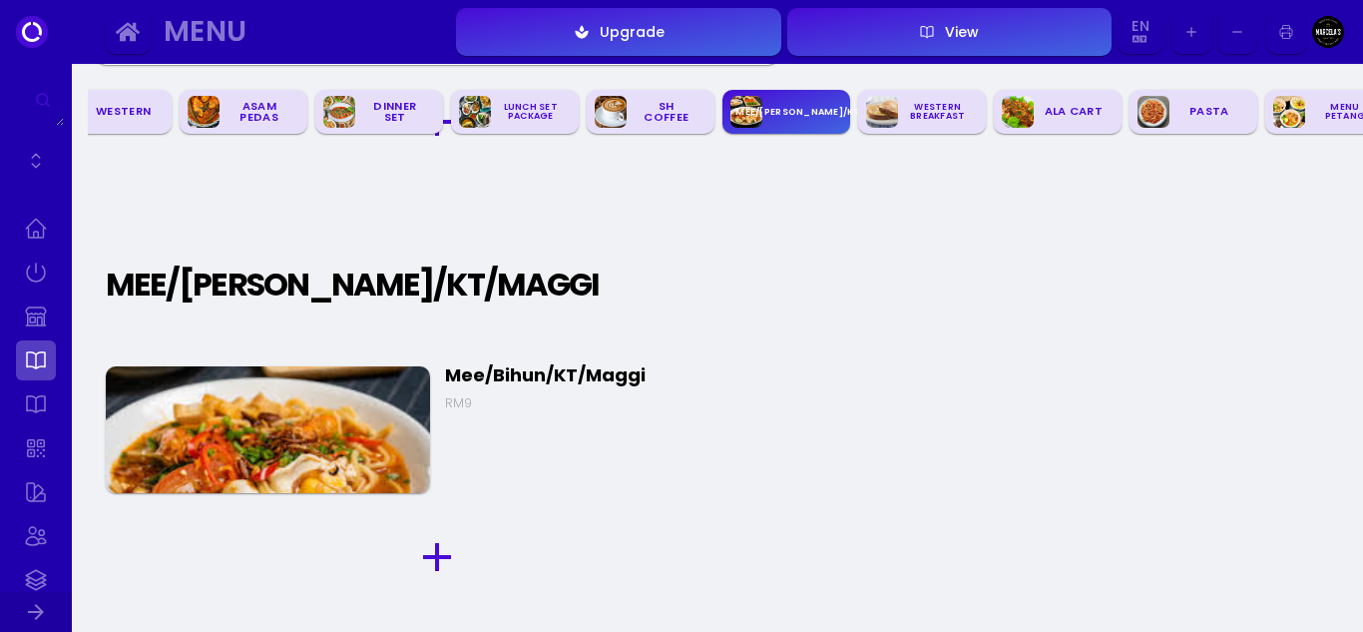
scroll to position [0, 541]
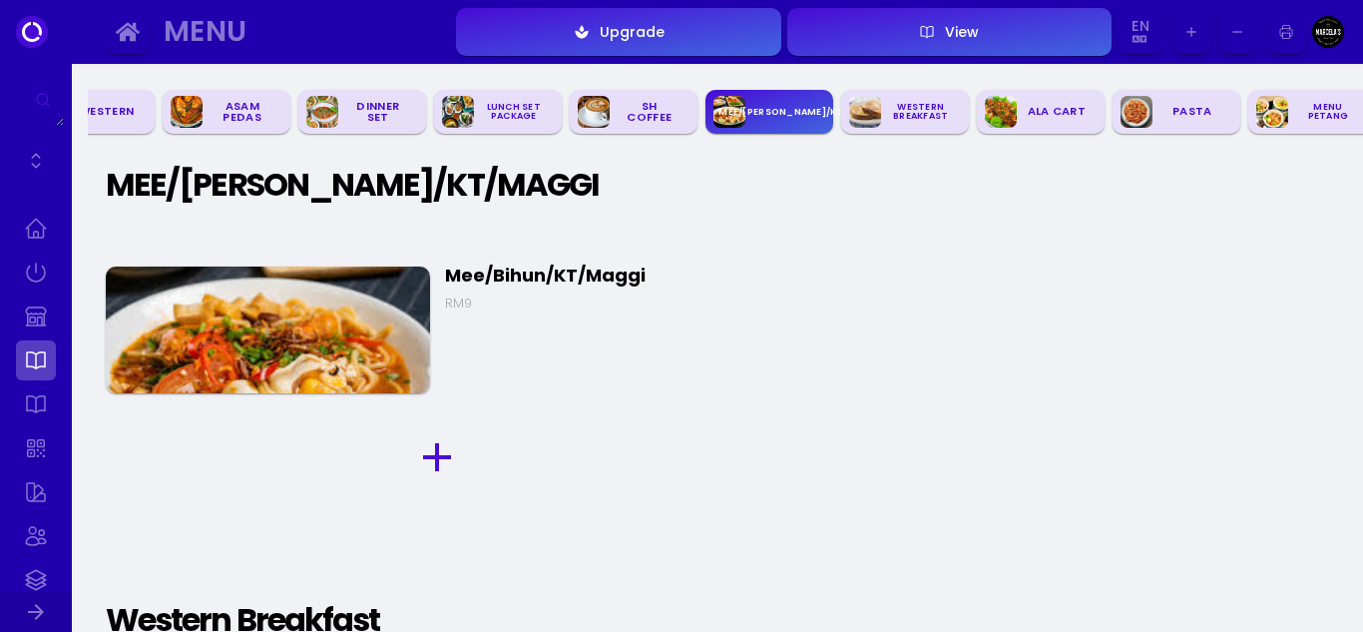
click at [259, 417] on div at bounding box center [437, 442] width 683 height 78
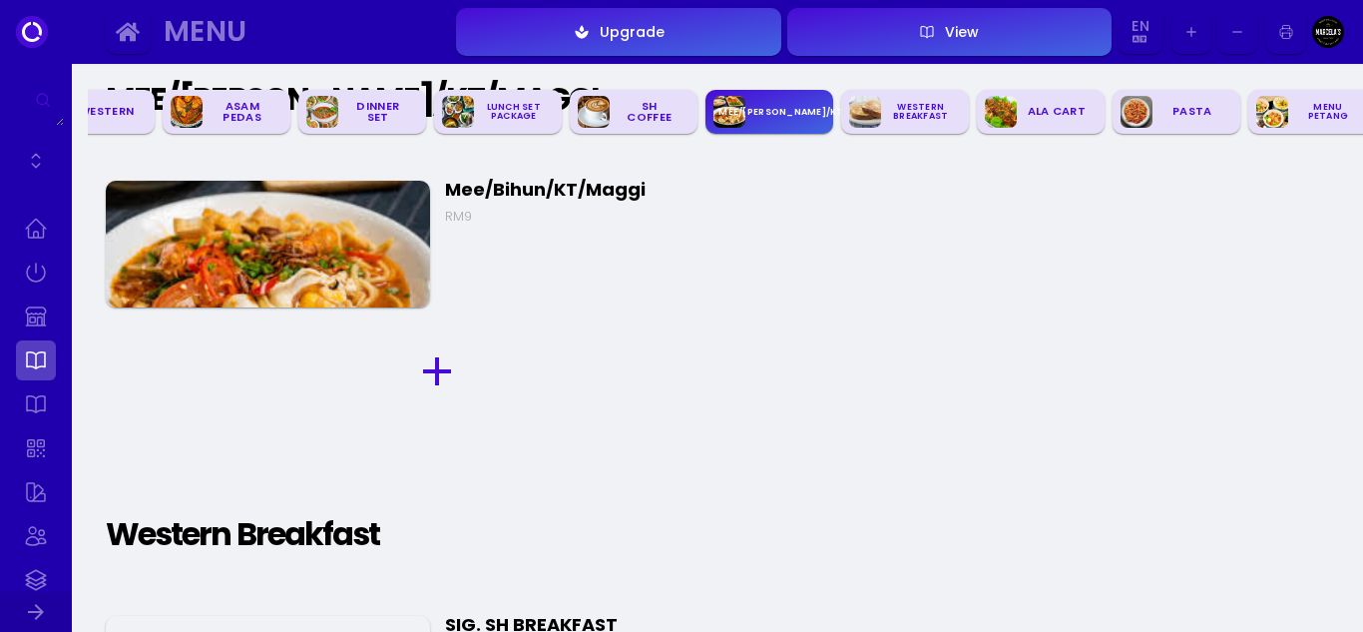
scroll to position [3862, 0]
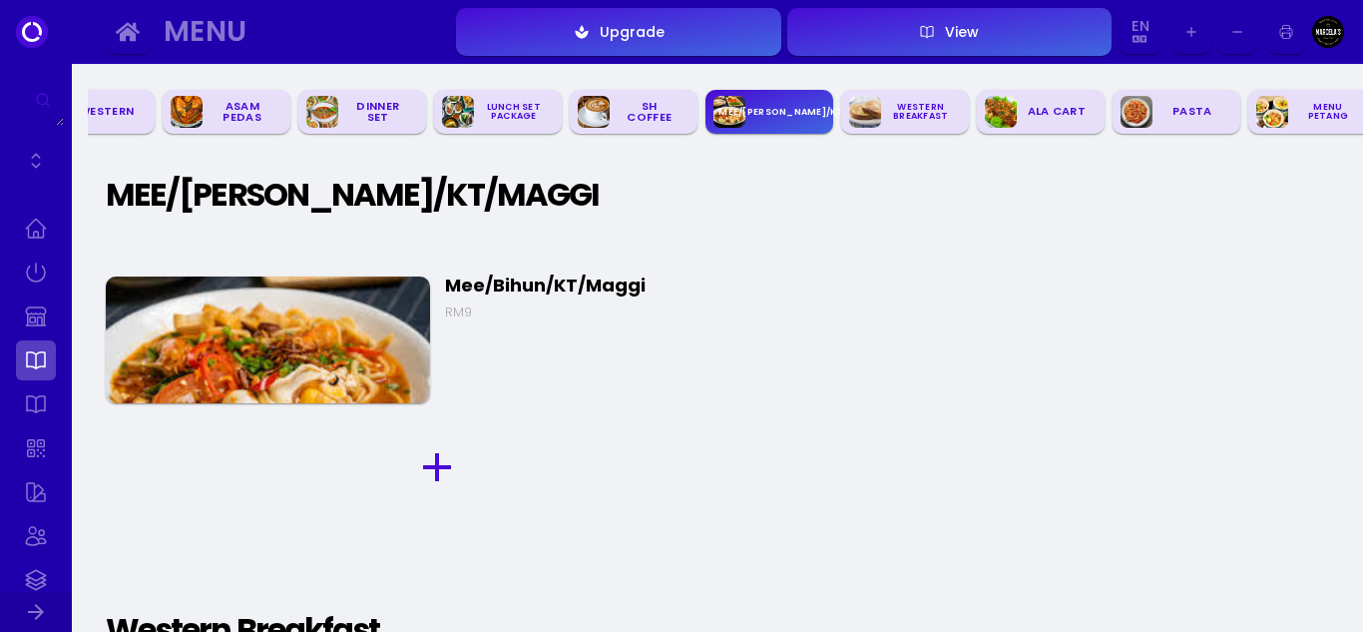
click at [267, 375] on img at bounding box center [268, 339] width 324 height 127
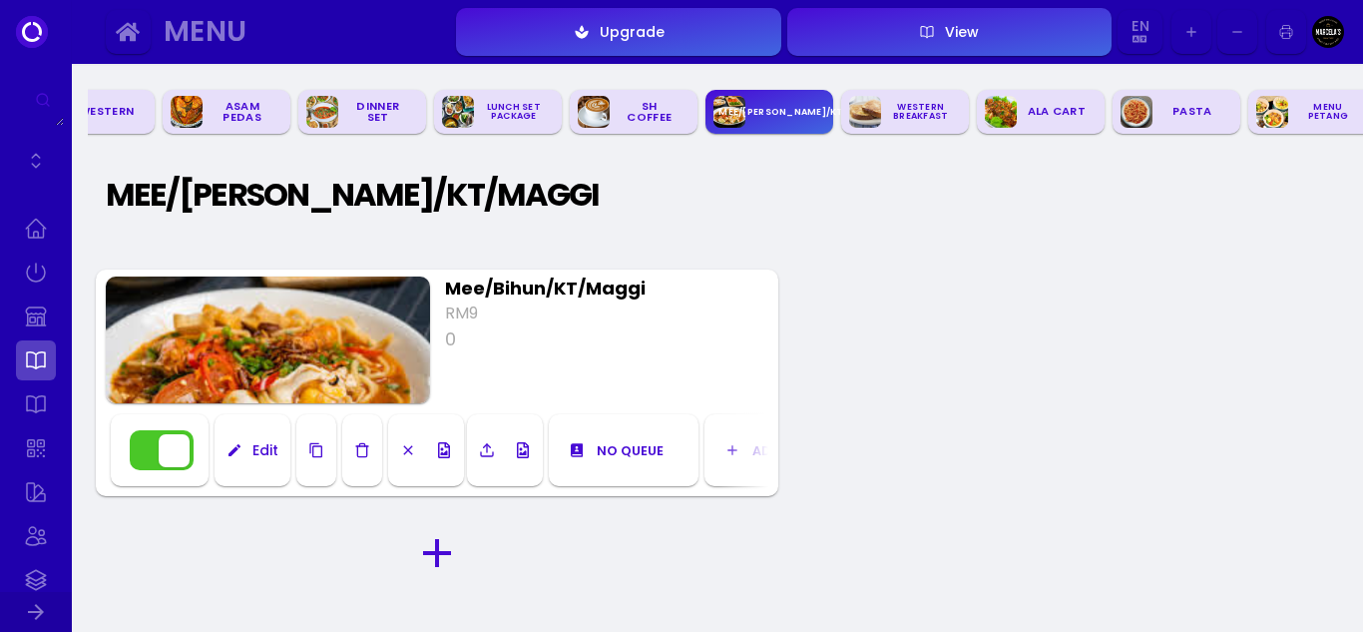
click at [275, 457] on div "Edit" at bounding box center [261, 450] width 36 height 14
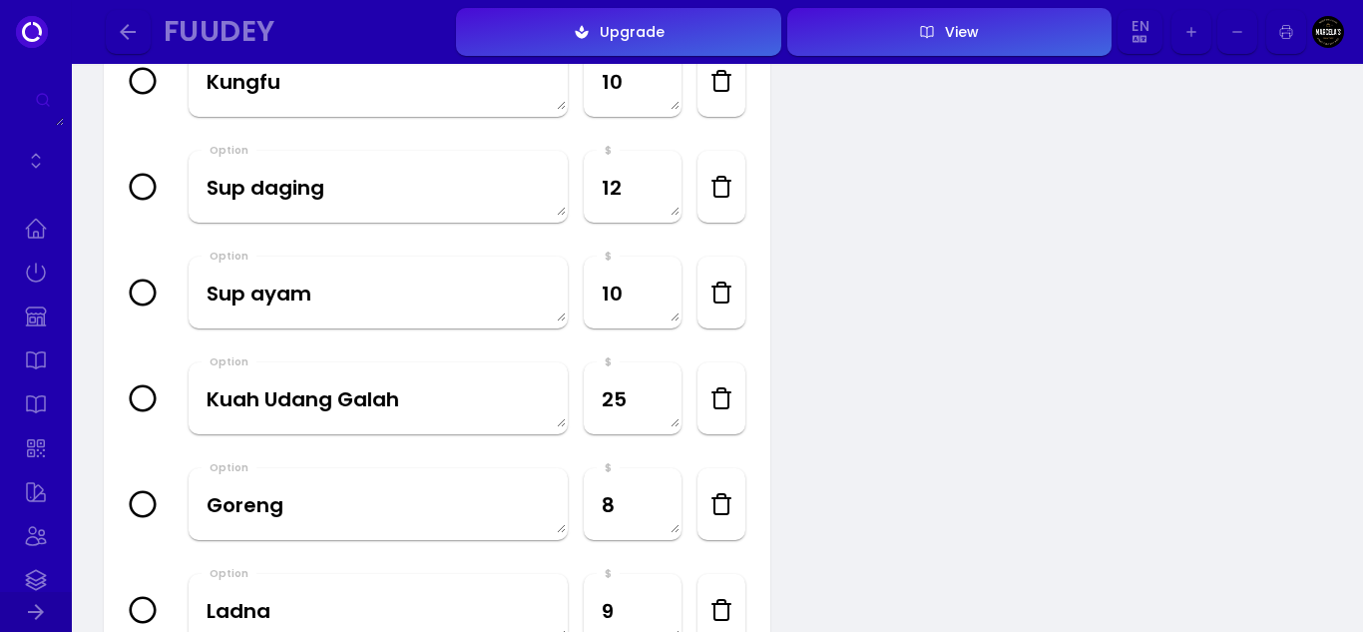
scroll to position [898, 0]
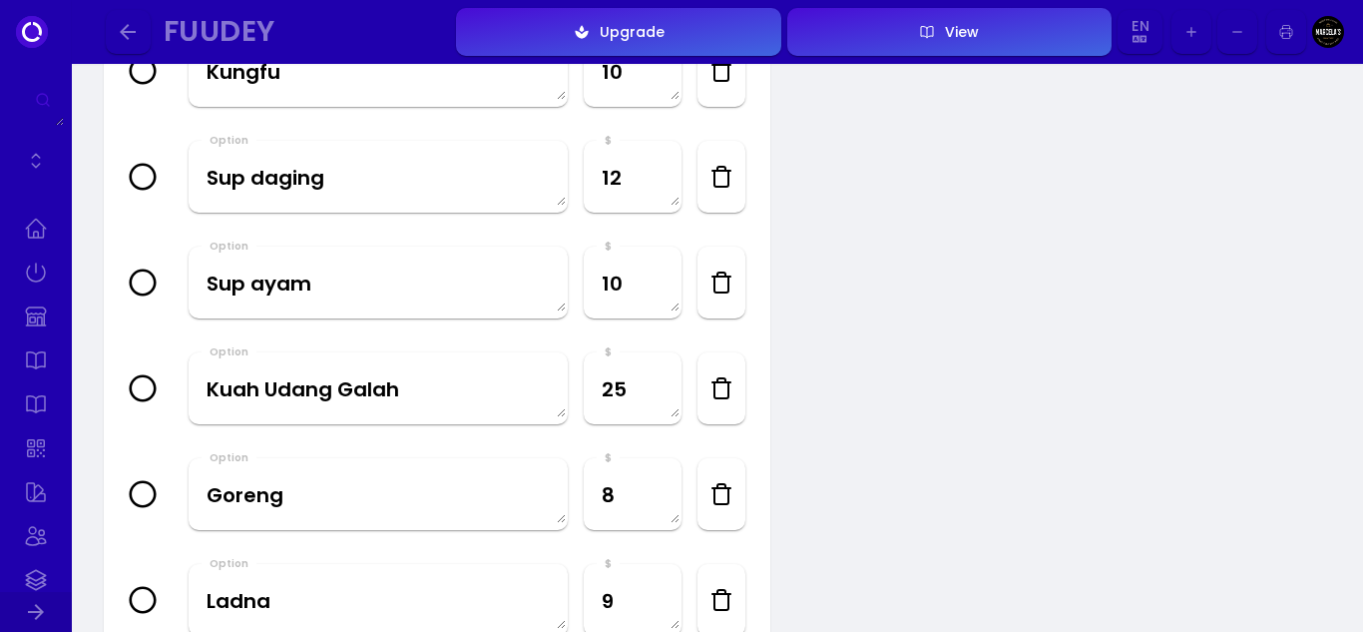
click at [718, 388] on icon "button" at bounding box center [722, 388] width 24 height 24
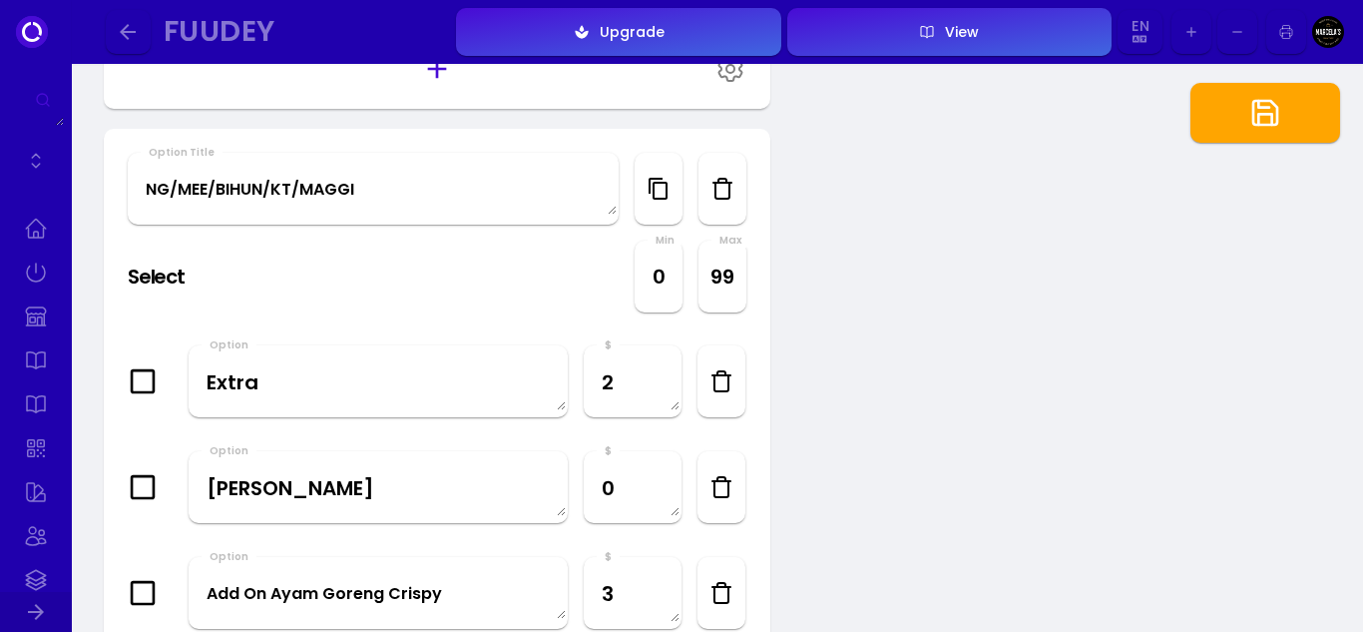
scroll to position [1797, 0]
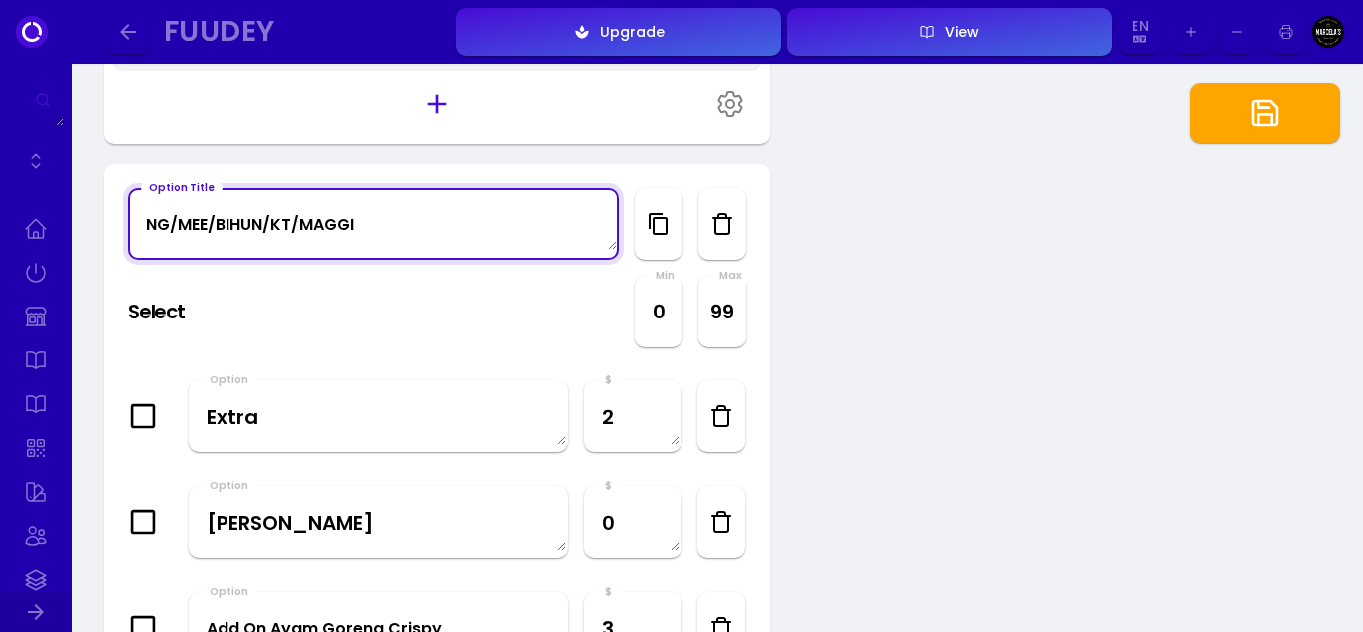
click at [367, 235] on Title "NG/MEE/BIHUN/KT/MAGGI" at bounding box center [373, 223] width 487 height 53
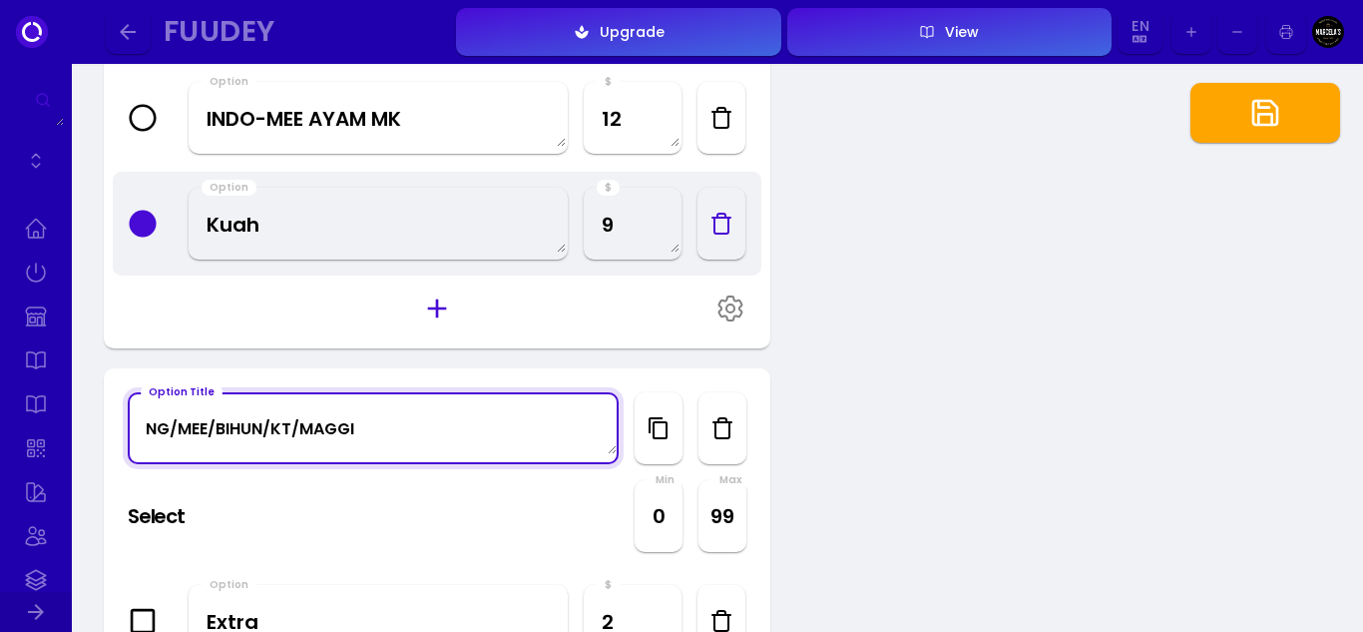
scroll to position [1597, 0]
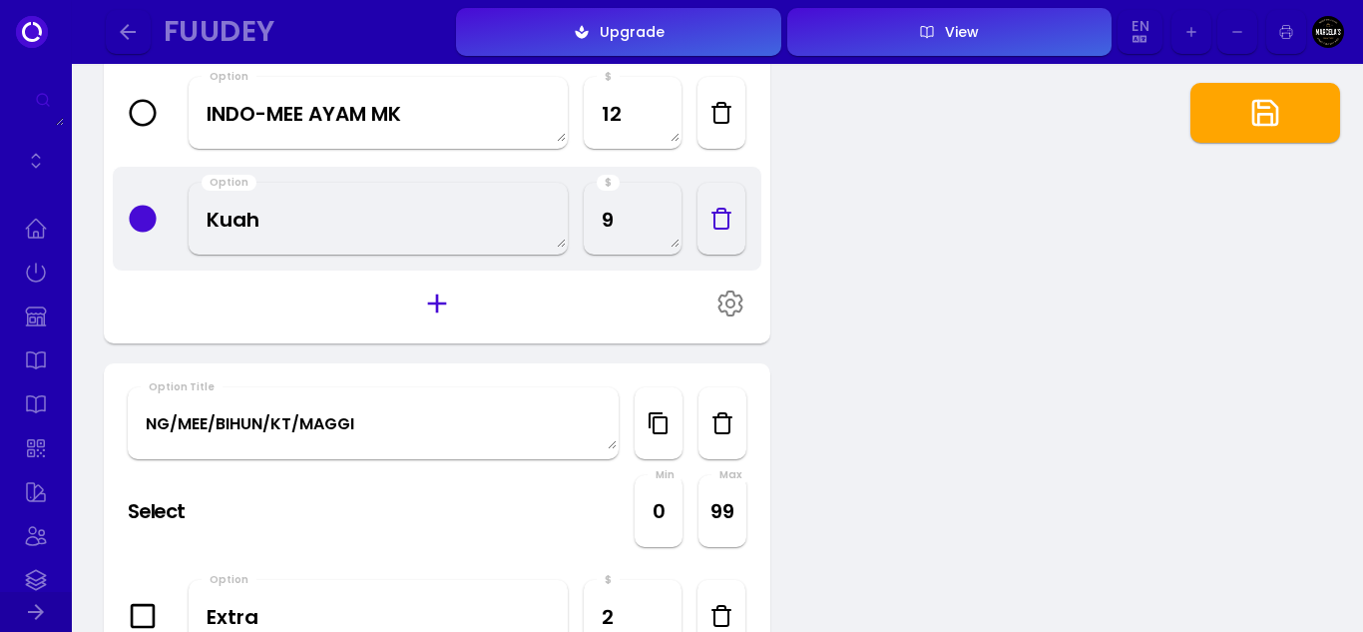
click at [262, 452] on div "Option Title NG/MEE/BIHUN/KT/MAGGI" at bounding box center [373, 423] width 491 height 72
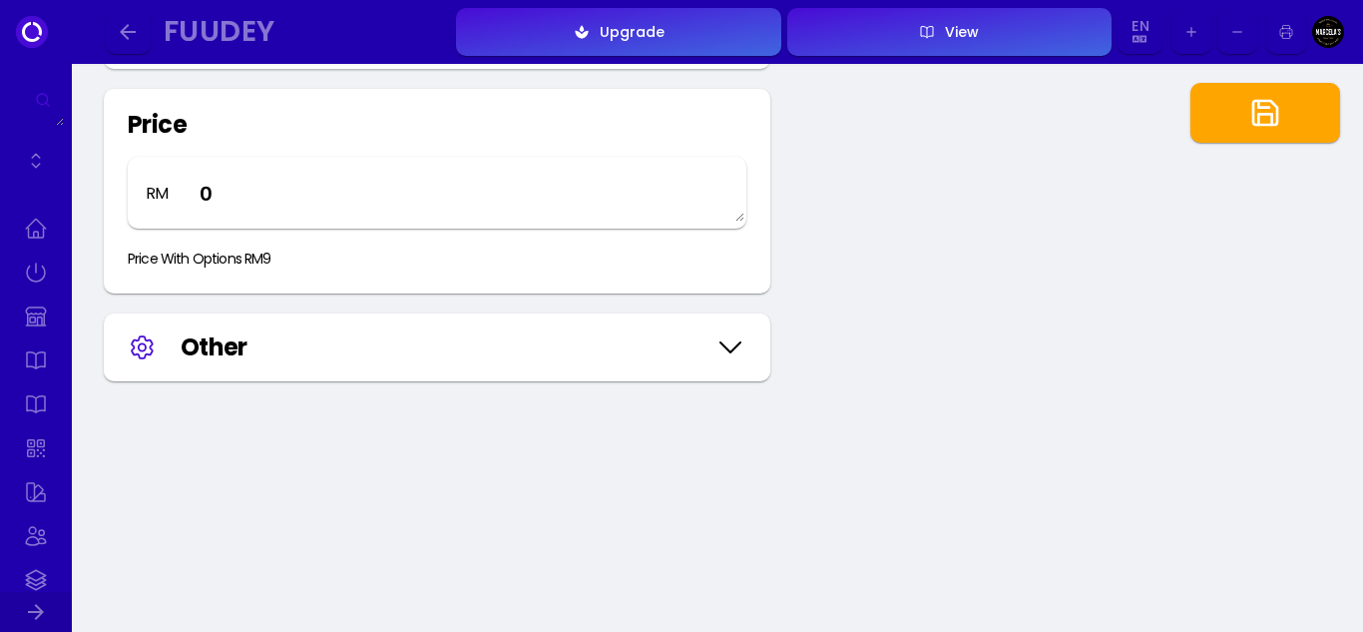
scroll to position [4192, 0]
click at [732, 345] on icon at bounding box center [731, 346] width 32 height 100
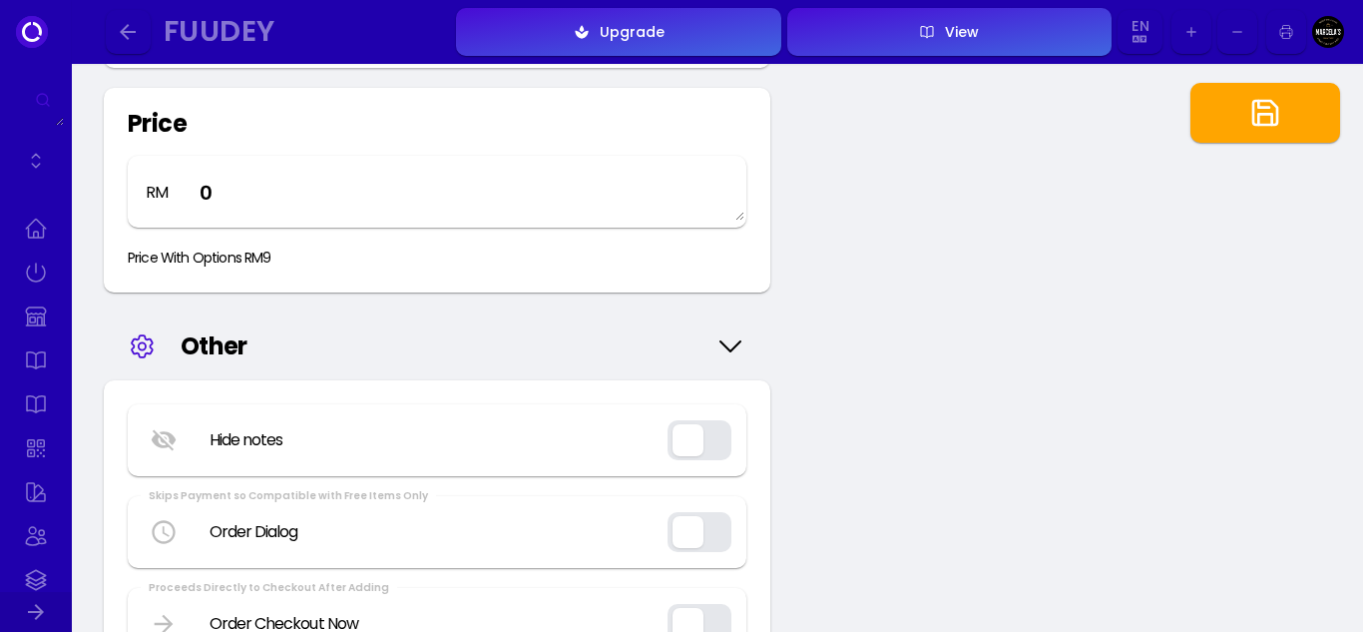
click at [703, 439] on button "button" at bounding box center [700, 440] width 64 height 40
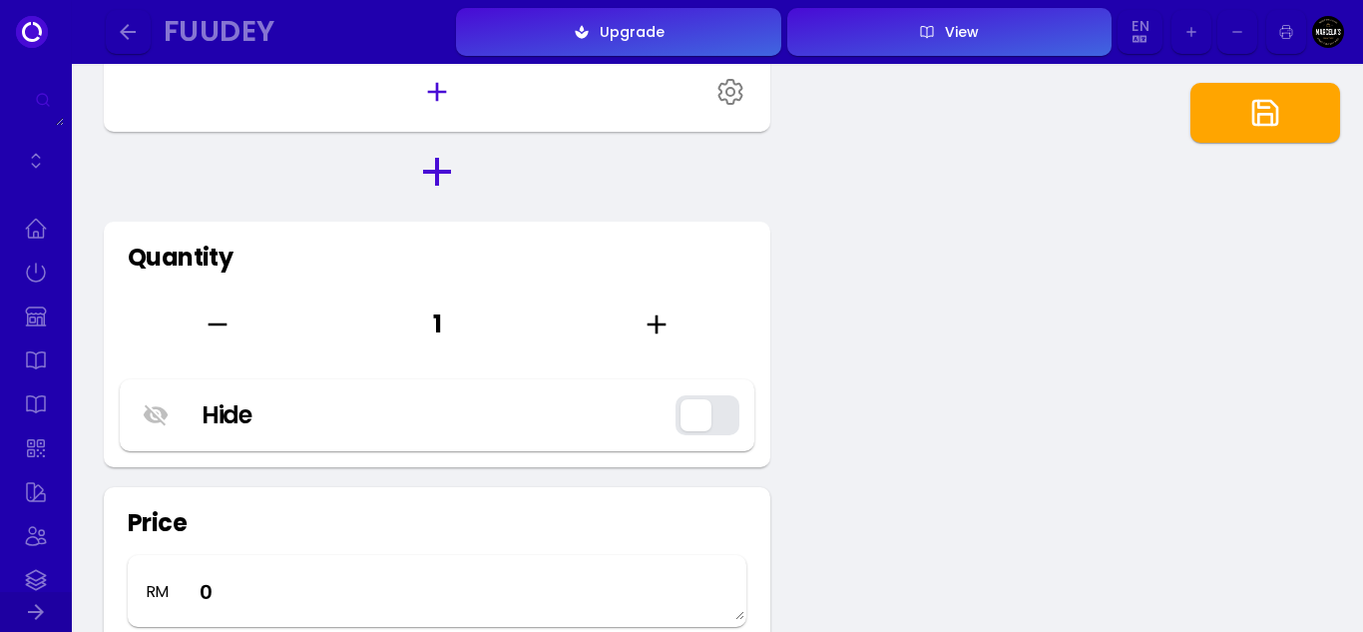
scroll to position [4092, 0]
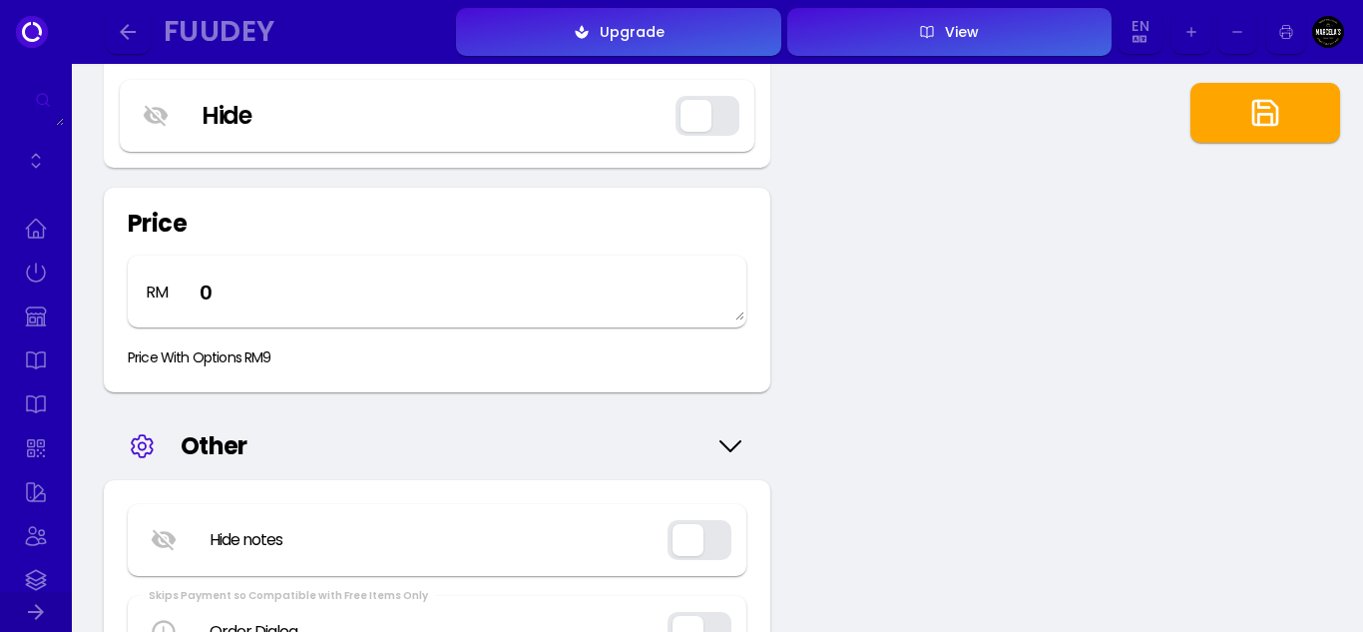
click at [734, 454] on icon at bounding box center [731, 446] width 32 height 100
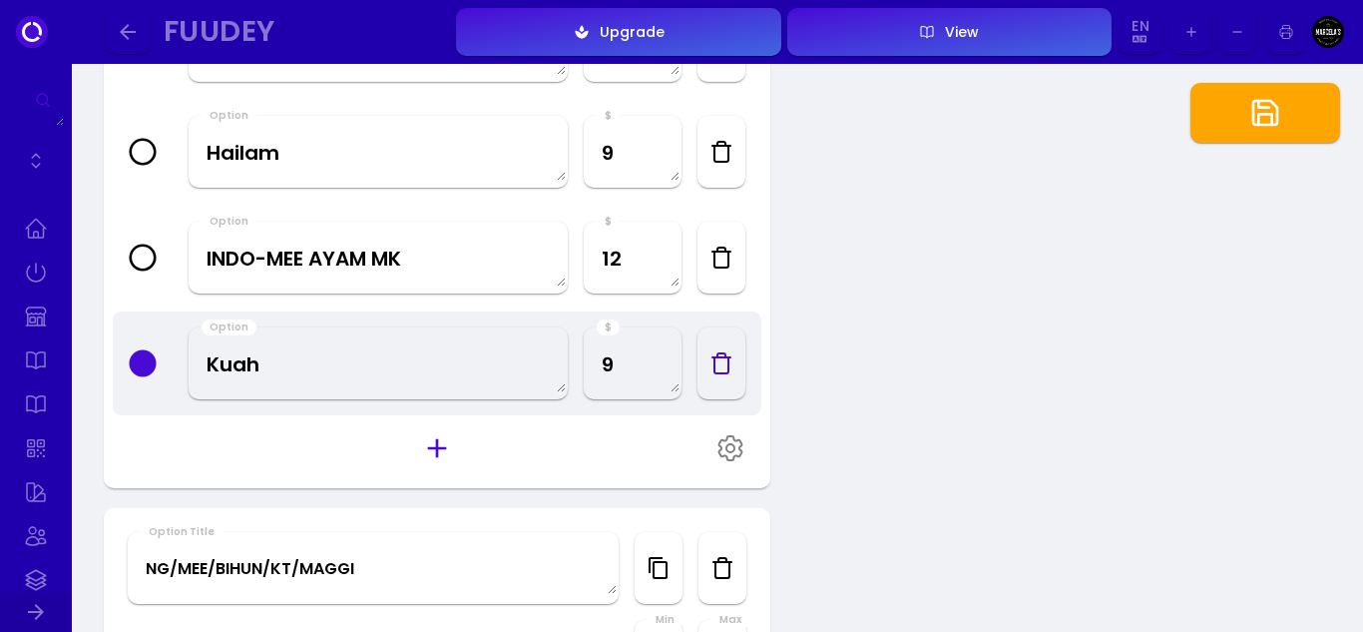
scroll to position [1497, 0]
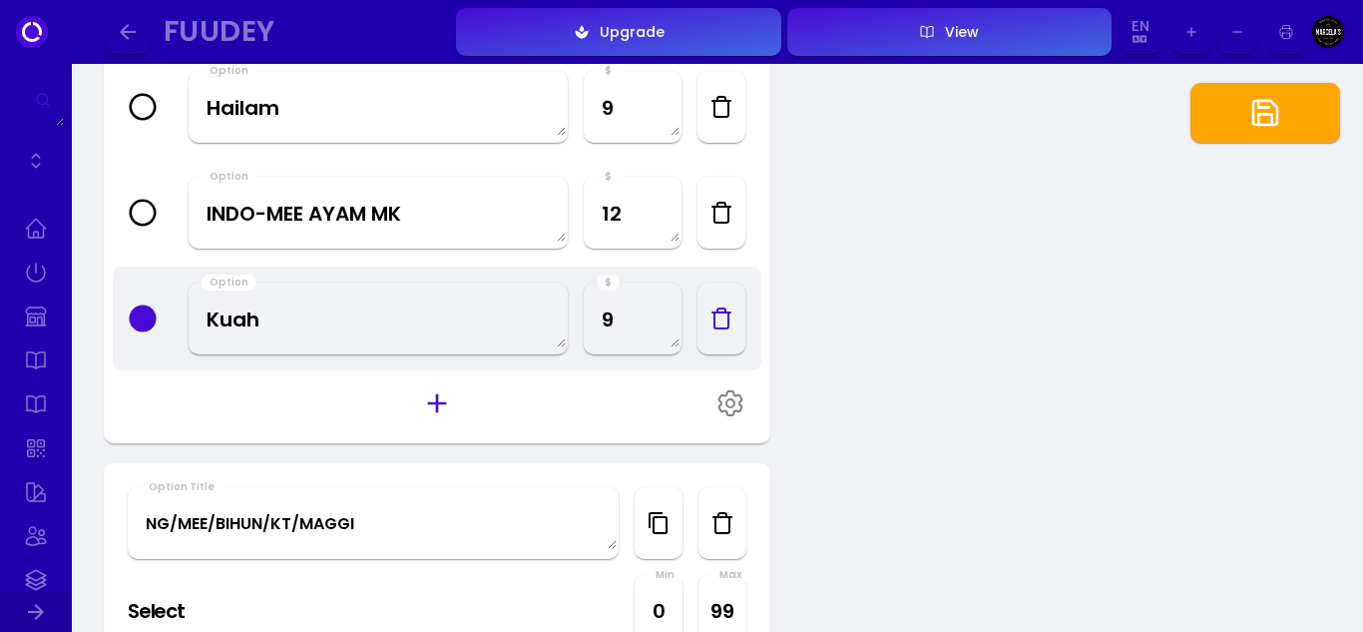
click at [1274, 99] on icon "button" at bounding box center [1266, 113] width 32 height 32
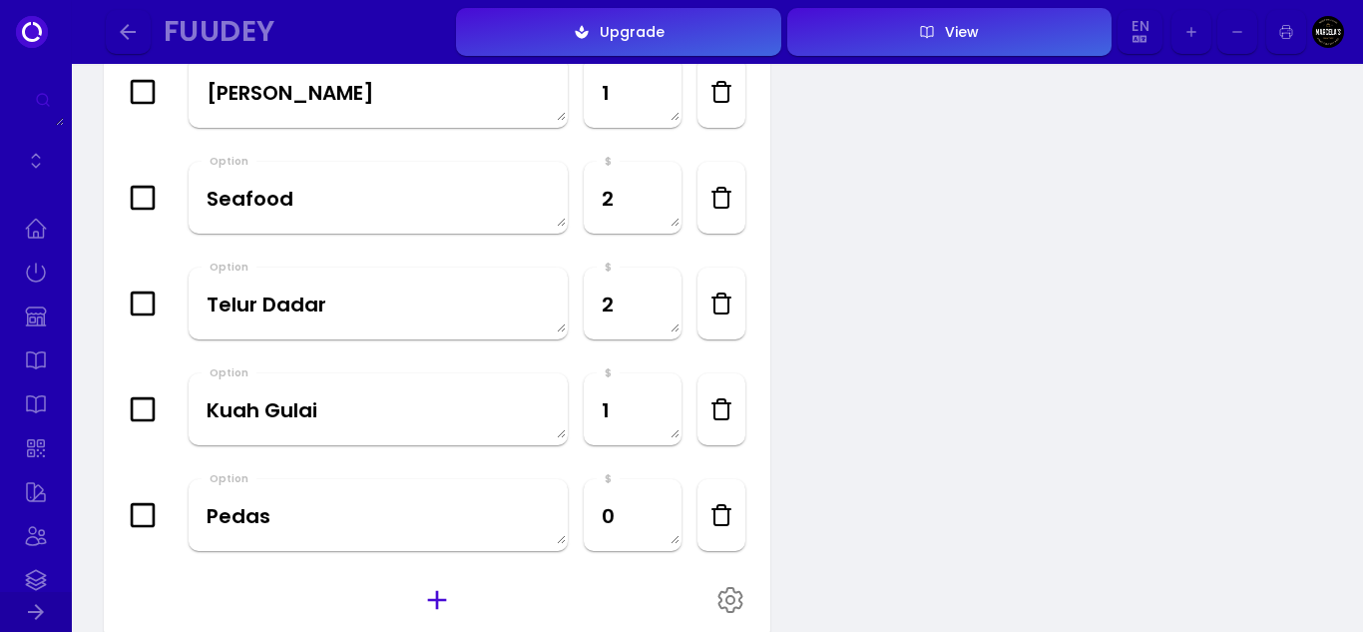
scroll to position [3294, 0]
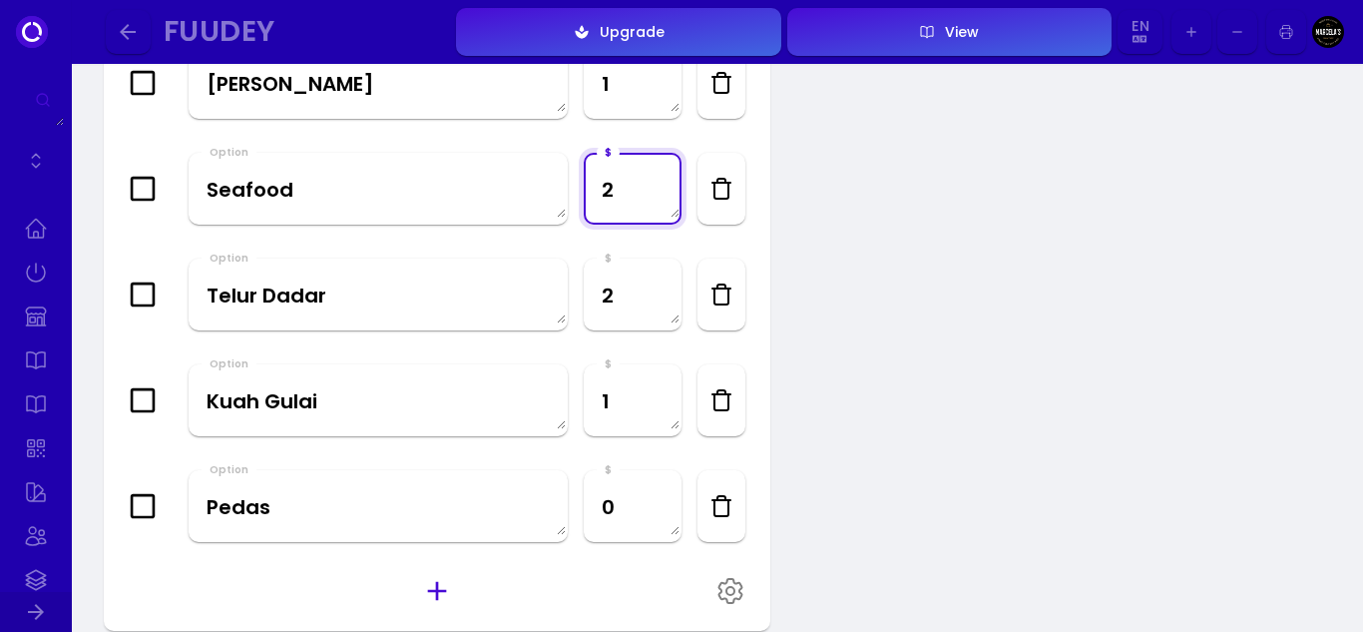
drag, startPoint x: 617, startPoint y: 188, endPoint x: 537, endPoint y: 188, distance: 79.8
click at [537, 188] on div "Option Seafood $ 2" at bounding box center [437, 189] width 651 height 106
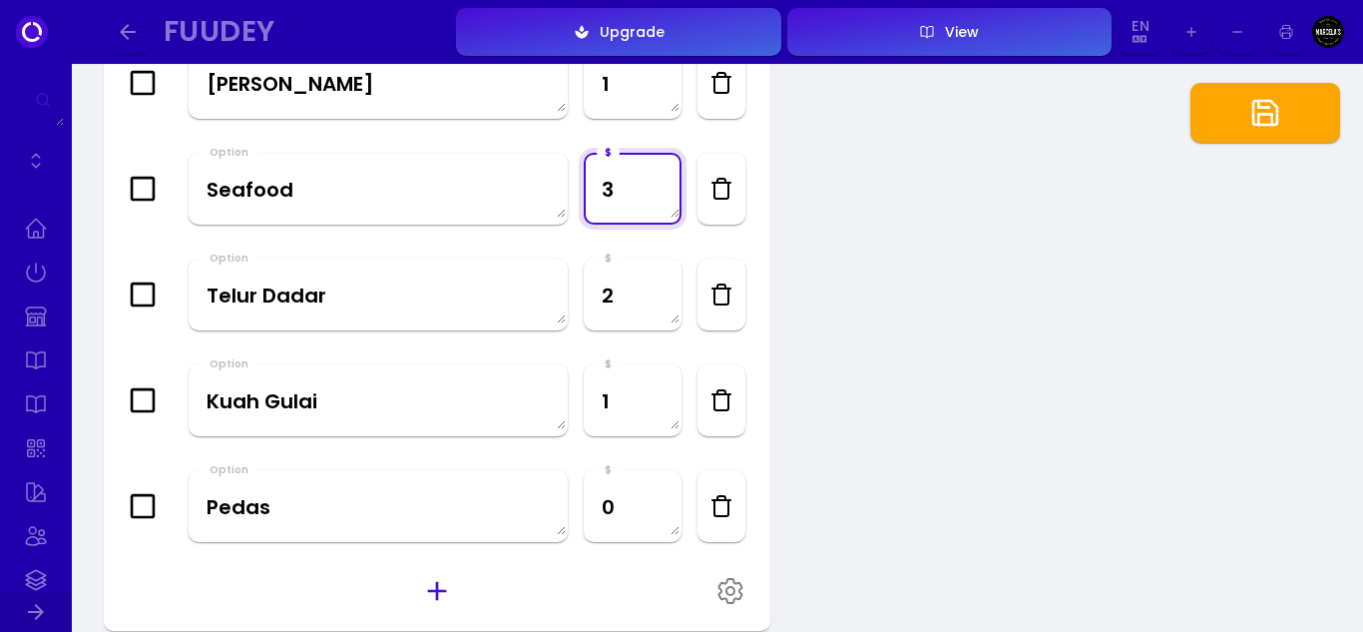
type textarea "3"
click at [1271, 119] on icon "button" at bounding box center [1266, 113] width 32 height 32
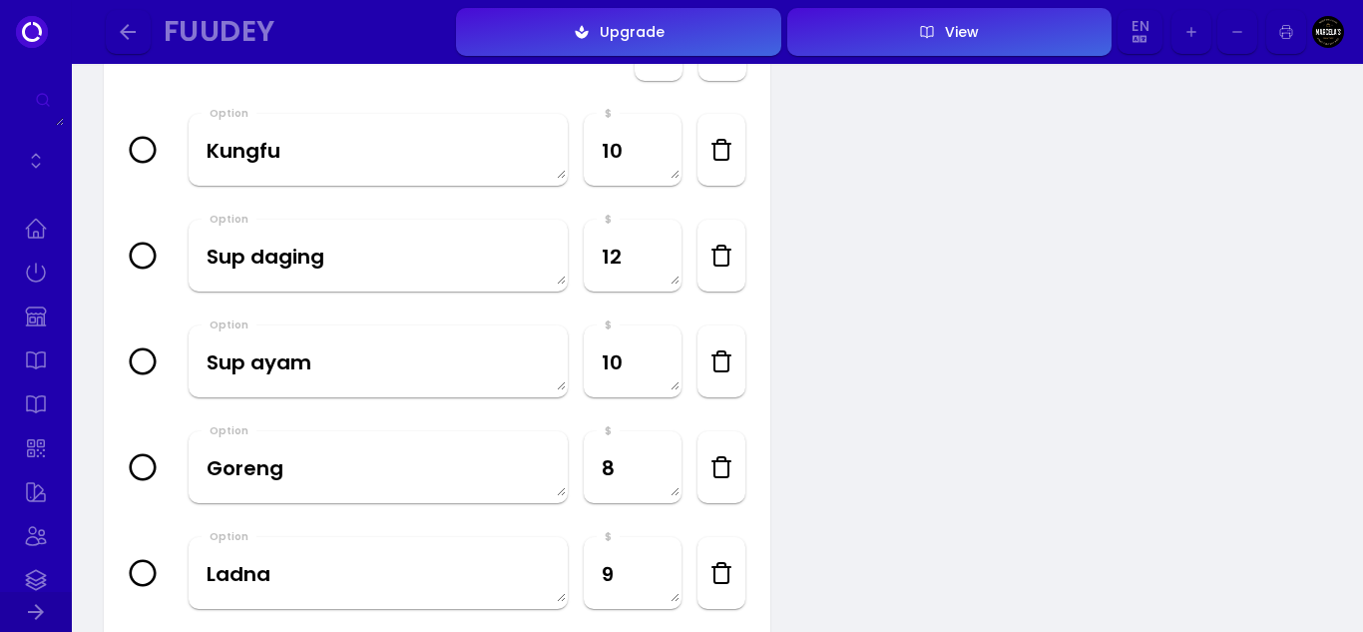
scroll to position [898, 0]
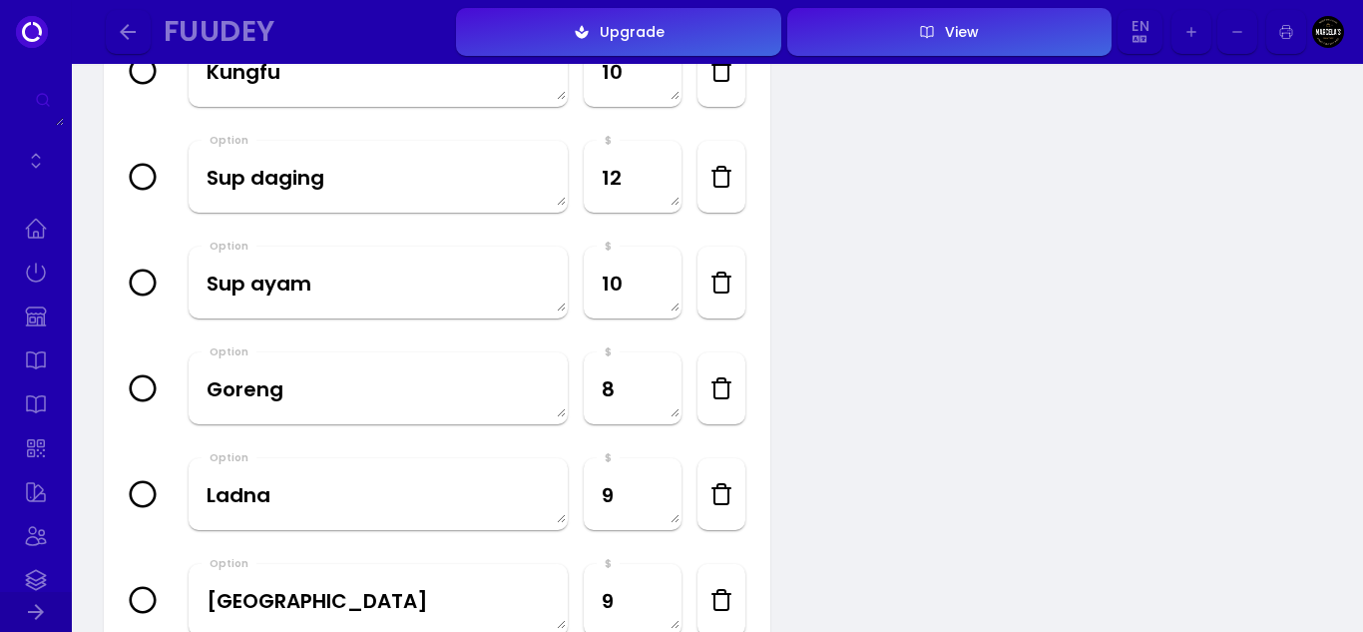
click at [728, 185] on icon "button" at bounding box center [722, 177] width 14 height 20
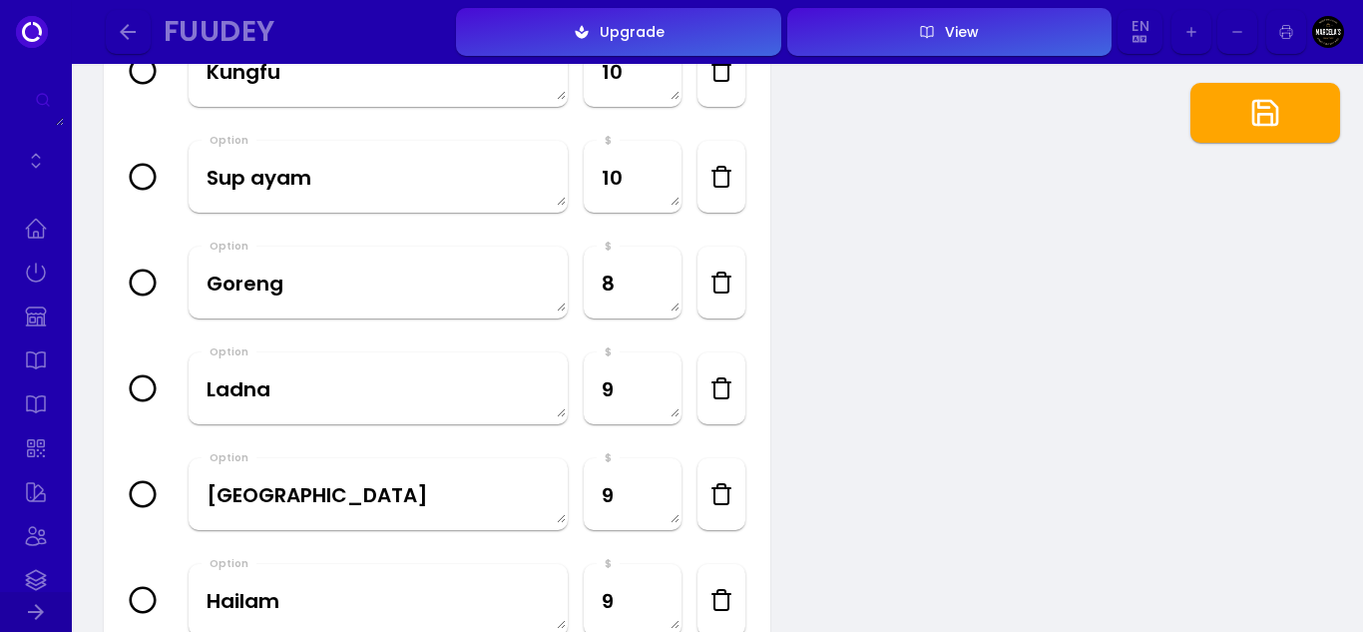
click at [728, 169] on icon "button" at bounding box center [722, 177] width 24 height 24
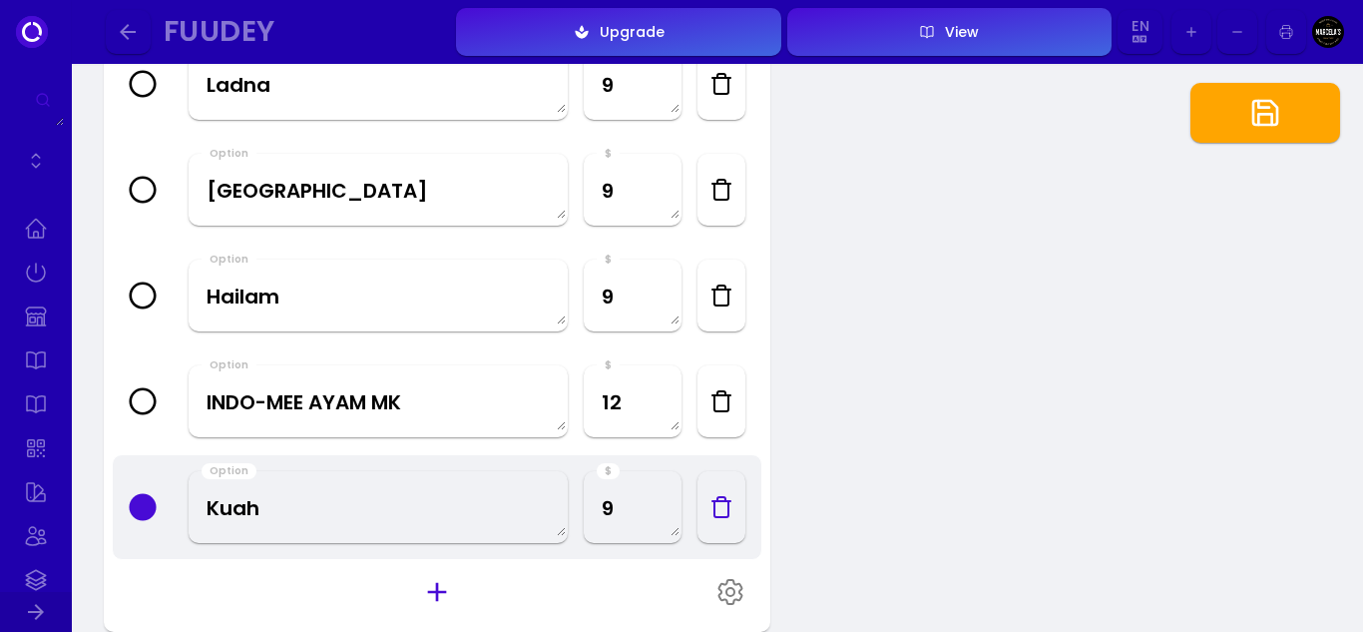
scroll to position [1098, 0]
click at [722, 405] on icon "button" at bounding box center [722, 400] width 24 height 24
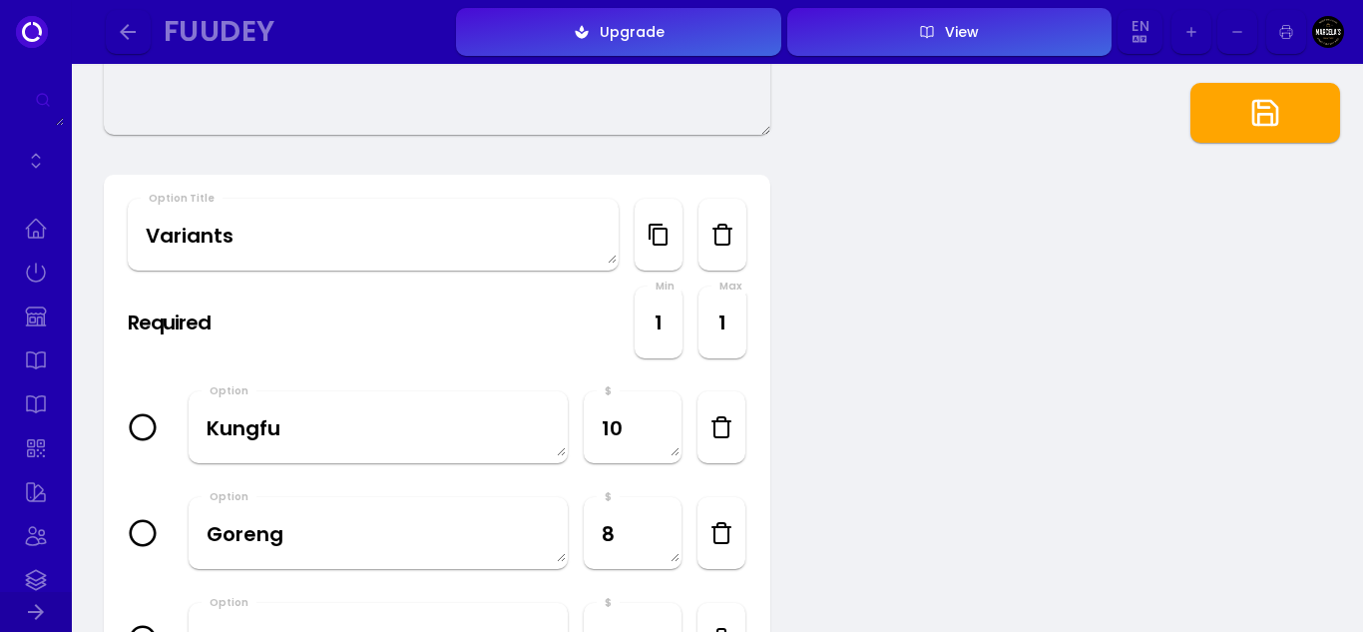
scroll to position [499, 0]
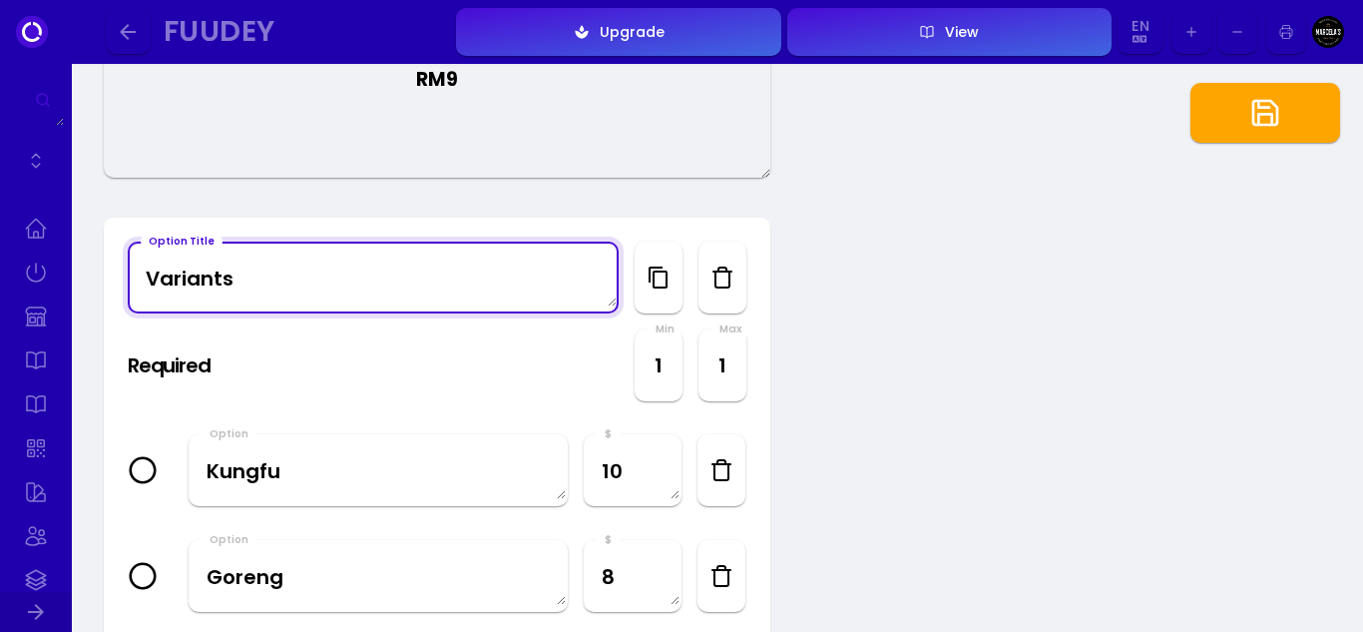
click at [241, 281] on Title "Variants" at bounding box center [373, 277] width 487 height 59
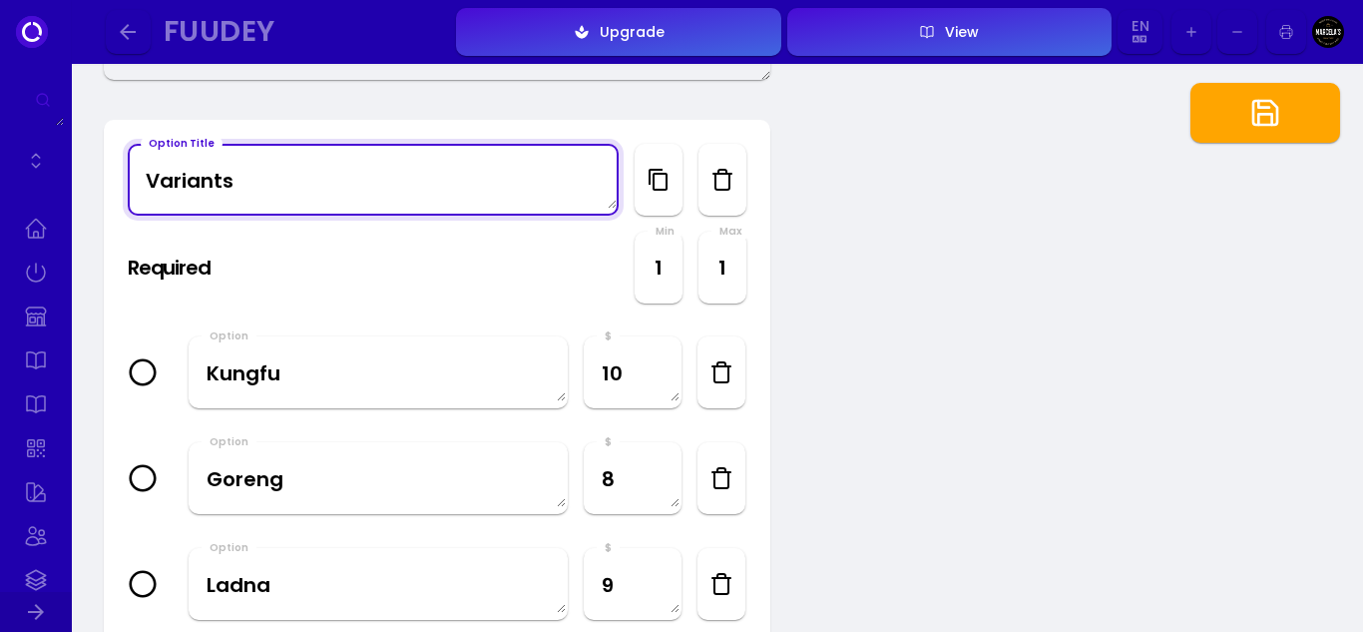
scroll to position [599, 0]
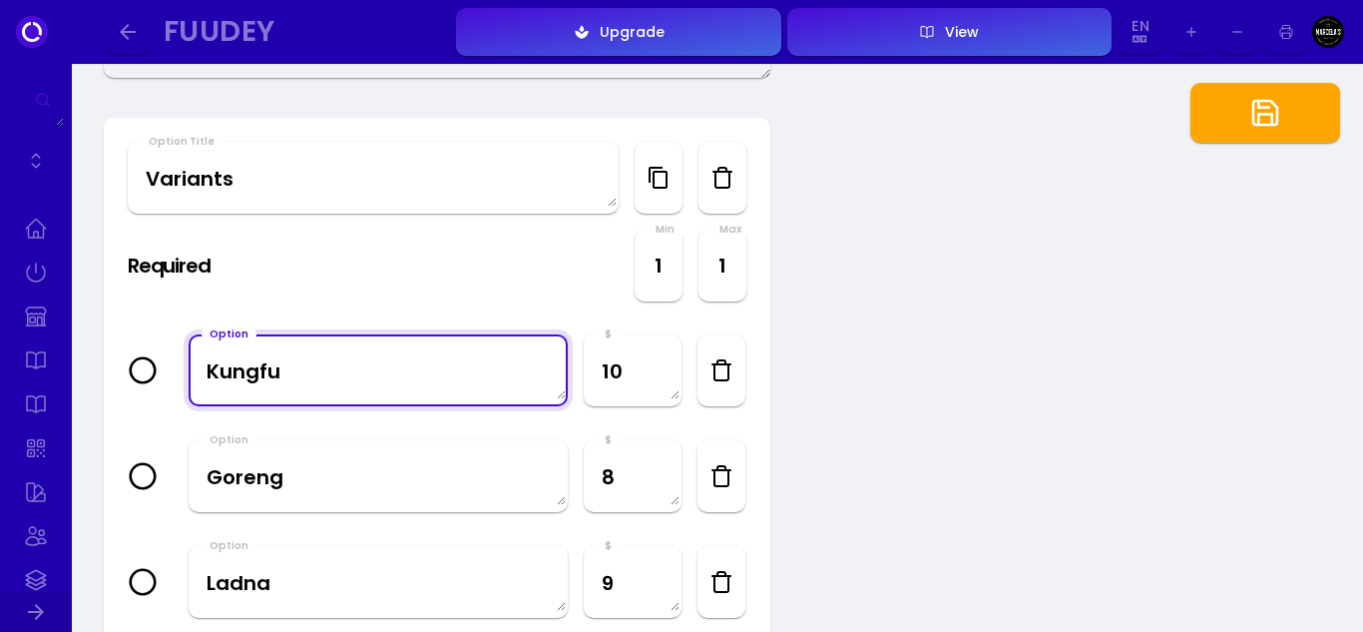
click at [361, 365] on textarea "Kungfu" at bounding box center [378, 369] width 375 height 59
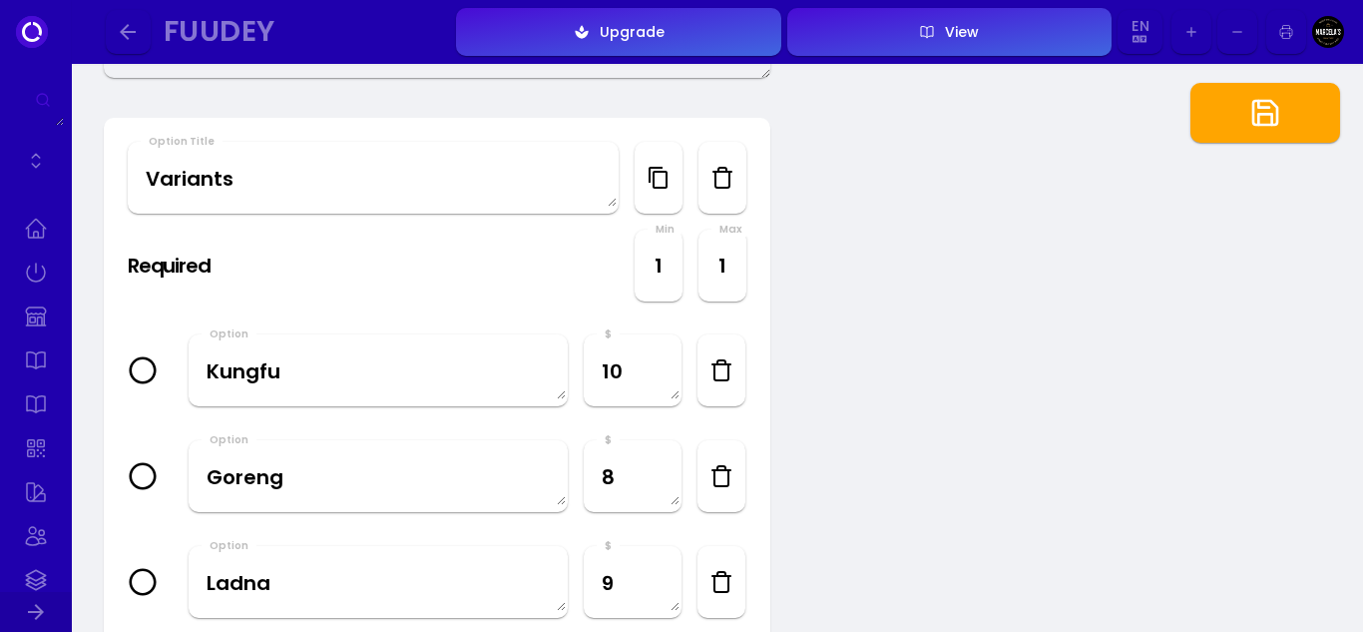
drag, startPoint x: 361, startPoint y: 365, endPoint x: 934, endPoint y: 412, distance: 574.8
click at [377, 370] on textarea "Kungfu" at bounding box center [378, 369] width 375 height 59
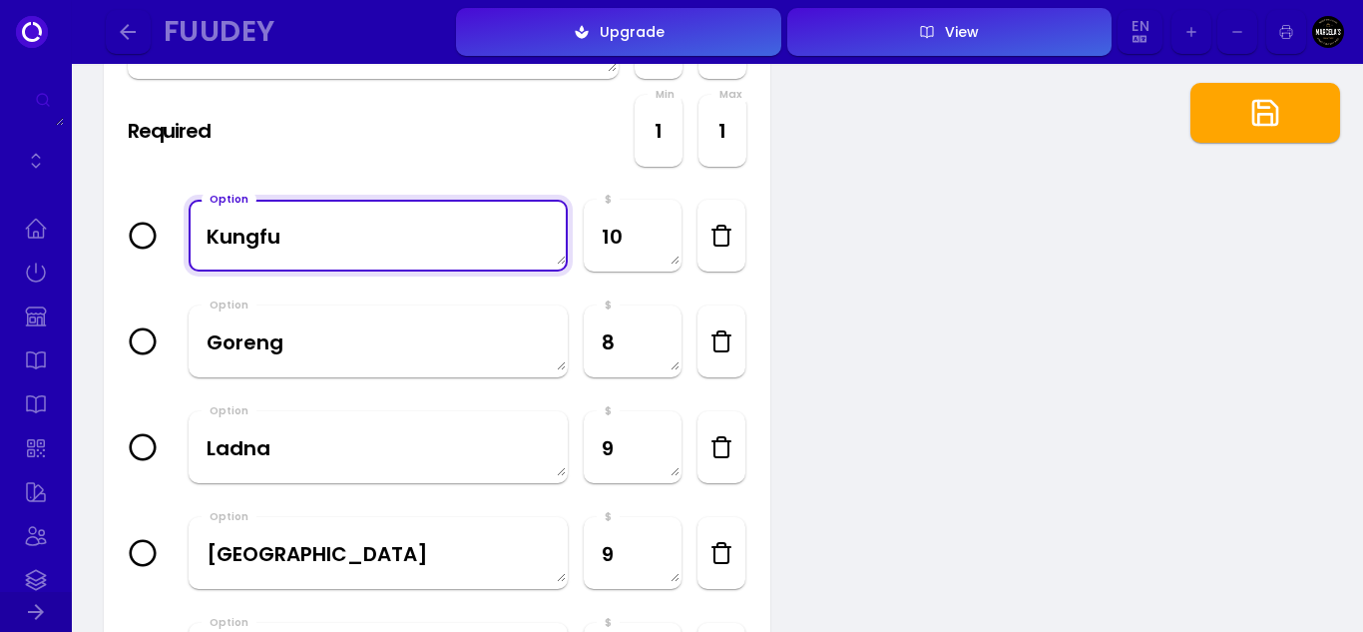
scroll to position [1098, 0]
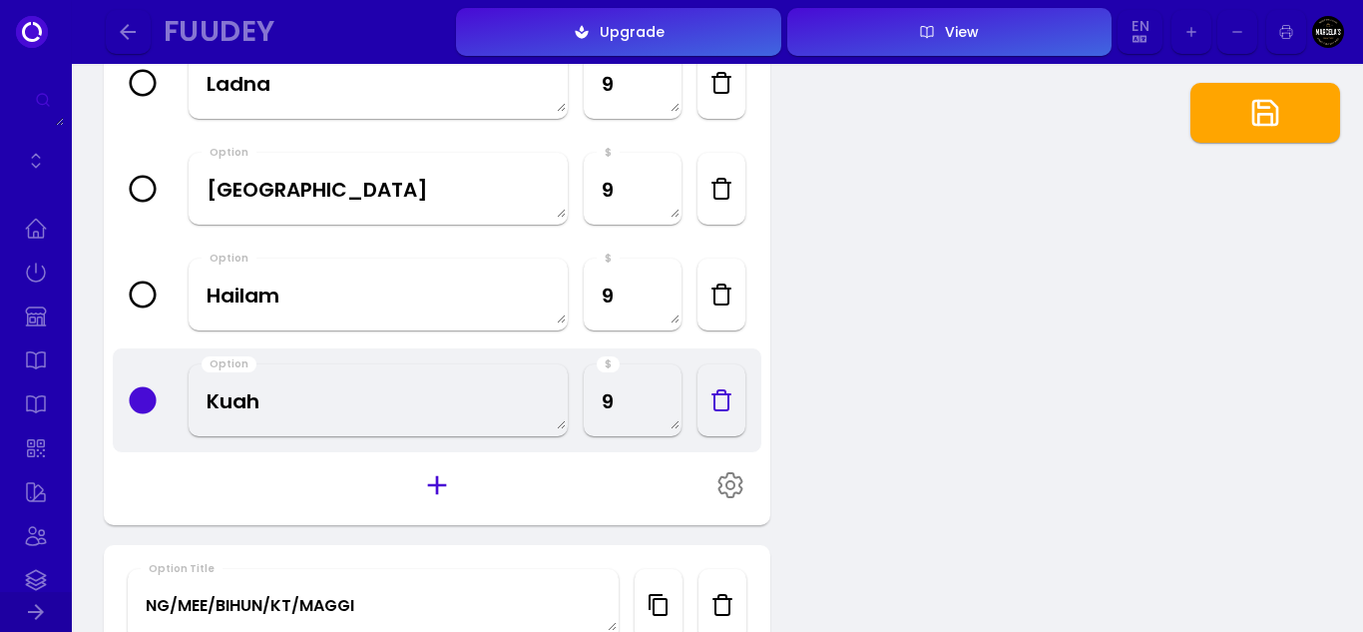
click at [439, 493] on icon "button" at bounding box center [437, 485] width 32 height 32
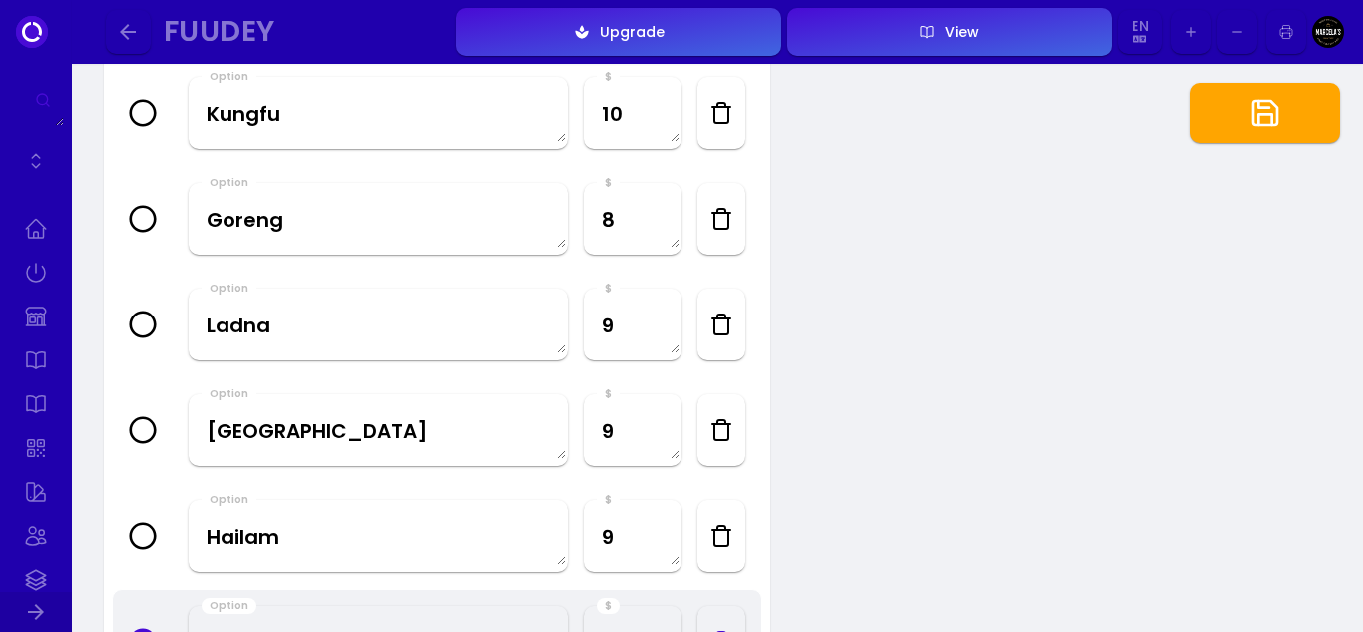
scroll to position [804, 0]
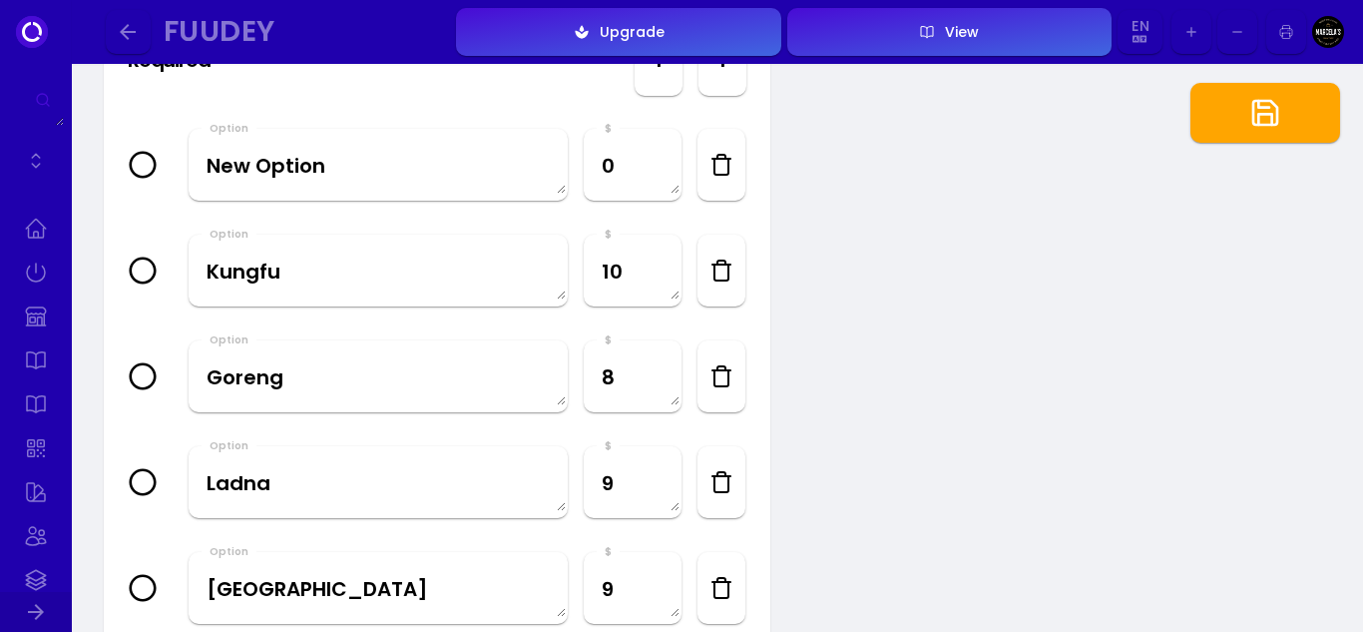
click at [725, 168] on icon "button" at bounding box center [722, 165] width 24 height 24
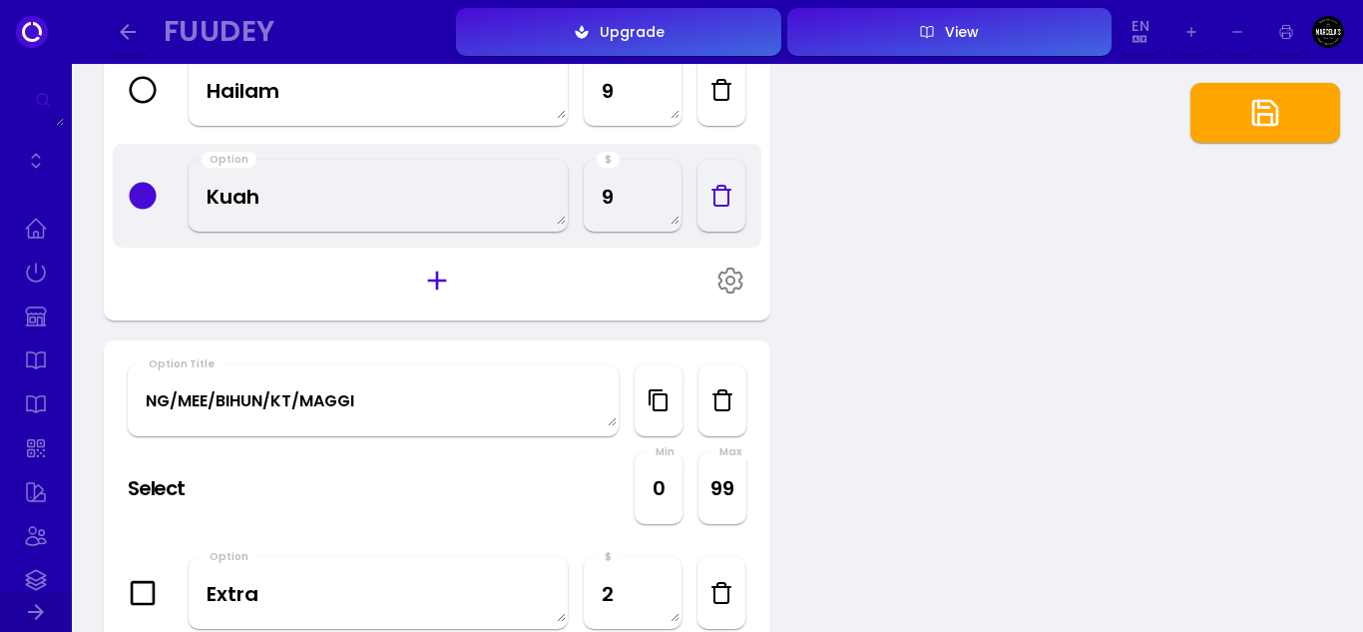
scroll to position [1304, 0]
click at [727, 276] on icon at bounding box center [731, 279] width 8 height 8
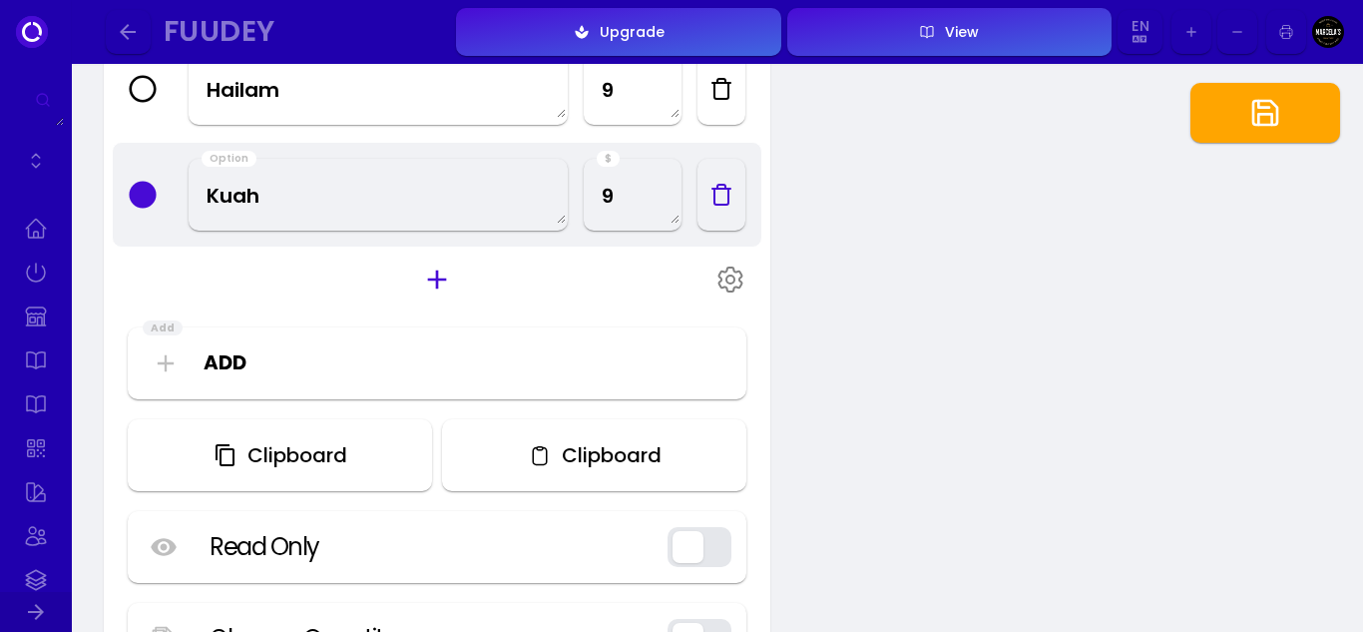
click at [170, 363] on icon at bounding box center [166, 363] width 16 height 16
click at [240, 372] on select "Add Input Image Time Date" at bounding box center [465, 362] width 523 height 30
select select "notUsed"
click at [204, 347] on select "Add Input Image Time Date" at bounding box center [465, 362] width 523 height 30
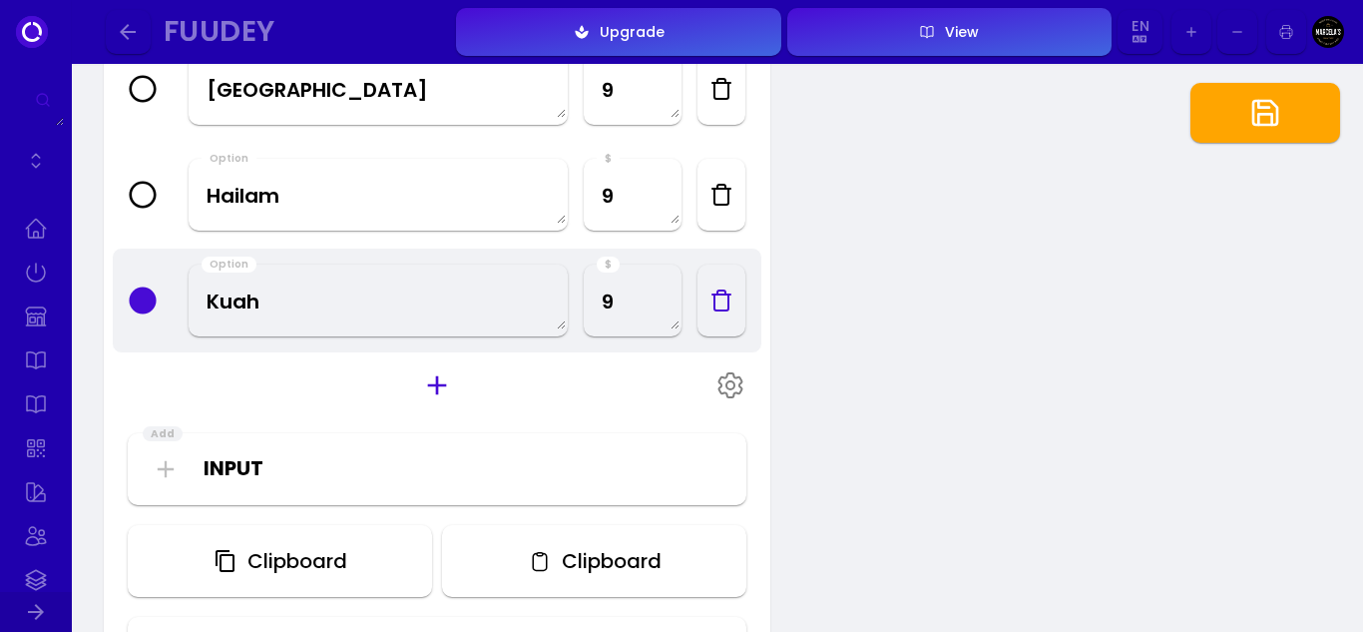
scroll to position [1409, 0]
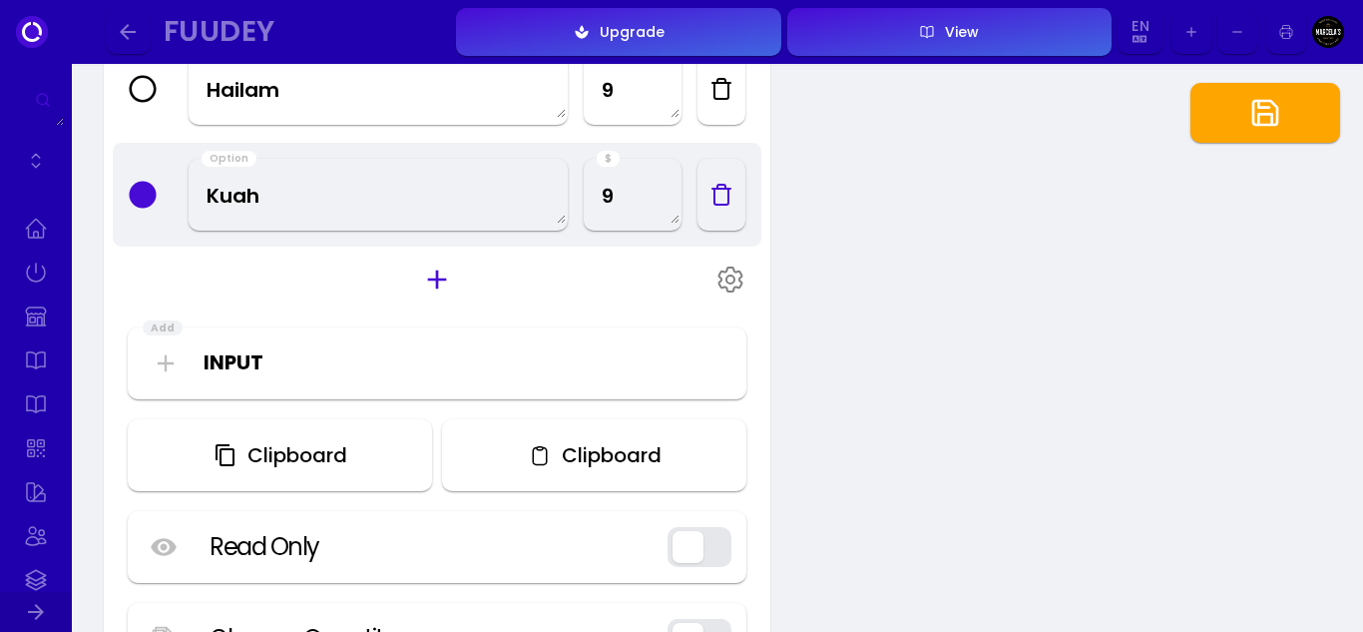
click at [162, 331] on div "Add" at bounding box center [163, 328] width 40 height 16
click at [302, 463] on div "Clipboard" at bounding box center [293, 455] width 110 height 20
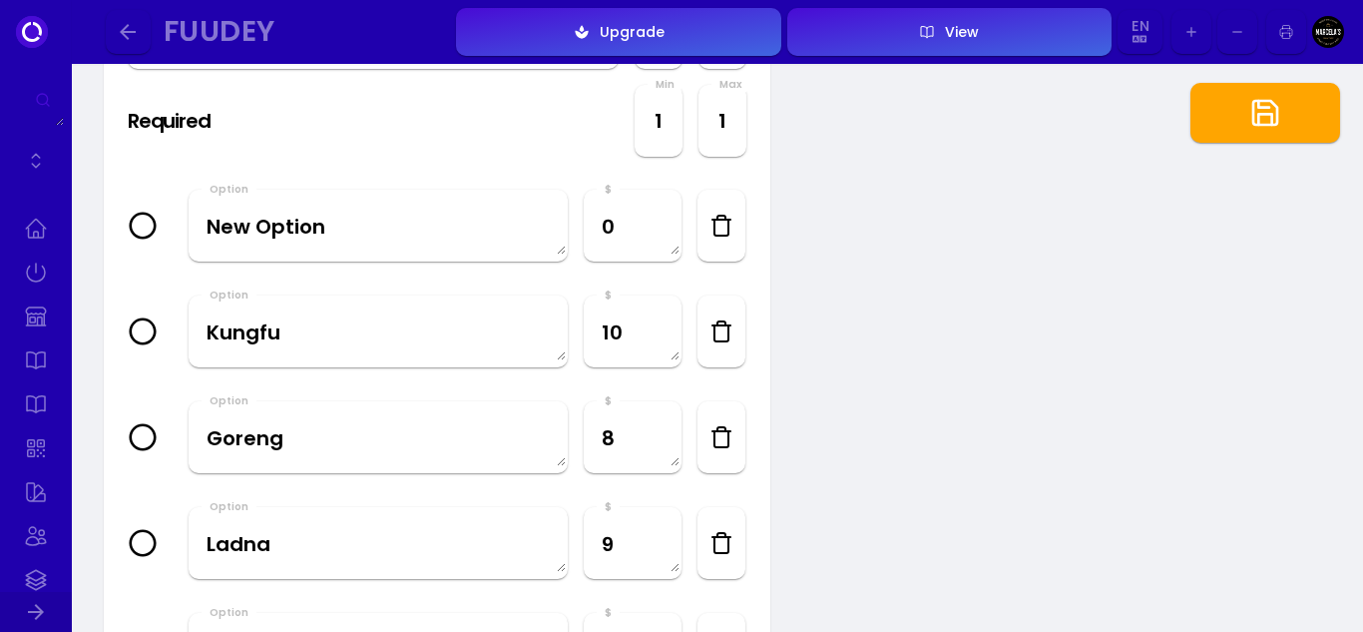
scroll to position [711, 0]
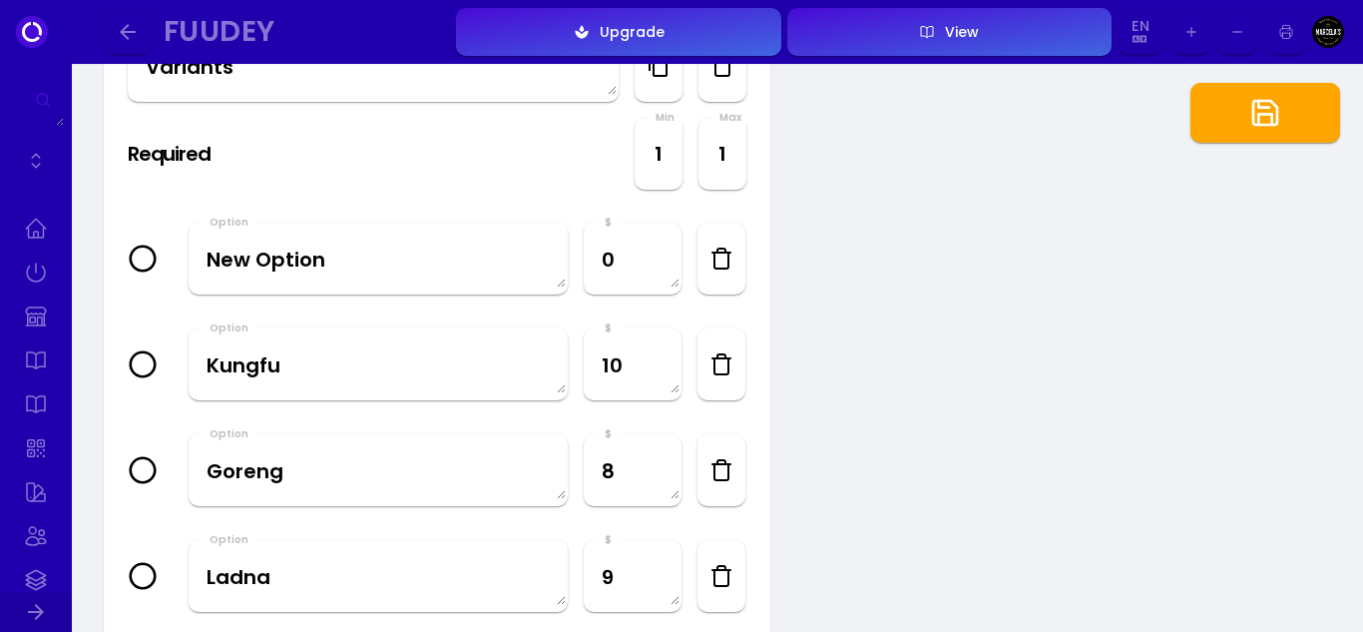
click at [716, 269] on icon "button" at bounding box center [722, 259] width 24 height 24
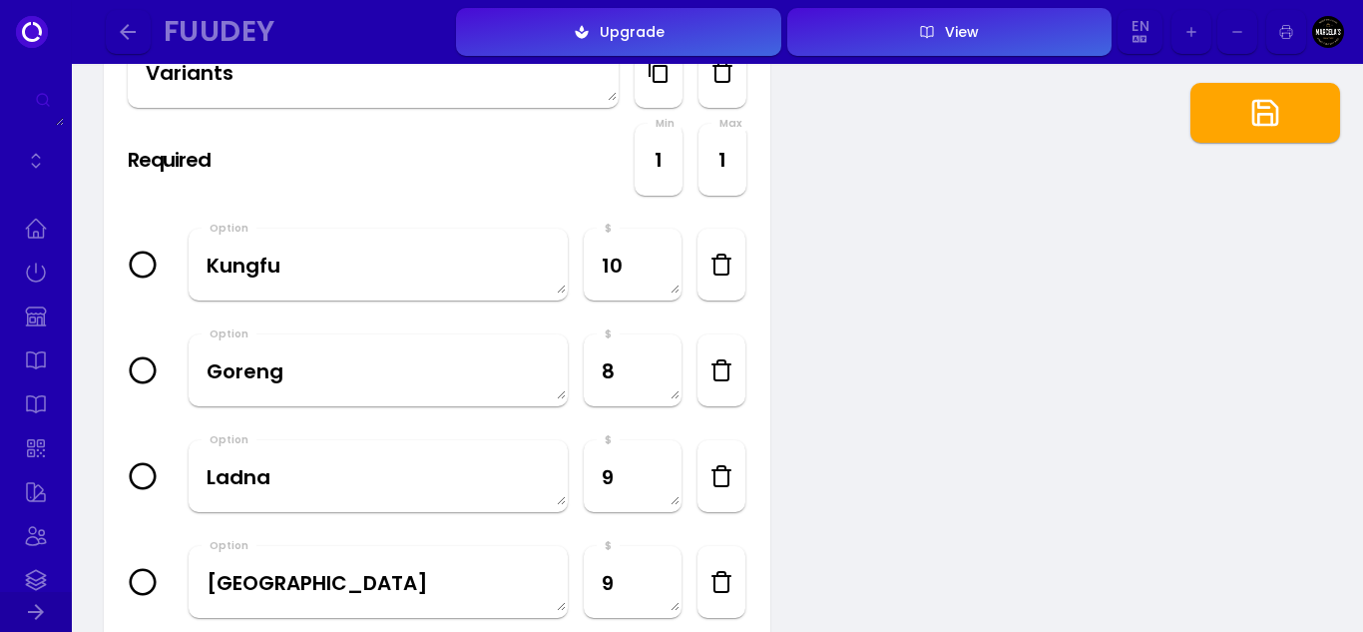
scroll to position [611, 0]
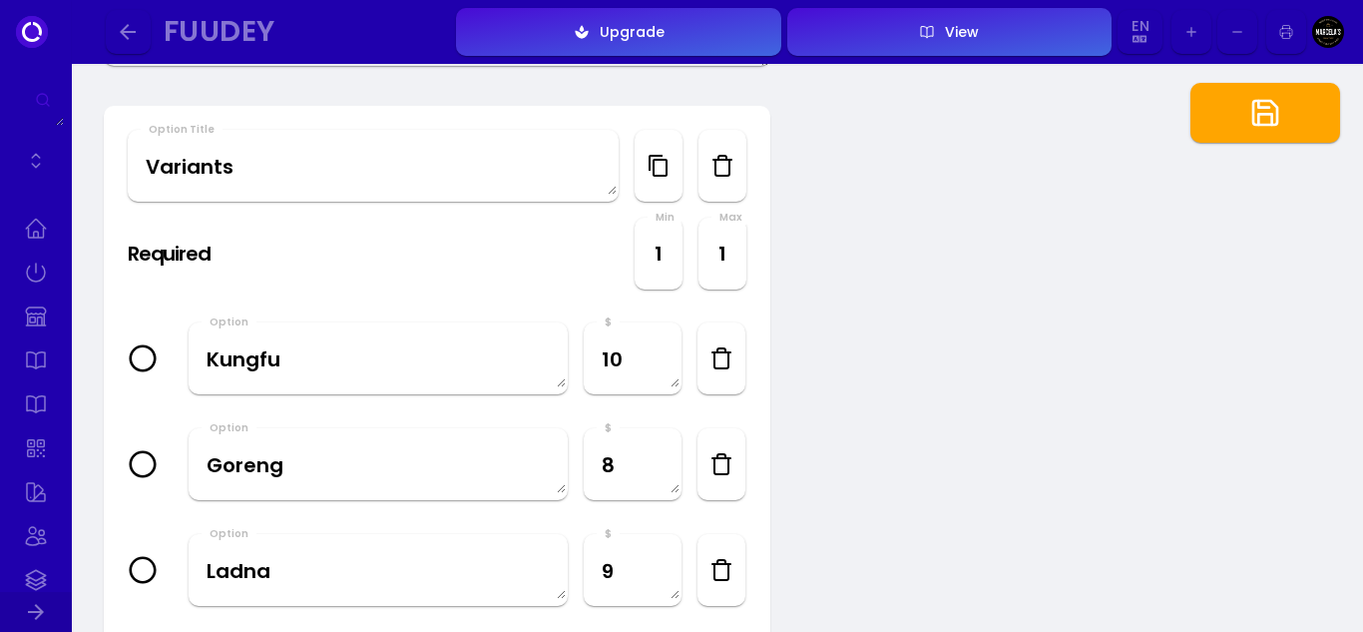
click at [148, 350] on icon at bounding box center [143, 358] width 28 height 28
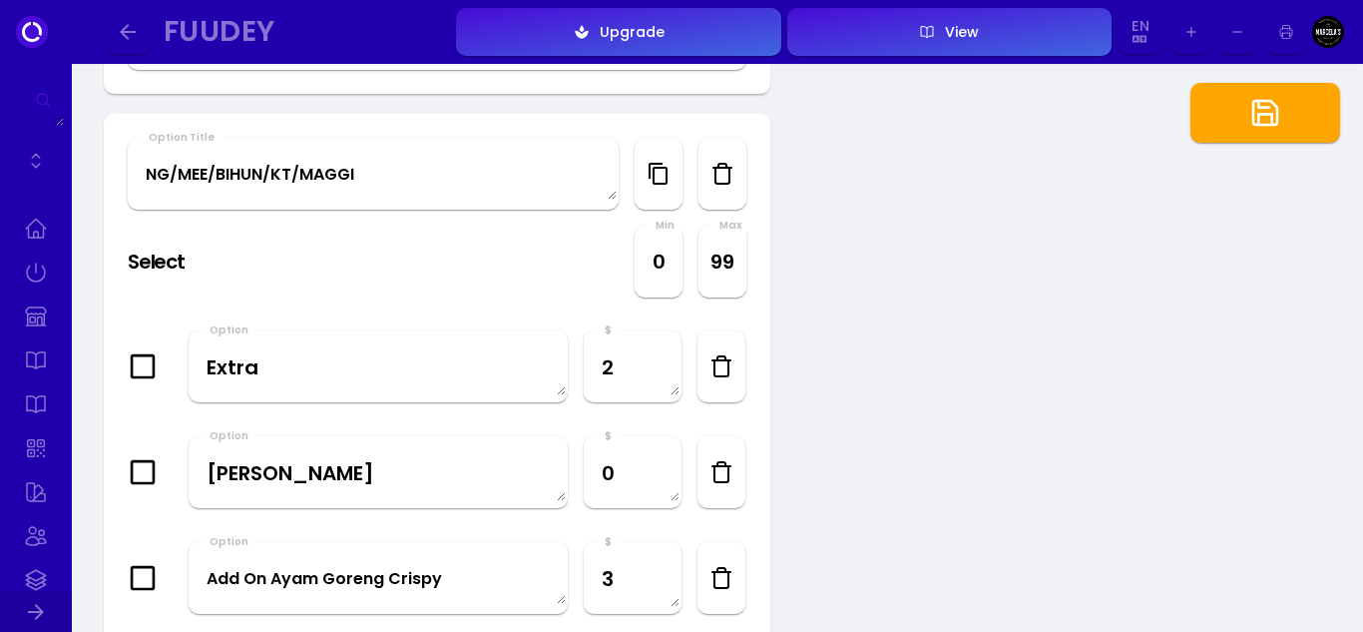
scroll to position [2208, 0]
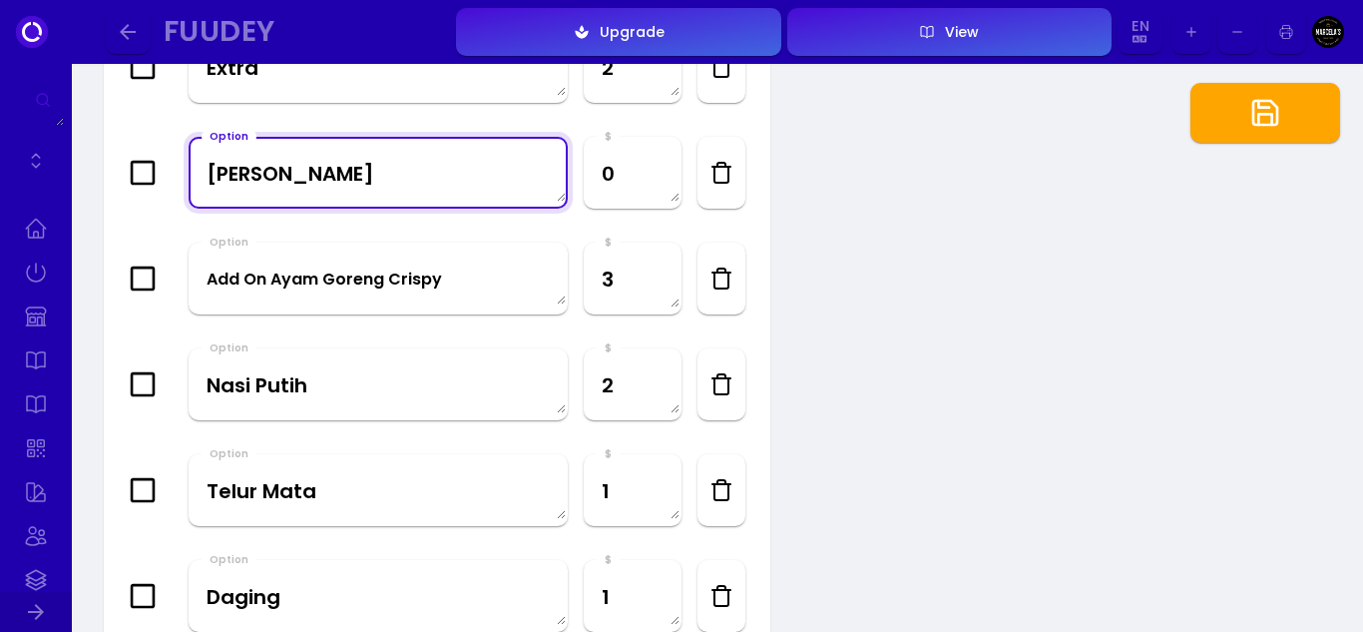
click at [245, 179] on textarea "[PERSON_NAME]" at bounding box center [378, 172] width 375 height 59
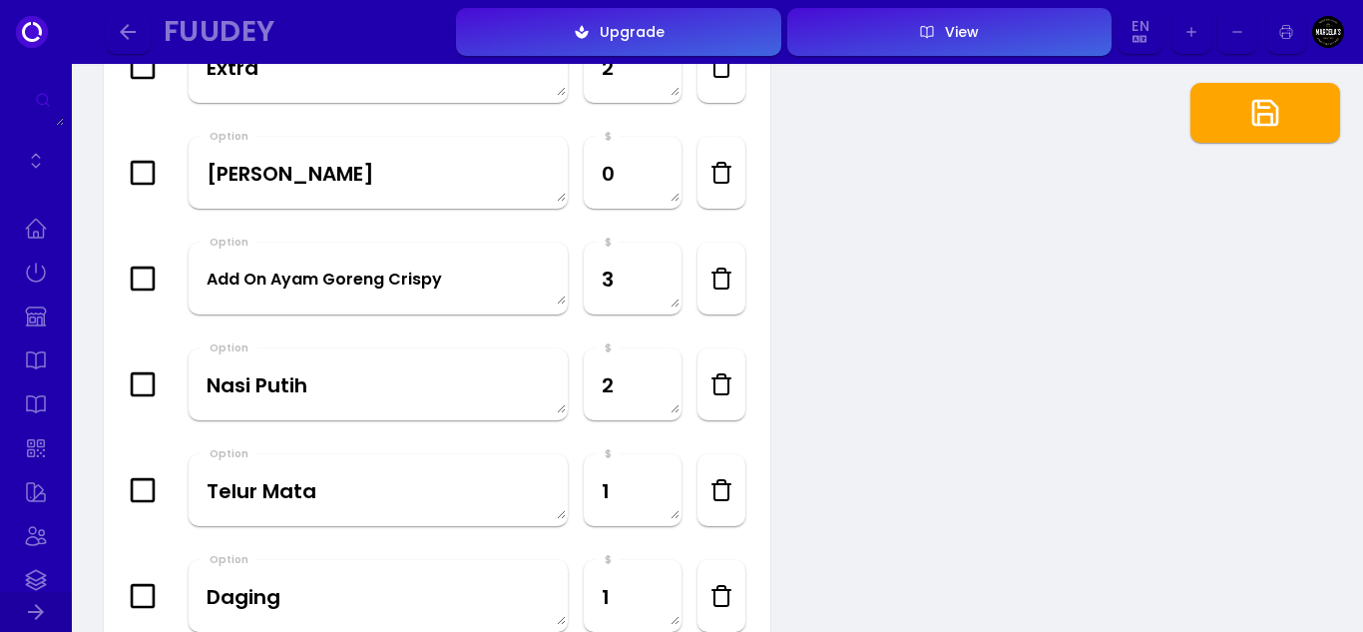
click at [147, 172] on icon at bounding box center [143, 173] width 28 height 28
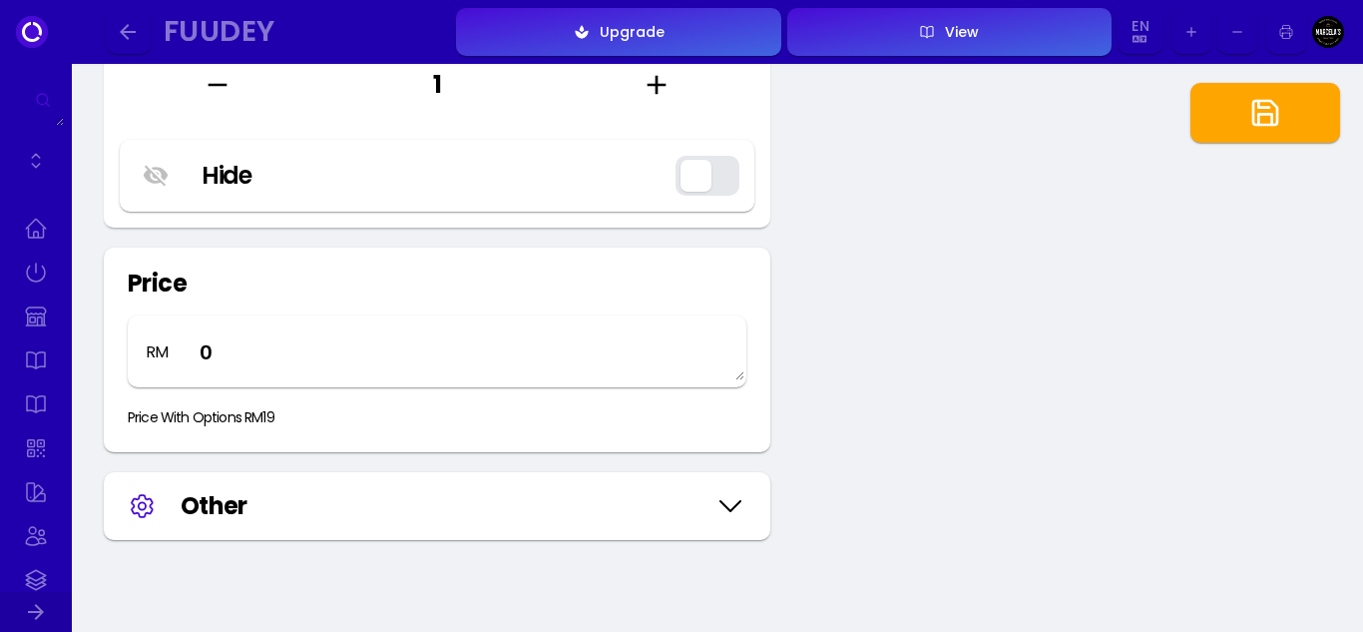
scroll to position [4104, 0]
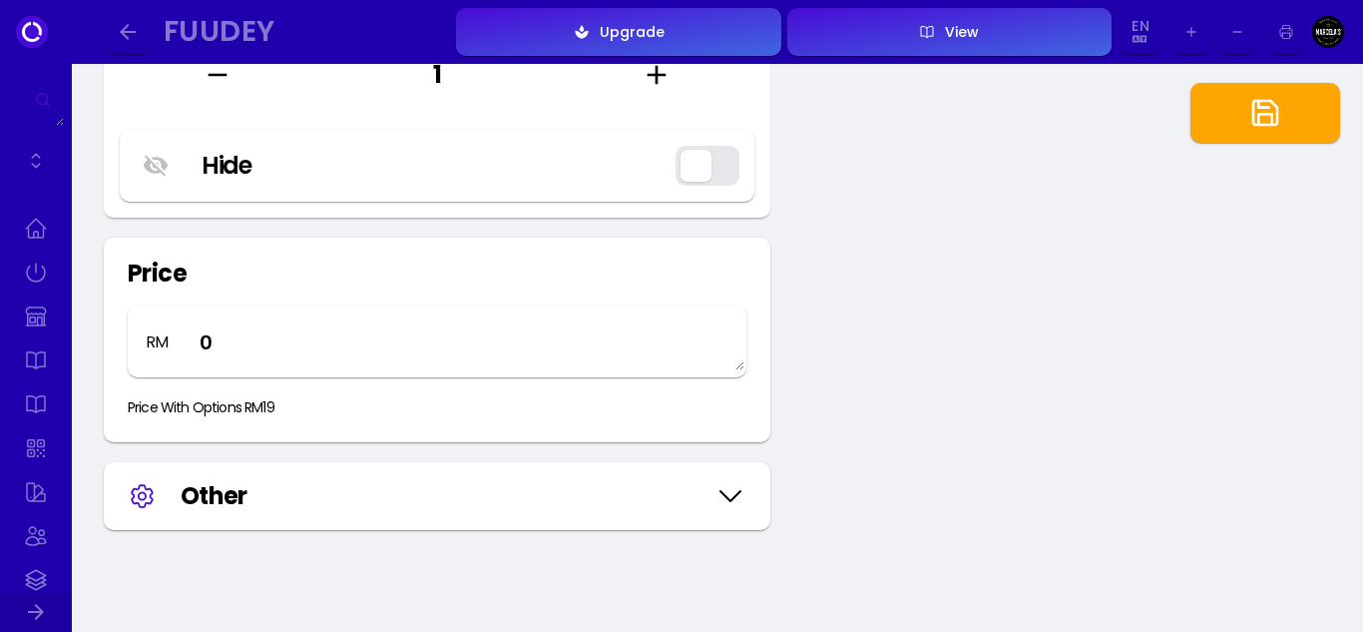
click at [731, 501] on icon at bounding box center [731, 496] width 20 height 10
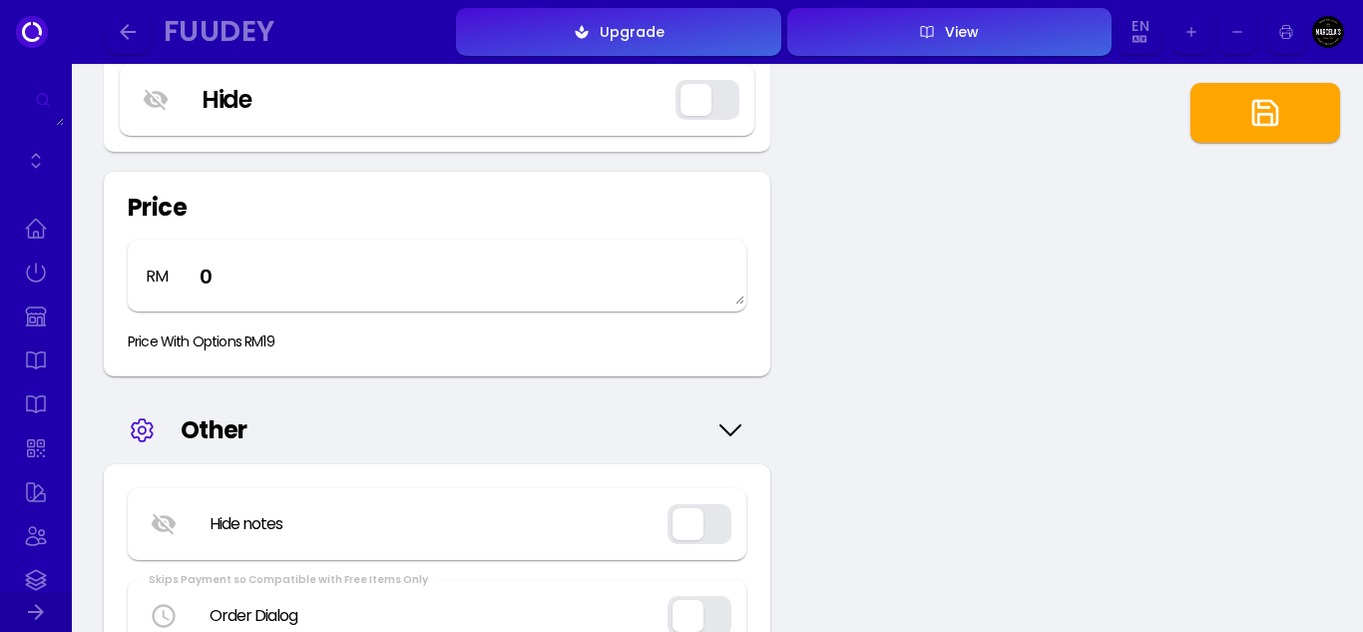
scroll to position [4204, 0]
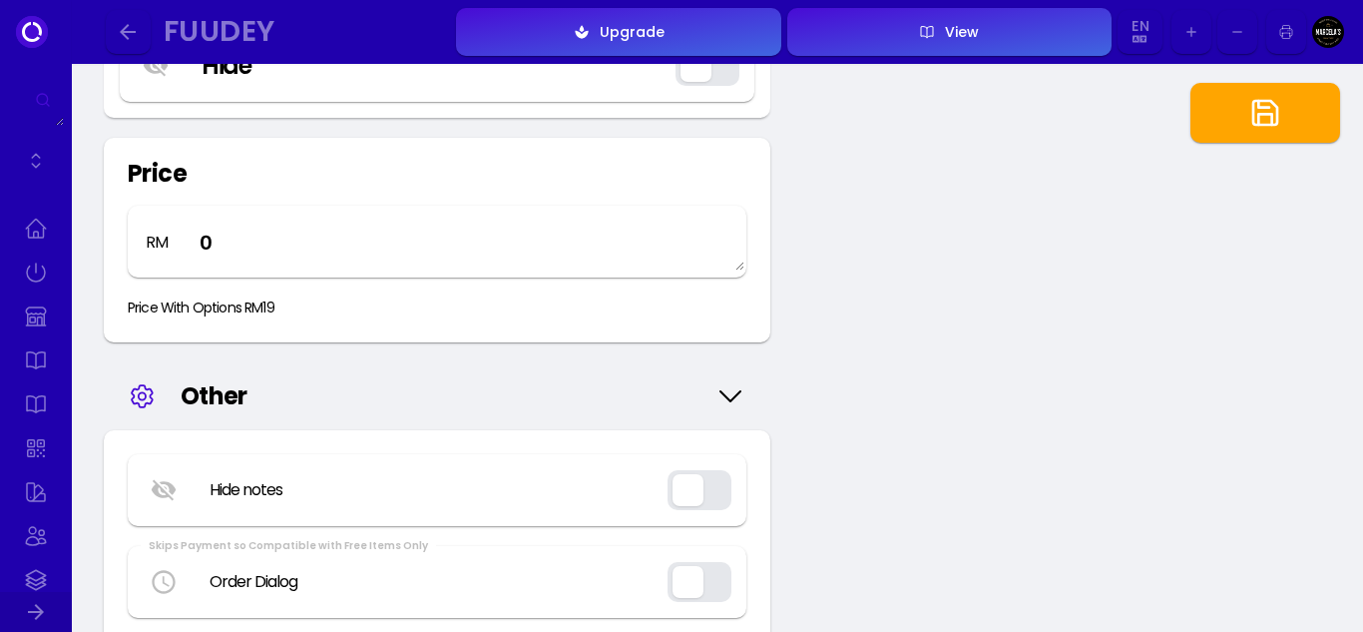
click at [717, 485] on button "button" at bounding box center [700, 490] width 64 height 40
click at [712, 495] on button "button" at bounding box center [700, 490] width 64 height 40
click at [738, 388] on icon at bounding box center [731, 396] width 32 height 100
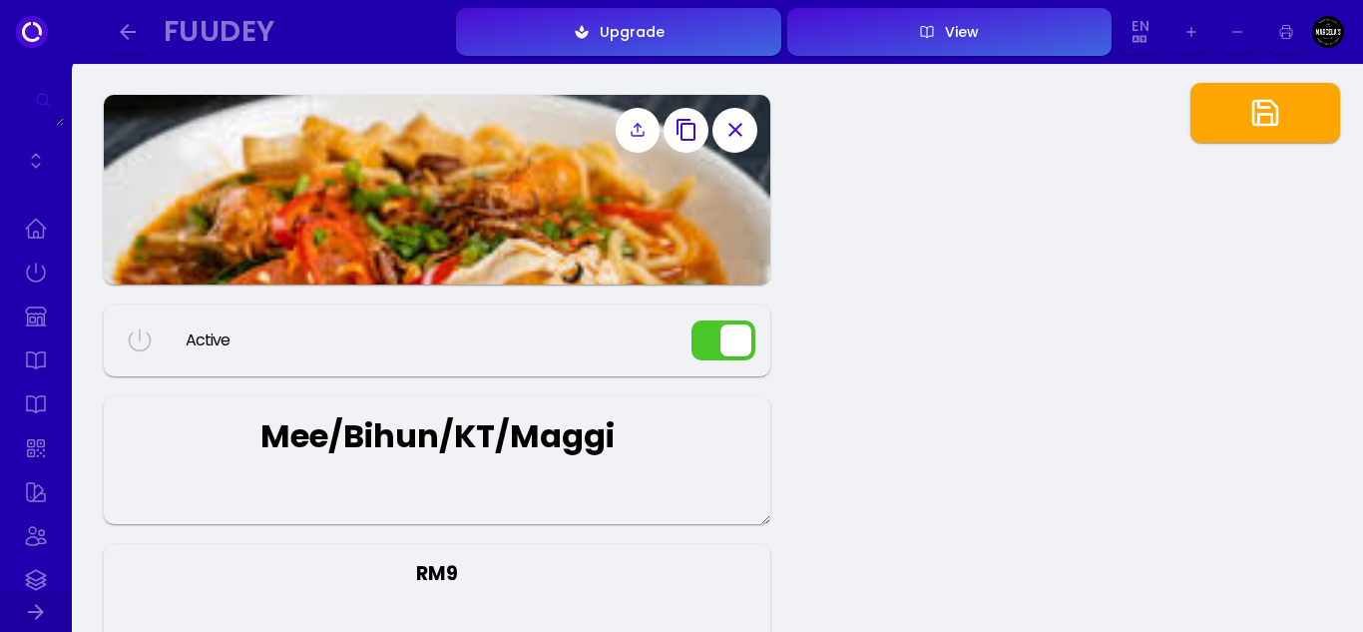
scroll to position [0, 0]
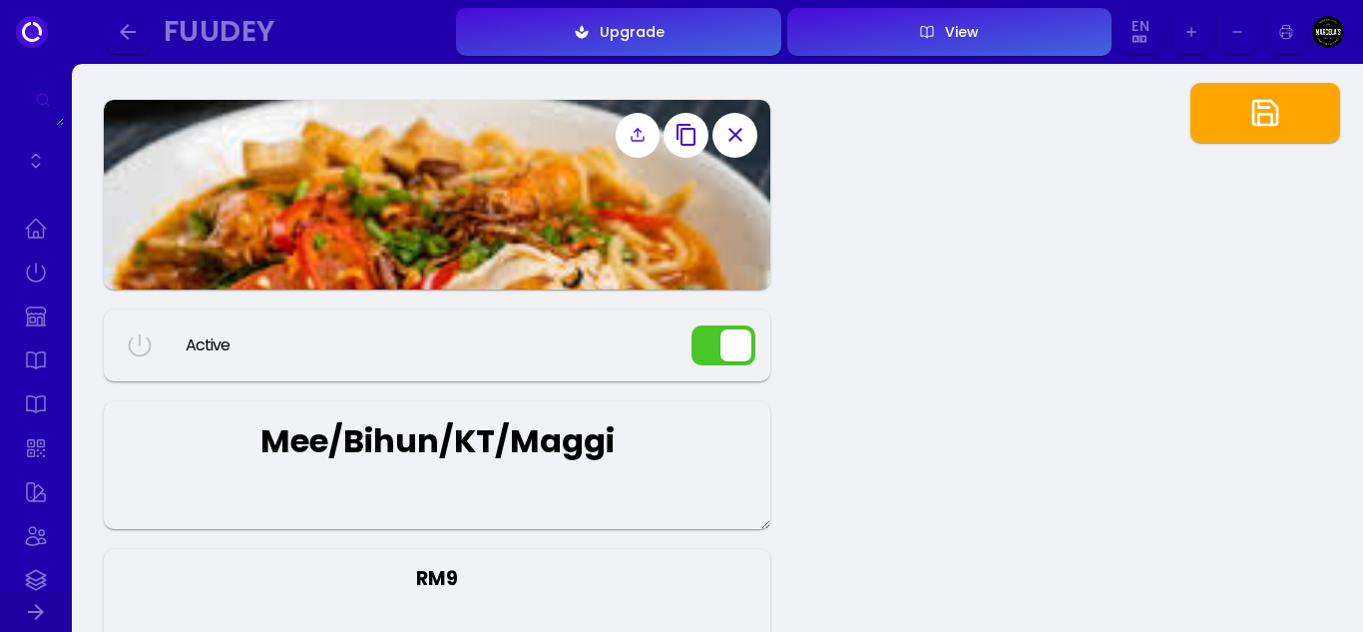
click at [1265, 112] on icon "button" at bounding box center [1266, 113] width 32 height 32
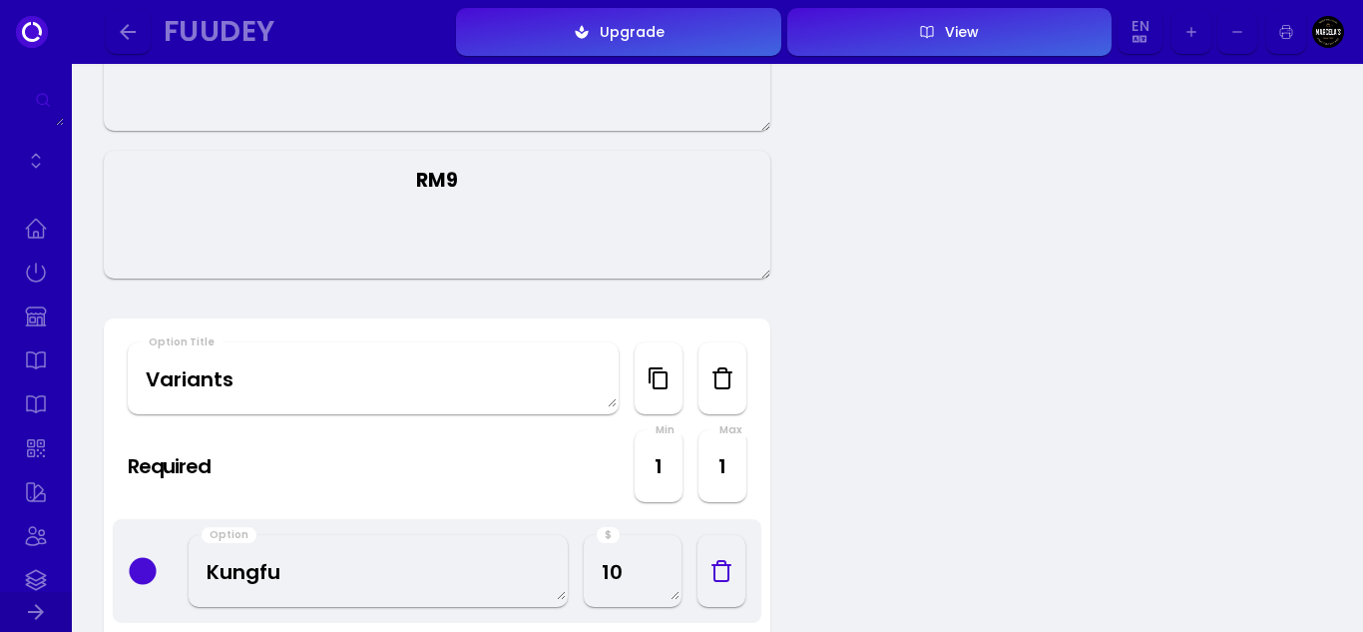
scroll to position [100, 0]
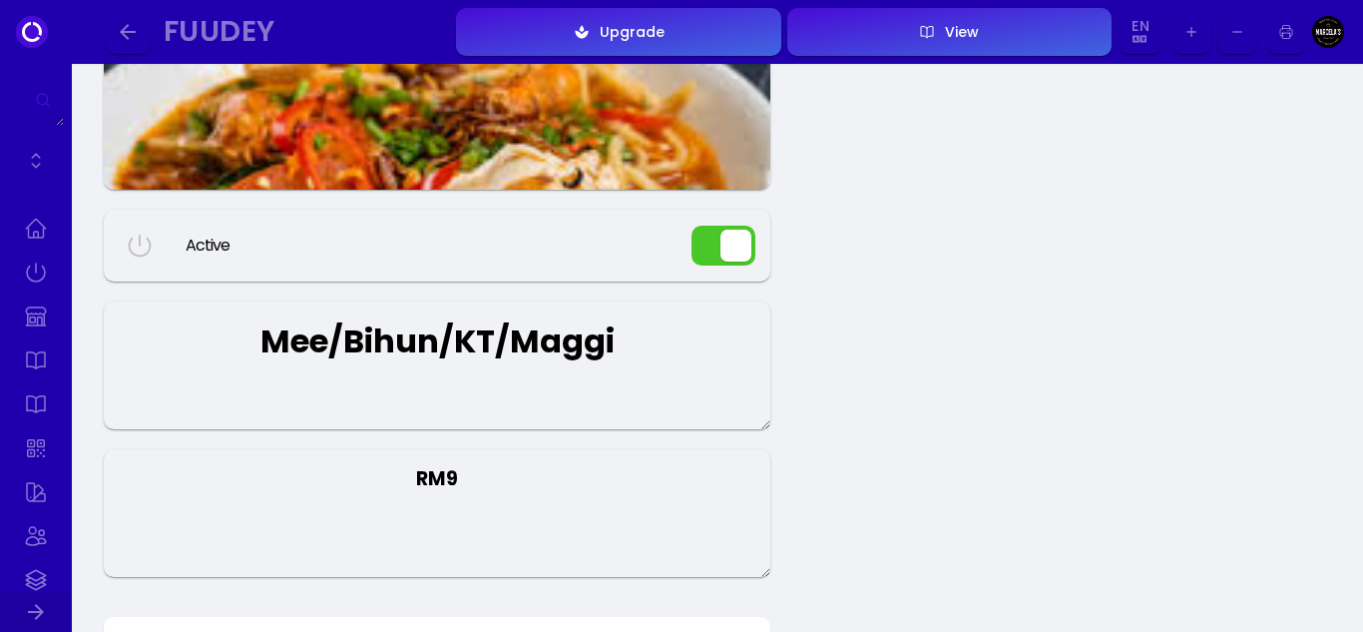
click at [474, 483] on textarea "RM9" at bounding box center [437, 513] width 667 height 128
drag, startPoint x: 486, startPoint y: 485, endPoint x: 241, endPoint y: 463, distance: 246.5
click at [241, 463] on textarea "RM9" at bounding box center [437, 513] width 667 height 128
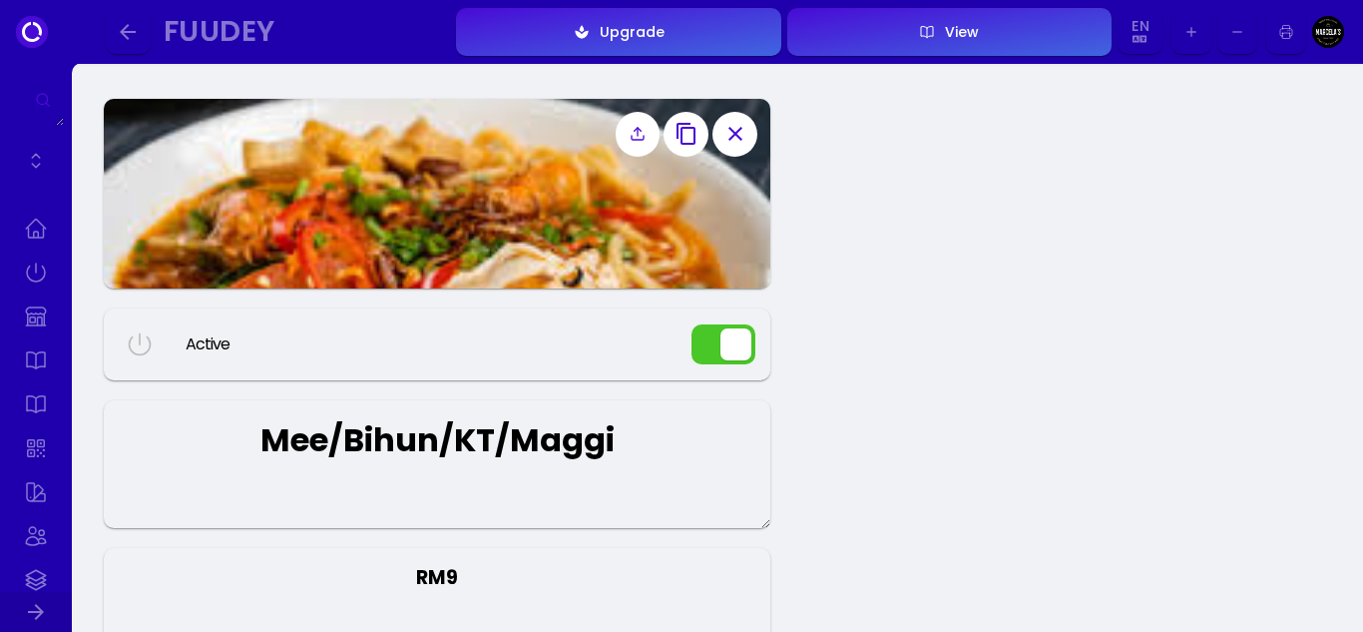
scroll to position [0, 0]
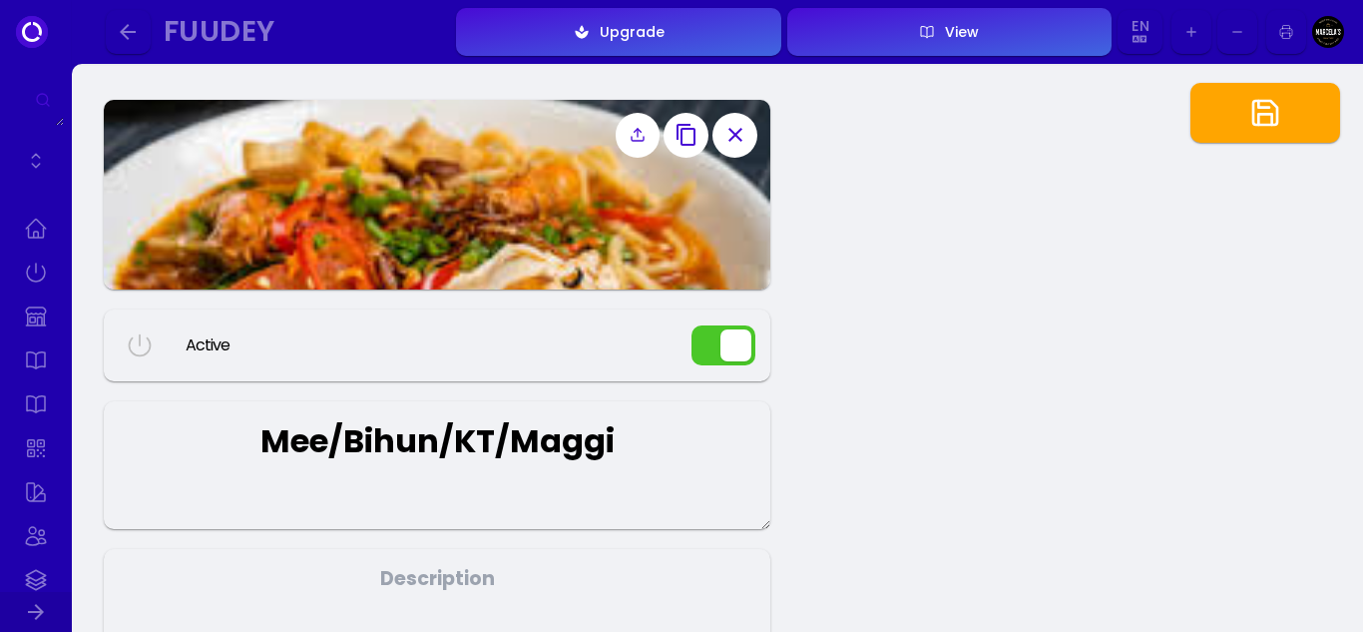
click at [1281, 106] on icon "button" at bounding box center [1266, 113] width 32 height 32
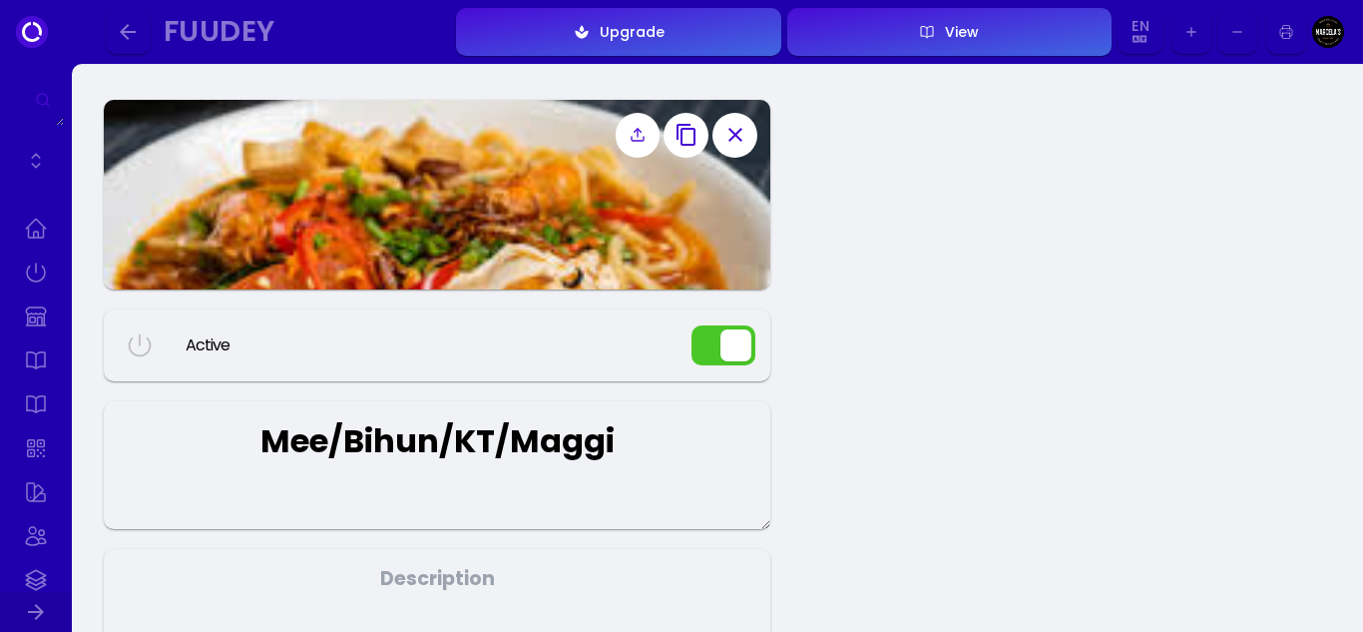
click at [131, 33] on icon "button" at bounding box center [128, 32] width 24 height 24
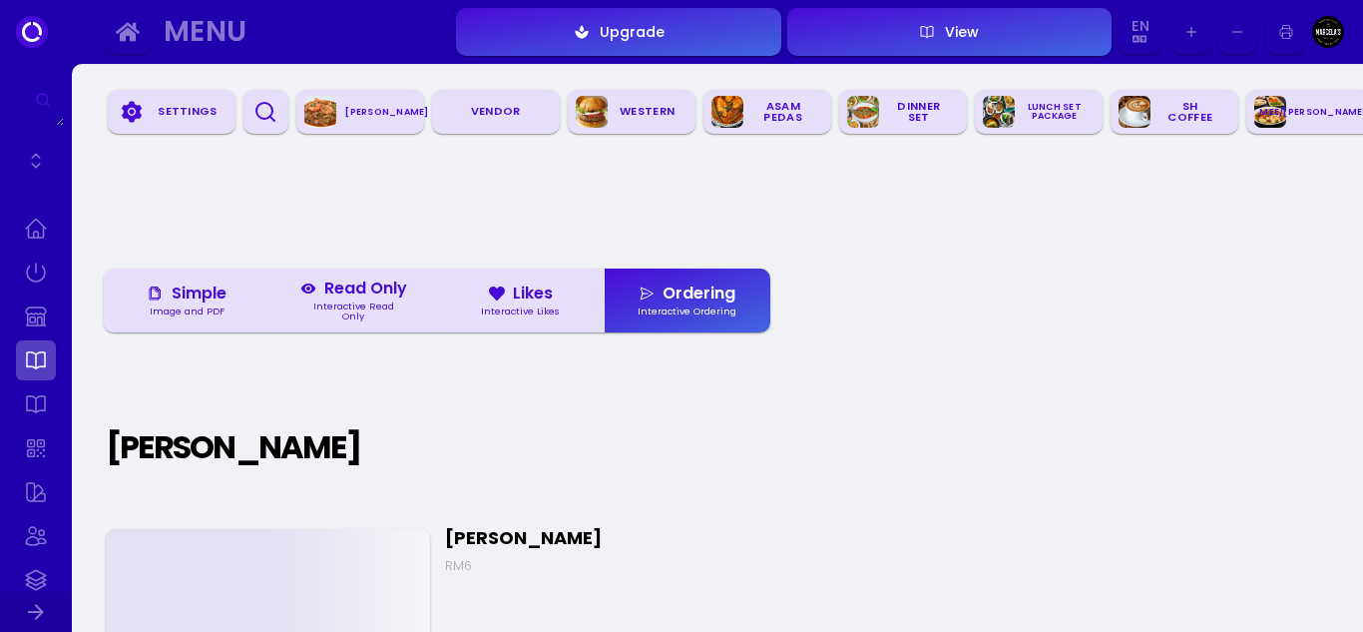
scroll to position [3862, 0]
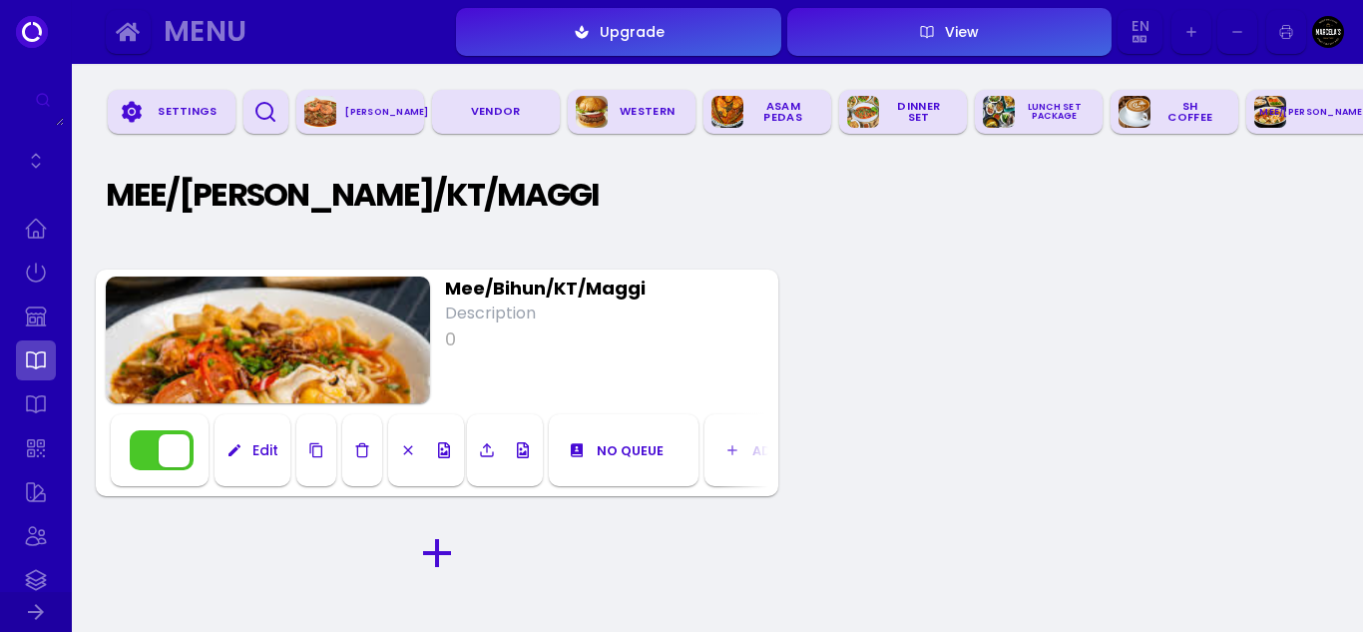
click at [759, 446] on select "Add to Char Kuey Teow VENDOR Western ASAM PEDAS Dinner Set LUNCH SET PACKAGE SH…" at bounding box center [797, 450] width 89 height 19
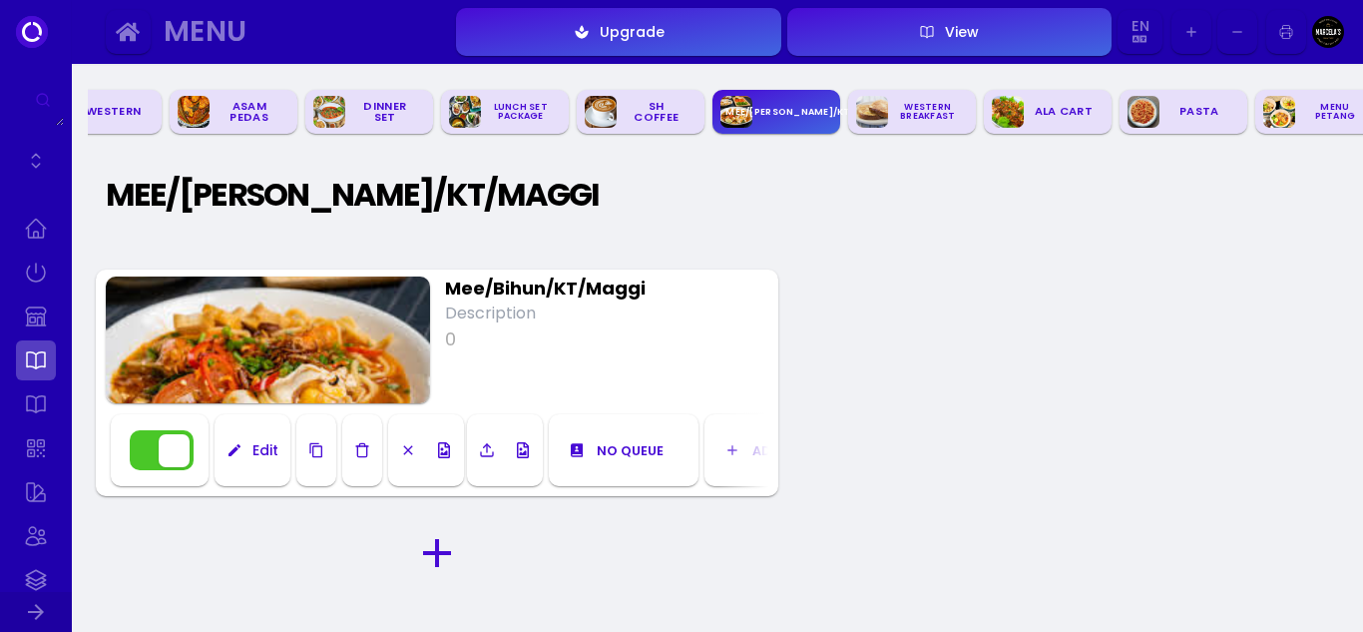
scroll to position [0, 541]
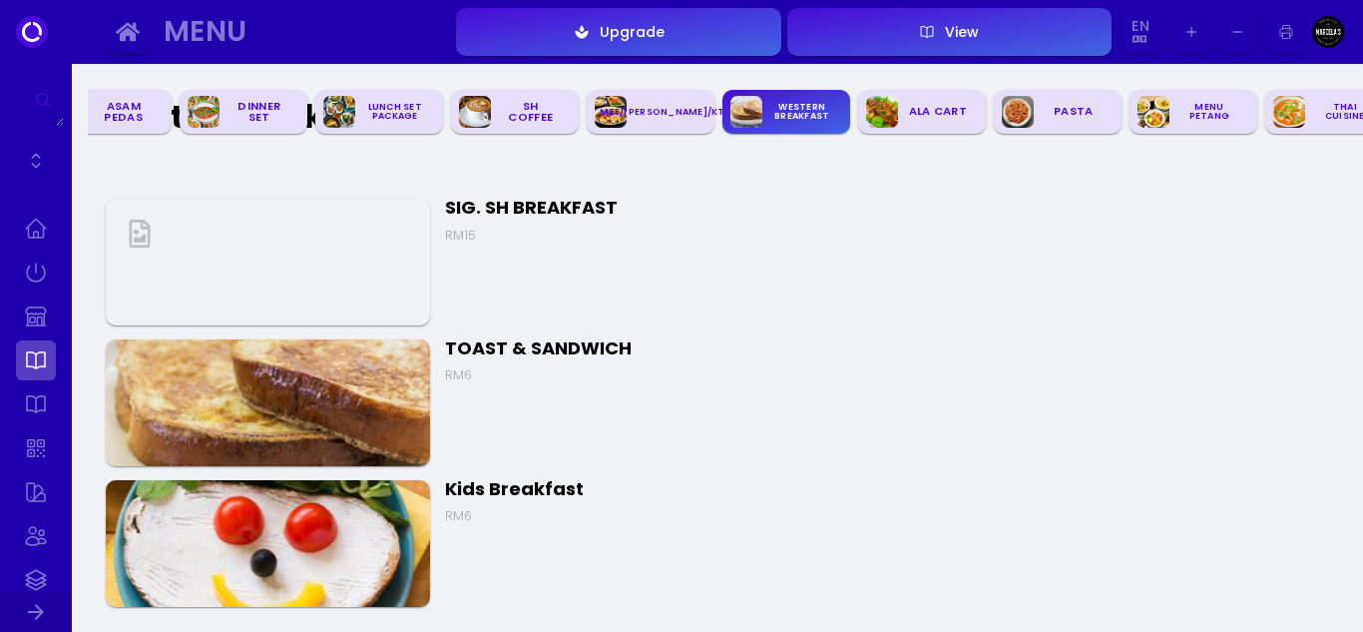
scroll to position [0, 677]
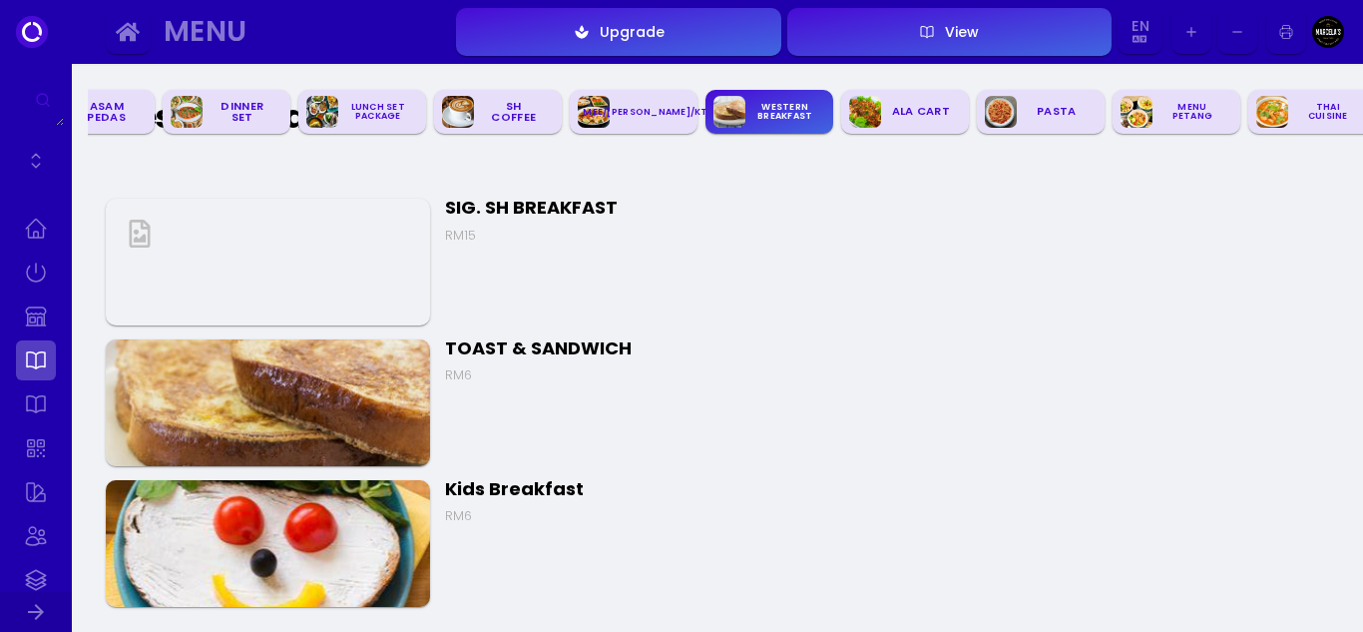
click at [249, 264] on img at bounding box center [268, 262] width 324 height 127
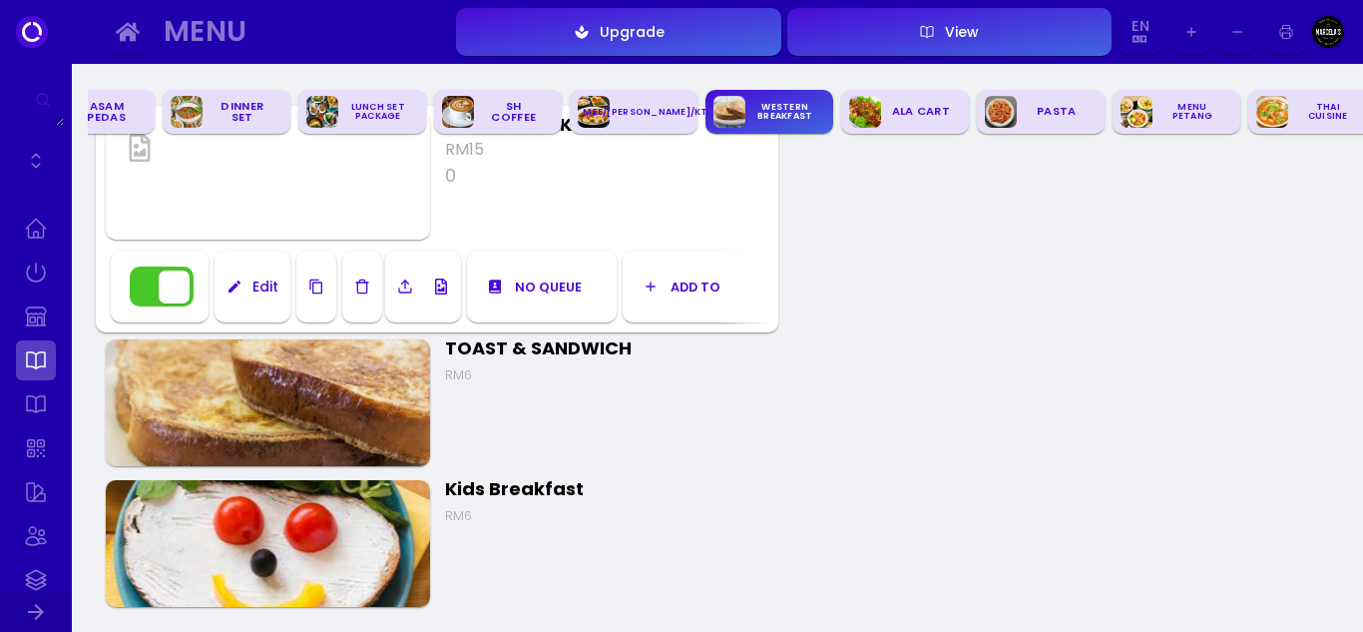
click at [252, 294] on button "Edit" at bounding box center [253, 287] width 76 height 72
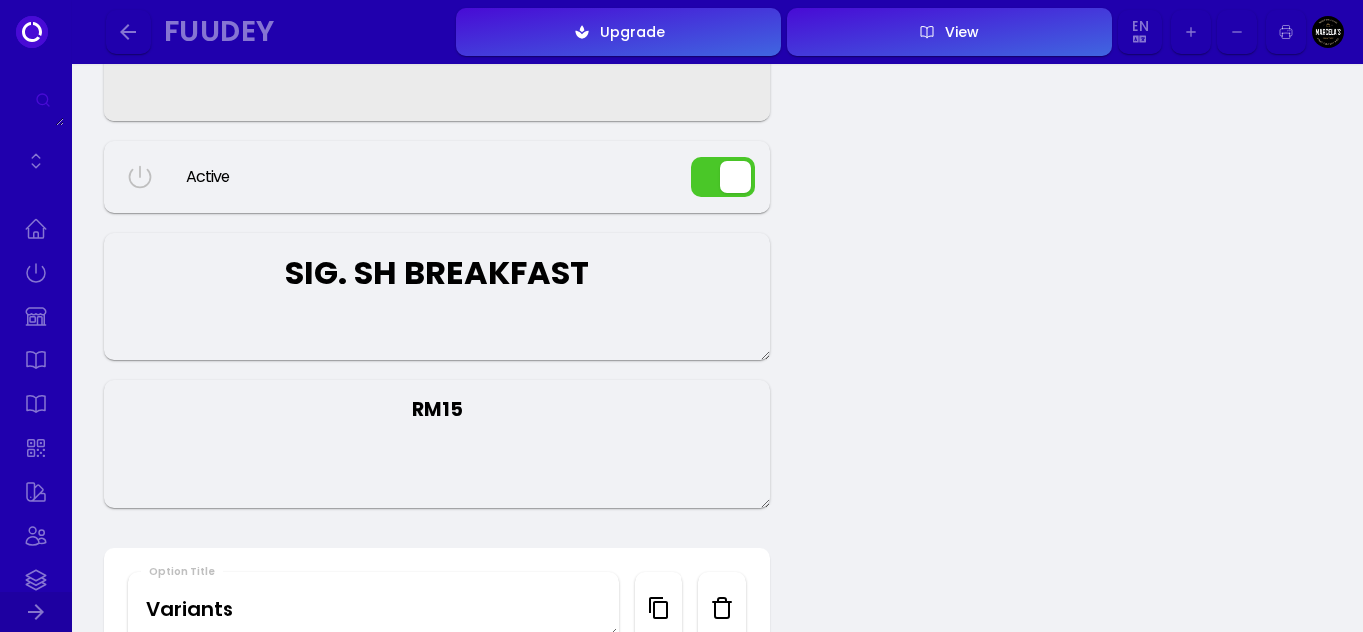
scroll to position [100, 0]
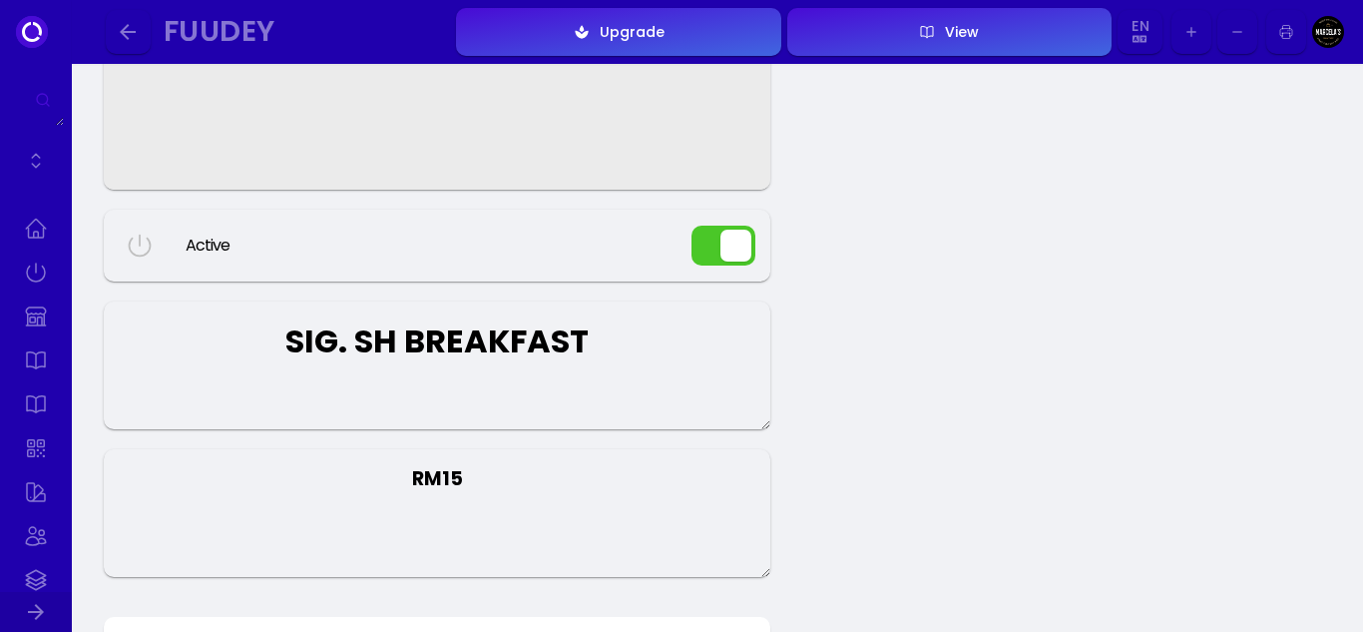
click at [733, 246] on button "button" at bounding box center [724, 246] width 64 height 40
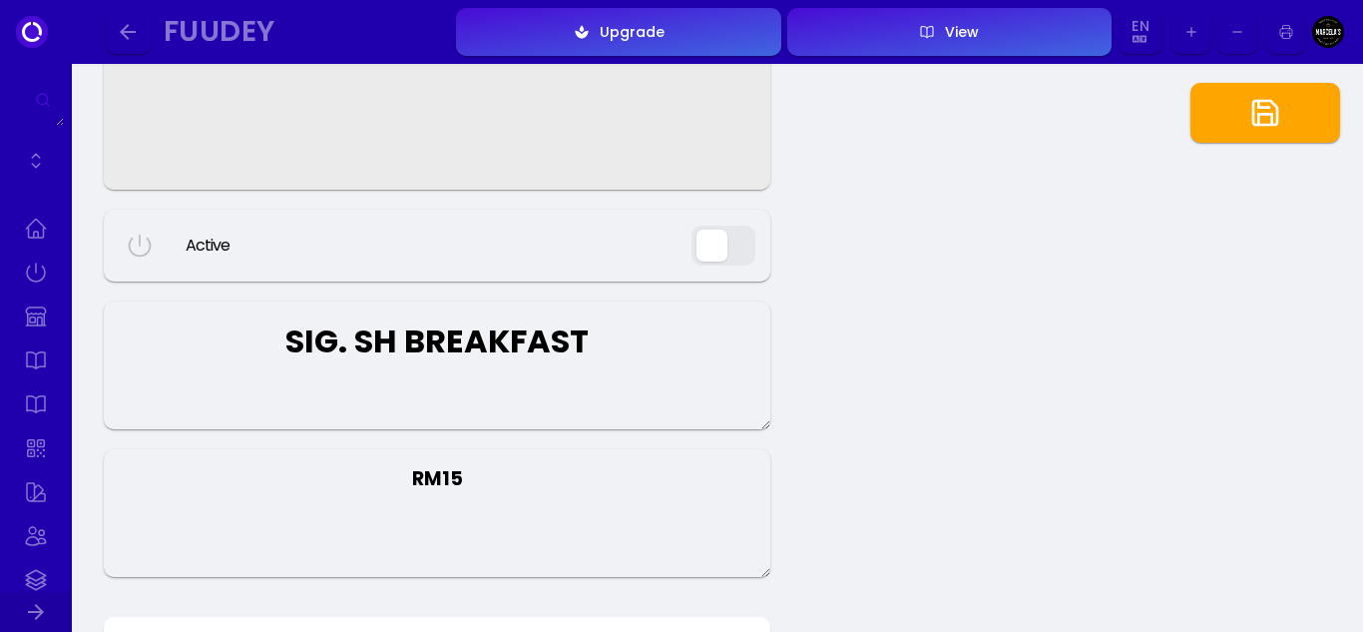
click at [1308, 114] on button "button" at bounding box center [1266, 113] width 150 height 60
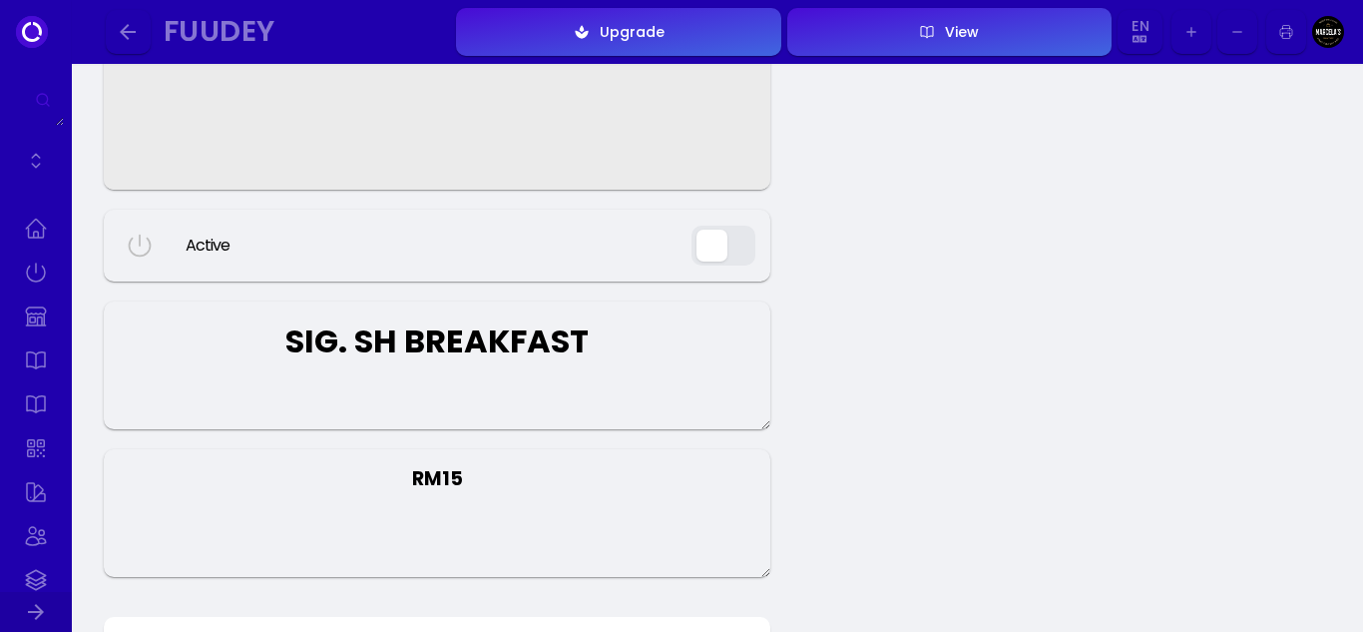
click at [123, 9] on div "Fuudey Upgrade View En TH En Aa Ab Af Am Ar As Ay Az Ba Be Bg Bh Bi Bn Bo Br Ca…" at bounding box center [684, 32] width 1160 height 54
click at [123, 31] on icon "button" at bounding box center [128, 32] width 16 height 16
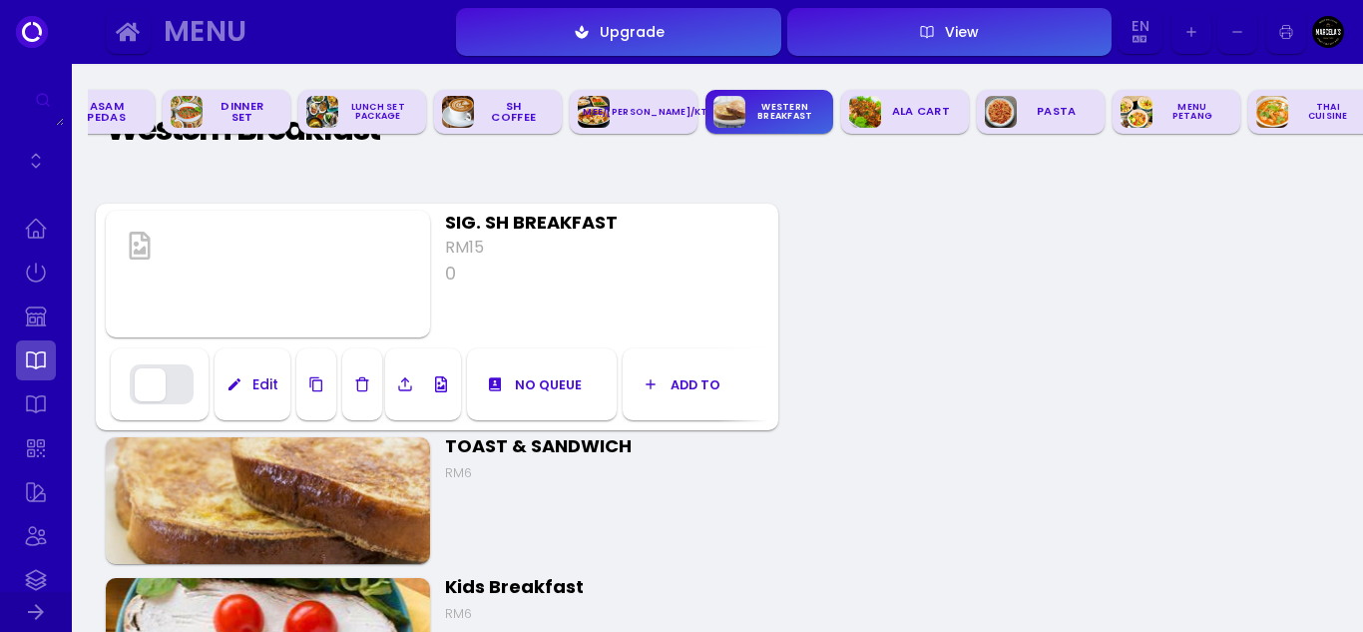
scroll to position [4361, 0]
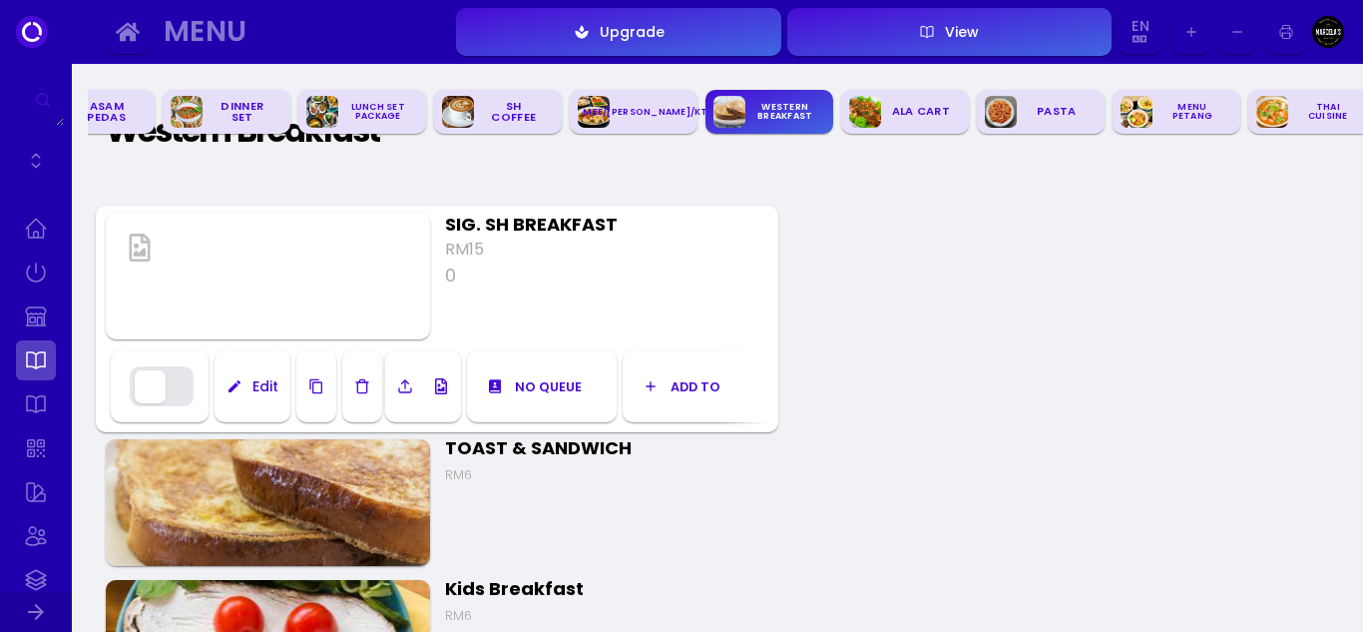
click at [288, 512] on img at bounding box center [268, 502] width 324 height 127
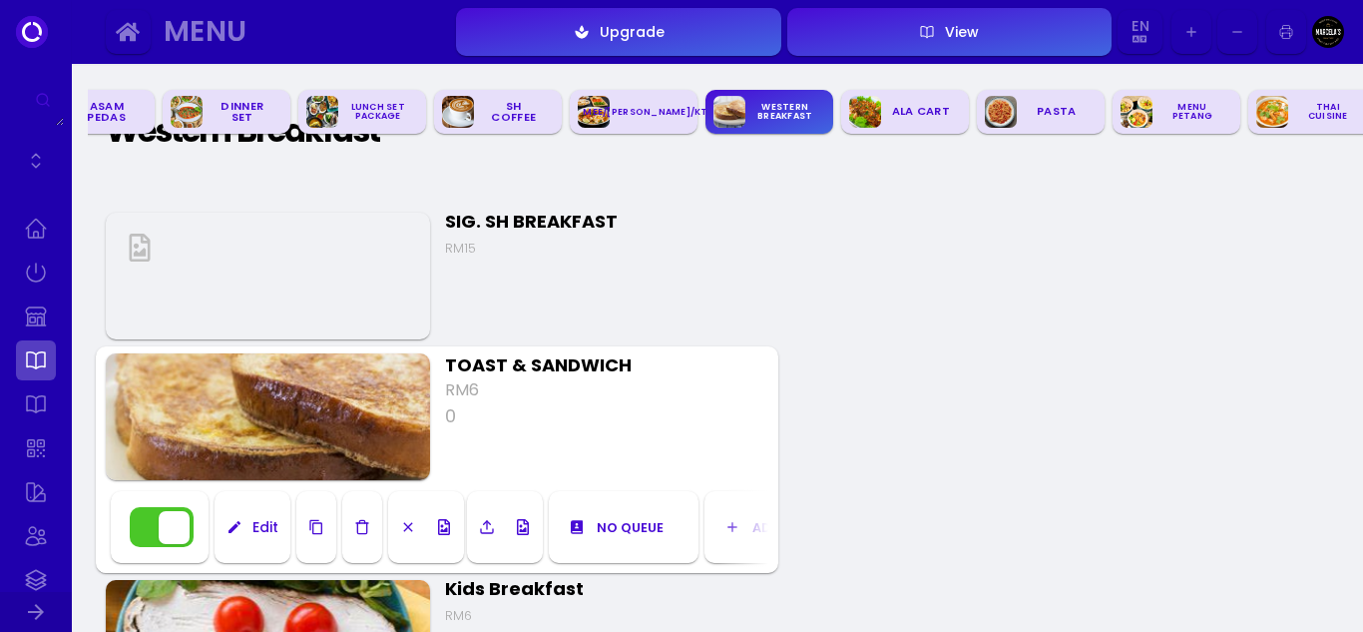
click at [266, 530] on div "Edit" at bounding box center [261, 527] width 36 height 14
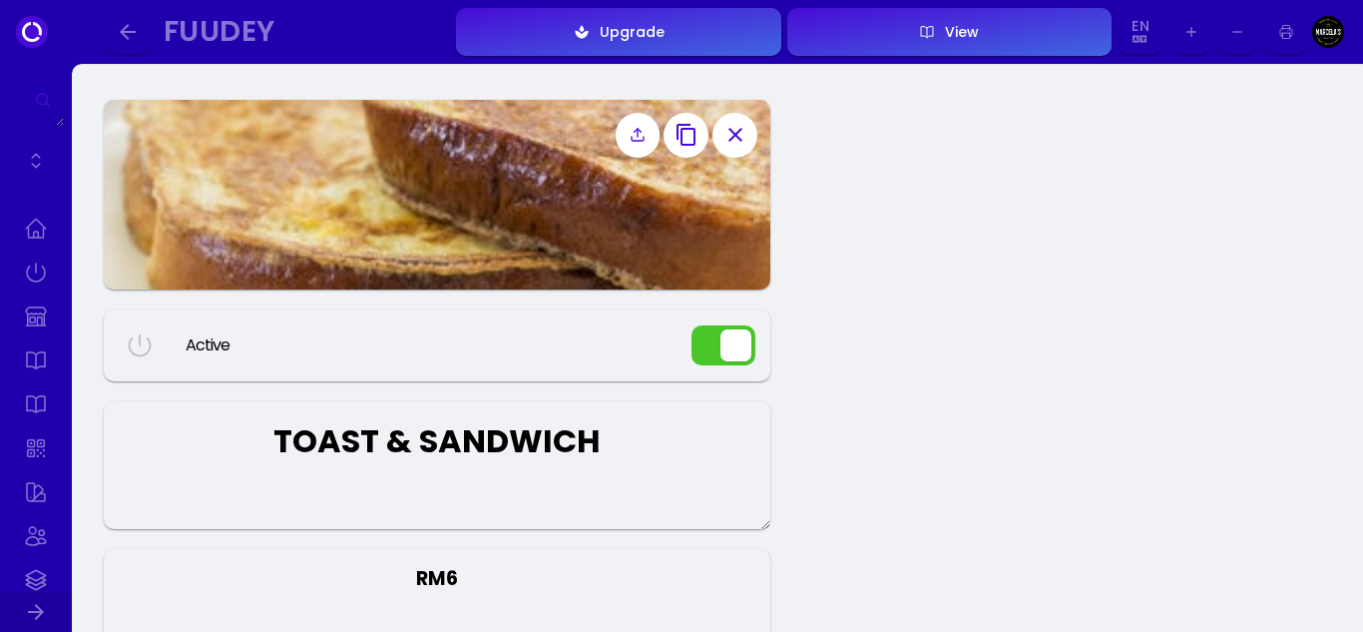
click at [736, 352] on button "button" at bounding box center [724, 345] width 64 height 40
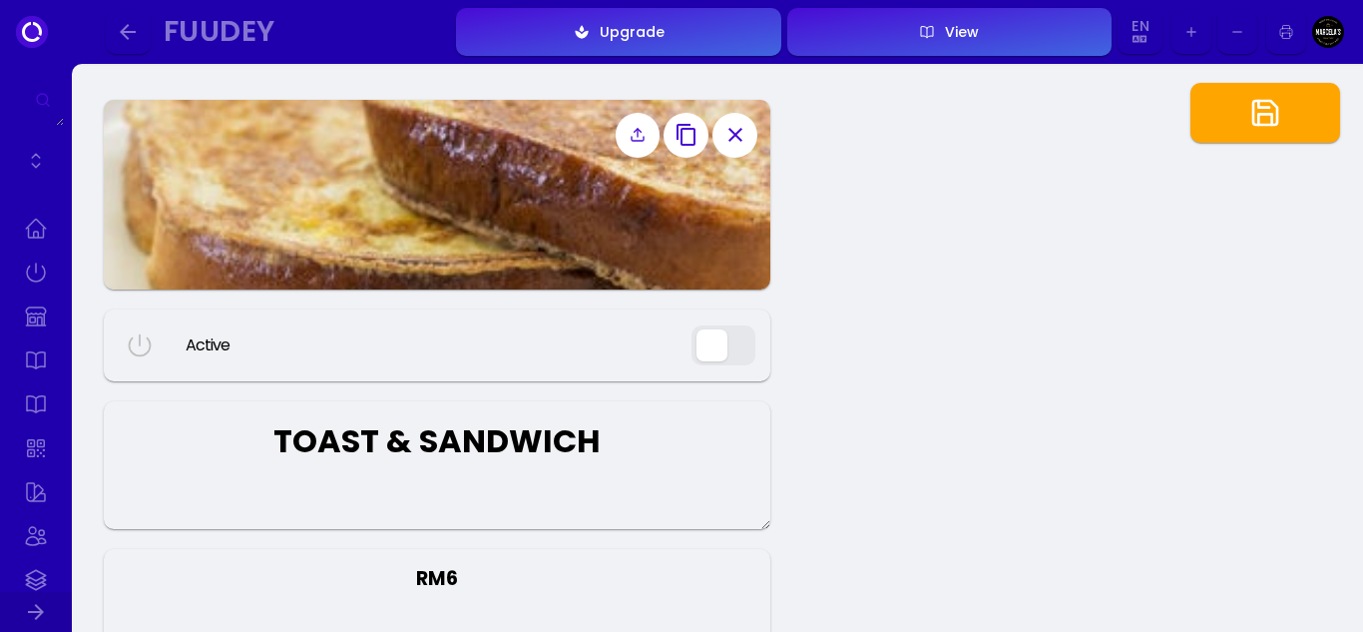
click at [1288, 122] on button "button" at bounding box center [1266, 113] width 150 height 60
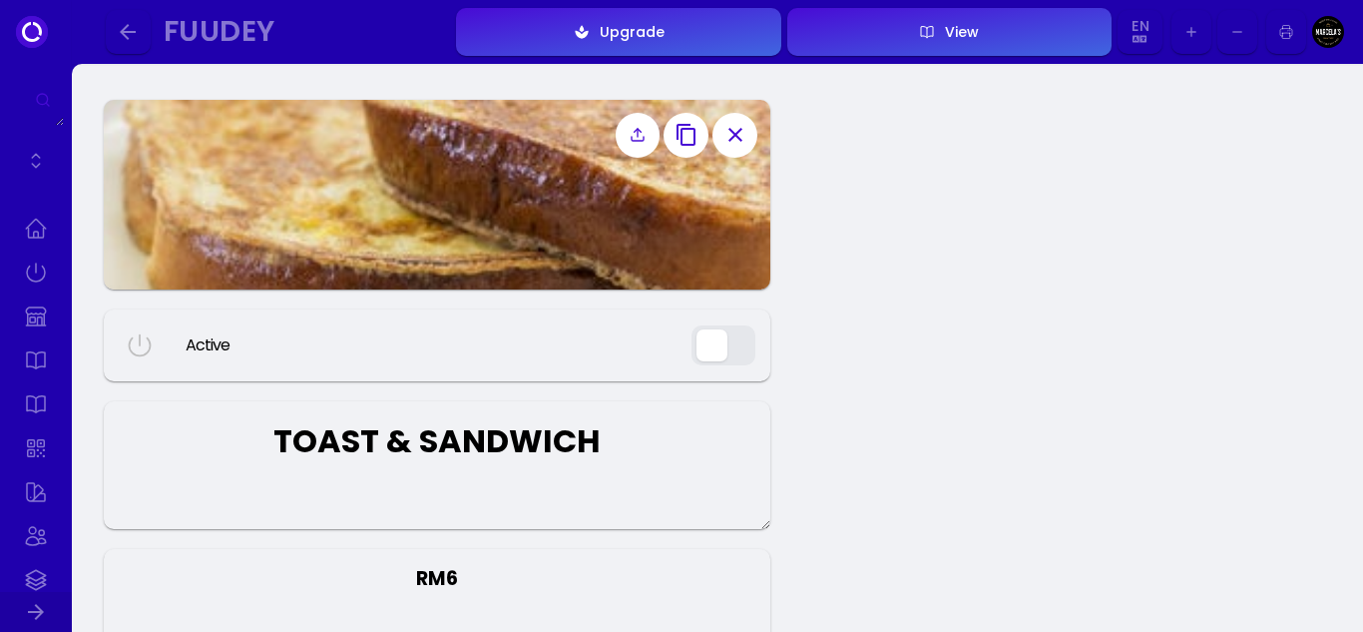
click at [119, 35] on icon "button" at bounding box center [128, 32] width 24 height 24
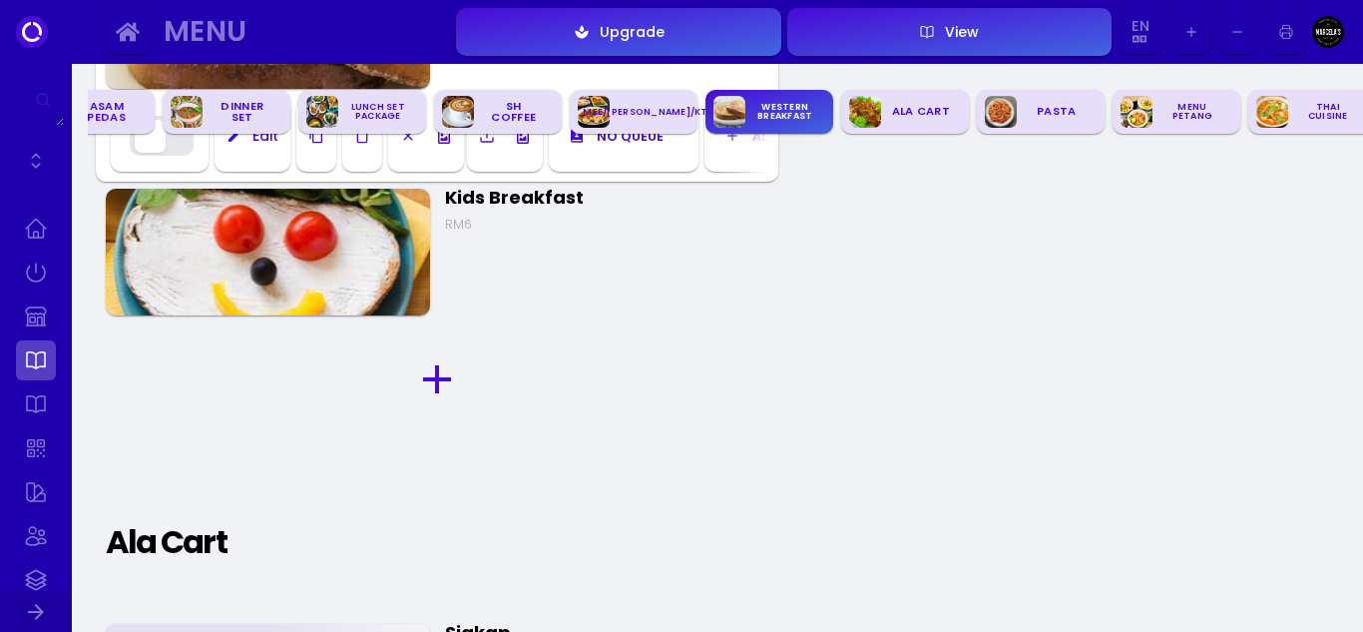
scroll to position [4760, 0]
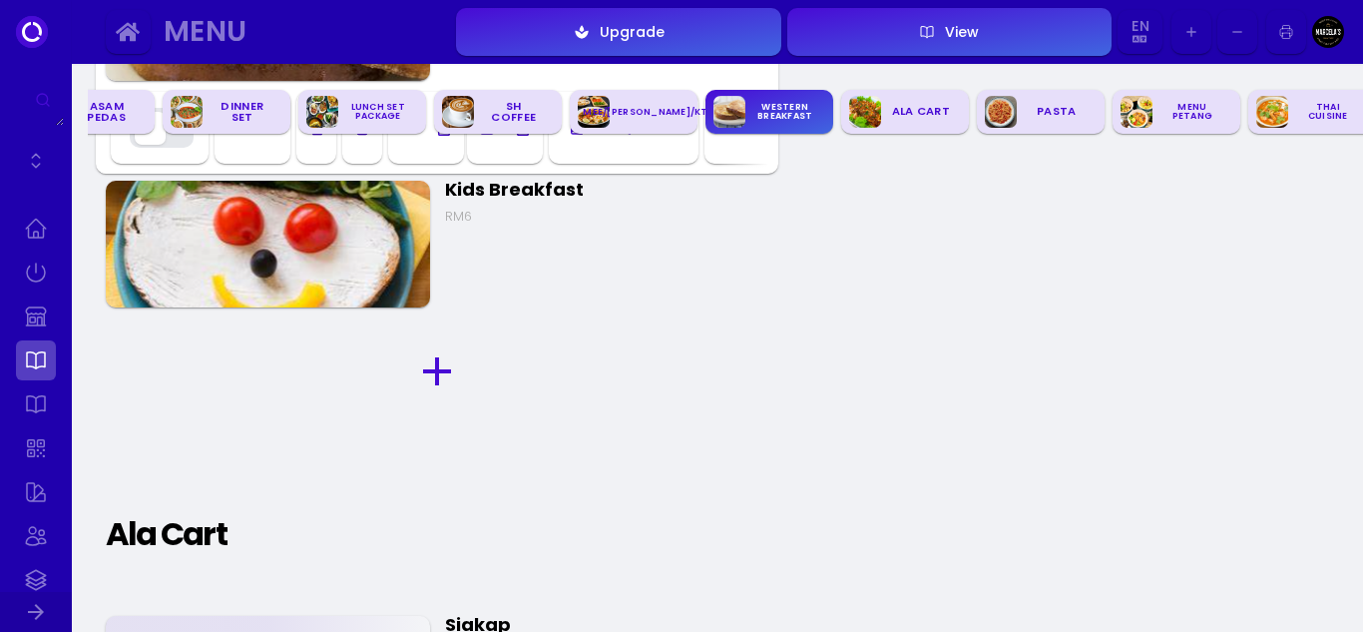
click at [342, 229] on img at bounding box center [268, 244] width 324 height 127
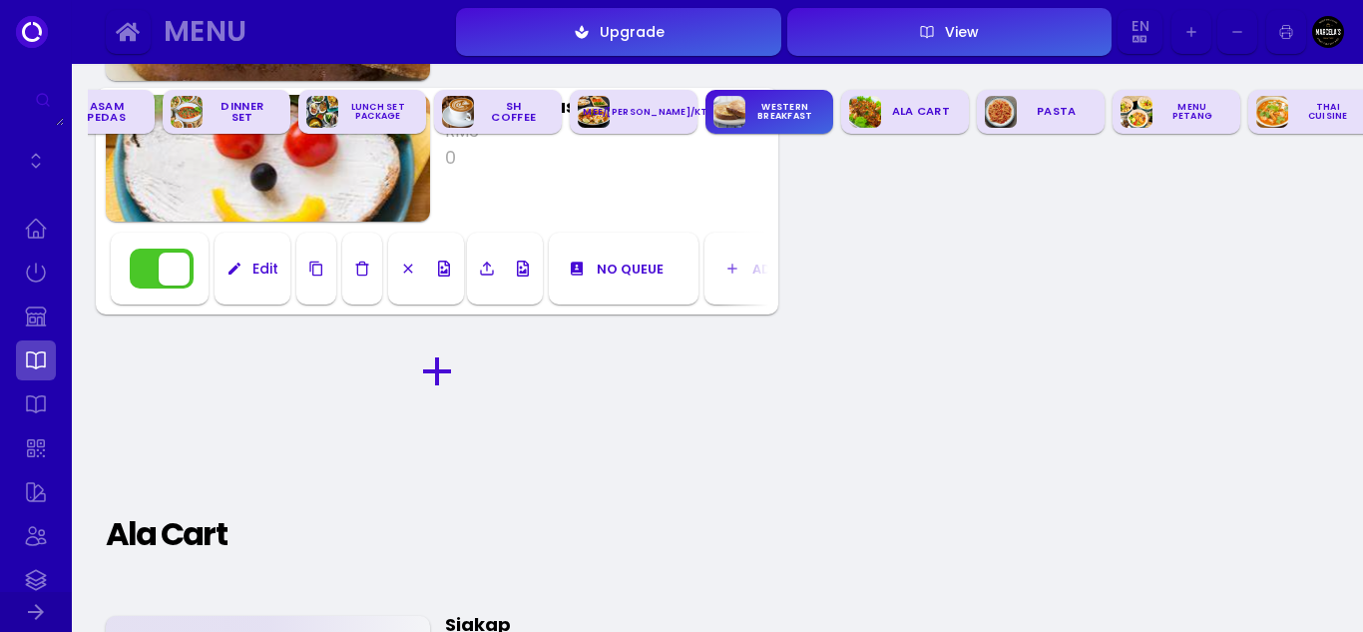
click at [174, 263] on button "button" at bounding box center [162, 269] width 64 height 40
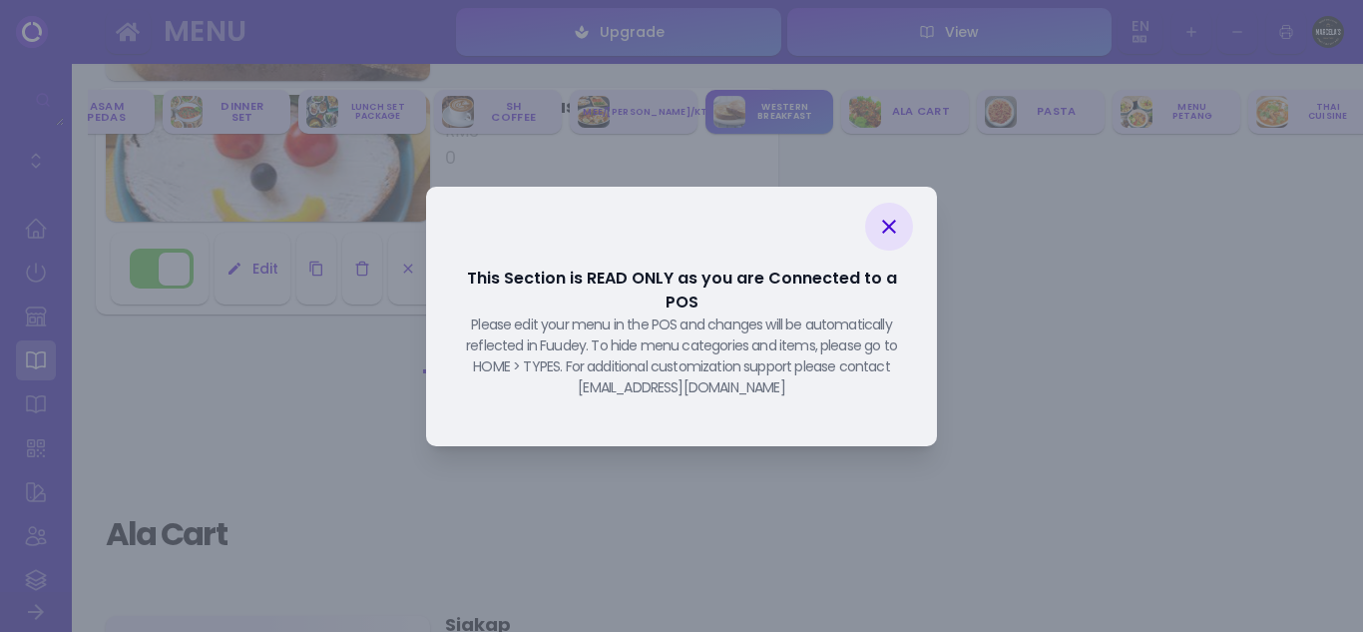
click at [897, 239] on icon at bounding box center [889, 227] width 24 height 24
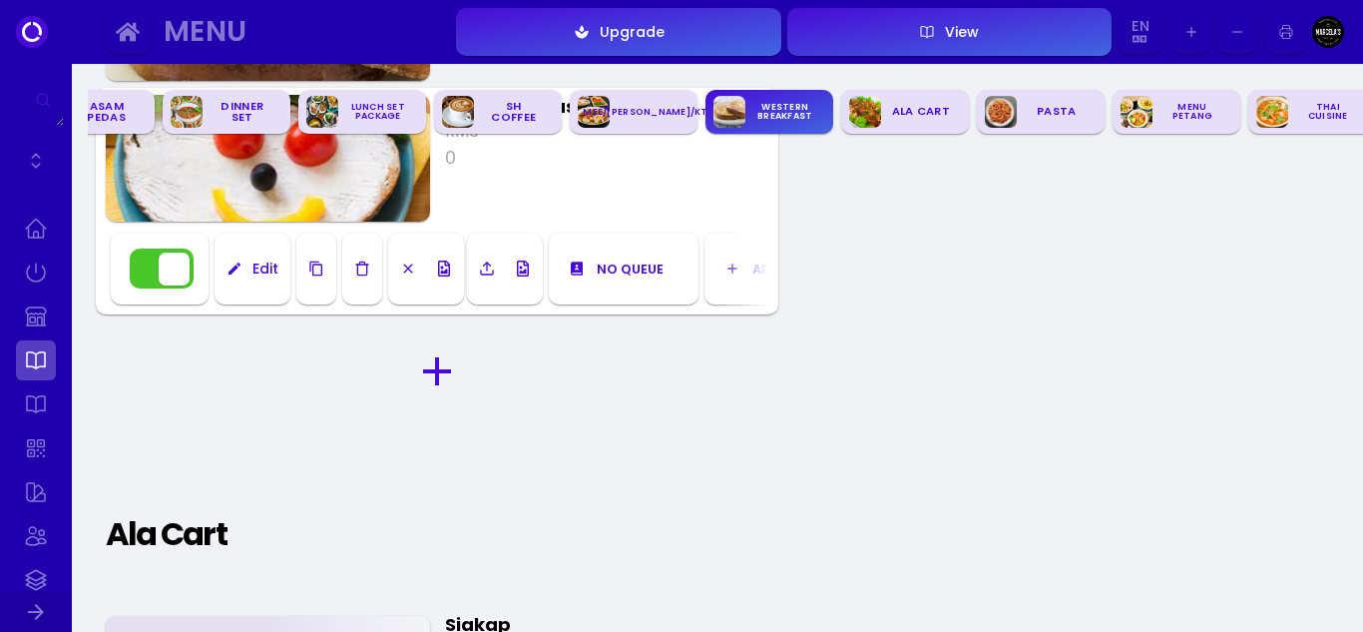
click at [267, 275] on div "Edit" at bounding box center [261, 269] width 36 height 14
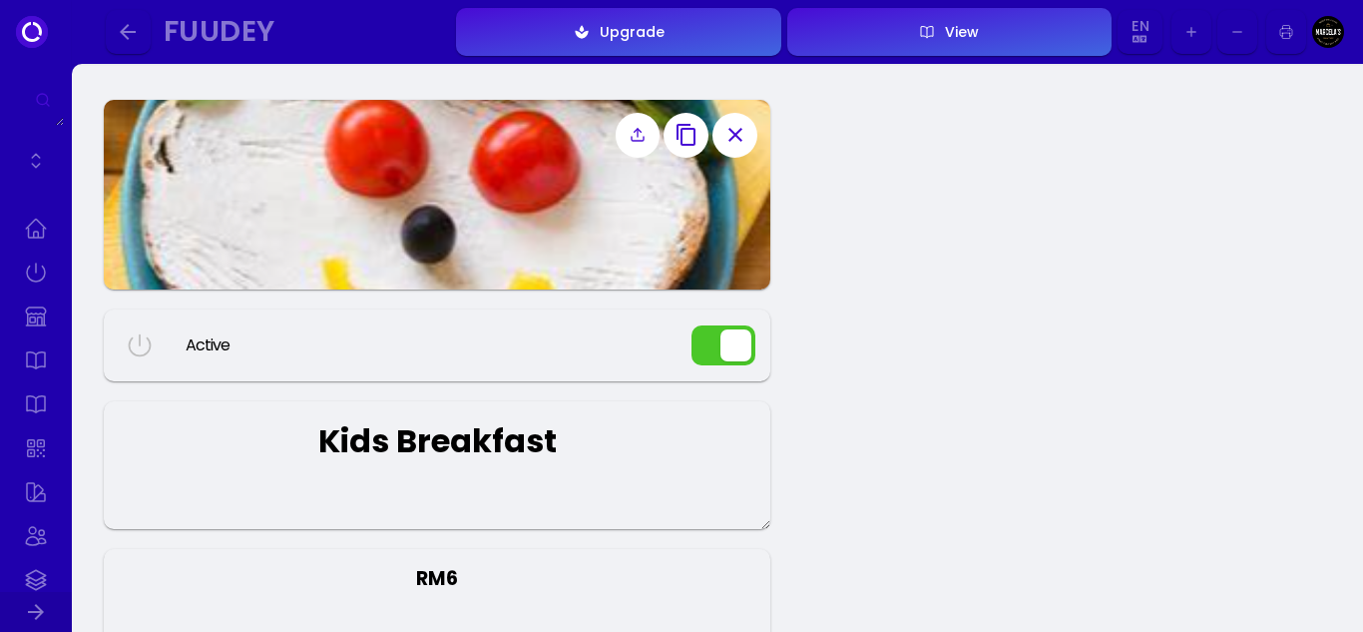
click at [743, 346] on button "button" at bounding box center [724, 345] width 64 height 40
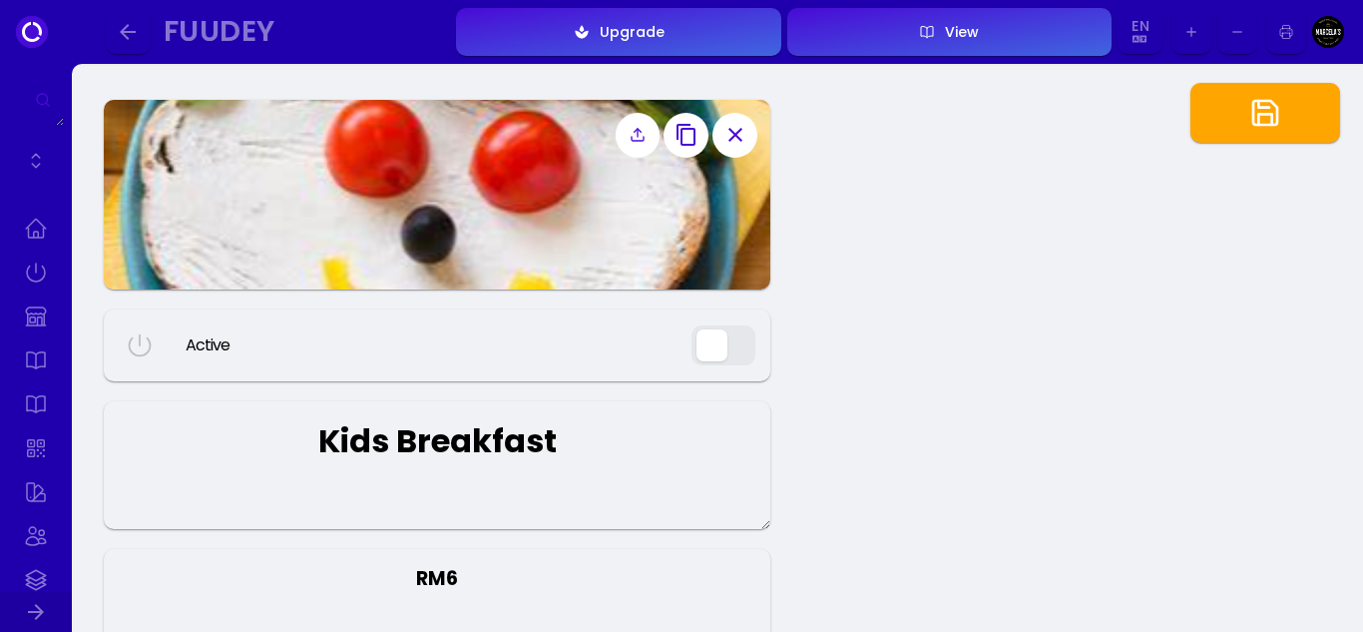
click at [1251, 124] on icon "button" at bounding box center [1266, 113] width 32 height 32
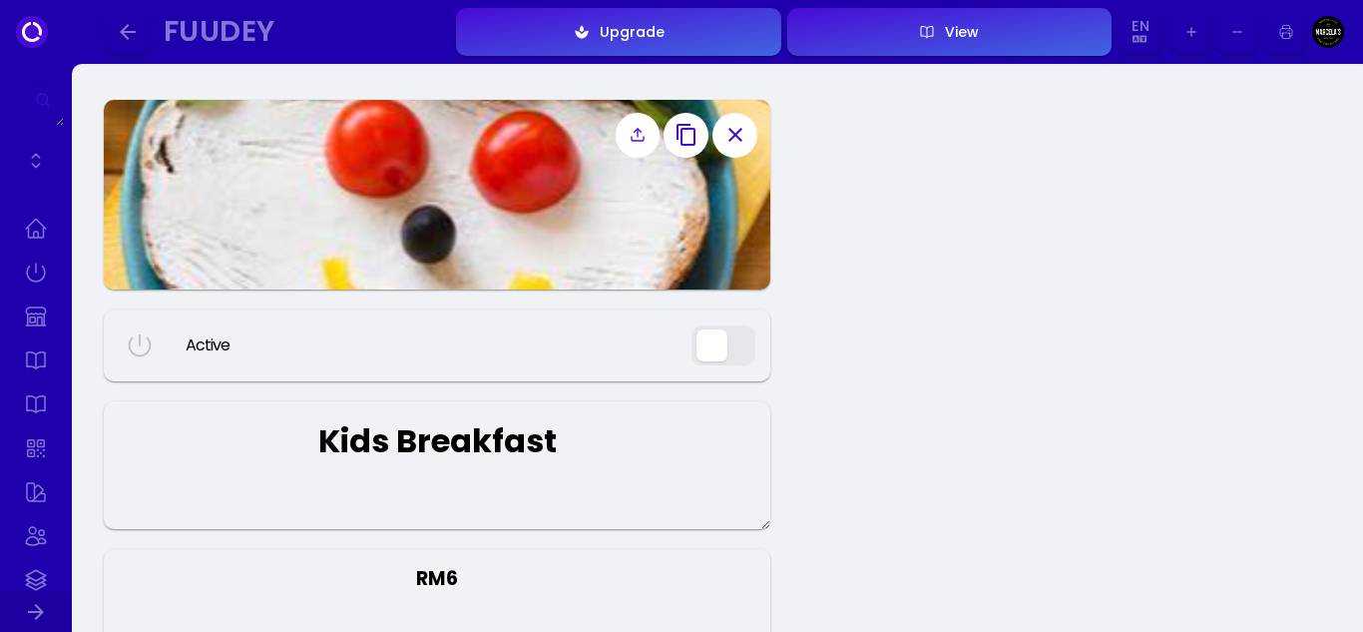
click at [135, 35] on icon "button" at bounding box center [128, 32] width 24 height 24
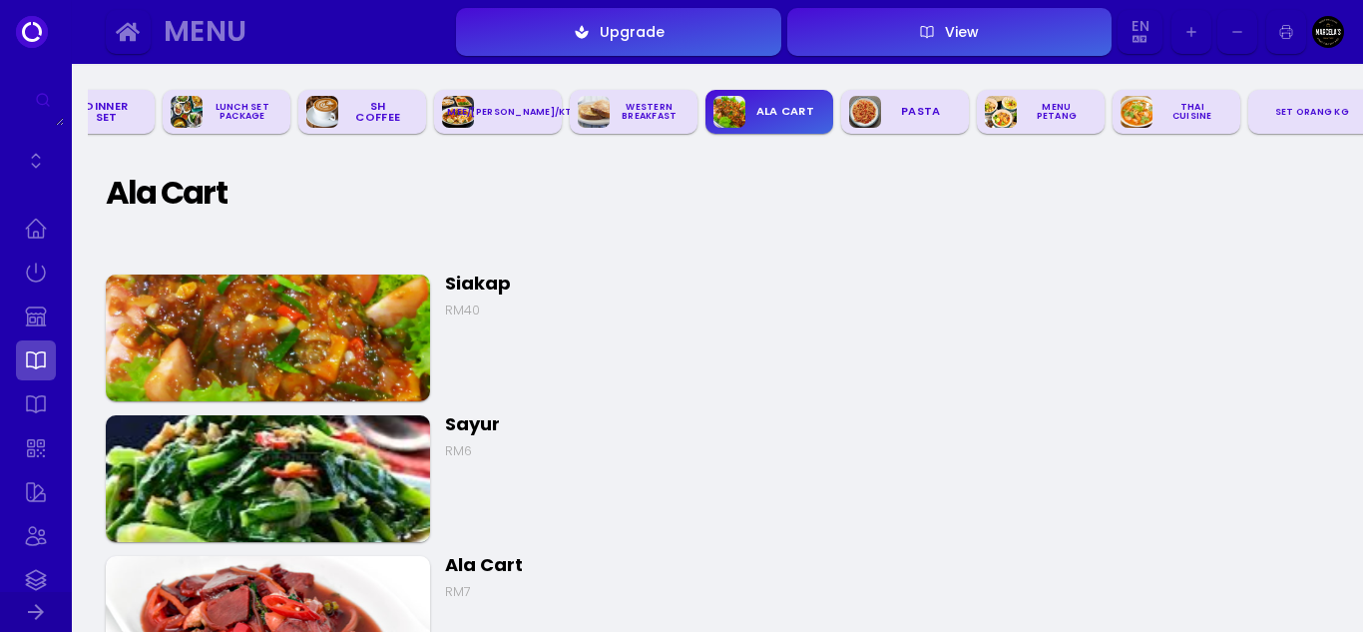
scroll to position [5059, 0]
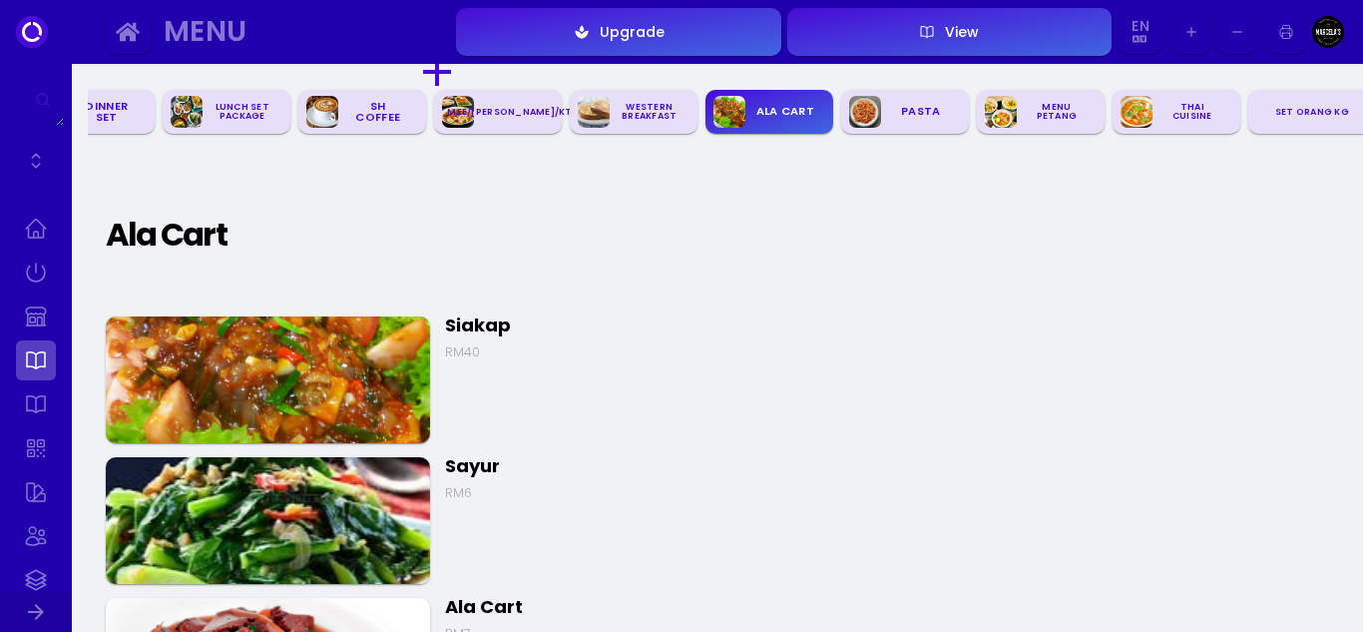
click at [318, 371] on img at bounding box center [268, 379] width 324 height 127
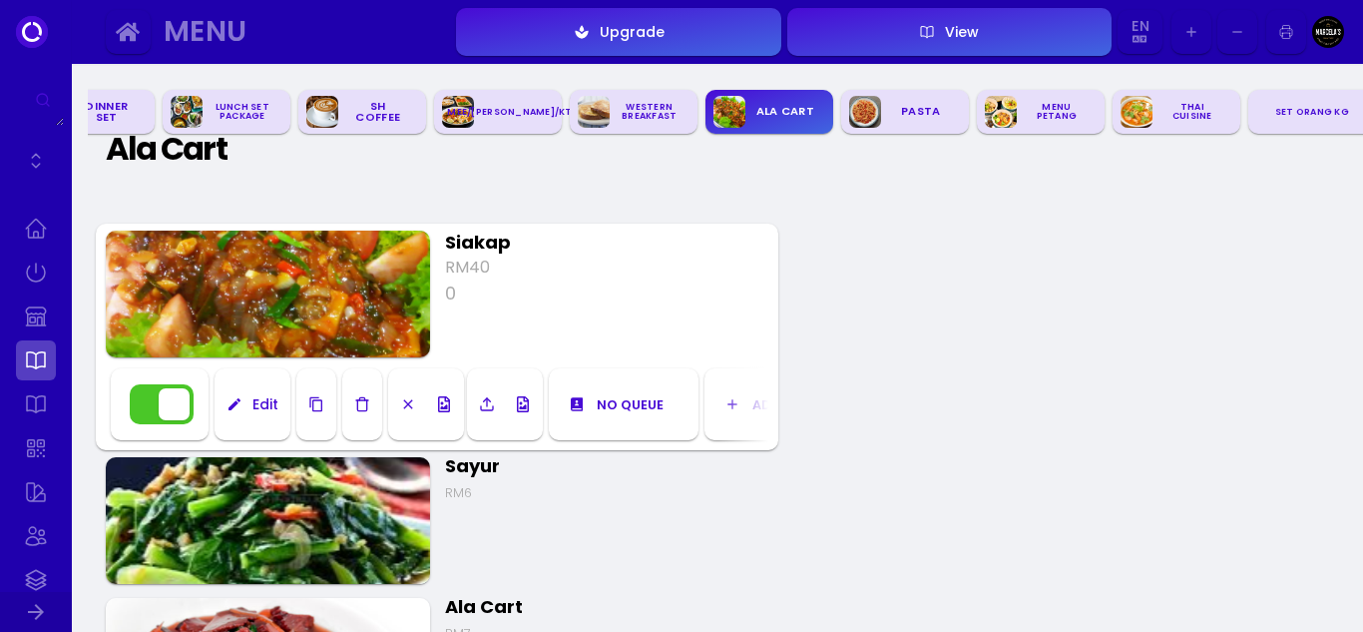
click at [253, 414] on button "Edit" at bounding box center [253, 404] width 76 height 72
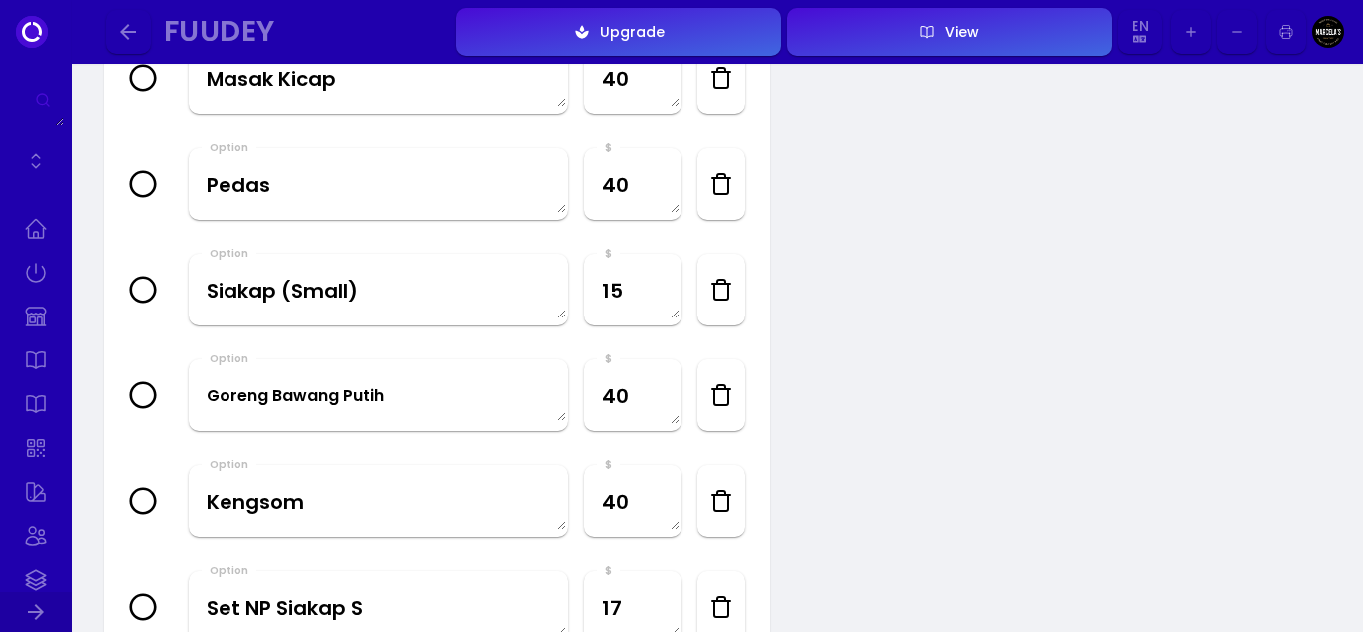
scroll to position [998, 0]
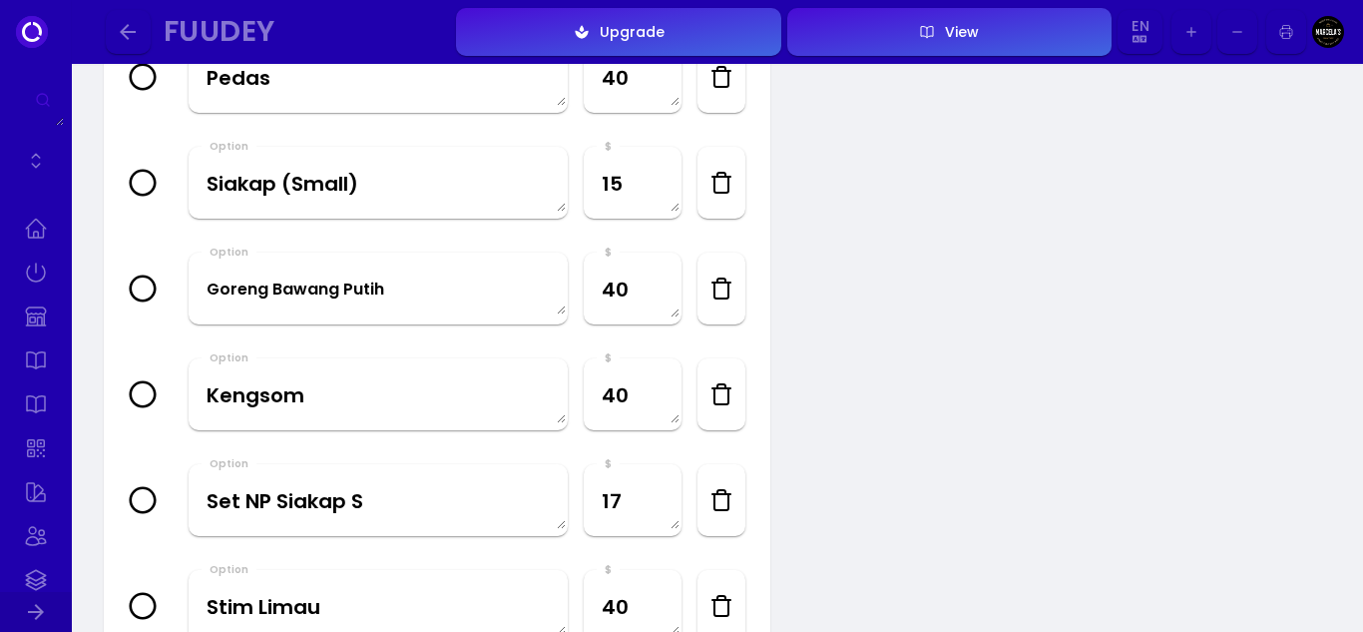
click at [720, 286] on icon "button" at bounding box center [722, 288] width 24 height 24
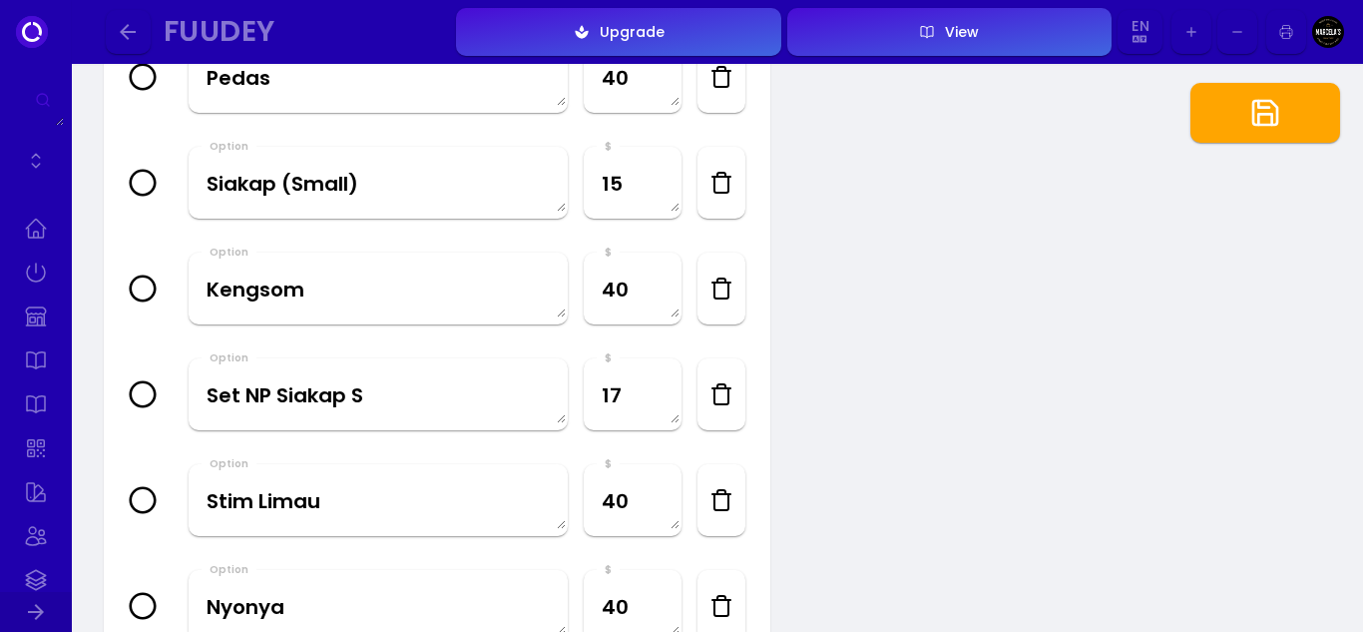
click at [719, 291] on icon "button" at bounding box center [722, 288] width 24 height 24
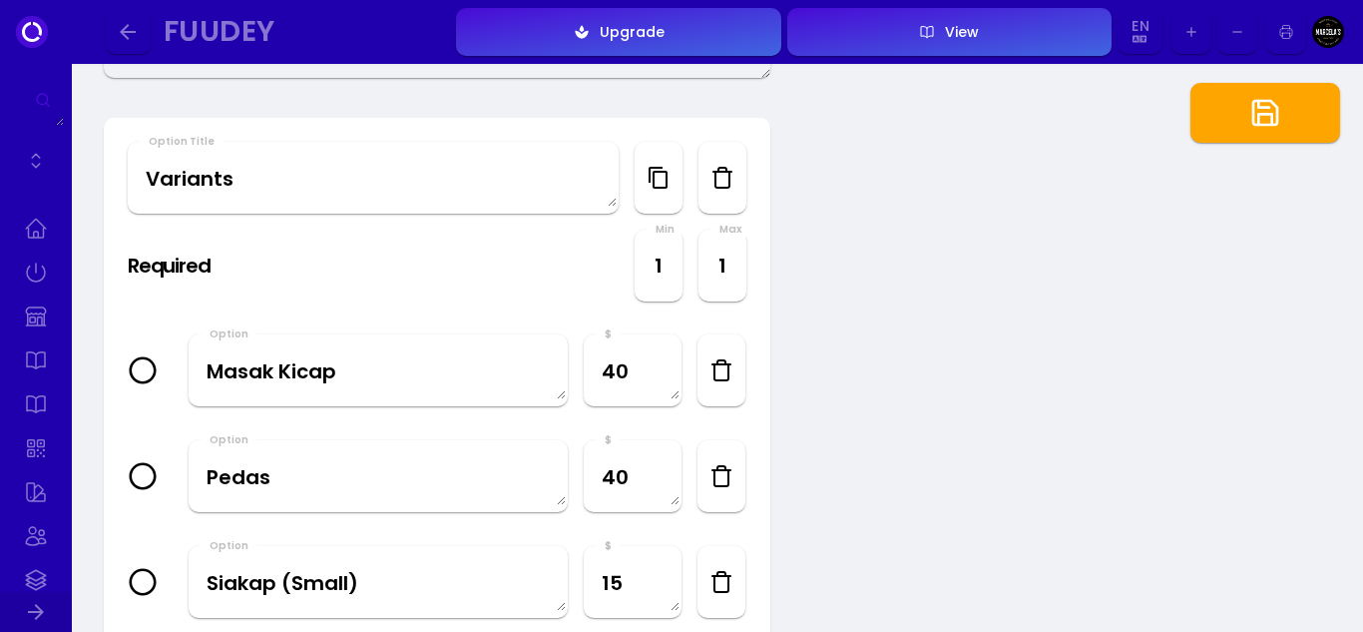
scroll to position [1098, 0]
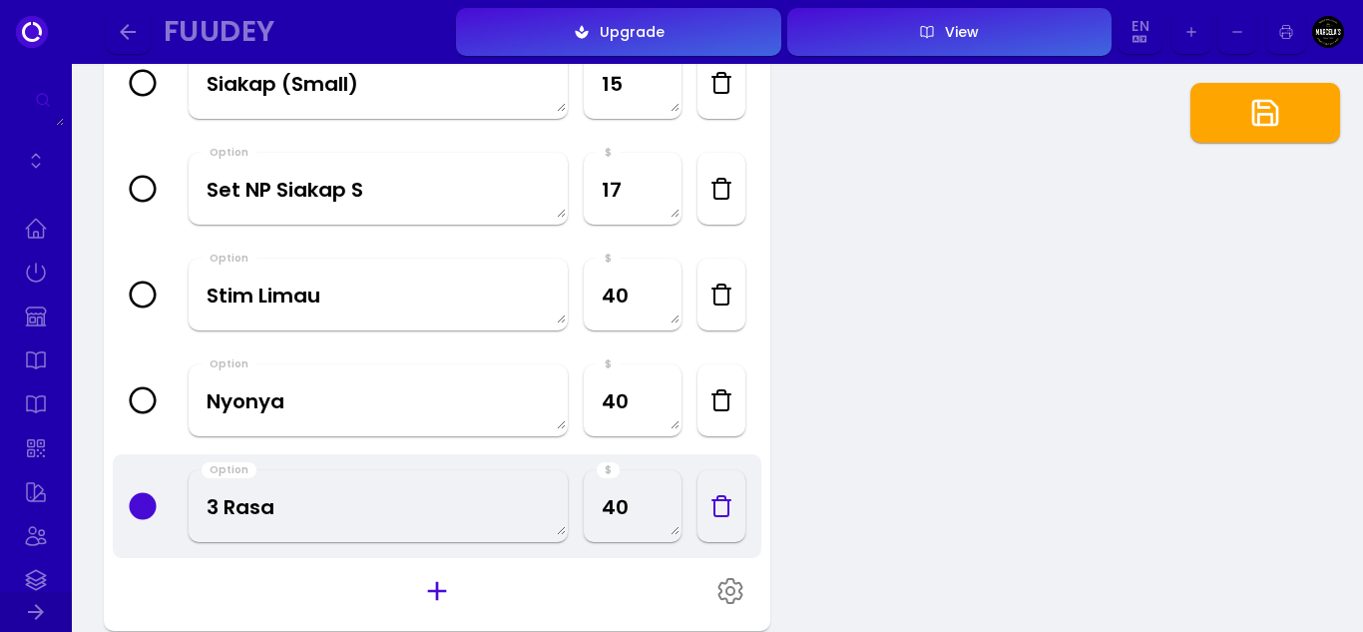
click at [722, 400] on icon "button" at bounding box center [722, 400] width 24 height 24
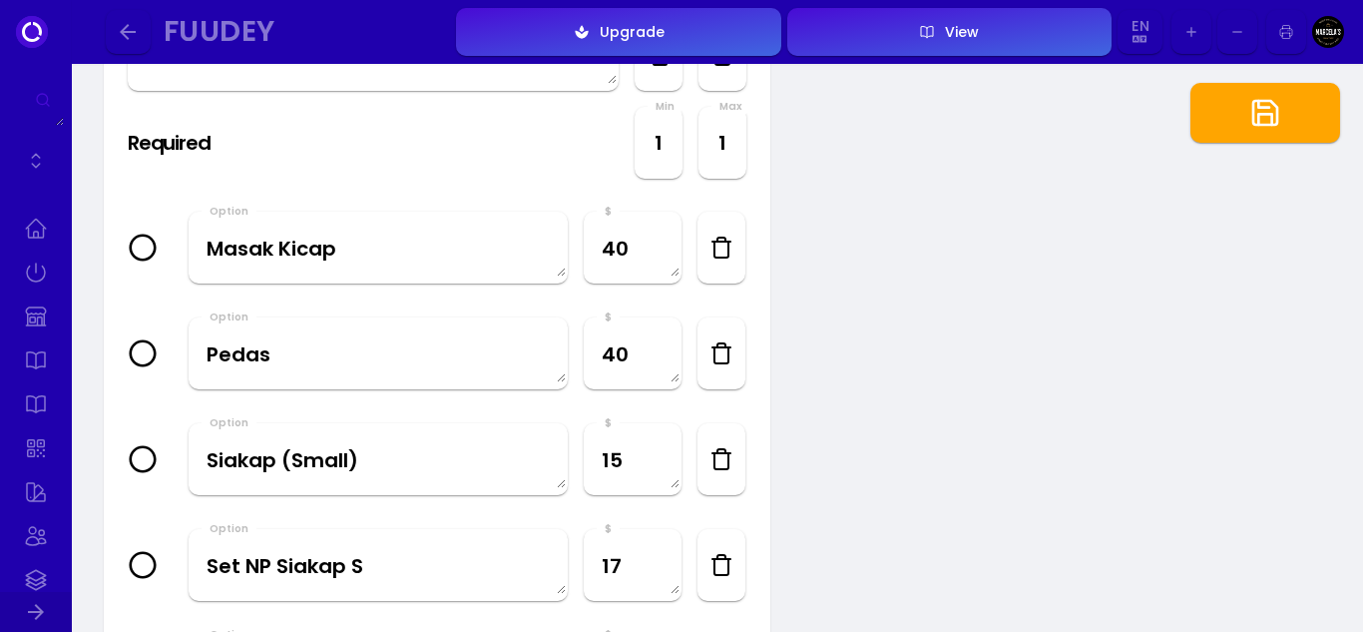
scroll to position [699, 0]
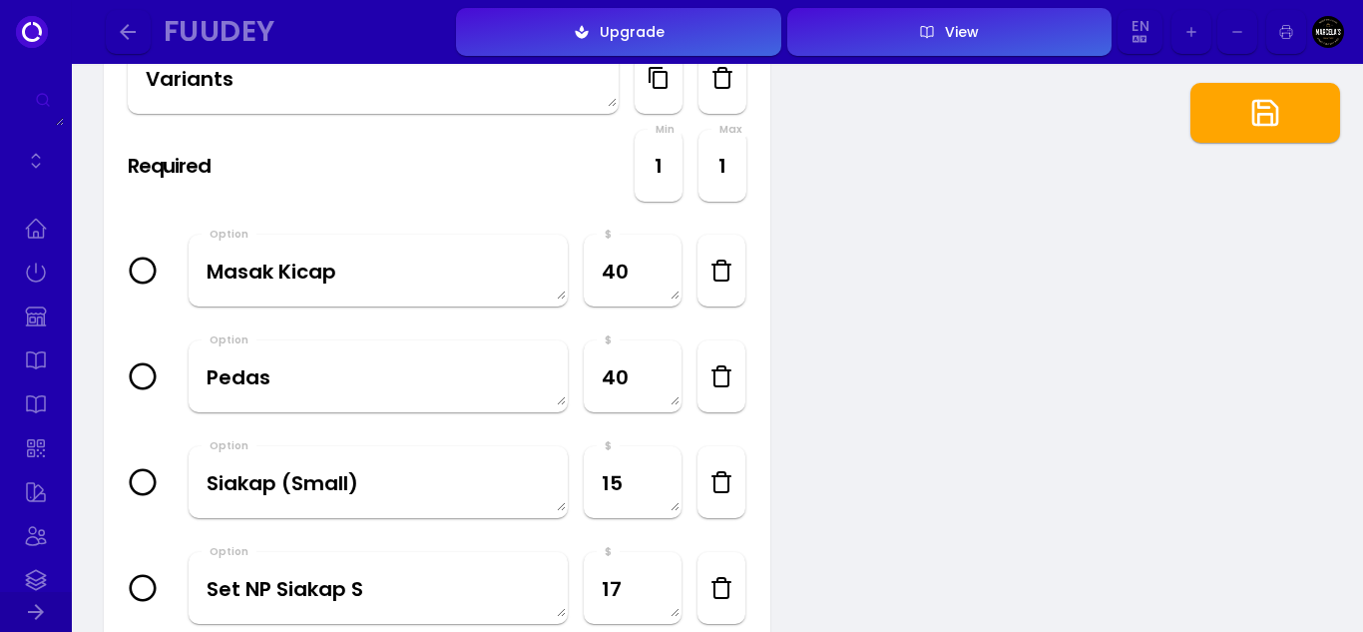
click at [730, 269] on icon "button" at bounding box center [722, 271] width 24 height 24
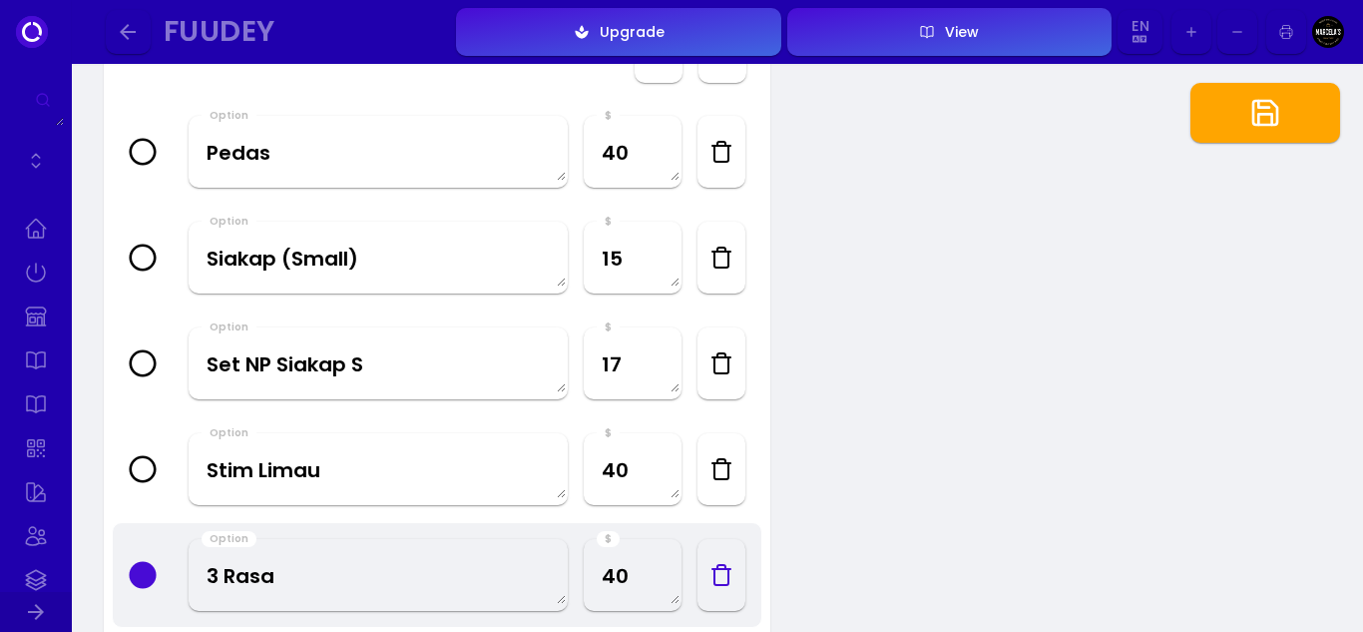
scroll to position [998, 0]
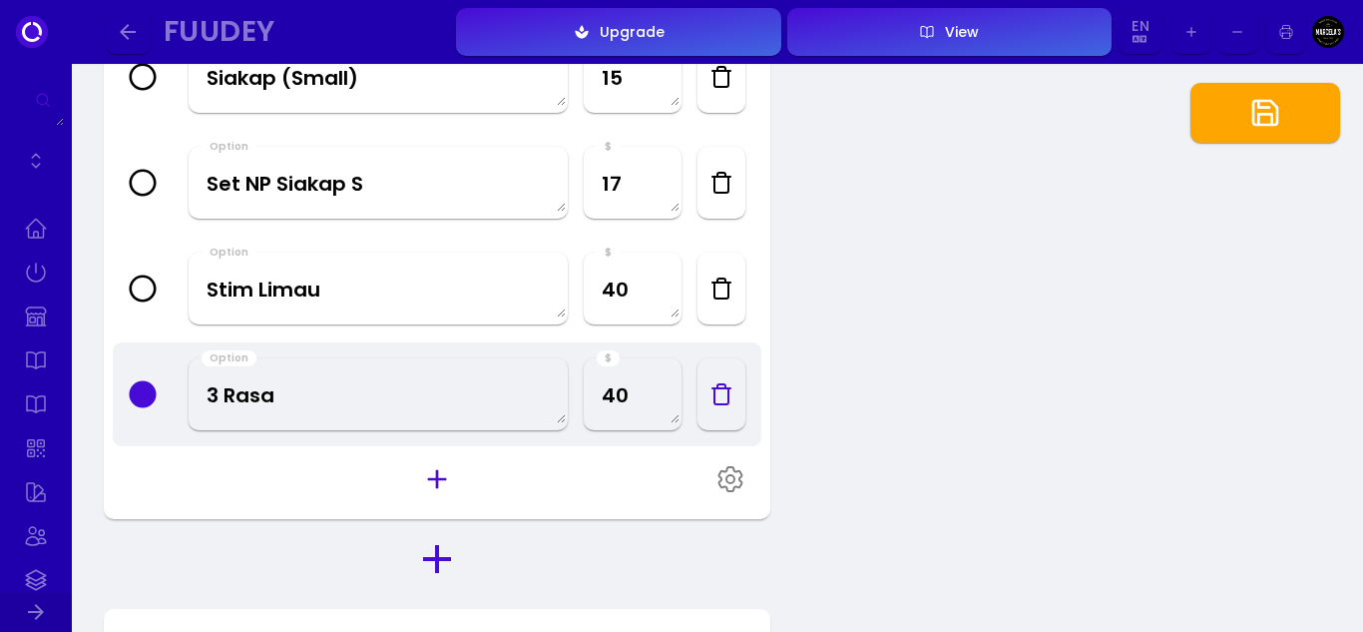
click at [1247, 135] on button "button" at bounding box center [1266, 113] width 150 height 60
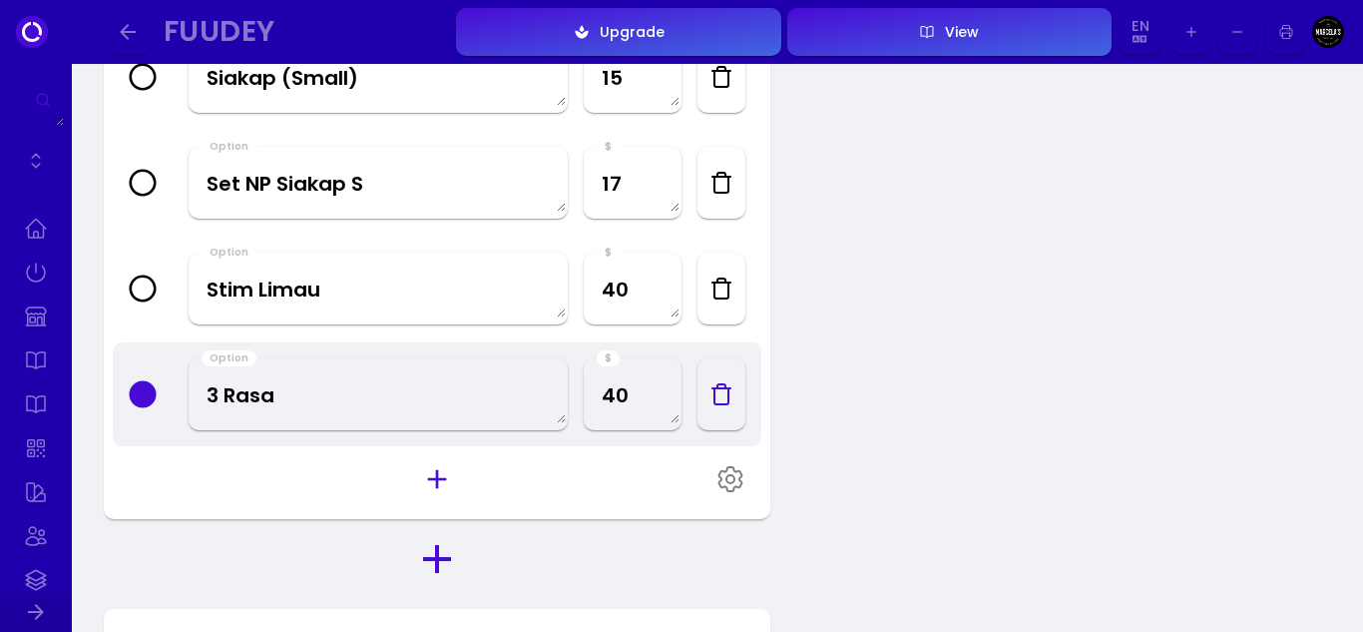
drag, startPoint x: 136, startPoint y: 37, endPoint x: 831, endPoint y: 431, distance: 799.6
click at [136, 39] on icon "button" at bounding box center [128, 32] width 24 height 24
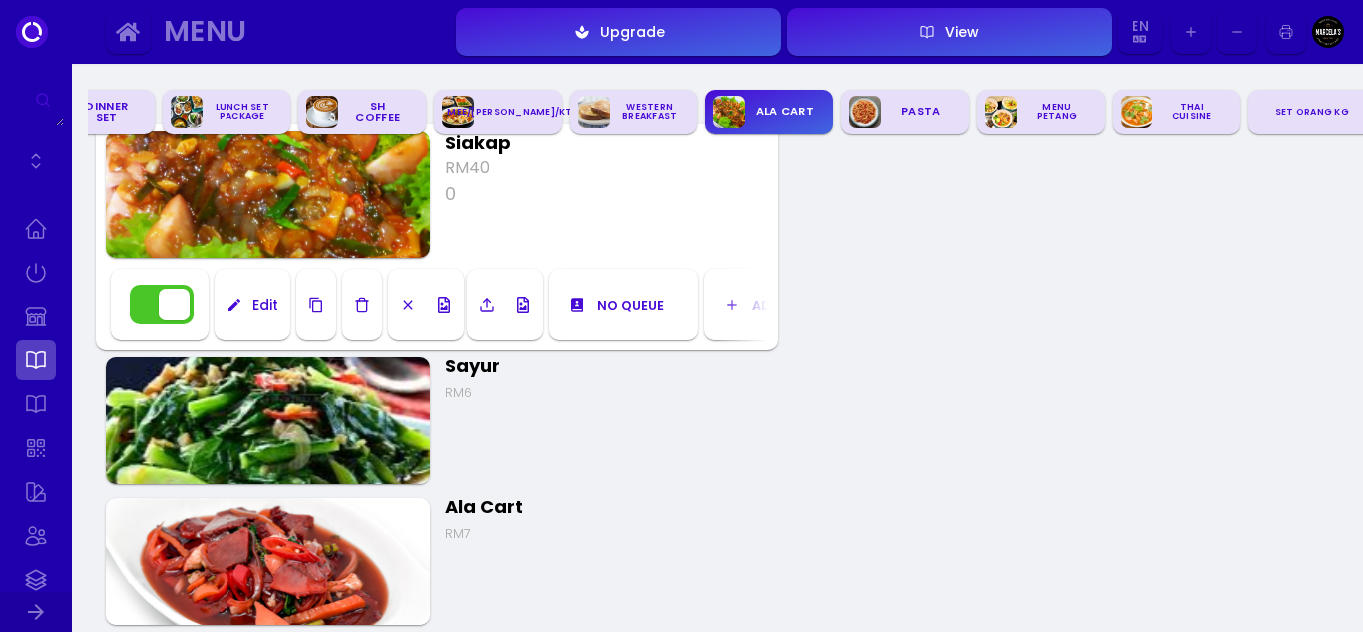
scroll to position [5059, 0]
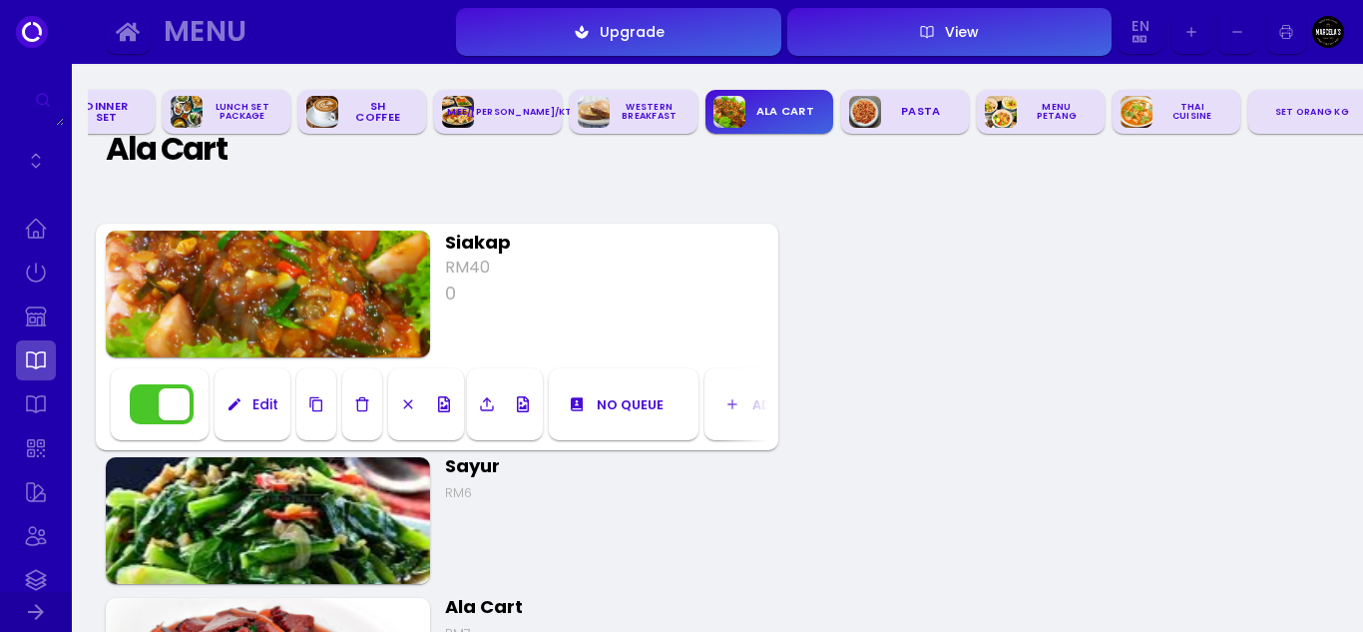
click at [316, 525] on img at bounding box center [268, 520] width 324 height 127
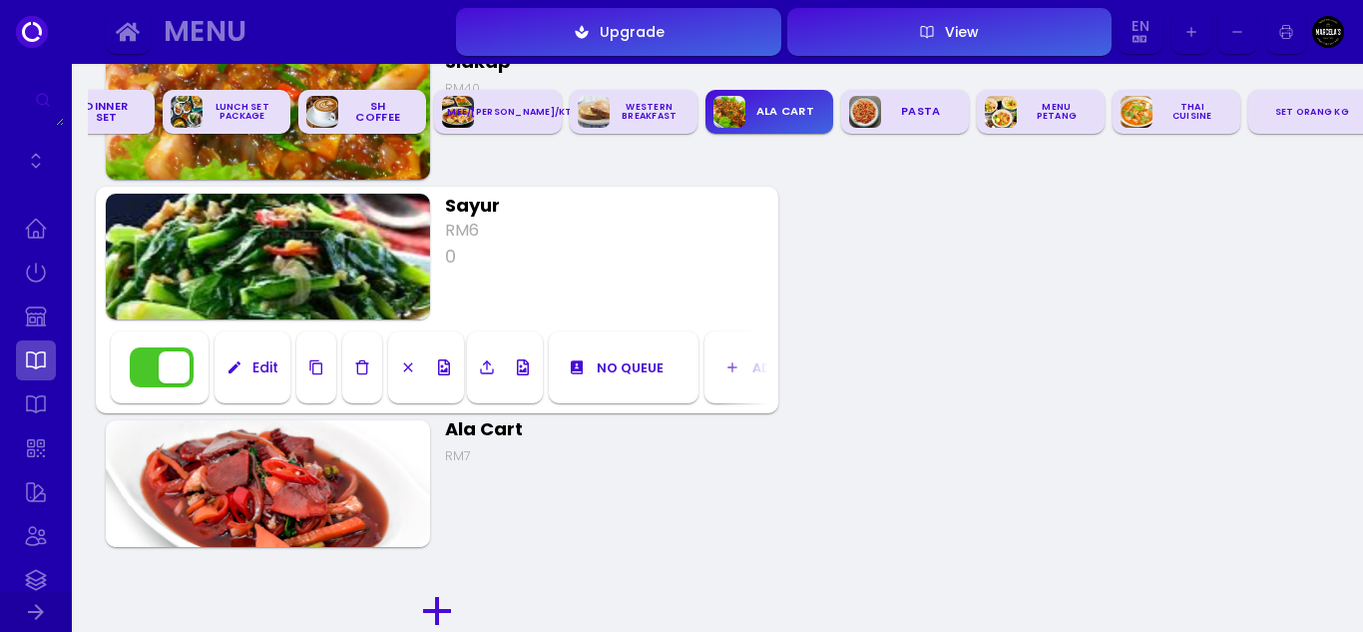
scroll to position [5259, 0]
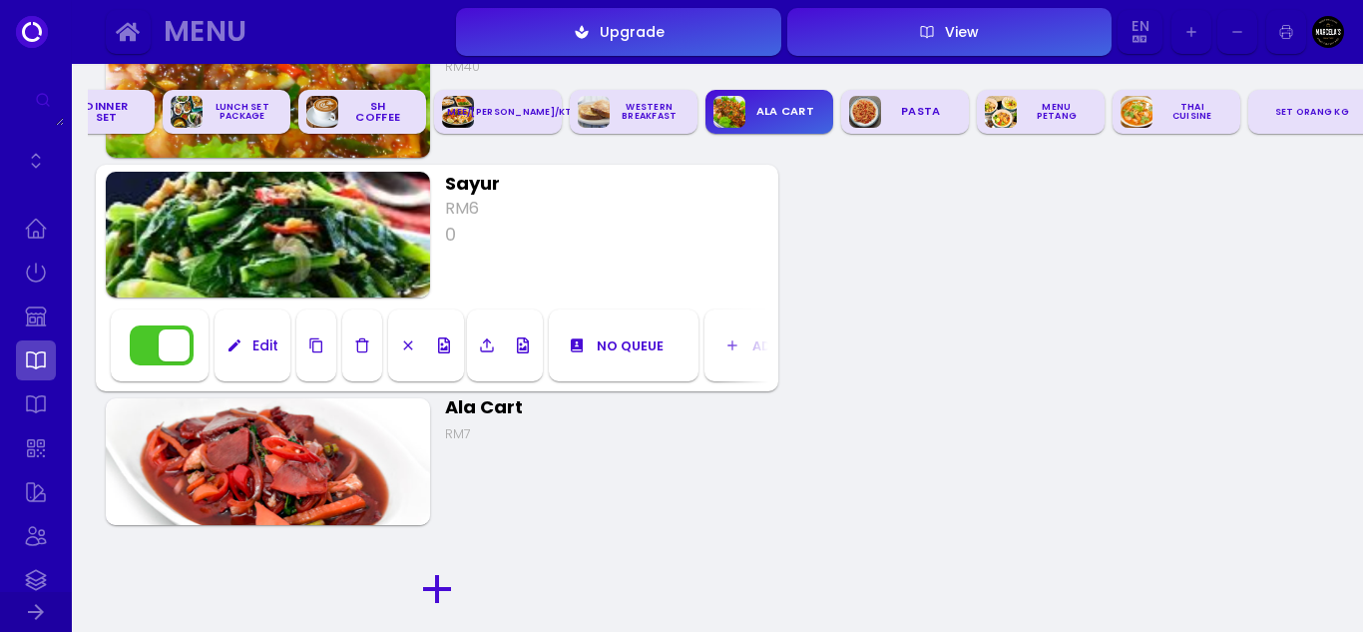
click at [259, 339] on div "Edit" at bounding box center [261, 345] width 36 height 14
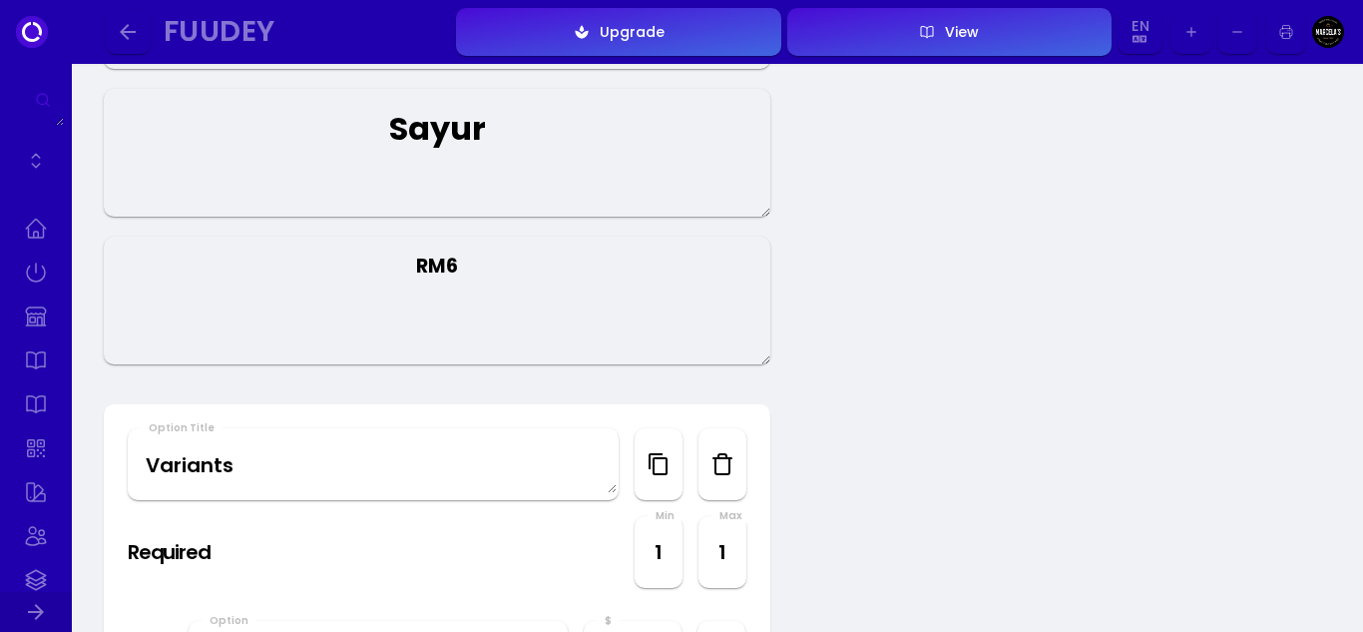
scroll to position [200, 0]
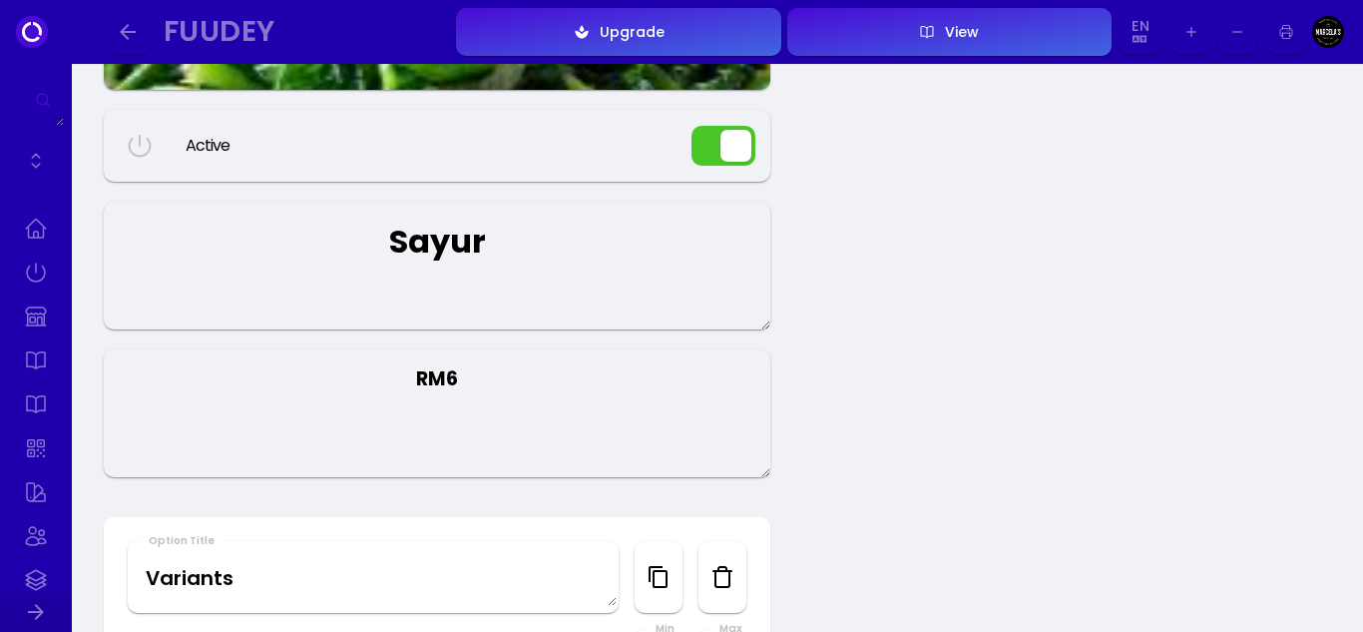
drag, startPoint x: 466, startPoint y: 377, endPoint x: 313, endPoint y: 377, distance: 152.7
click at [313, 377] on textarea "RM6" at bounding box center [437, 413] width 667 height 128
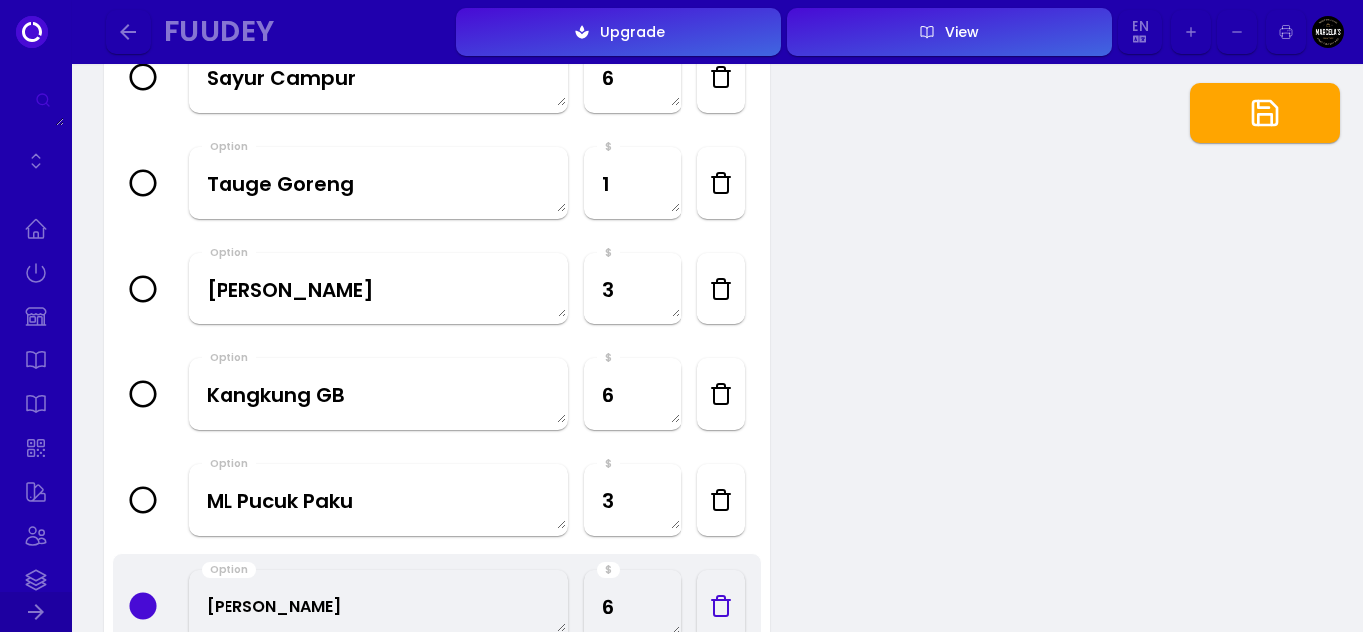
scroll to position [1098, 0]
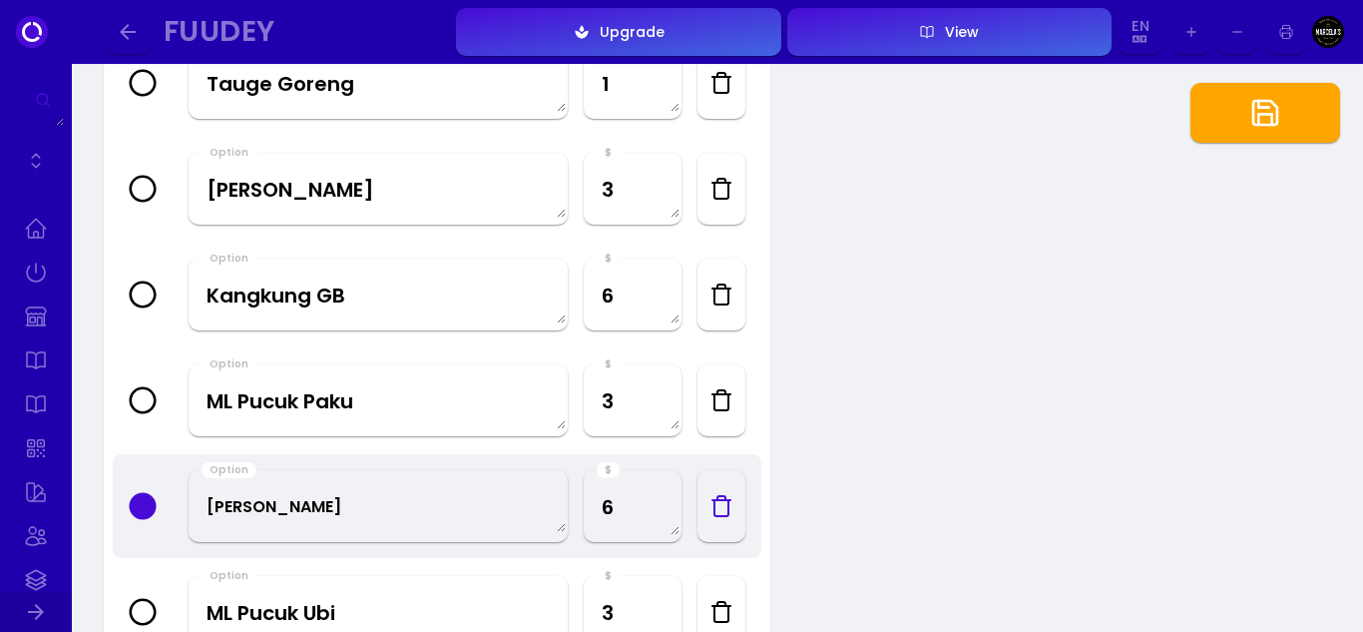
click at [720, 401] on icon "button" at bounding box center [722, 400] width 24 height 24
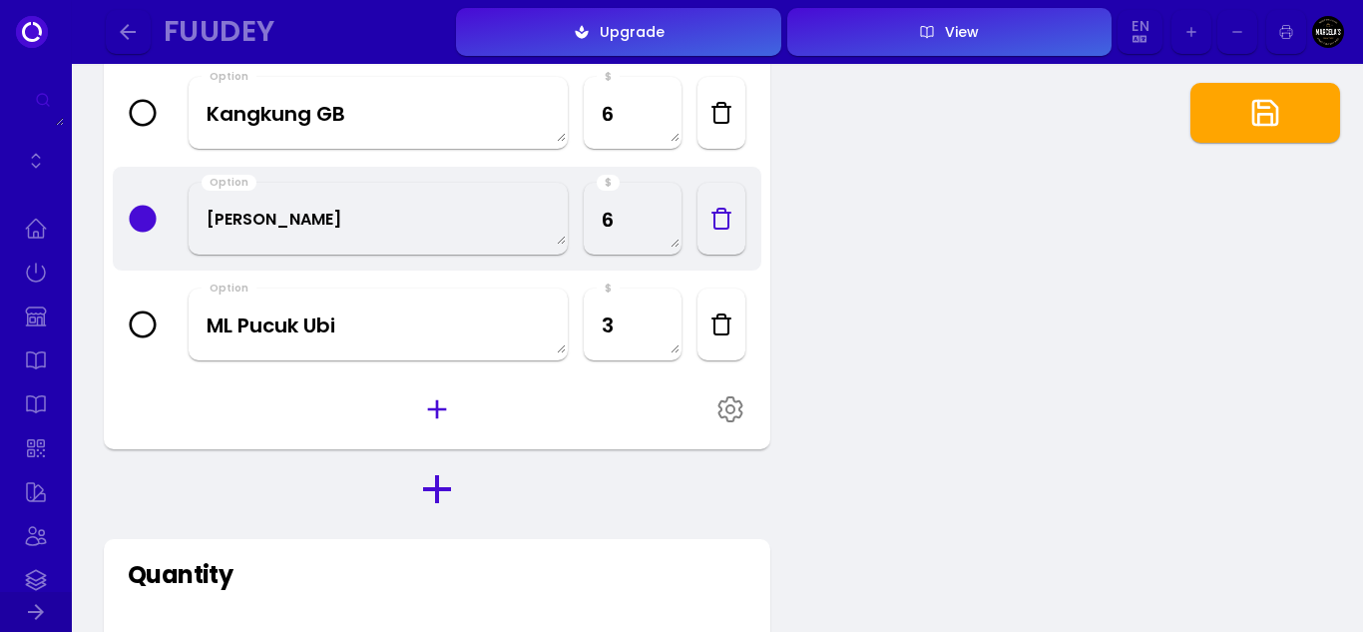
scroll to position [1298, 0]
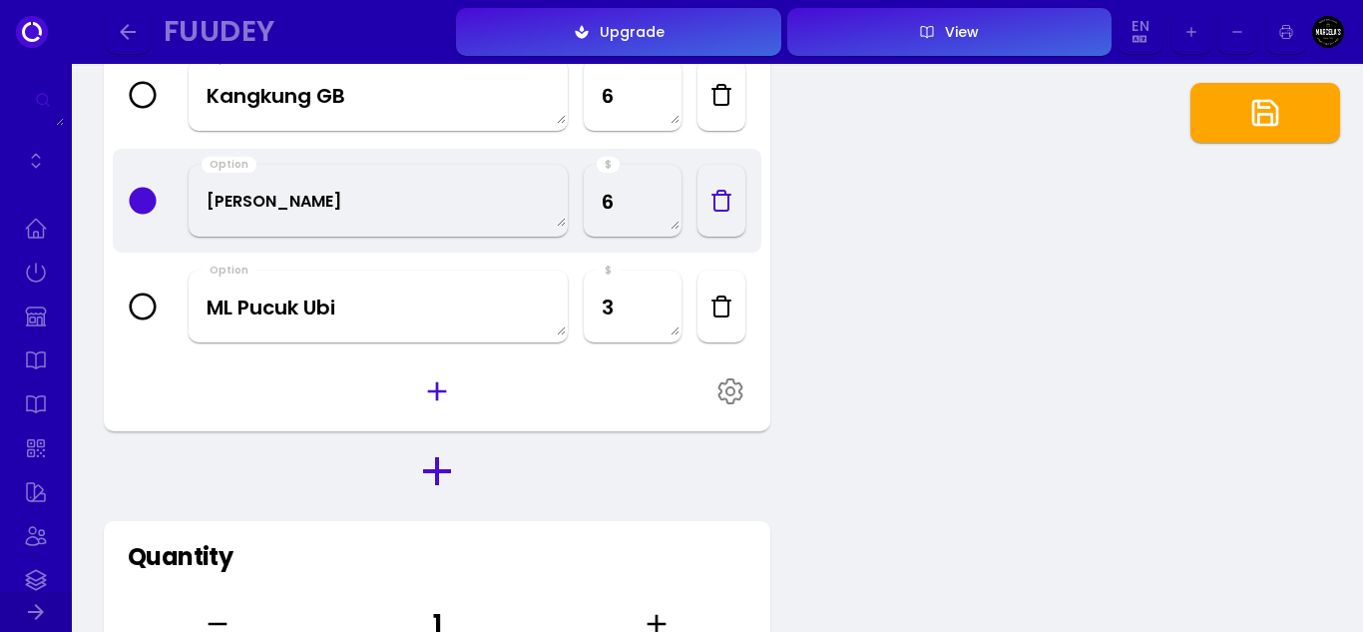
click at [729, 311] on icon "button" at bounding box center [722, 306] width 14 height 20
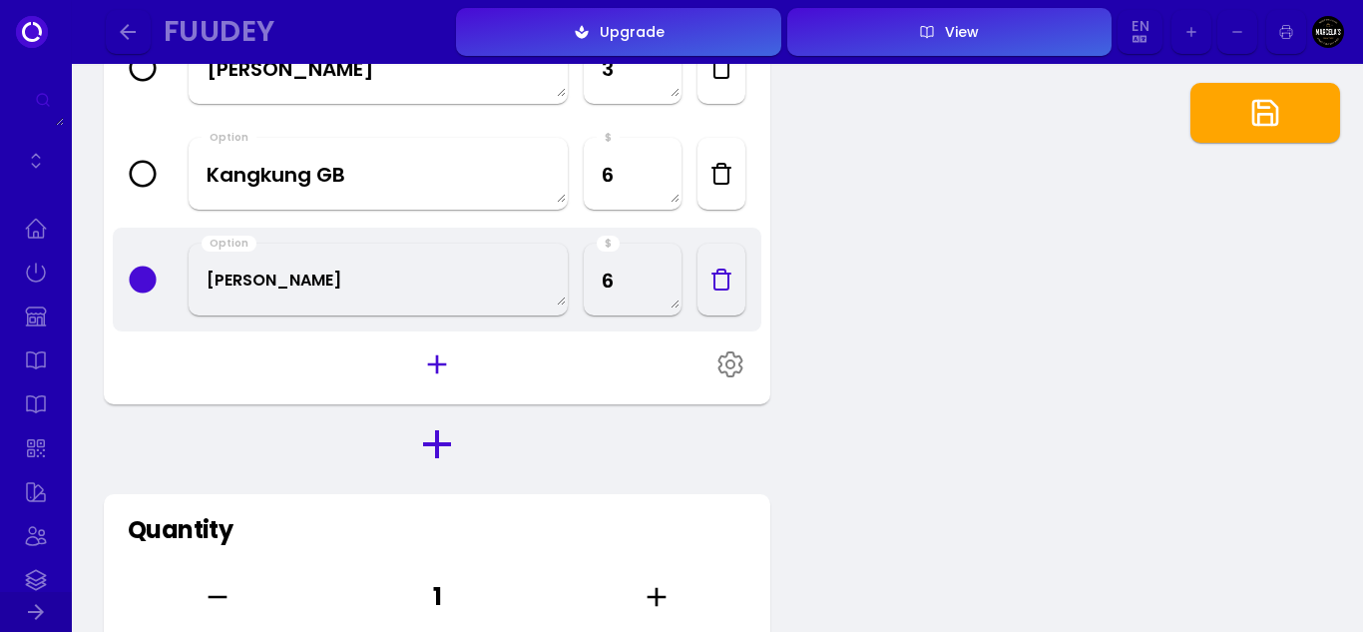
scroll to position [998, 0]
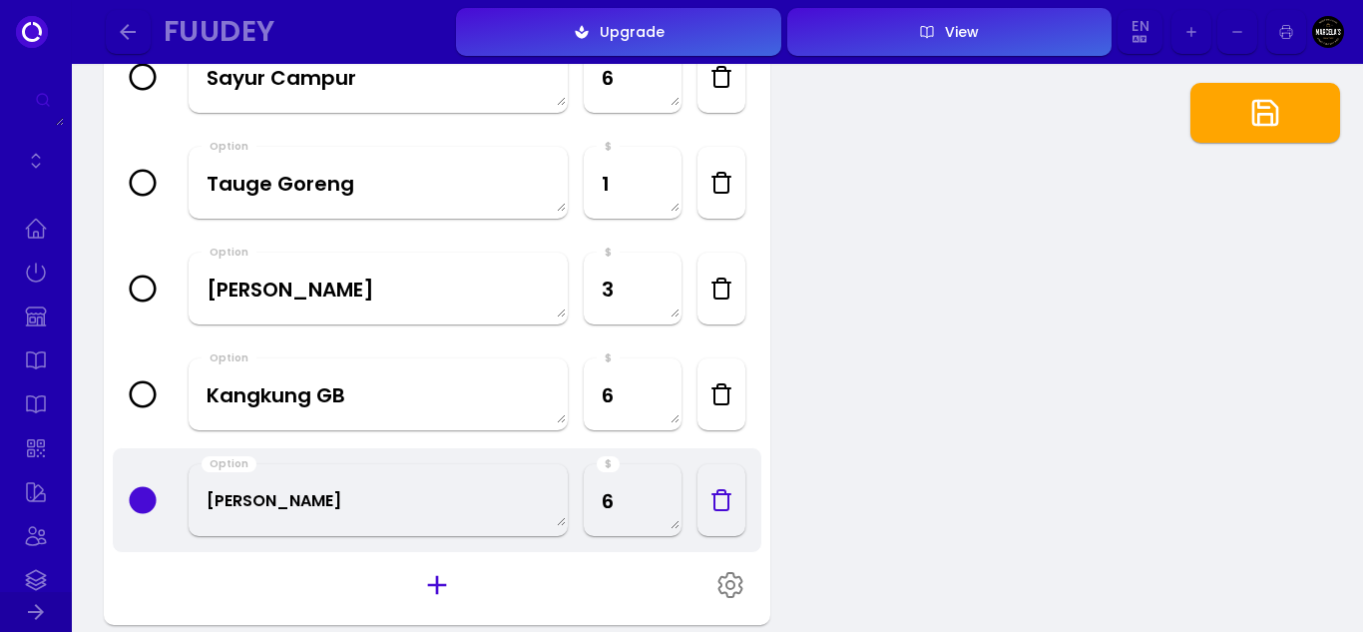
click at [1254, 120] on icon "button" at bounding box center [1266, 113] width 24 height 24
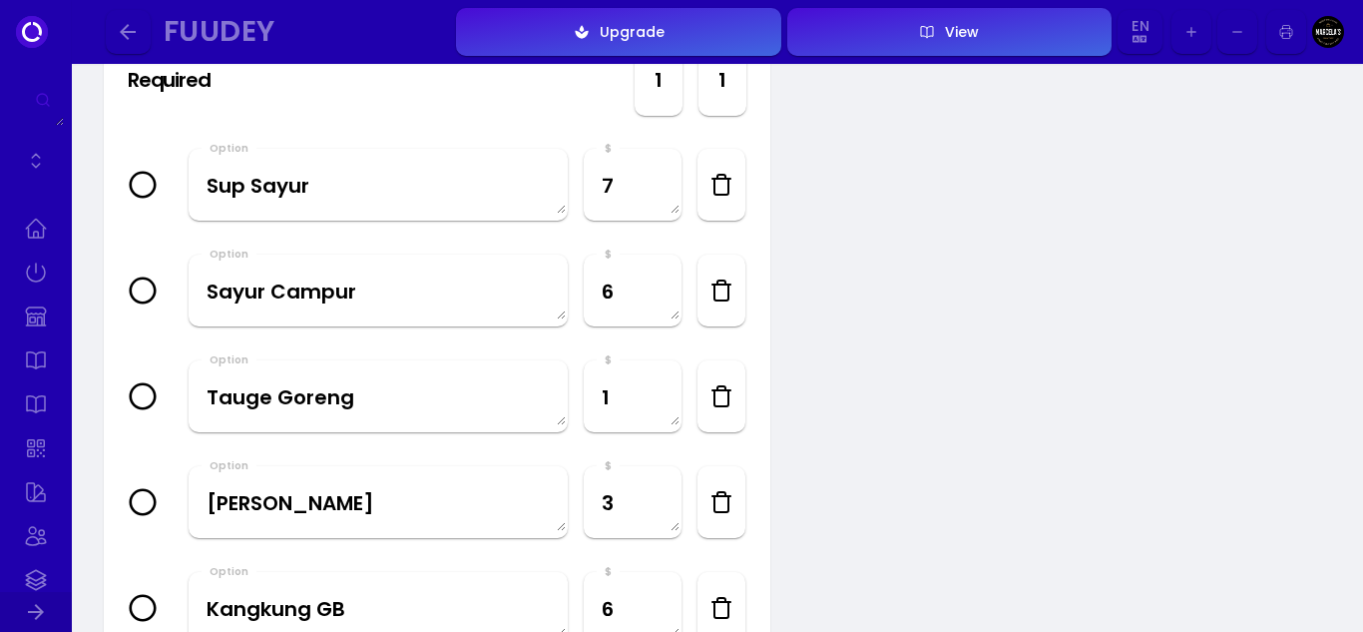
scroll to position [699, 0]
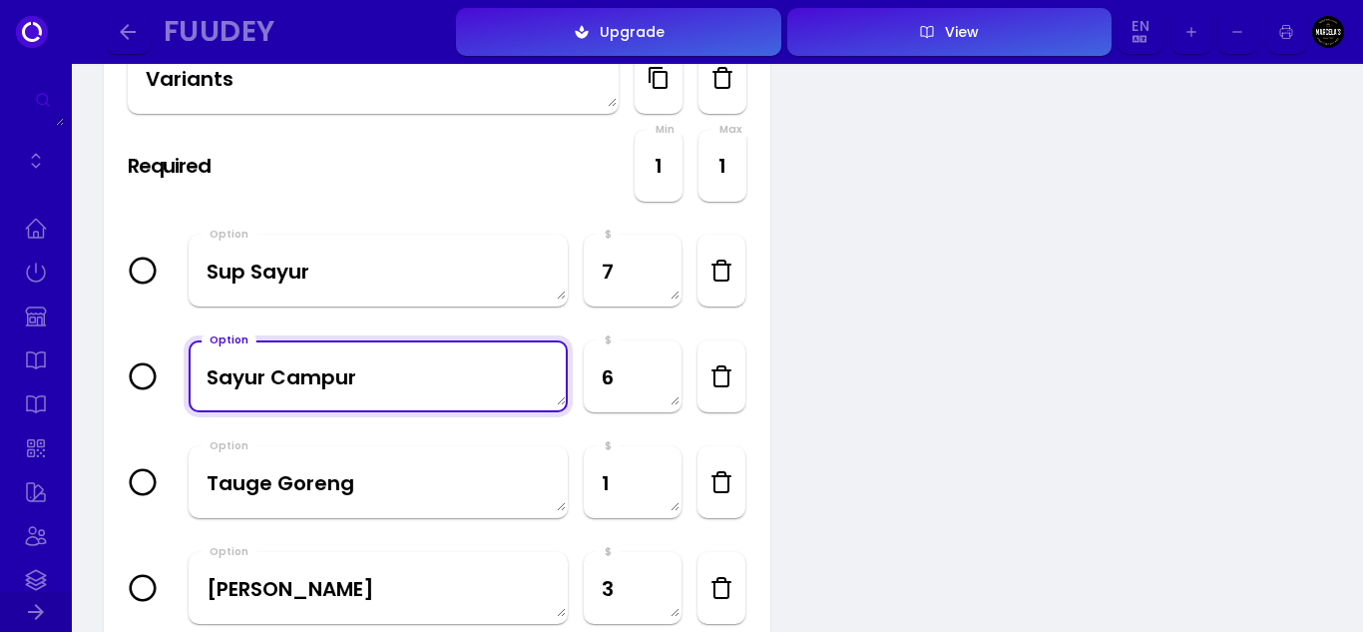
click at [416, 375] on textarea "Sayur Campur" at bounding box center [378, 375] width 375 height 59
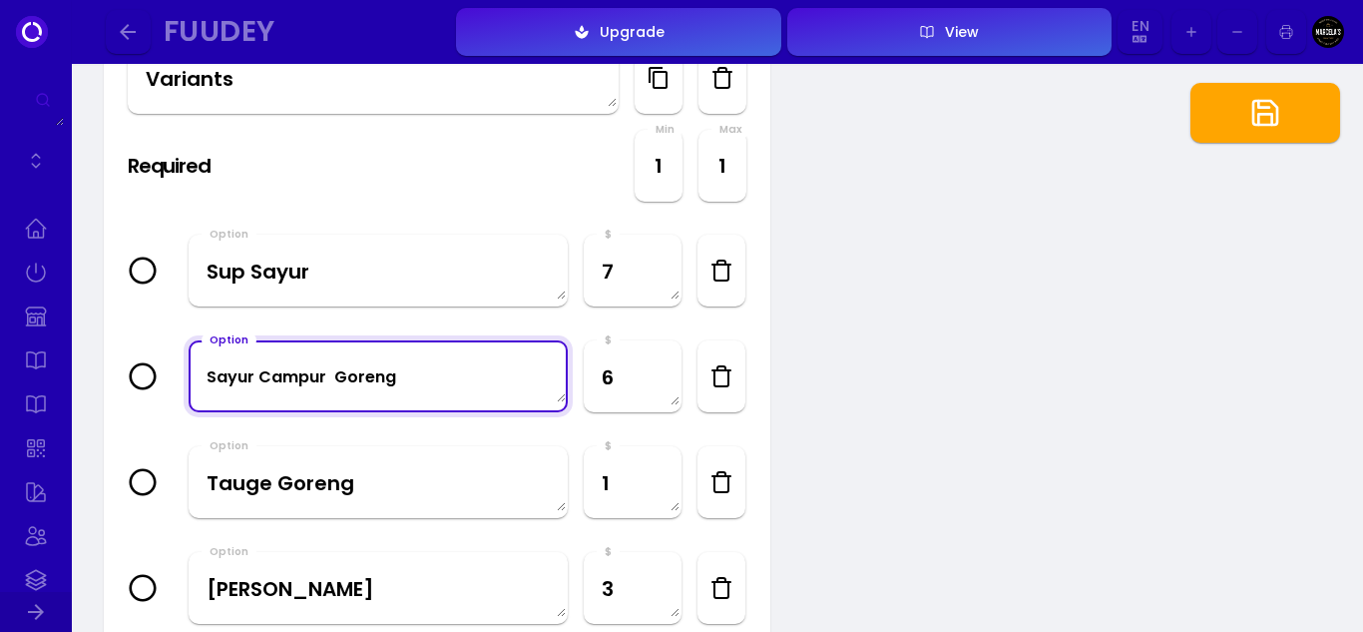
drag, startPoint x: 334, startPoint y: 380, endPoint x: 322, endPoint y: 404, distance: 26.8
click at [334, 381] on textarea "Sayur Campur Goreng" at bounding box center [378, 375] width 375 height 53
type textarea "Sayur Campur Goreng"
click at [1275, 105] on icon "button" at bounding box center [1266, 113] width 32 height 32
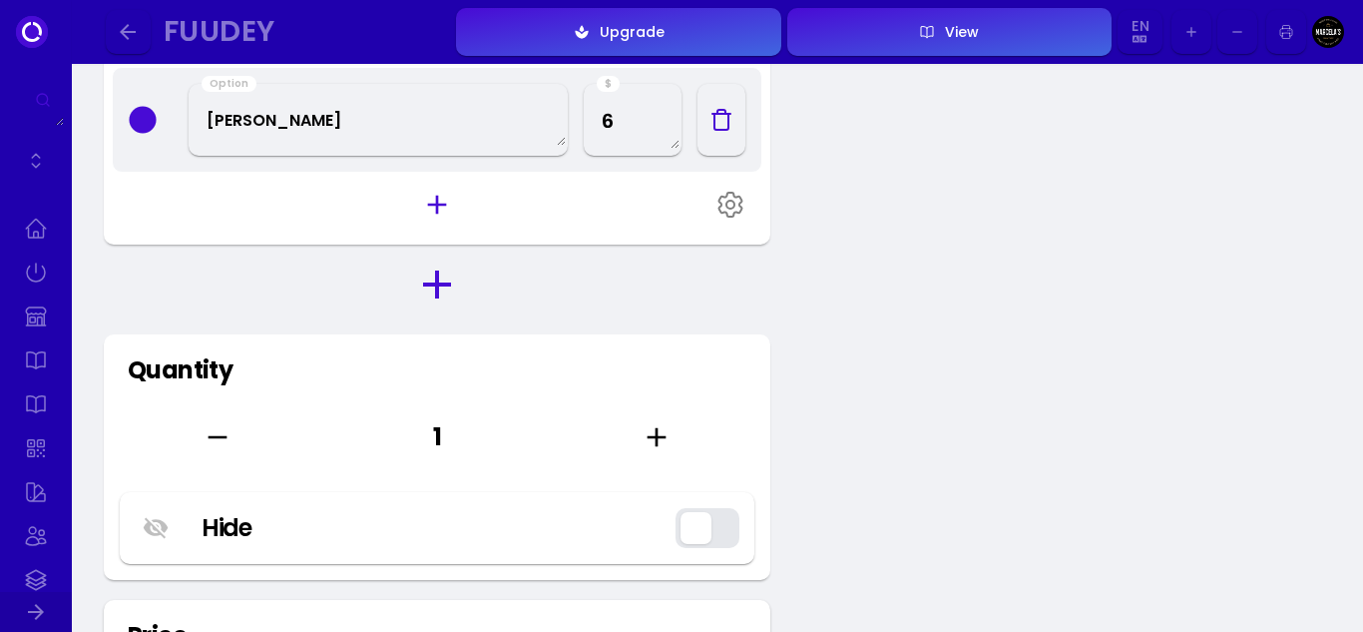
scroll to position [1254, 0]
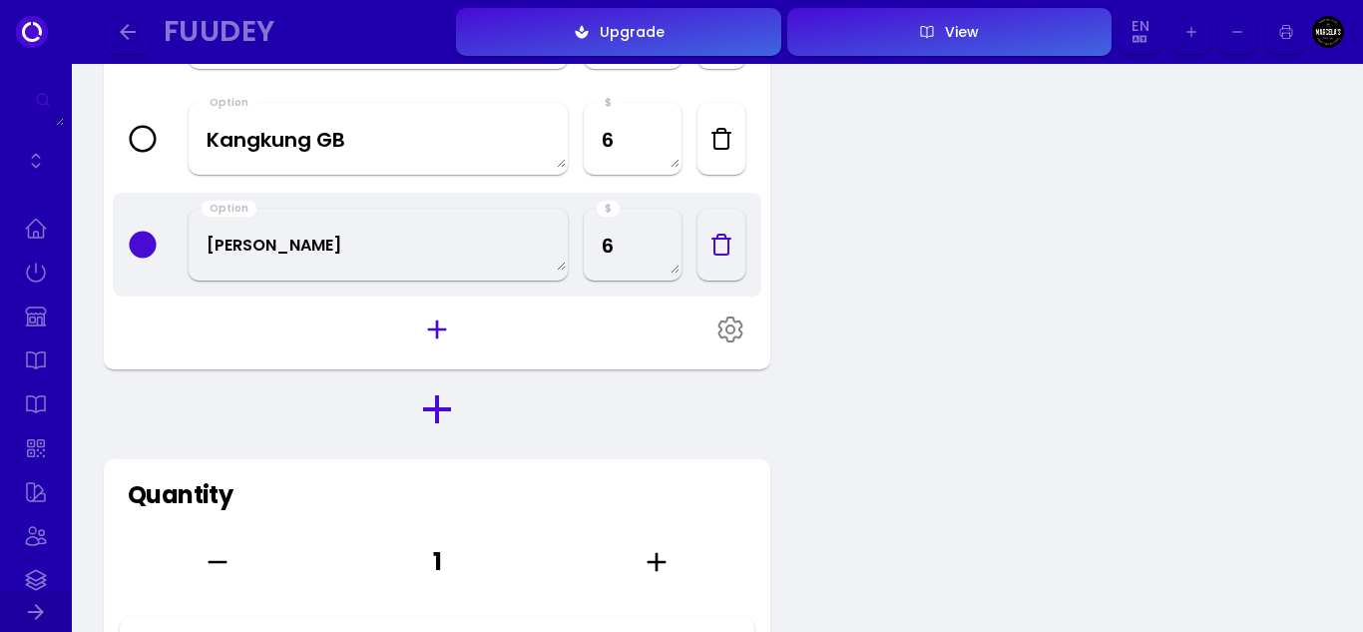
drag, startPoint x: 133, startPoint y: 30, endPoint x: 950, endPoint y: 623, distance: 1009.8
click at [134, 32] on icon "button" at bounding box center [128, 32] width 24 height 24
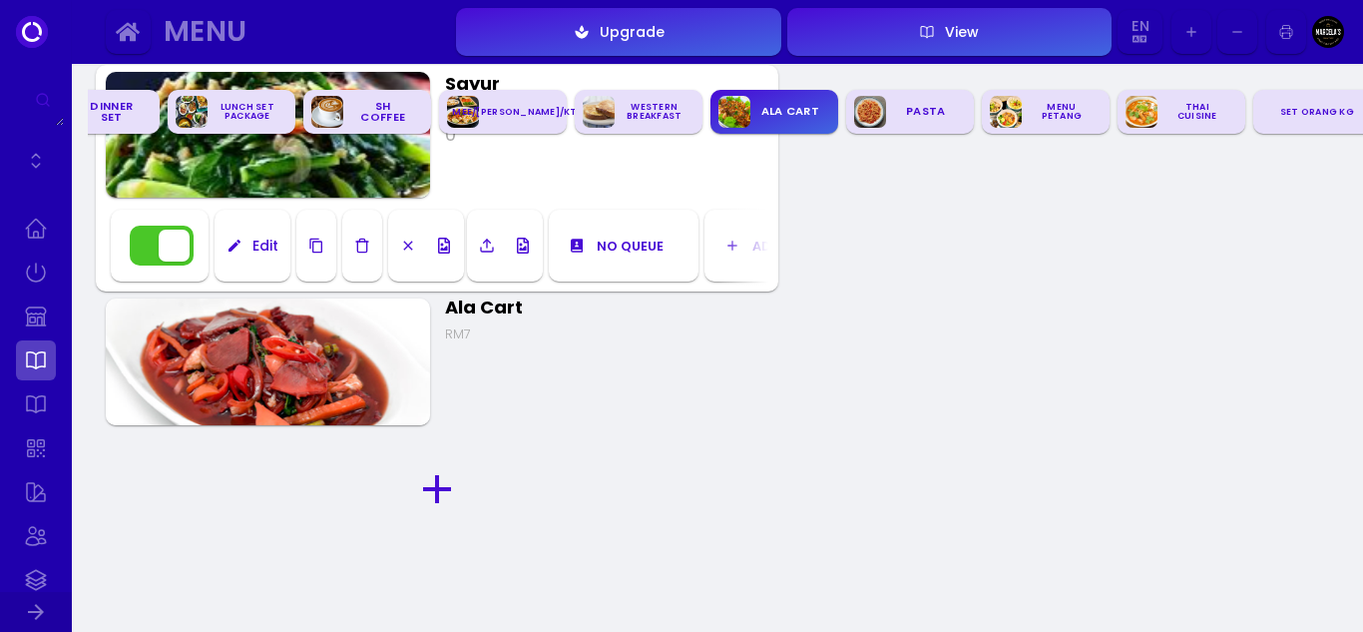
scroll to position [0, 812]
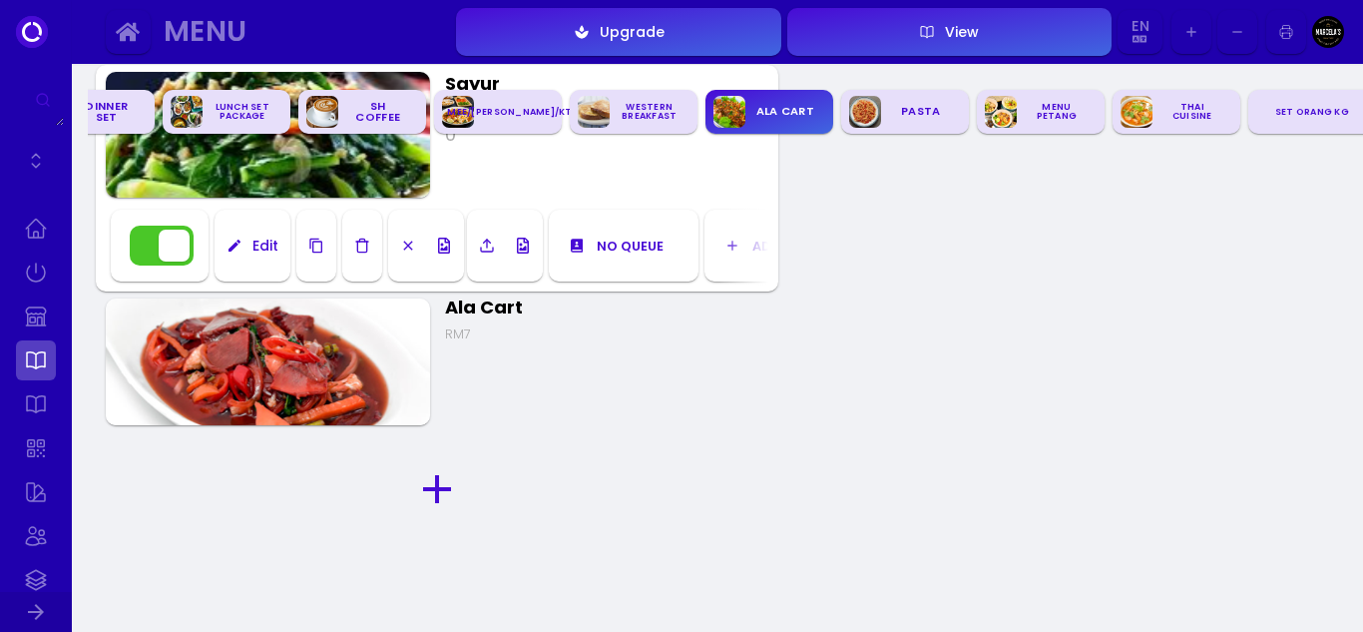
click at [266, 382] on img at bounding box center [268, 361] width 324 height 127
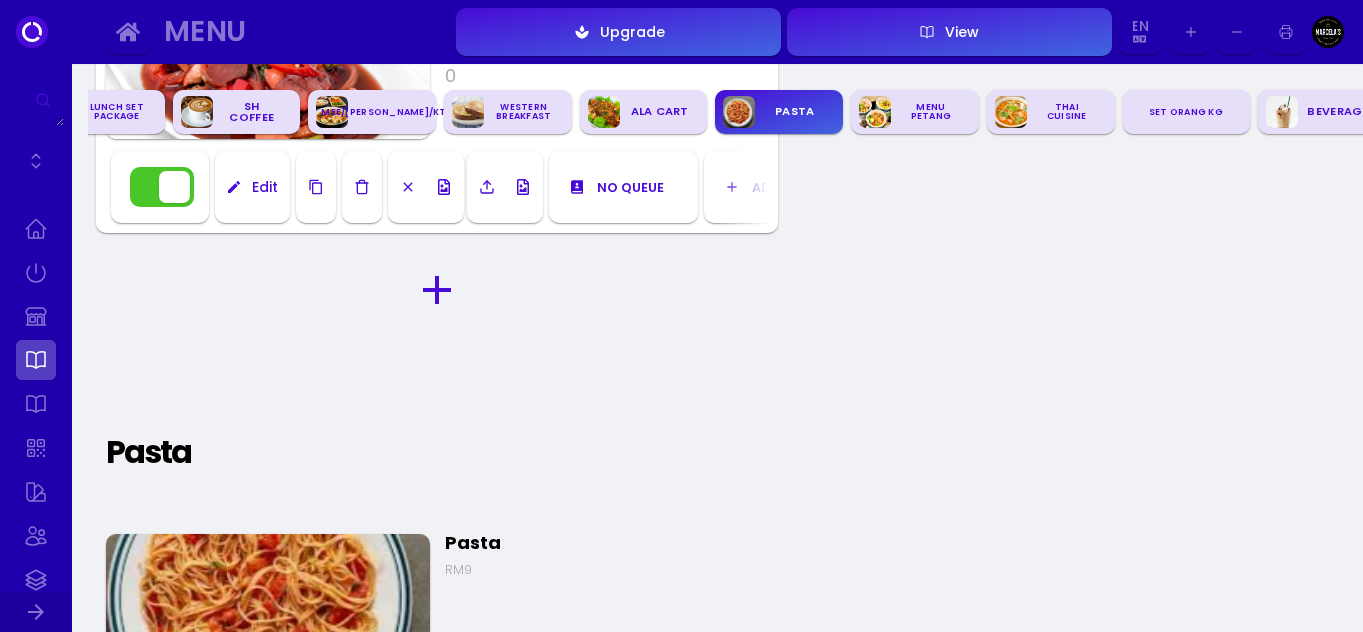
scroll to position [0, 948]
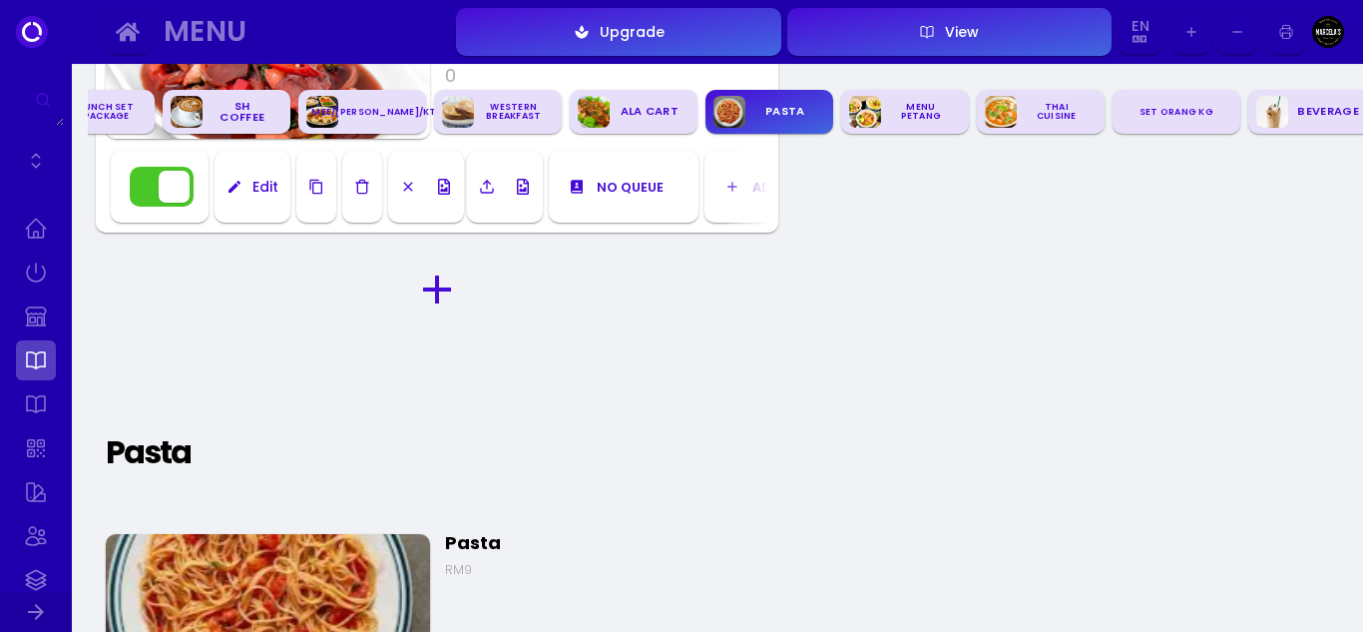
click at [248, 185] on div "Edit" at bounding box center [261, 187] width 36 height 14
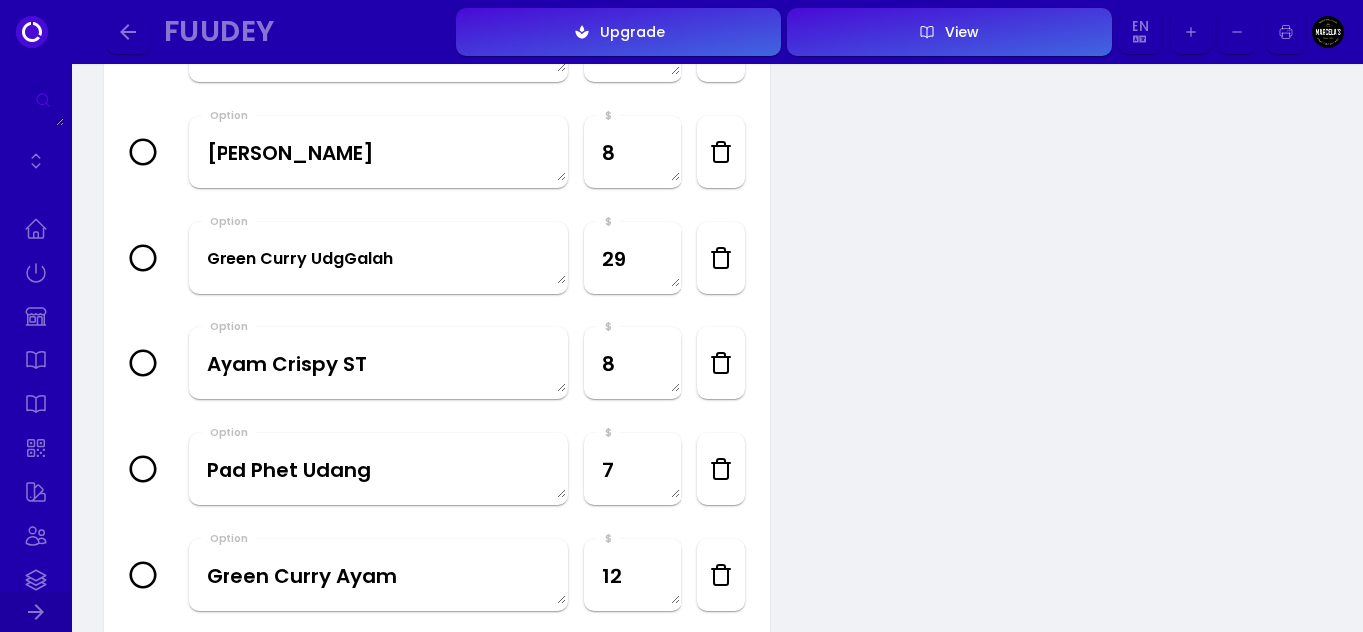
scroll to position [3992, 0]
click at [719, 257] on icon "button" at bounding box center [722, 257] width 24 height 24
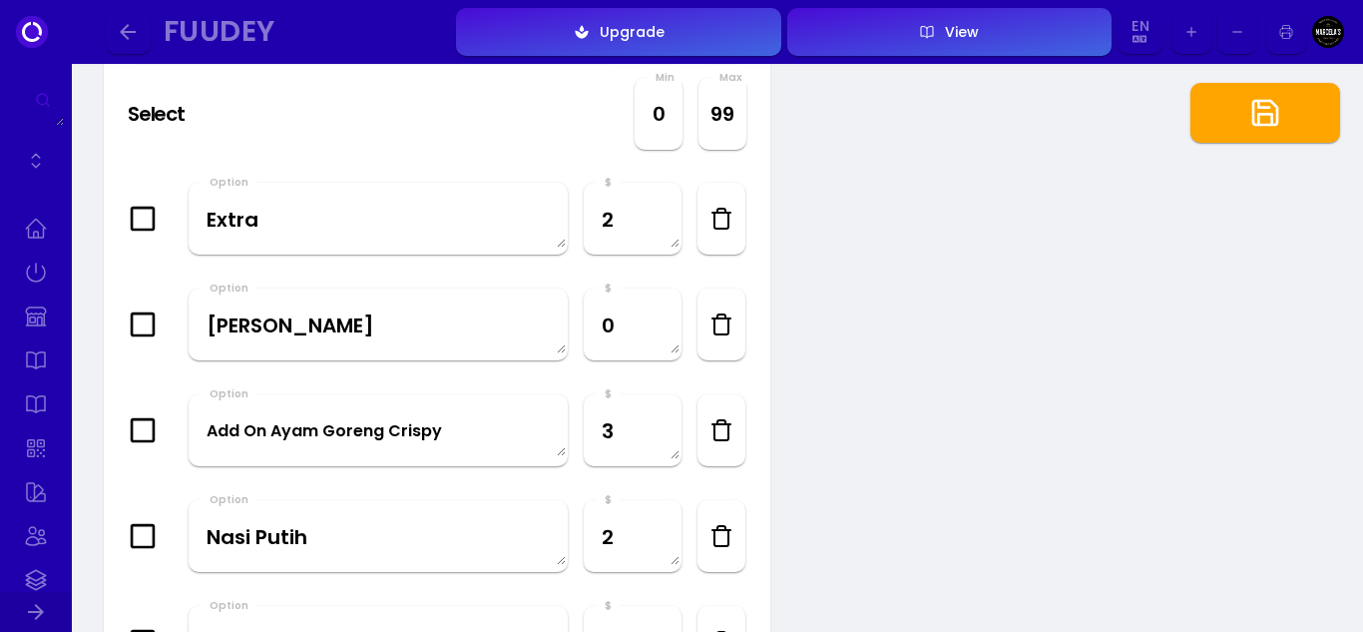
scroll to position [5889, 0]
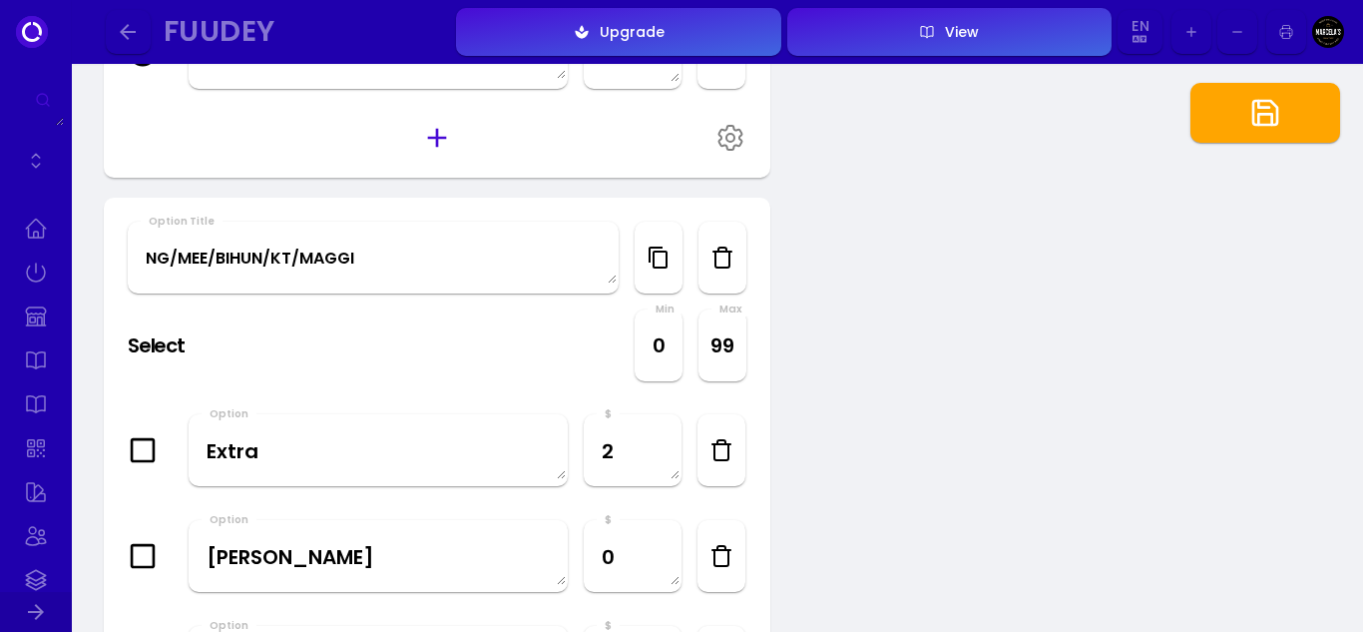
click at [1287, 98] on button "button" at bounding box center [1266, 113] width 150 height 60
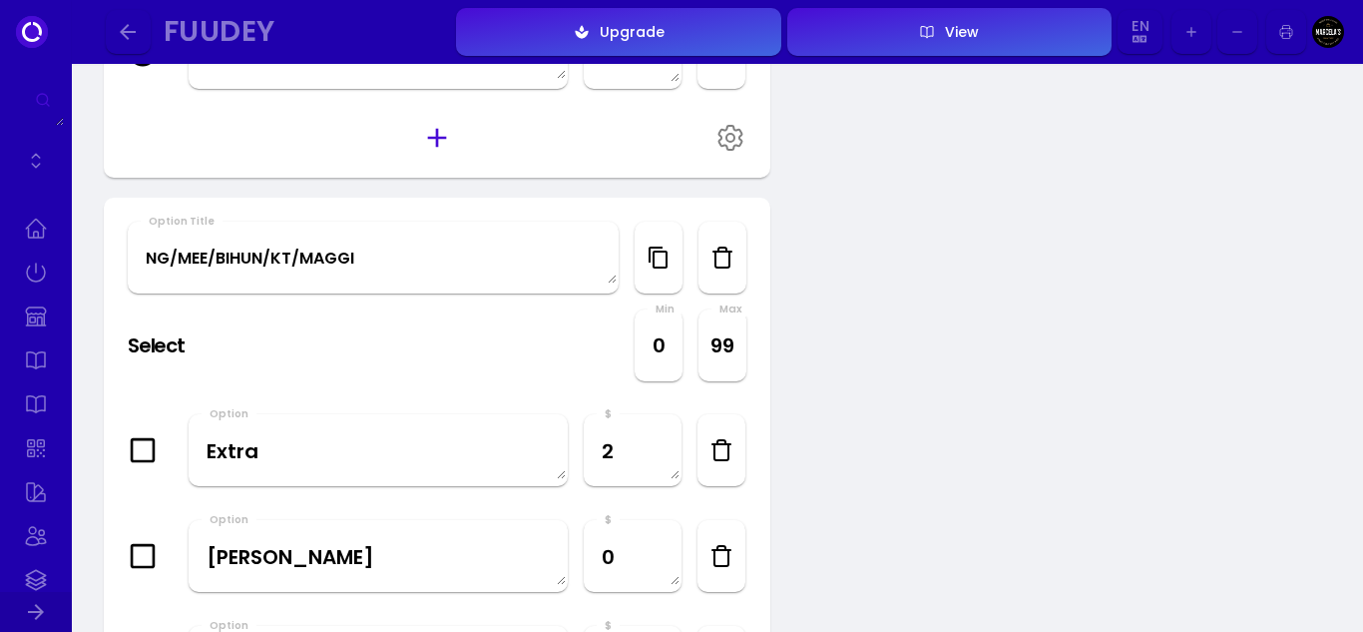
click at [140, 11] on button "button" at bounding box center [128, 32] width 45 height 45
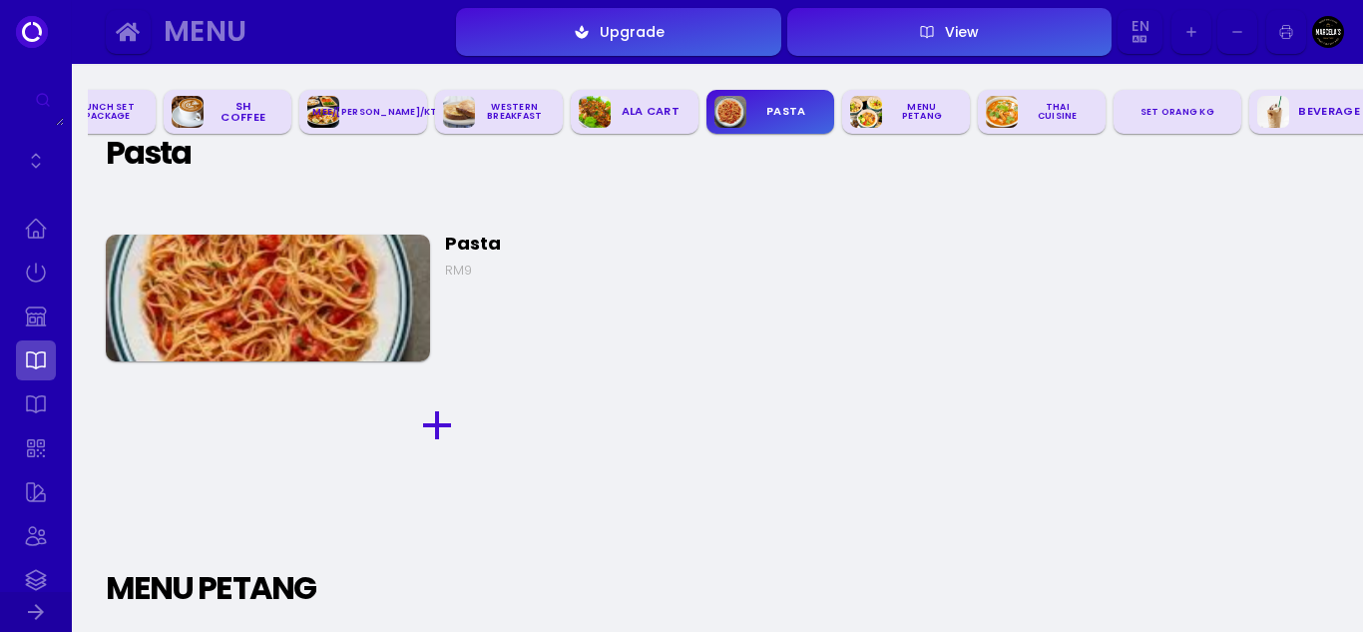
scroll to position [0, 948]
click at [367, 306] on img at bounding box center [268, 298] width 324 height 127
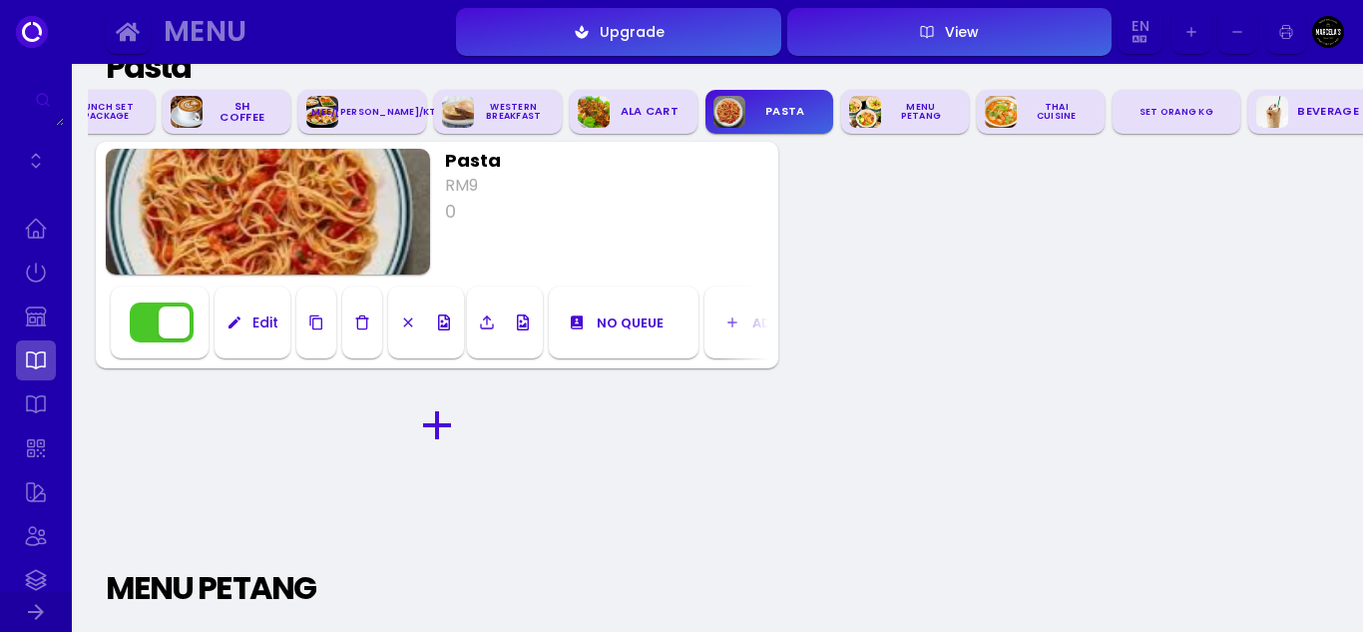
scroll to position [5762, 0]
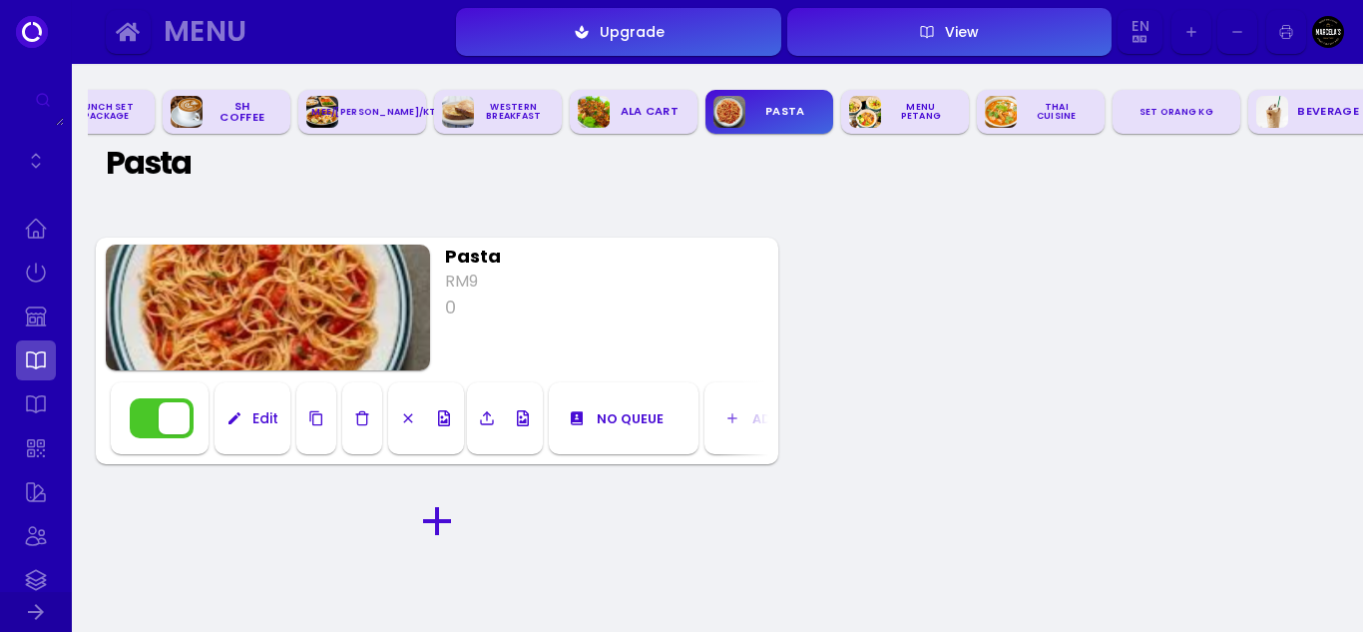
click at [258, 419] on div "Edit" at bounding box center [261, 418] width 36 height 14
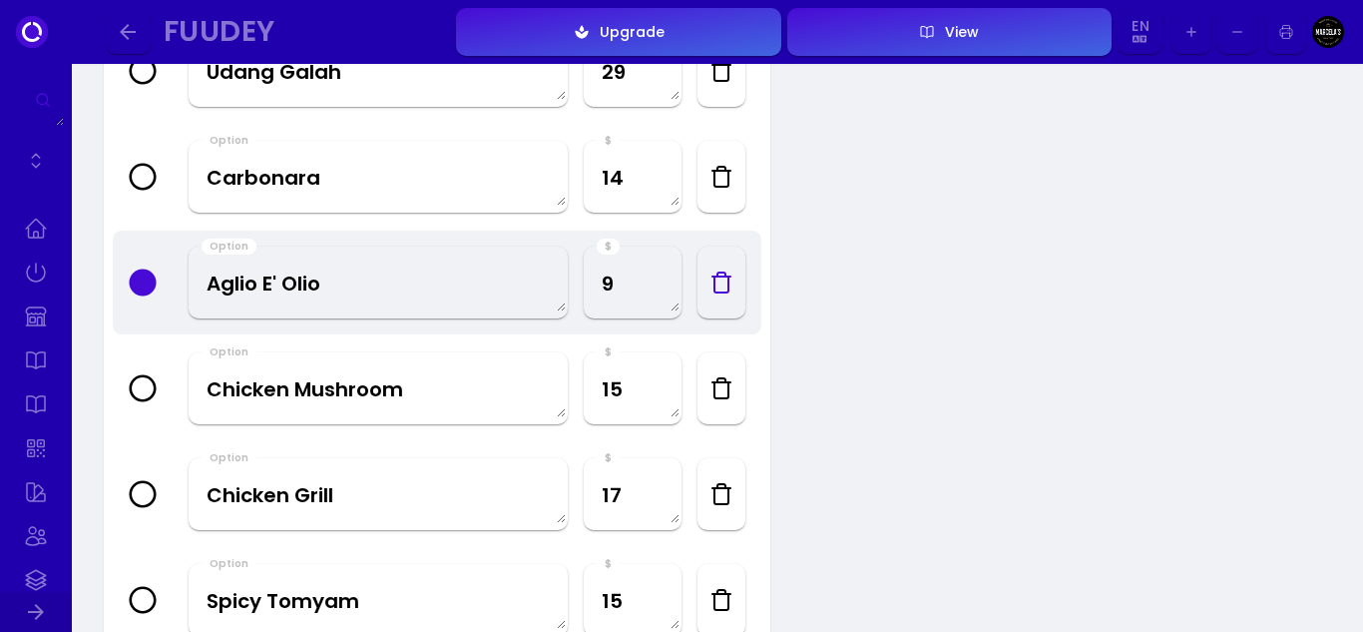
scroll to position [499, 0]
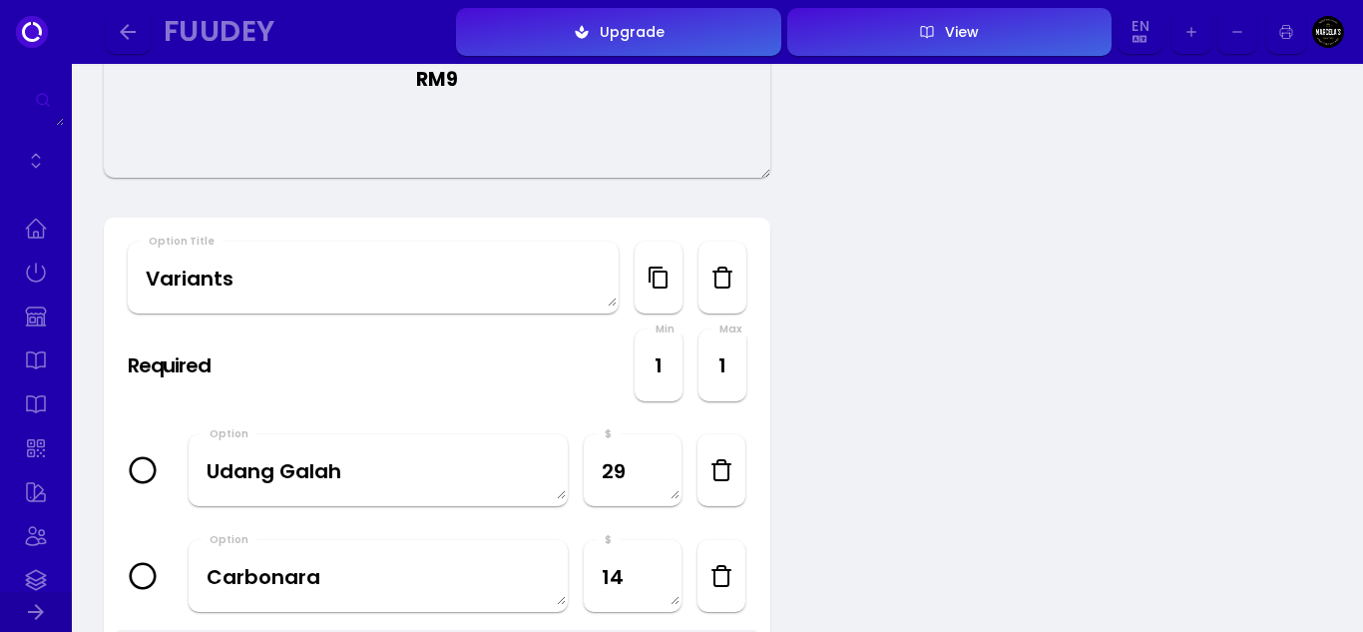
click at [720, 474] on icon "button" at bounding box center [722, 470] width 24 height 24
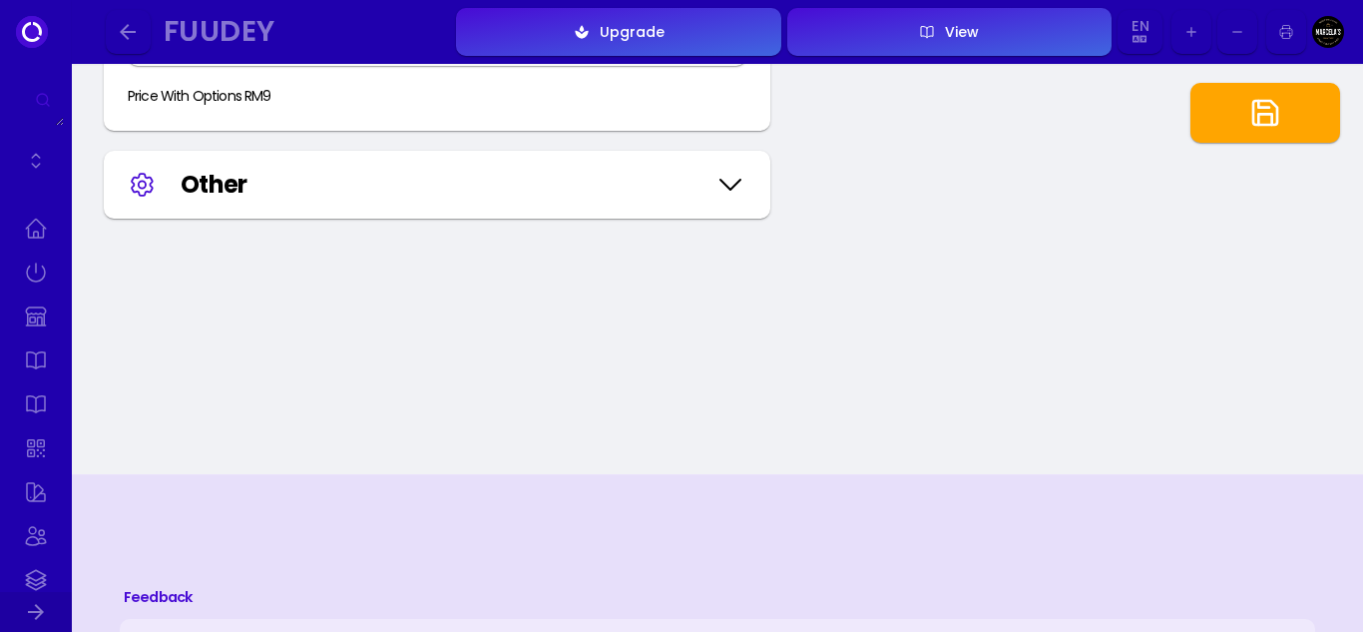
scroll to position [1864, 0]
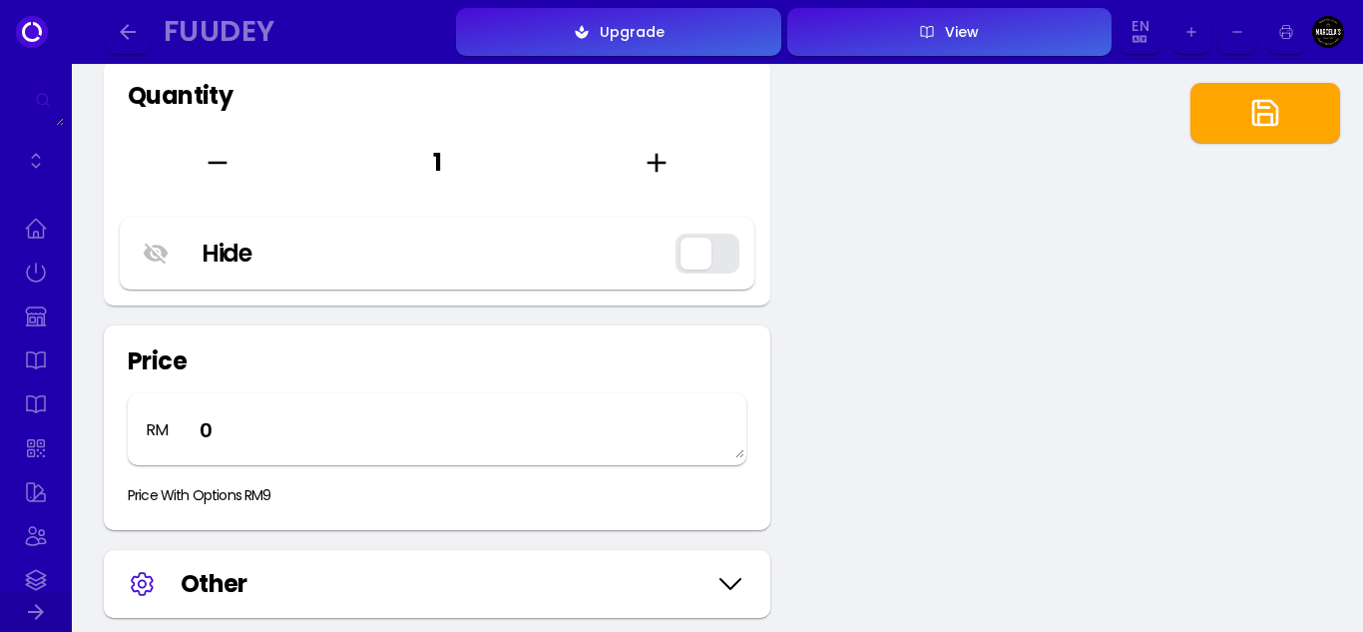
click at [1257, 95] on button "button" at bounding box center [1266, 113] width 150 height 60
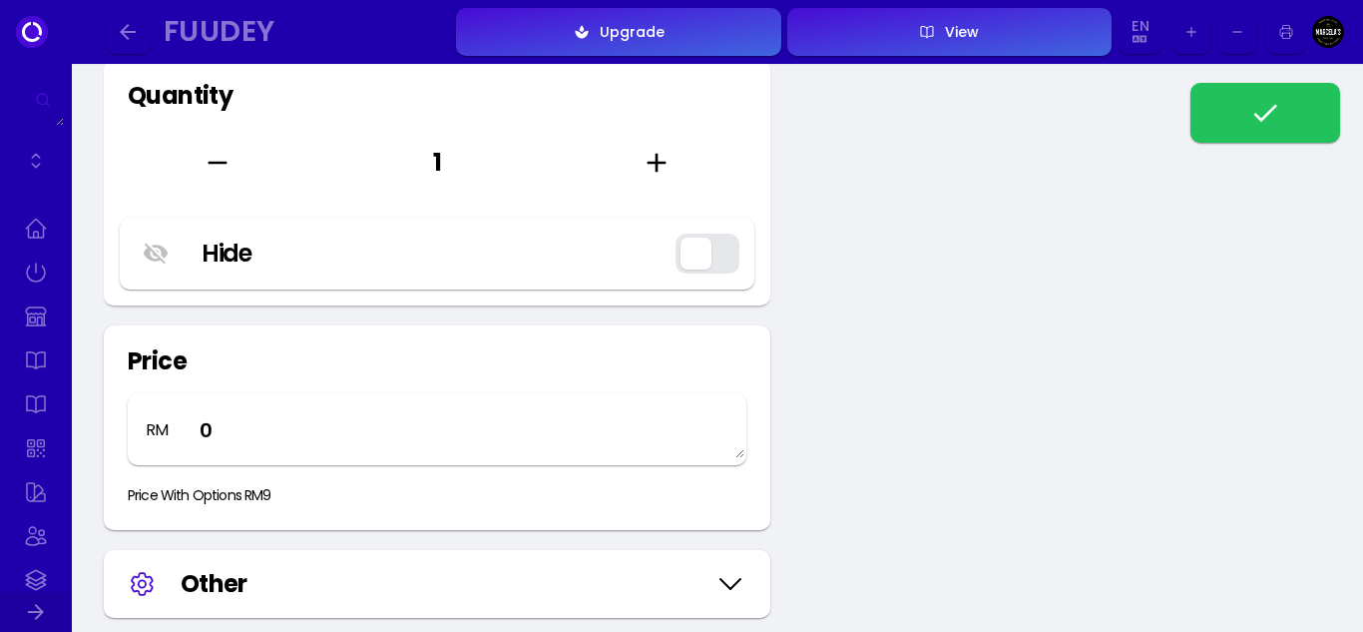
click at [126, 28] on icon "button" at bounding box center [128, 32] width 16 height 16
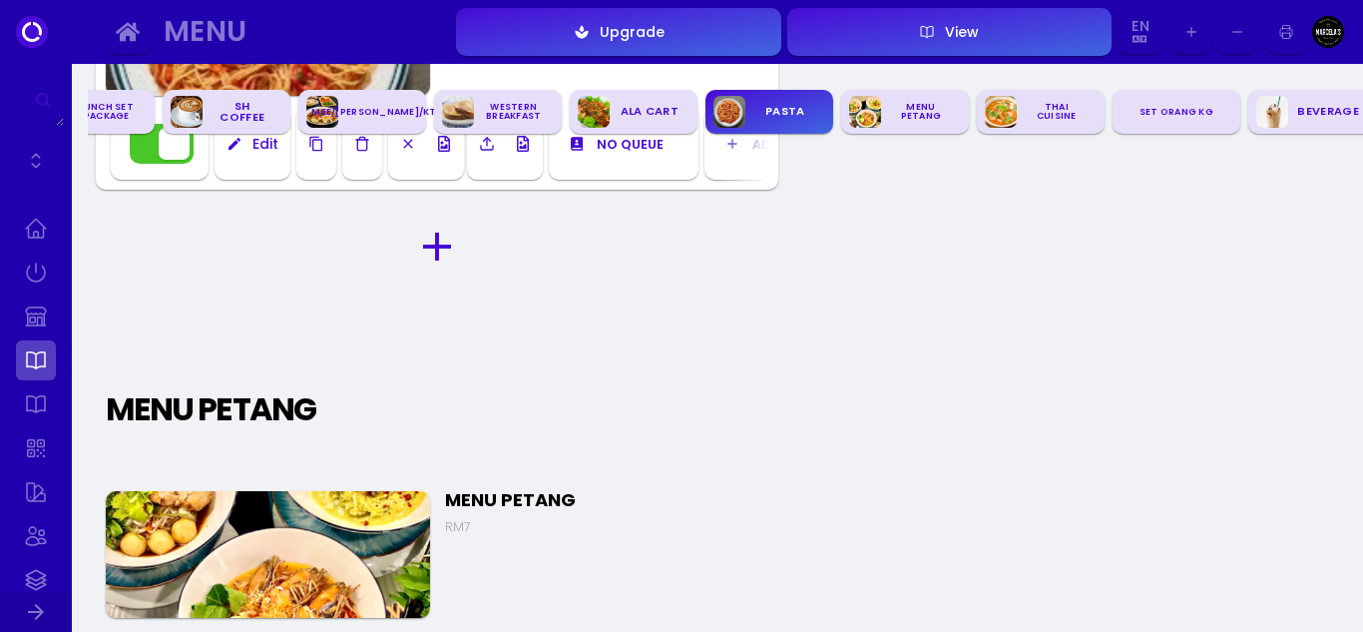
scroll to position [6161, 0]
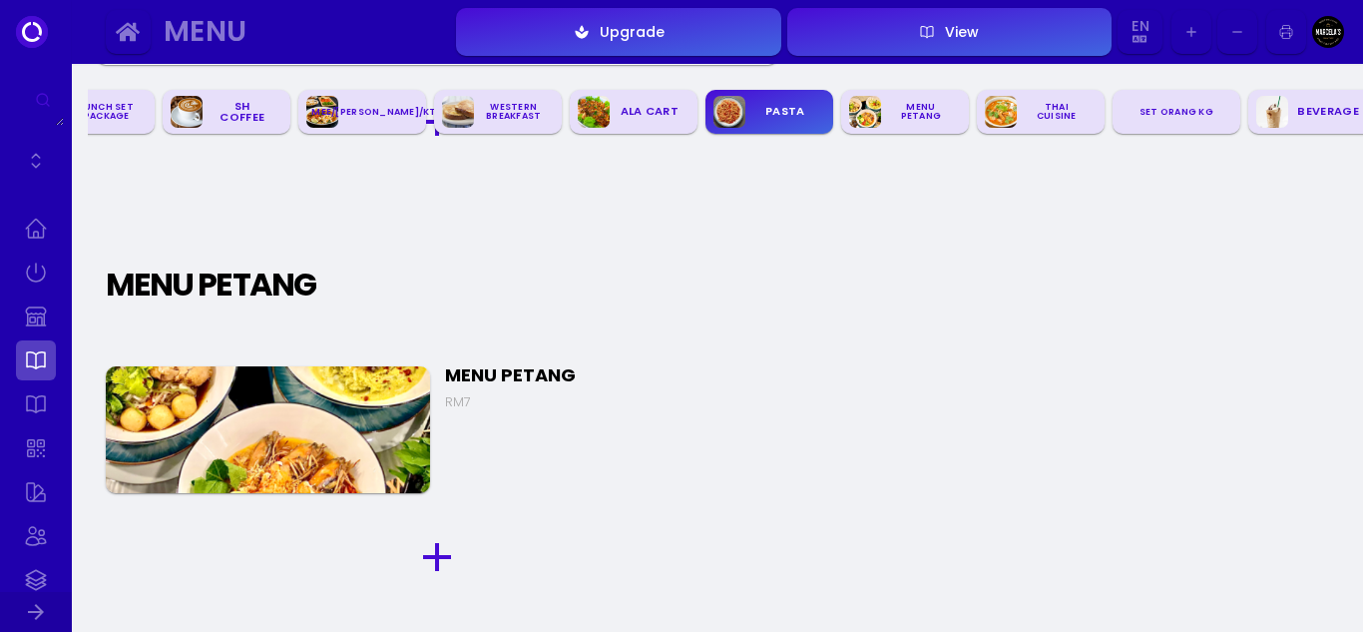
click at [364, 410] on img at bounding box center [268, 429] width 324 height 127
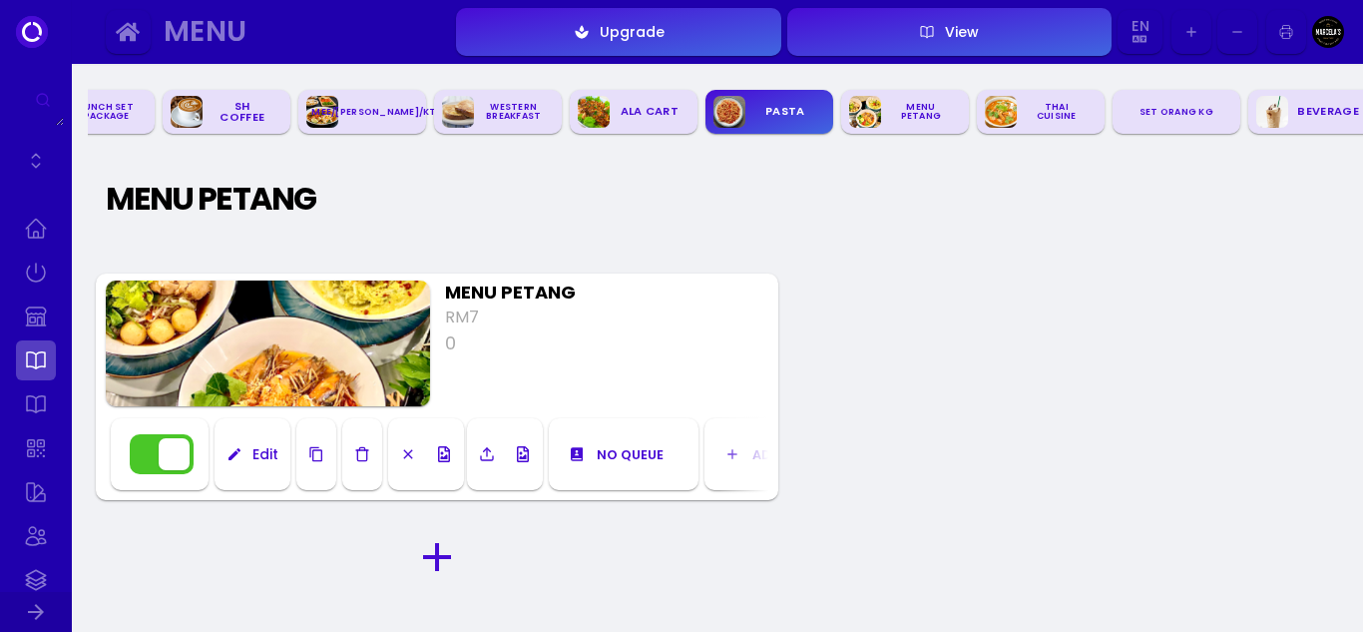
click at [261, 452] on div "Edit" at bounding box center [261, 454] width 36 height 14
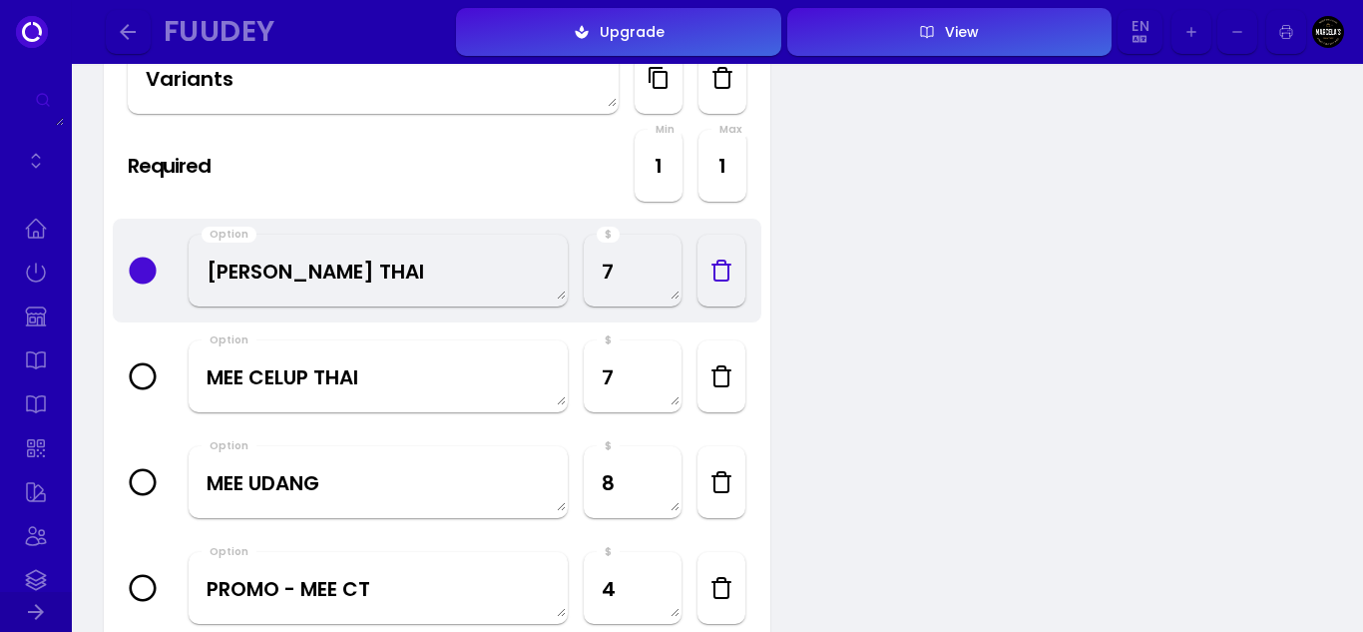
scroll to position [200, 0]
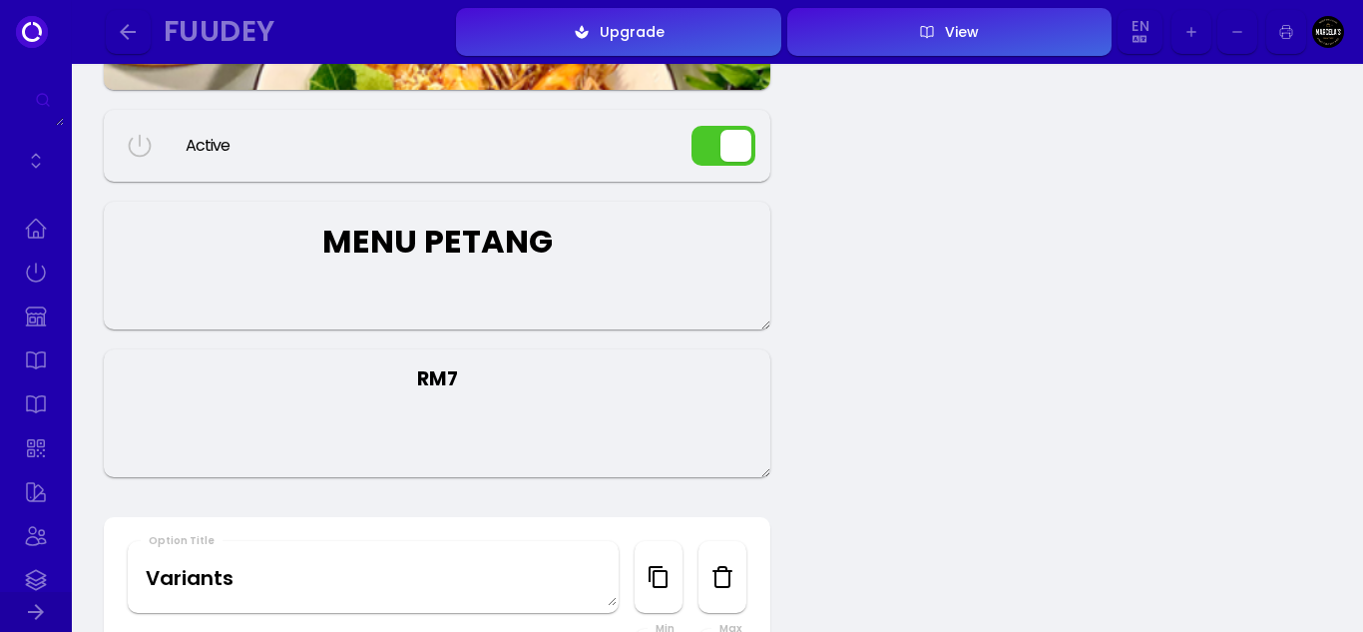
click at [138, 31] on icon "button" at bounding box center [128, 32] width 24 height 24
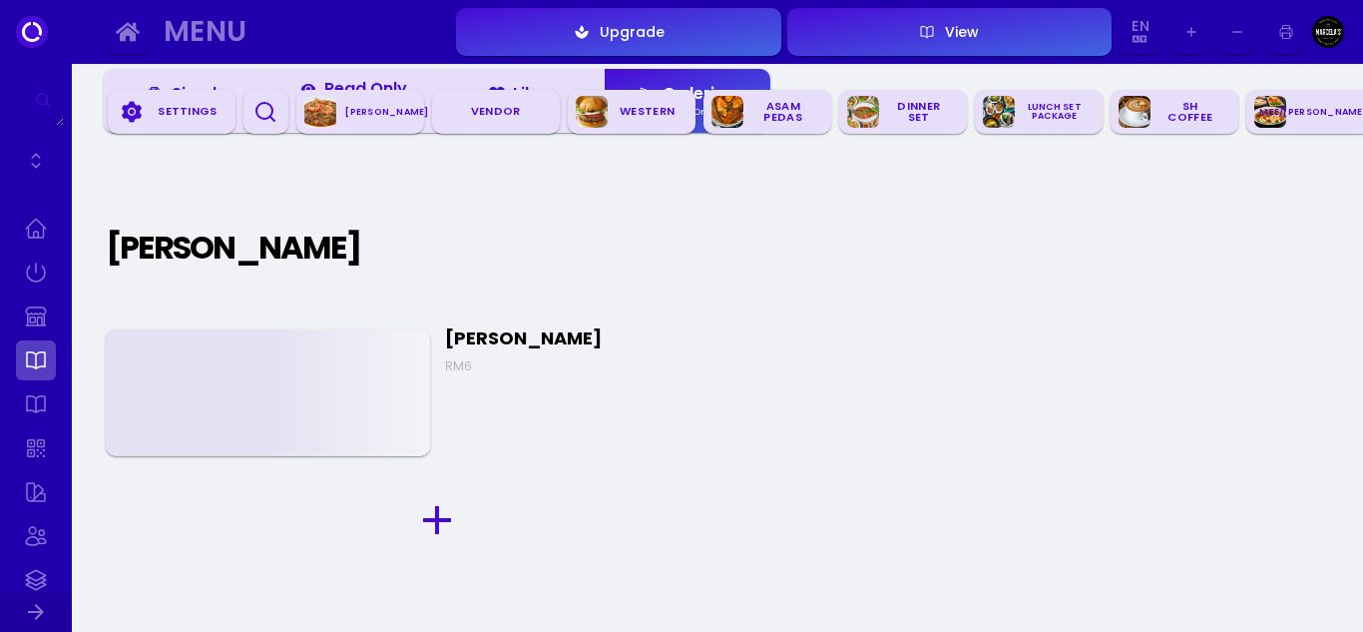
scroll to position [6161, 0]
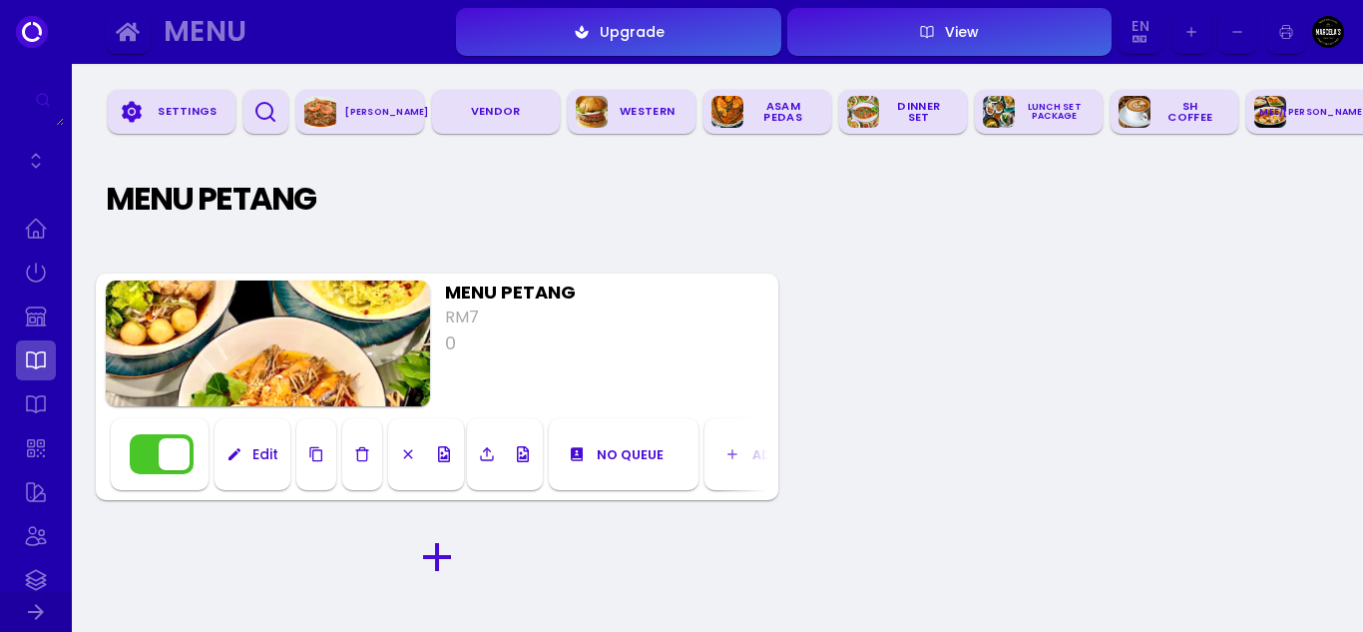
click at [182, 457] on button "button" at bounding box center [162, 454] width 64 height 40
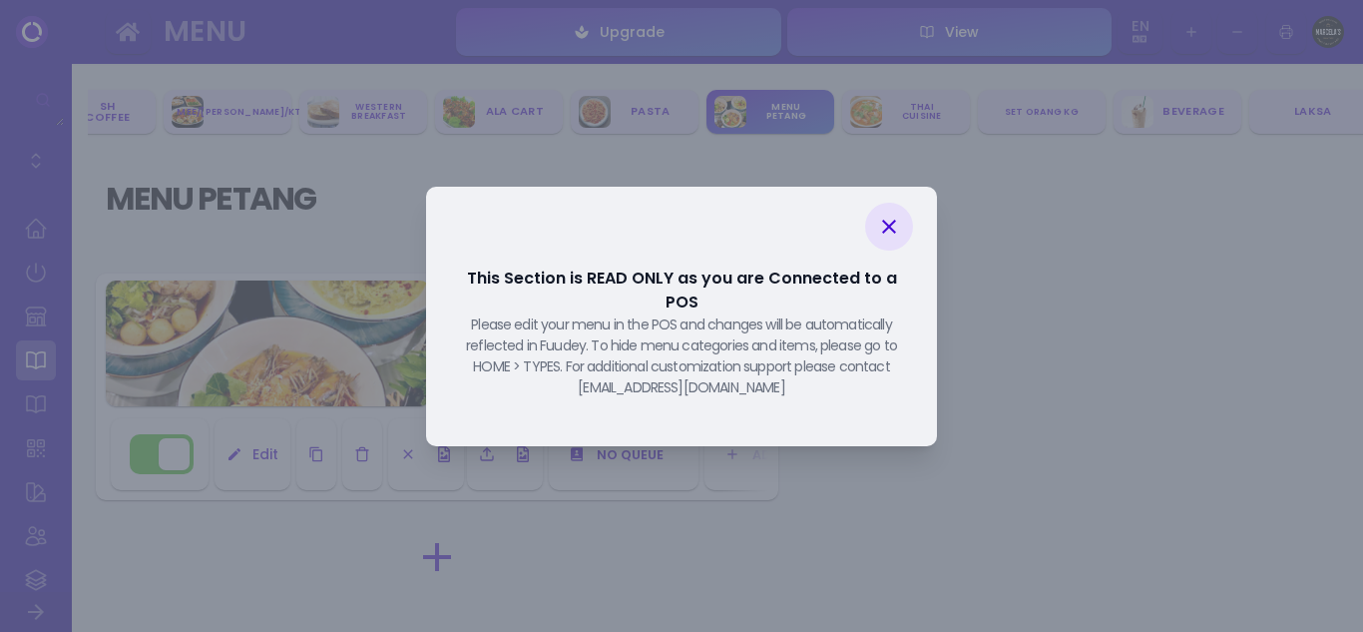
scroll to position [0, 1084]
click at [893, 232] on icon at bounding box center [889, 227] width 24 height 24
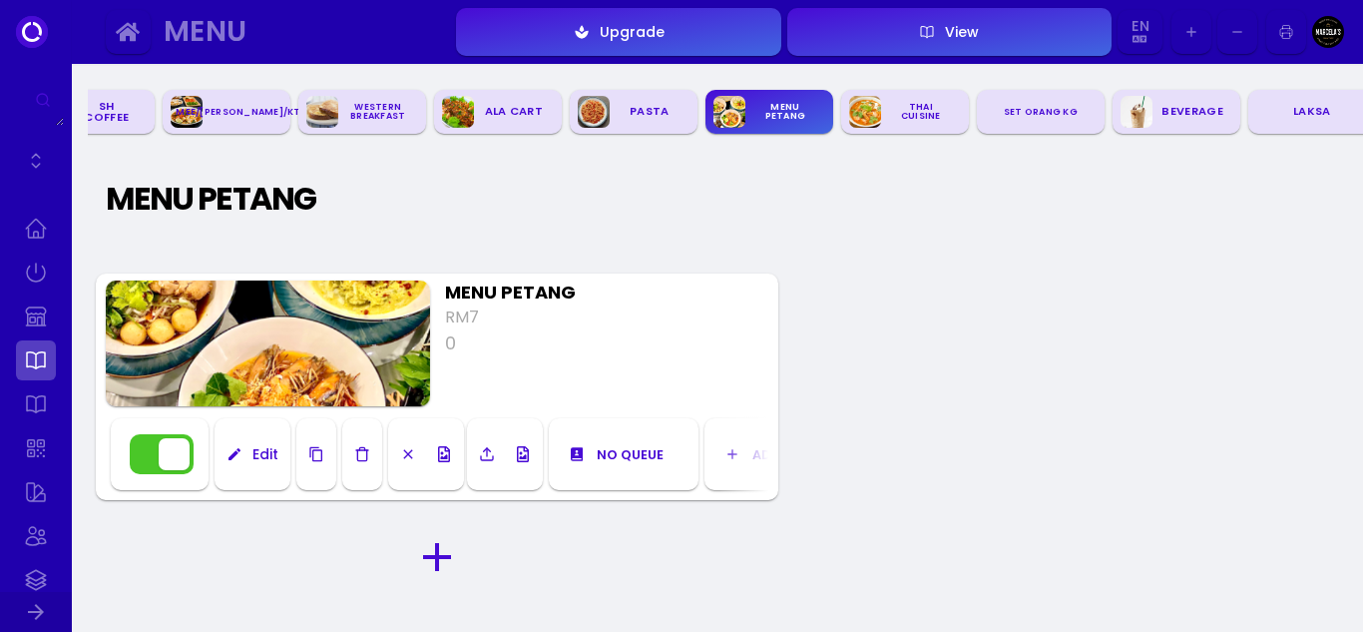
click at [258, 454] on div "Edit" at bounding box center [261, 454] width 36 height 14
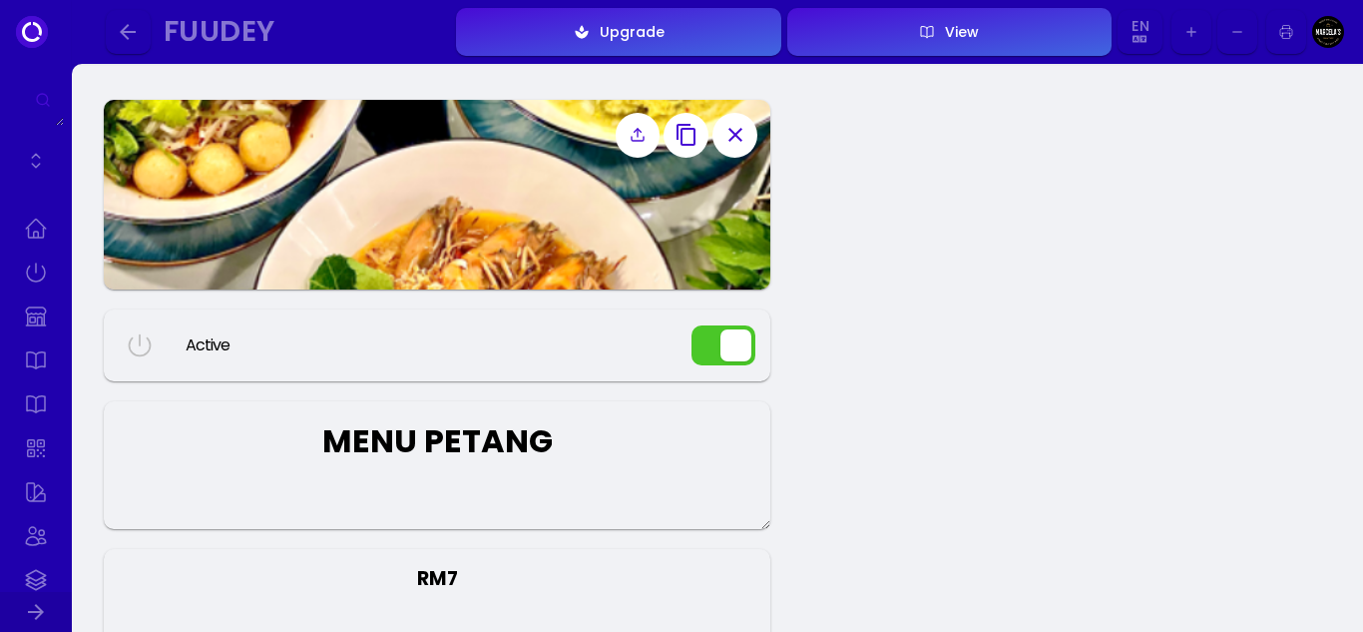
click at [709, 347] on button "button" at bounding box center [724, 345] width 64 height 40
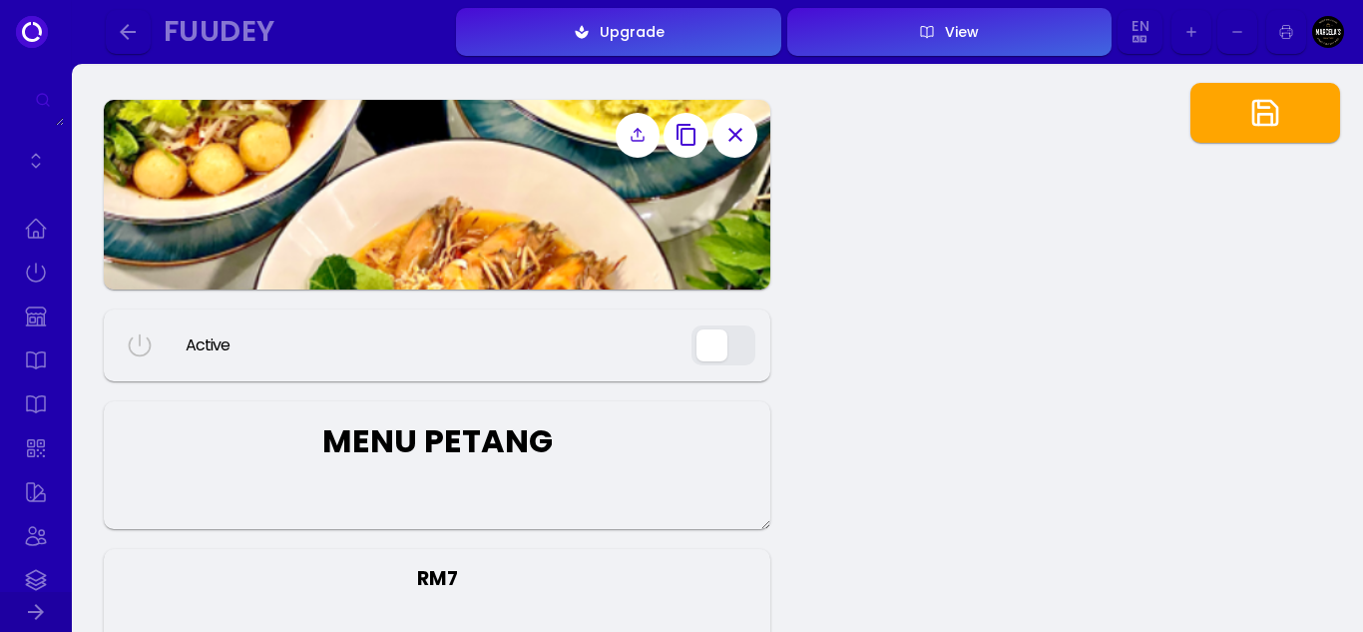
click at [1293, 122] on button "button" at bounding box center [1266, 113] width 150 height 60
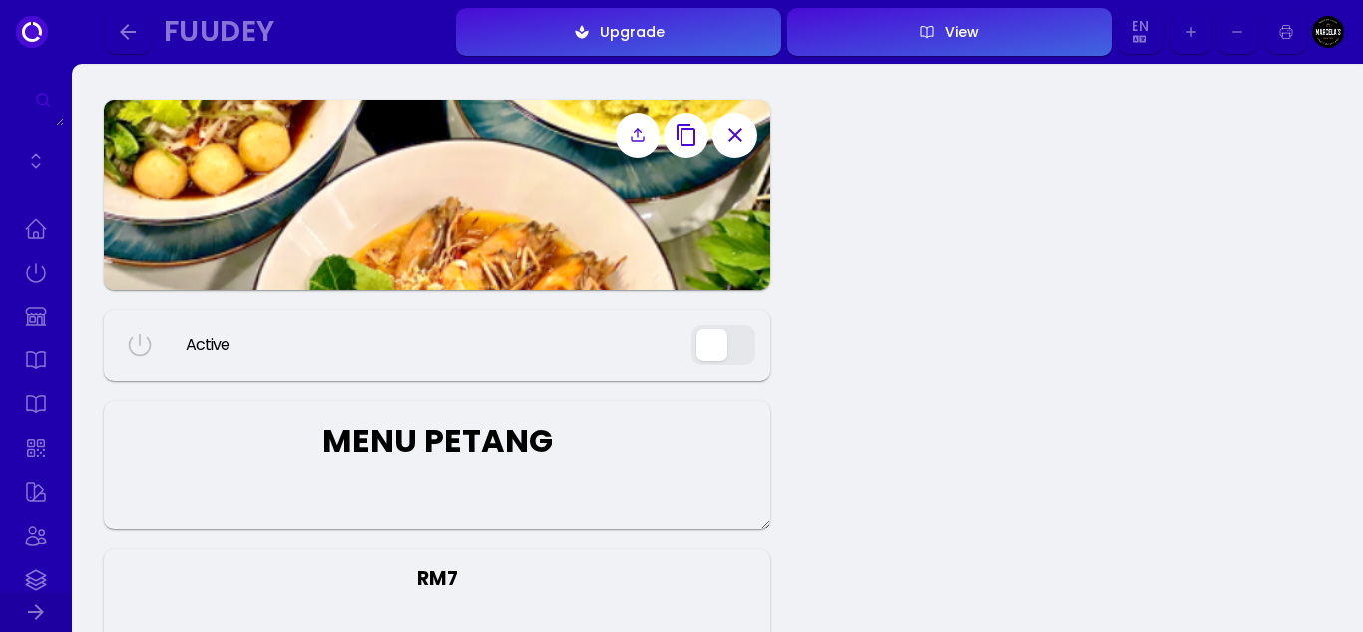
click at [127, 15] on button "button" at bounding box center [128, 32] width 45 height 45
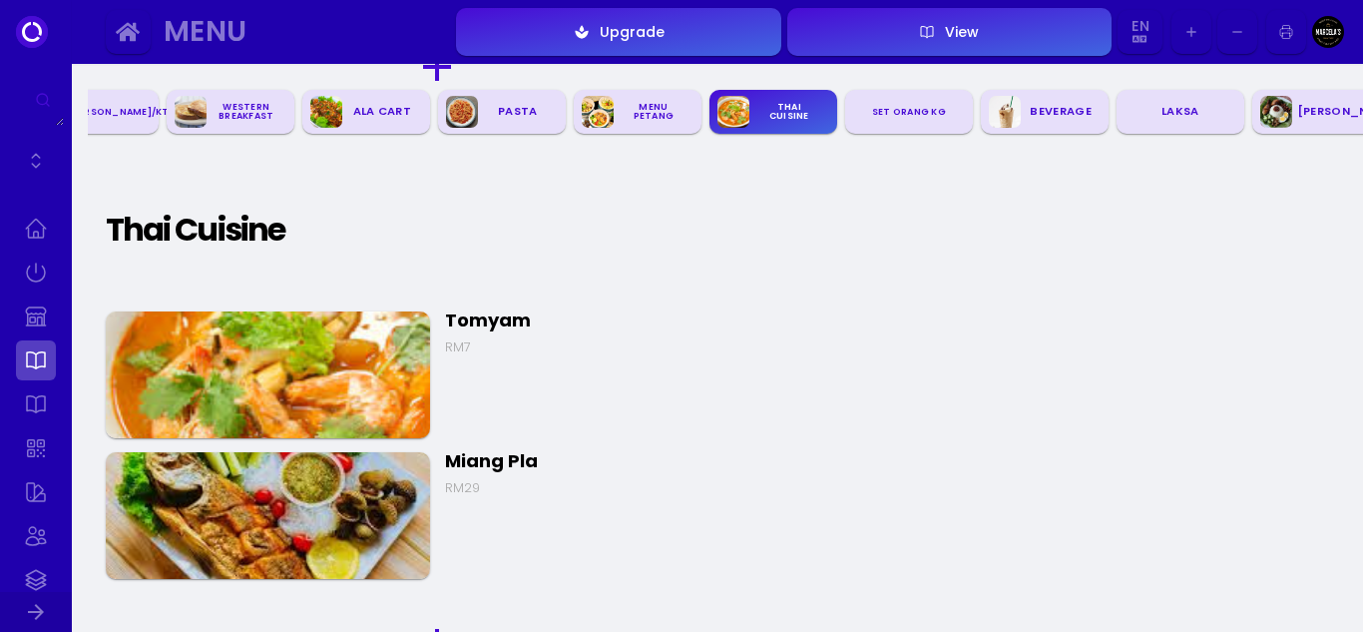
scroll to position [0, 1220]
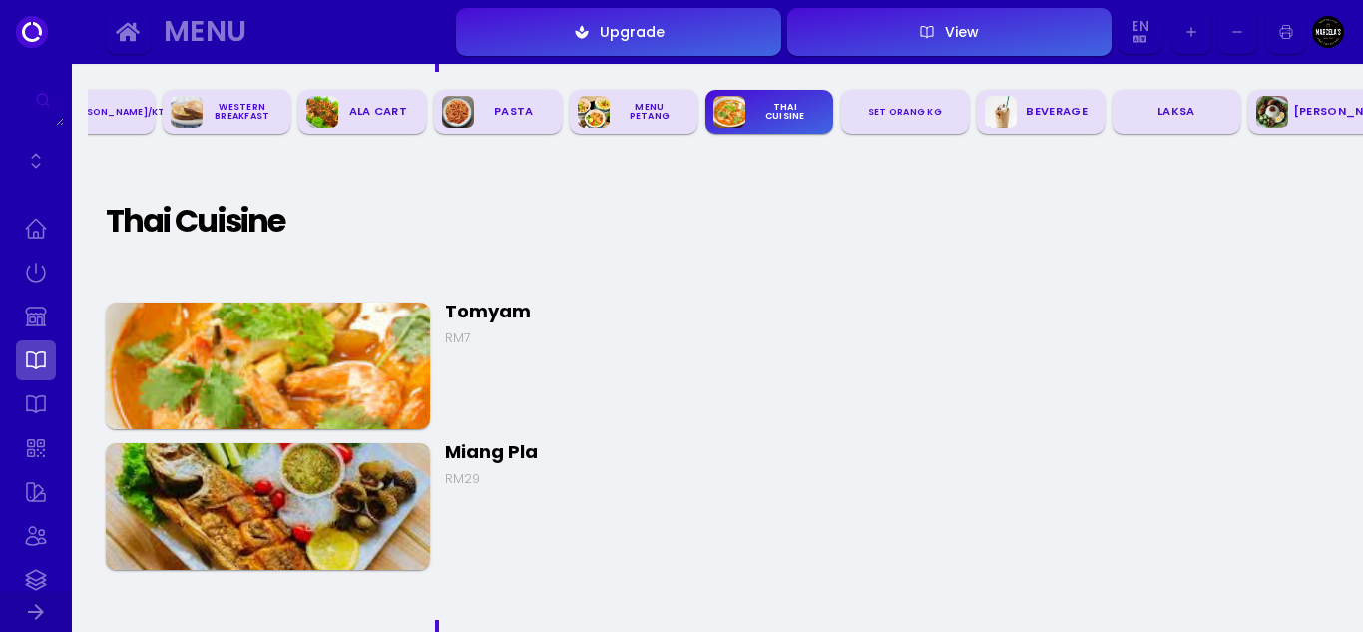
click at [250, 356] on img at bounding box center [268, 365] width 324 height 127
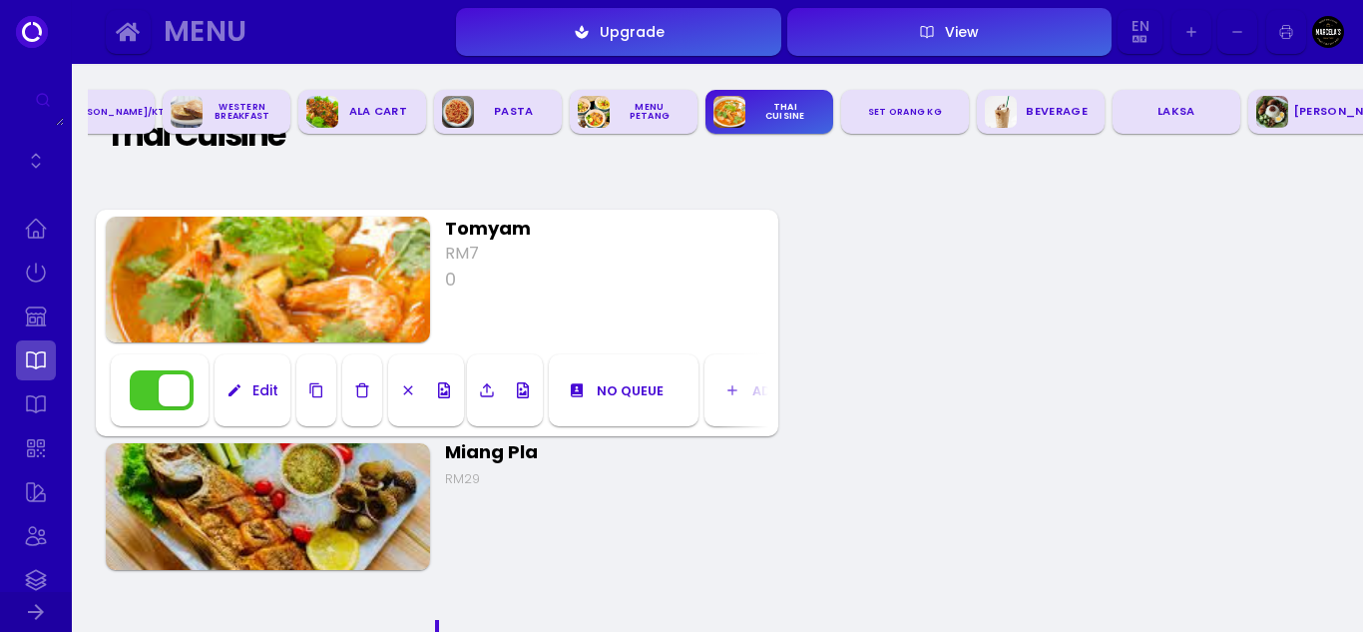
click at [258, 403] on button "Edit" at bounding box center [253, 390] width 76 height 72
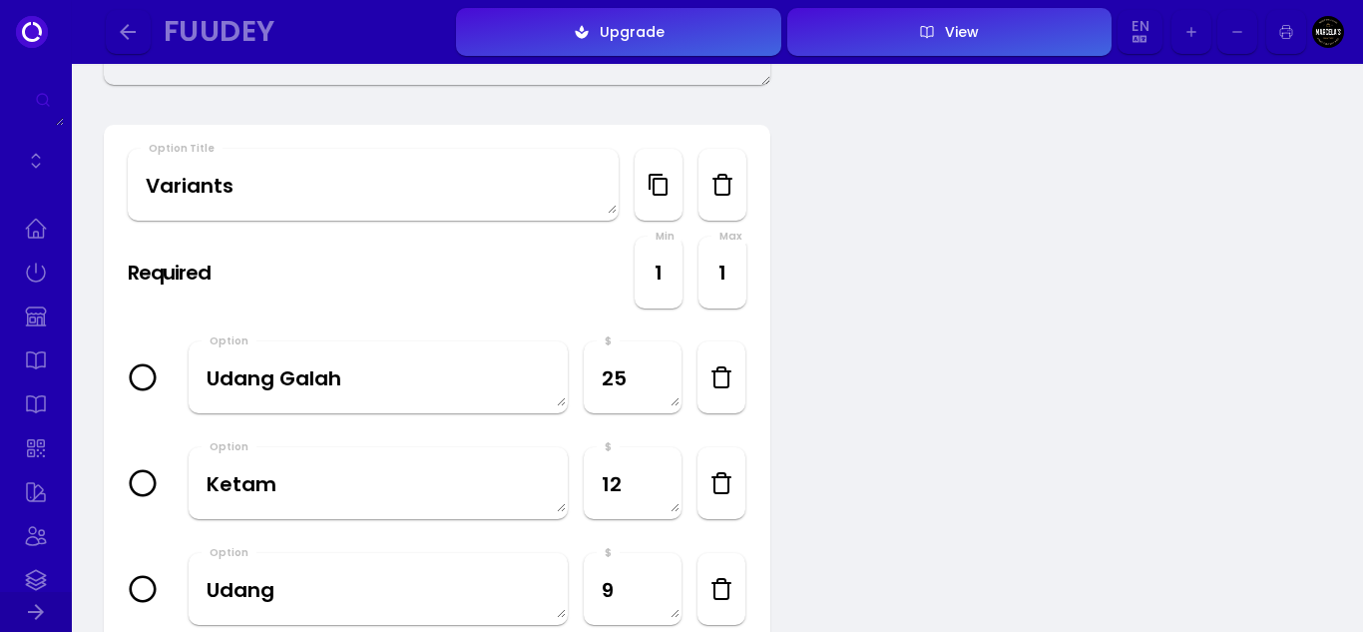
scroll to position [599, 0]
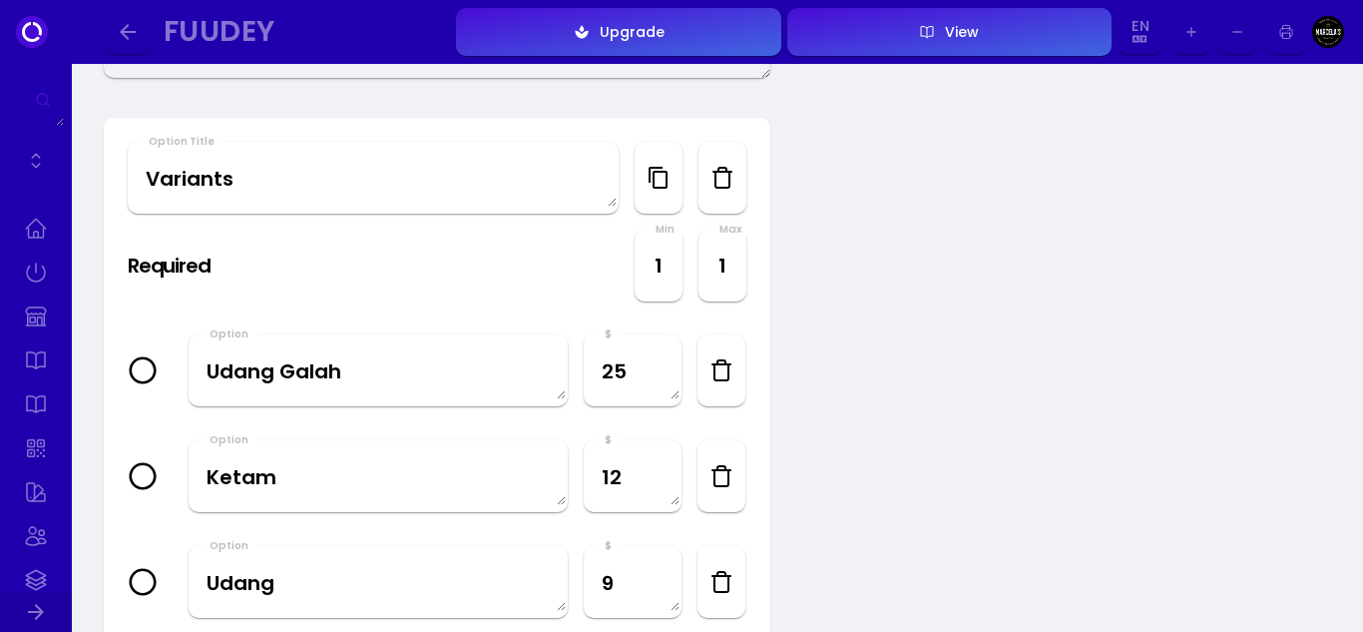
click at [718, 360] on icon "button" at bounding box center [722, 370] width 24 height 24
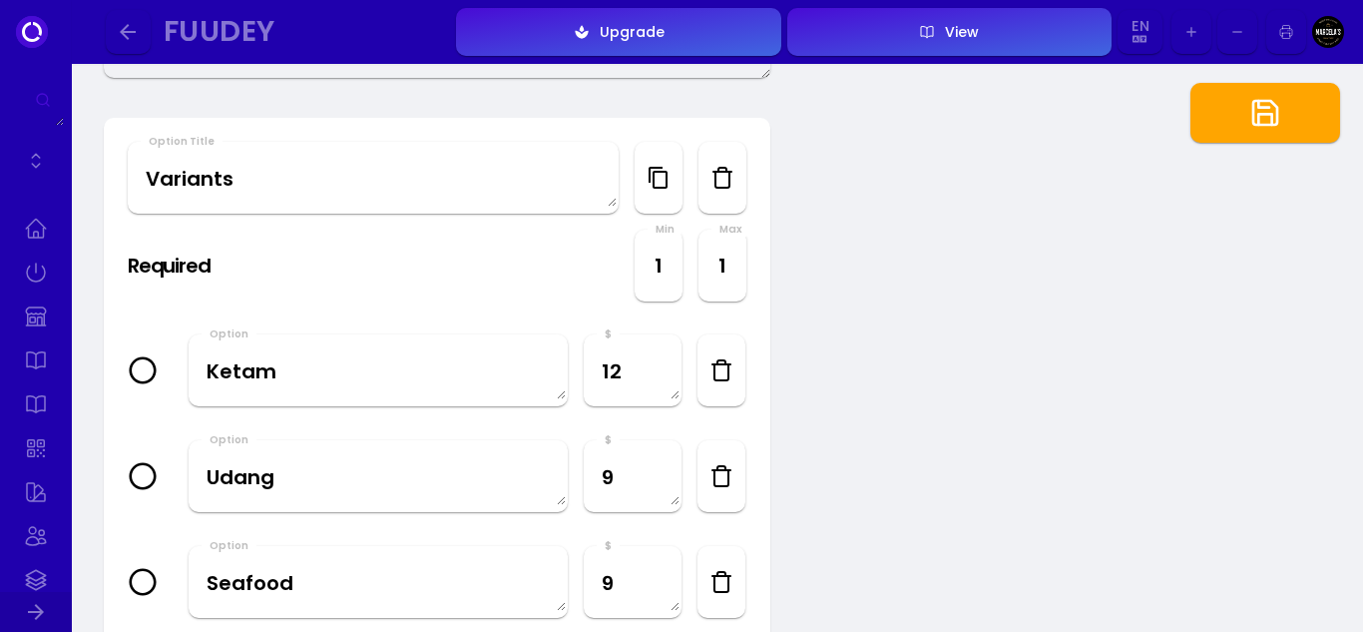
click at [713, 375] on icon "button" at bounding box center [722, 370] width 24 height 24
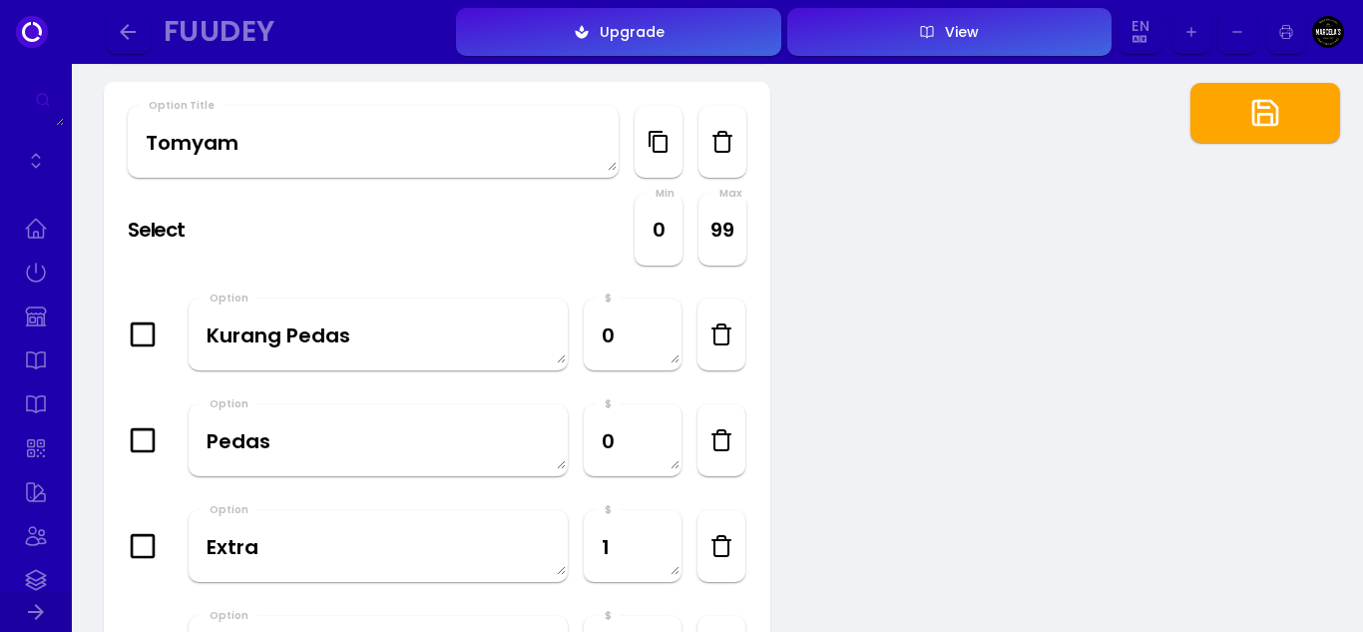
scroll to position [1597, 0]
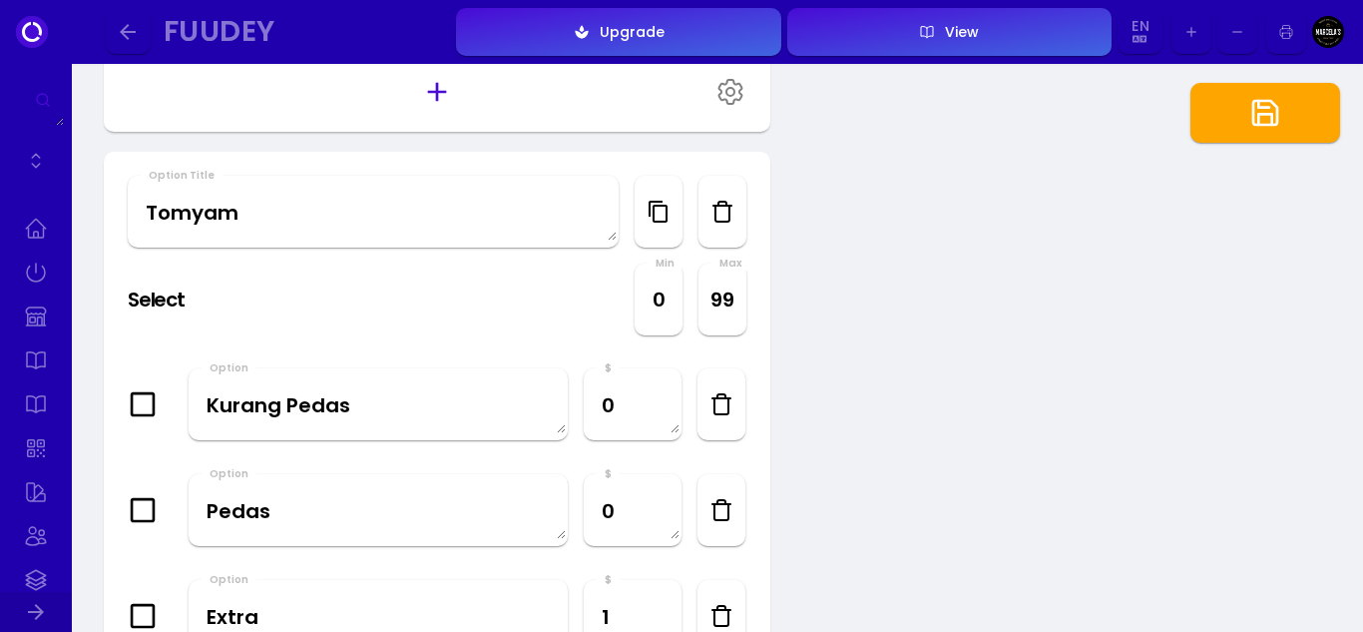
click at [1284, 105] on button "button" at bounding box center [1266, 113] width 150 height 60
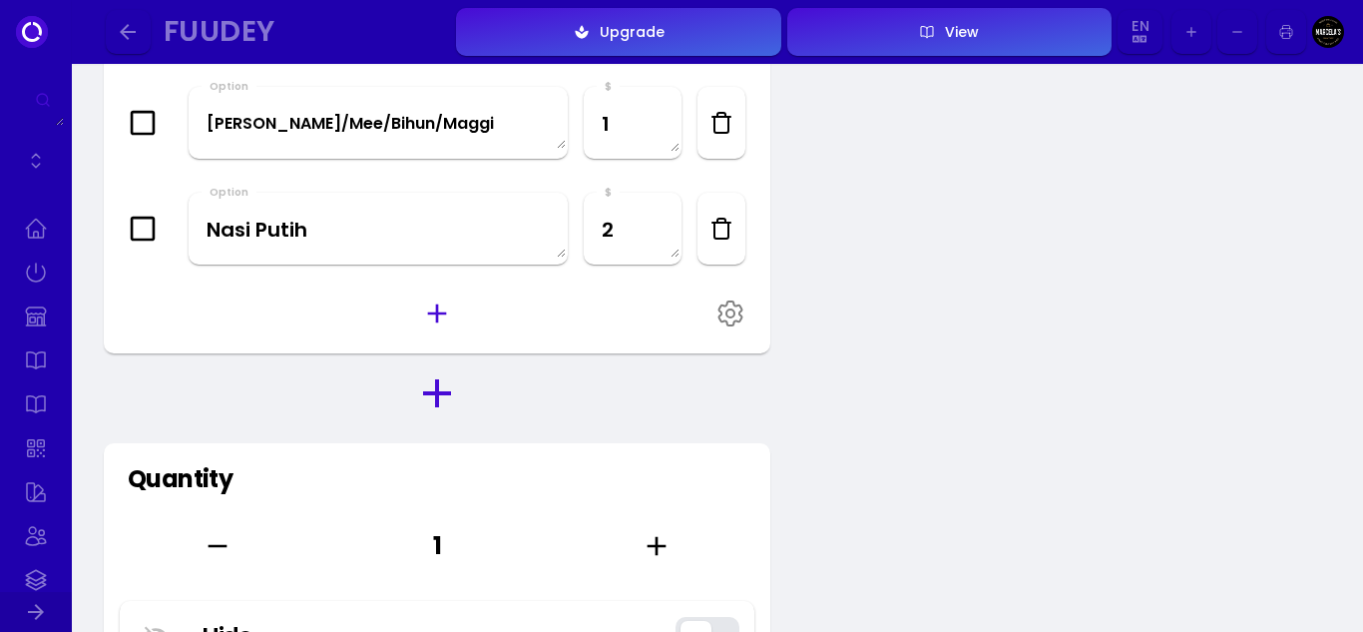
scroll to position [1996, 0]
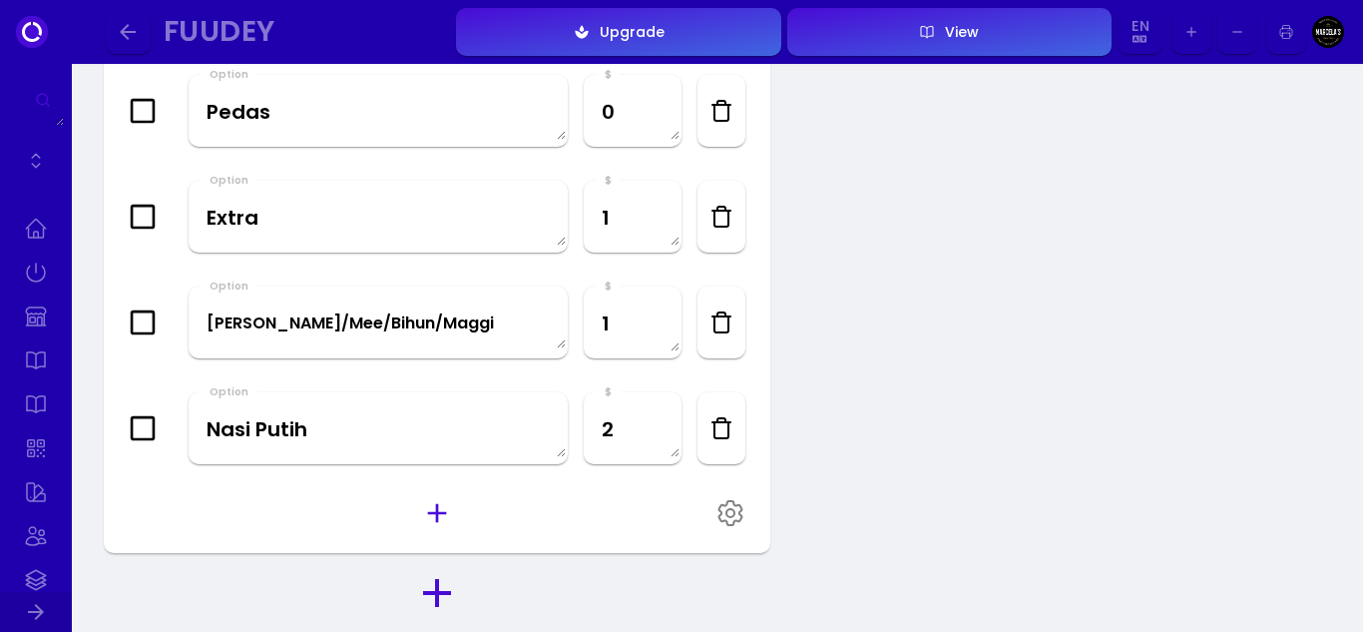
click at [115, 31] on button "button" at bounding box center [128, 32] width 45 height 45
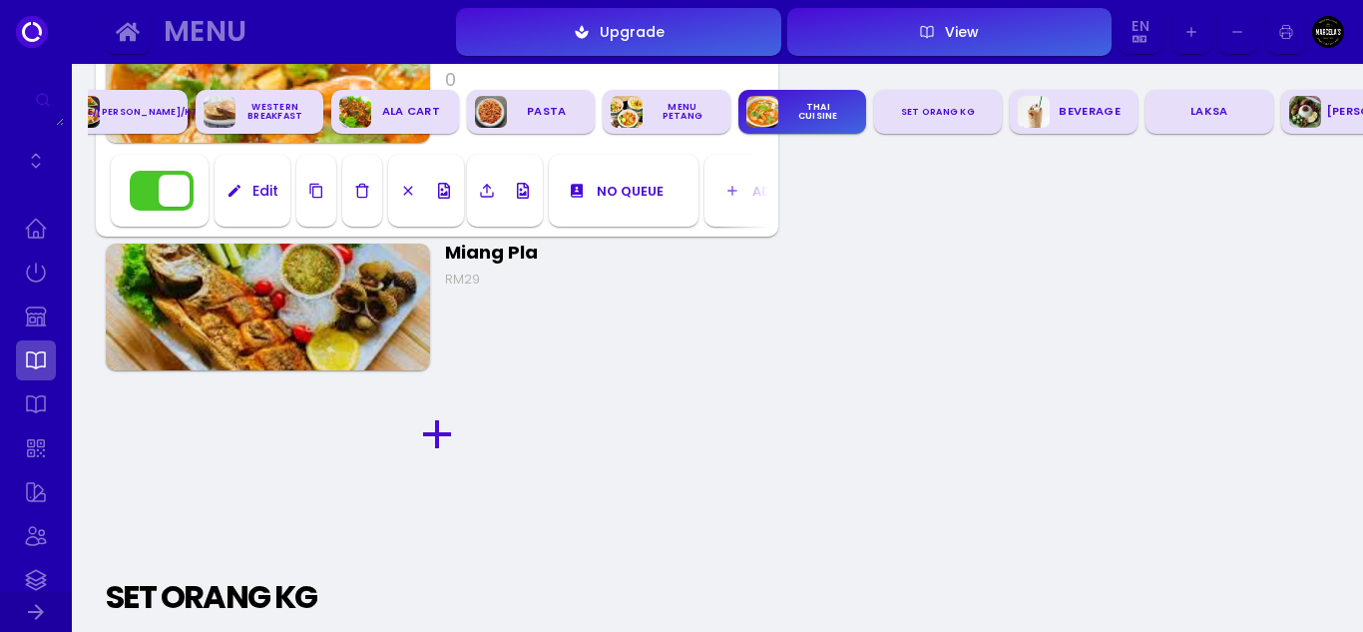
scroll to position [0, 1220]
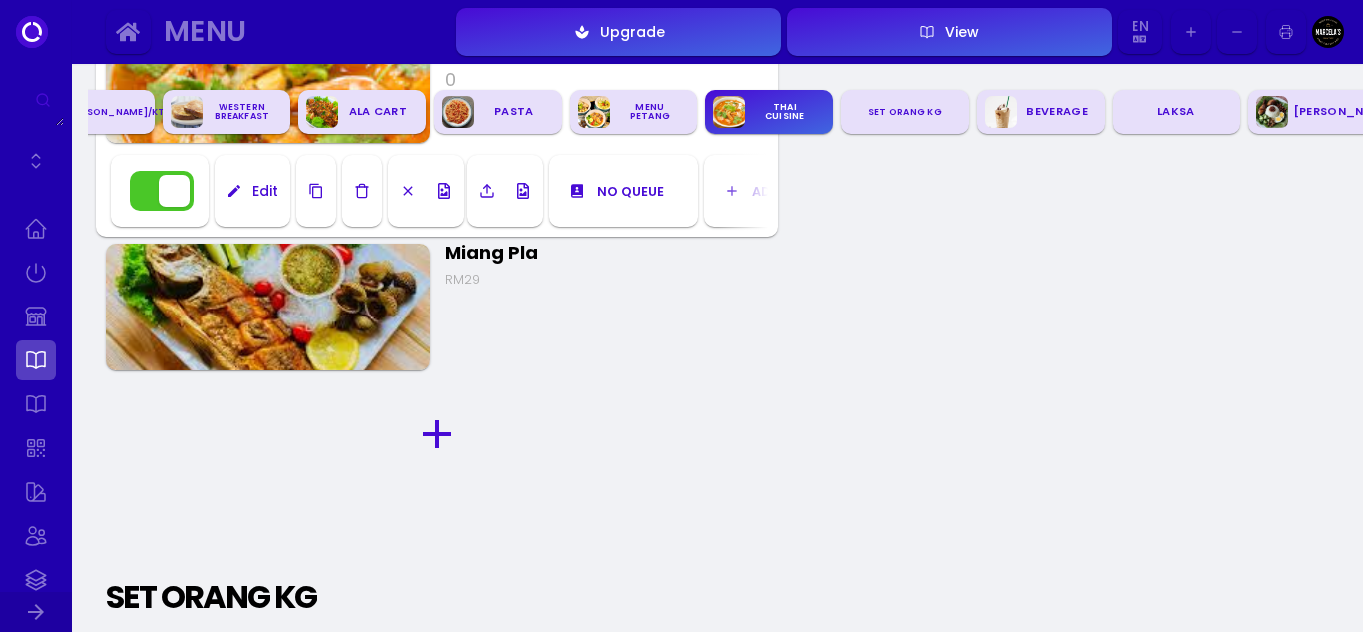
click at [296, 318] on img at bounding box center [268, 307] width 324 height 127
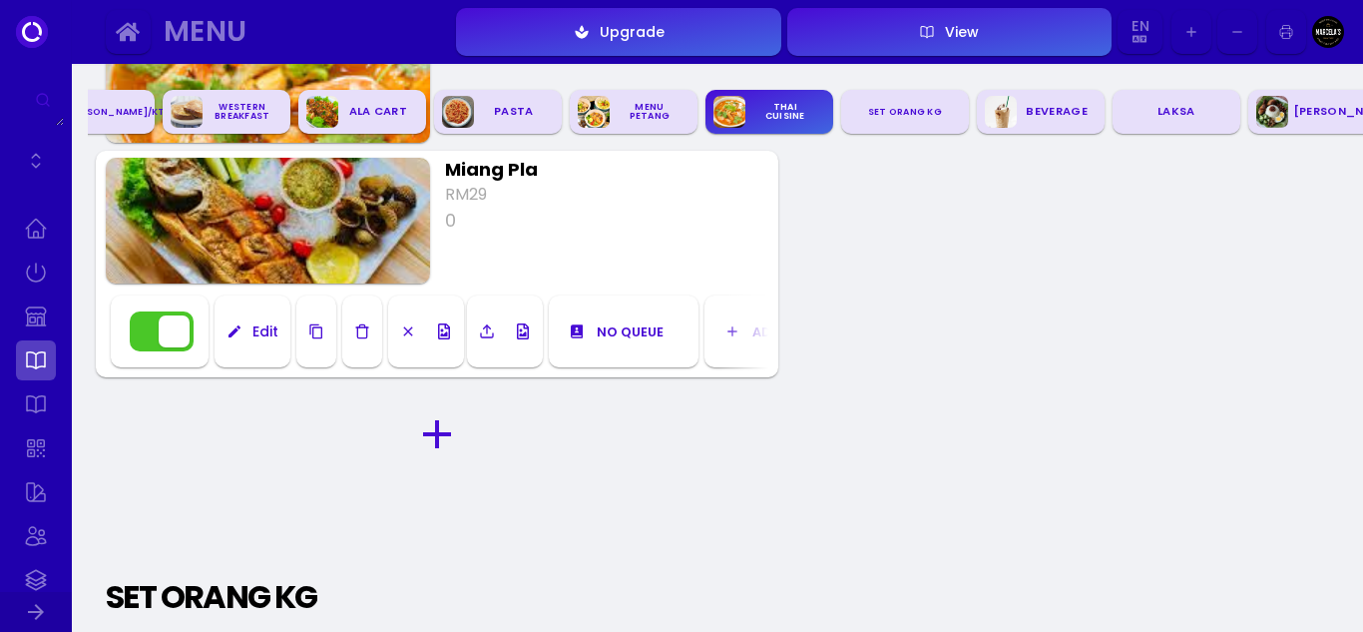
click at [248, 323] on button "Edit" at bounding box center [253, 331] width 76 height 72
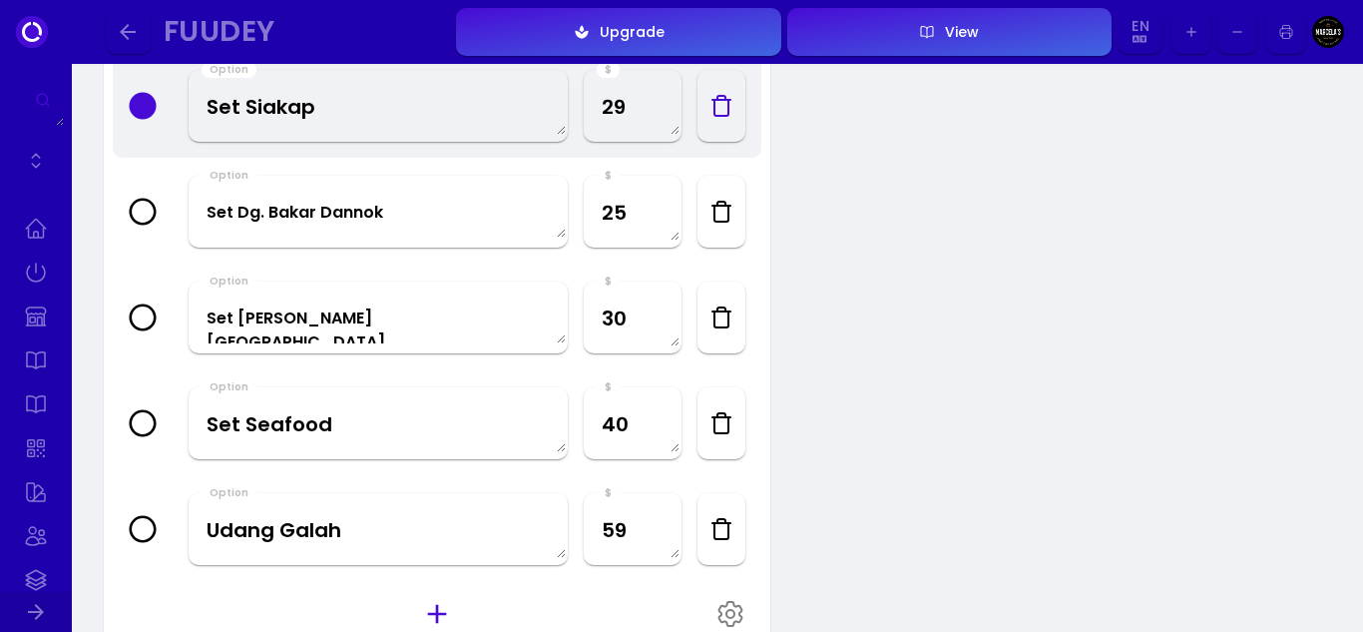
scroll to position [898, 0]
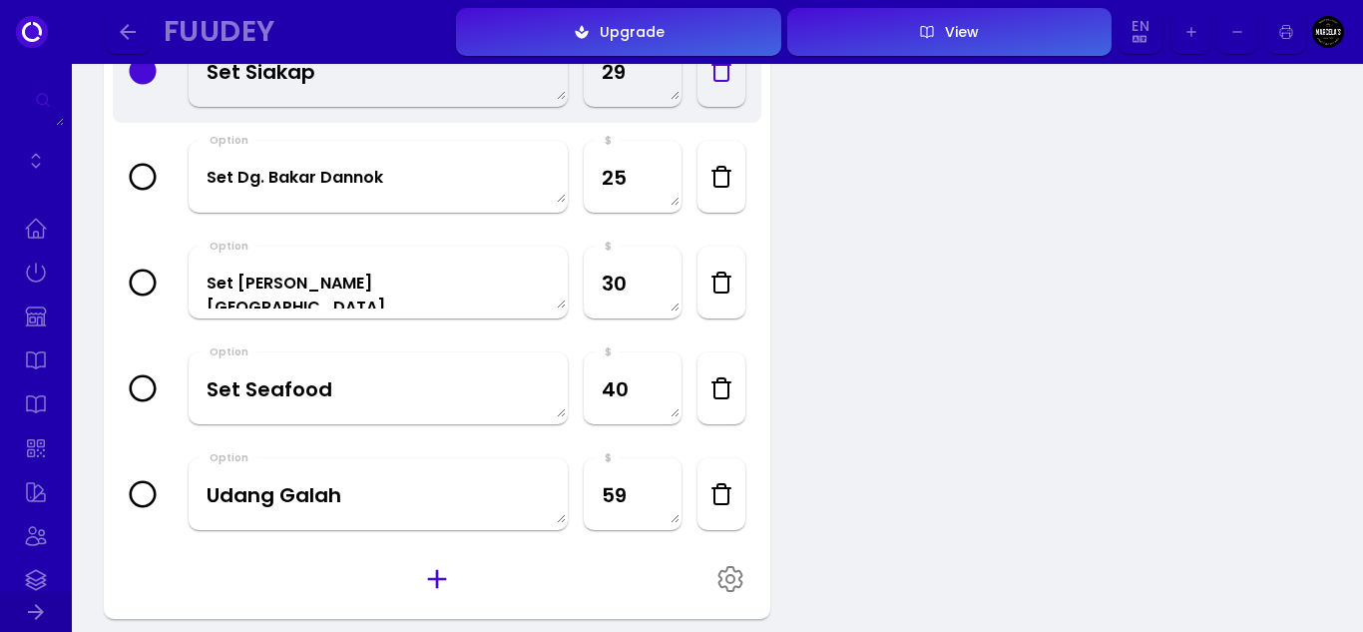
click at [725, 500] on icon "button" at bounding box center [722, 494] width 24 height 24
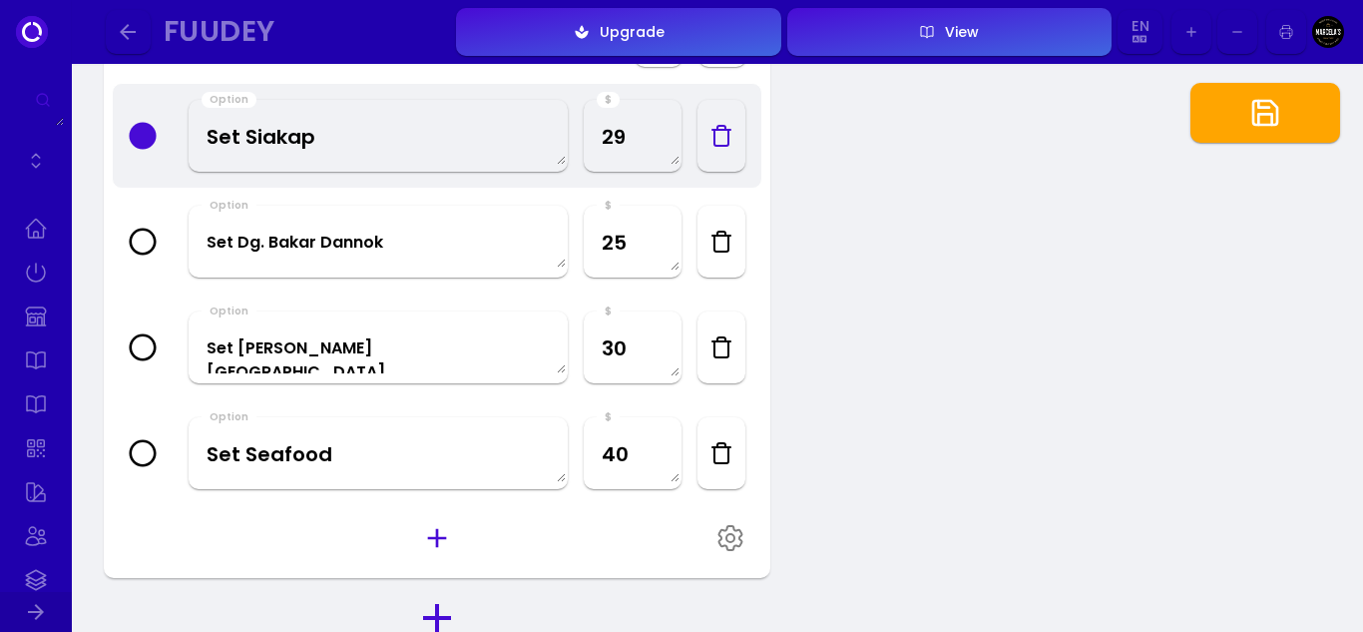
scroll to position [798, 0]
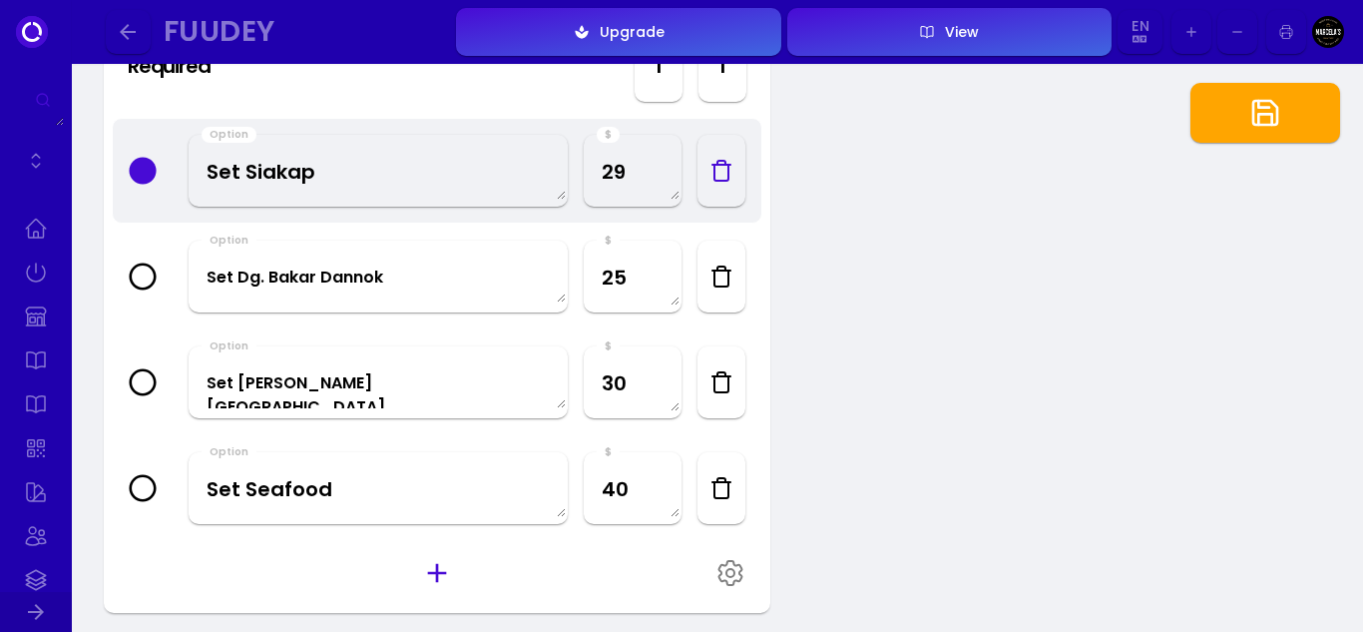
click at [723, 384] on icon "button" at bounding box center [722, 382] width 24 height 24
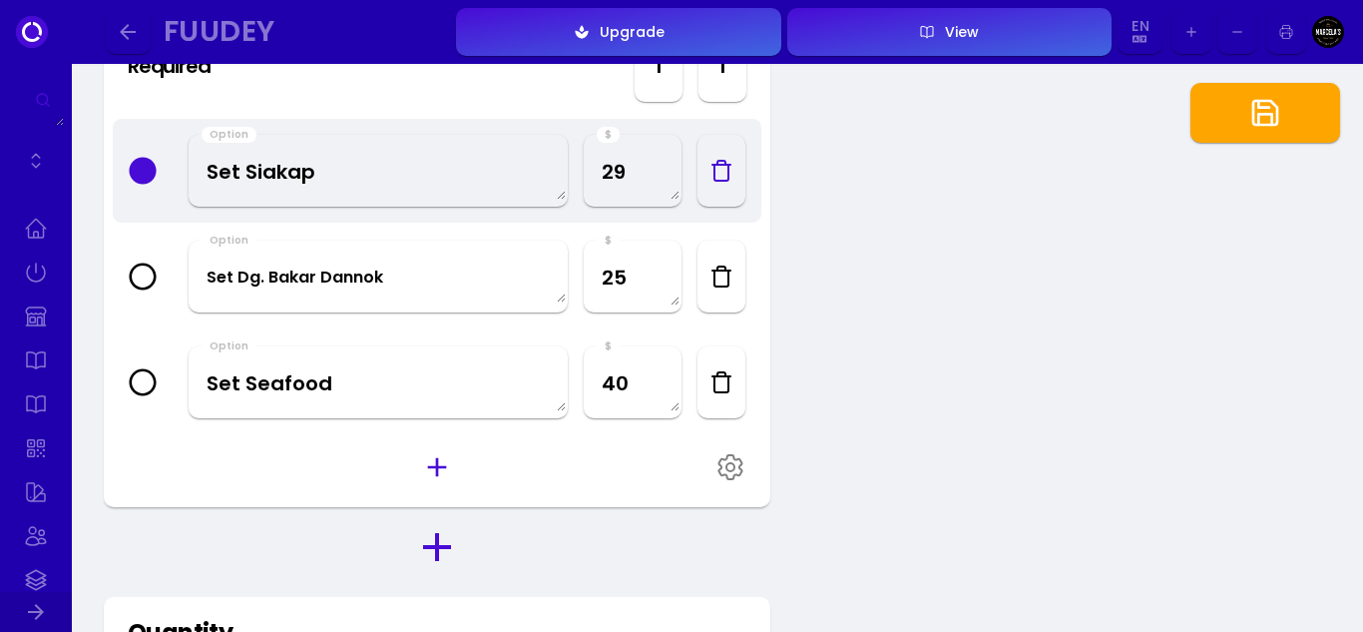
click at [917, 445] on div "Active Miang Pla RM29 Option Title Variants Required Required Min 1 Max 1 Optio…" at bounding box center [718, 337] width 1292 height 2145
click at [1270, 112] on icon "button" at bounding box center [1266, 113] width 32 height 32
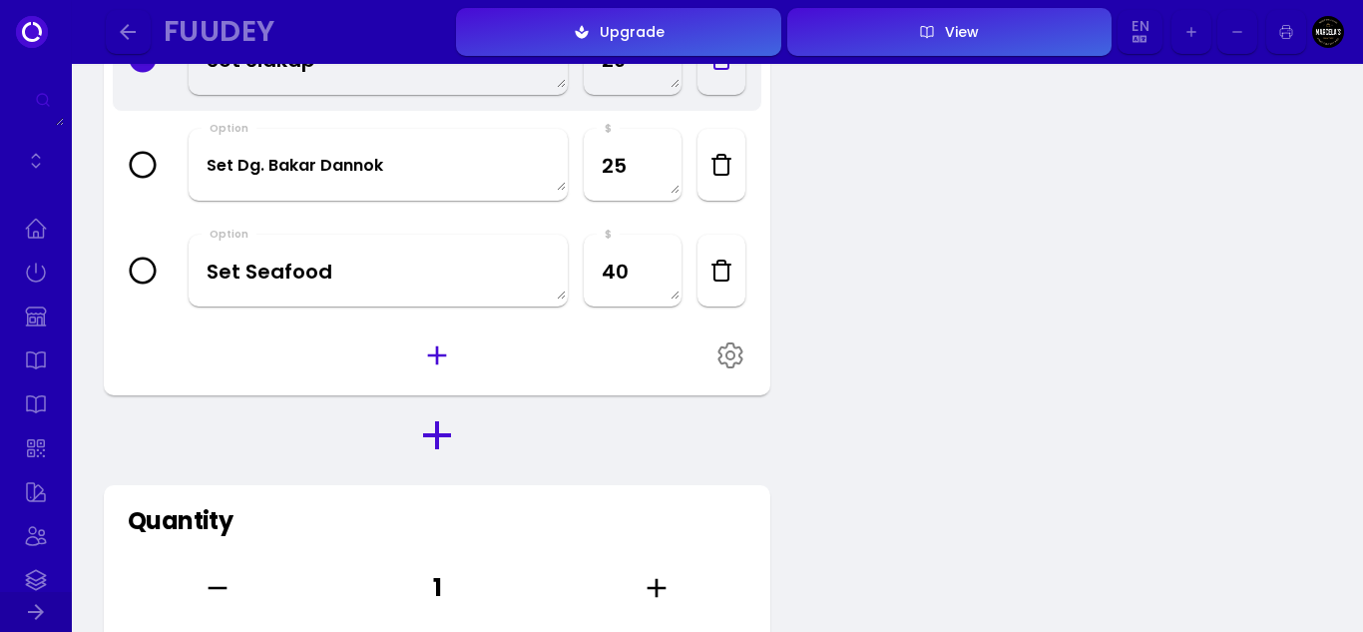
scroll to position [599, 0]
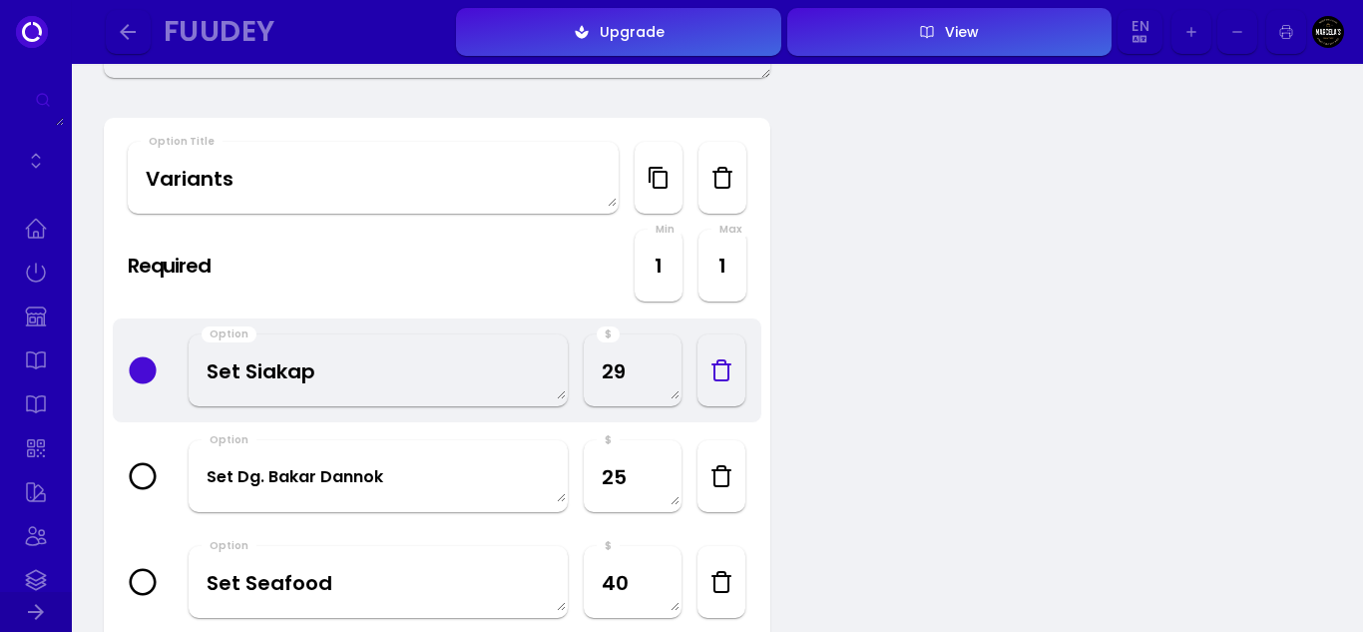
click at [1001, 31] on button "View" at bounding box center [949, 32] width 324 height 48
